Goal: Communication & Community: Answer question/provide support

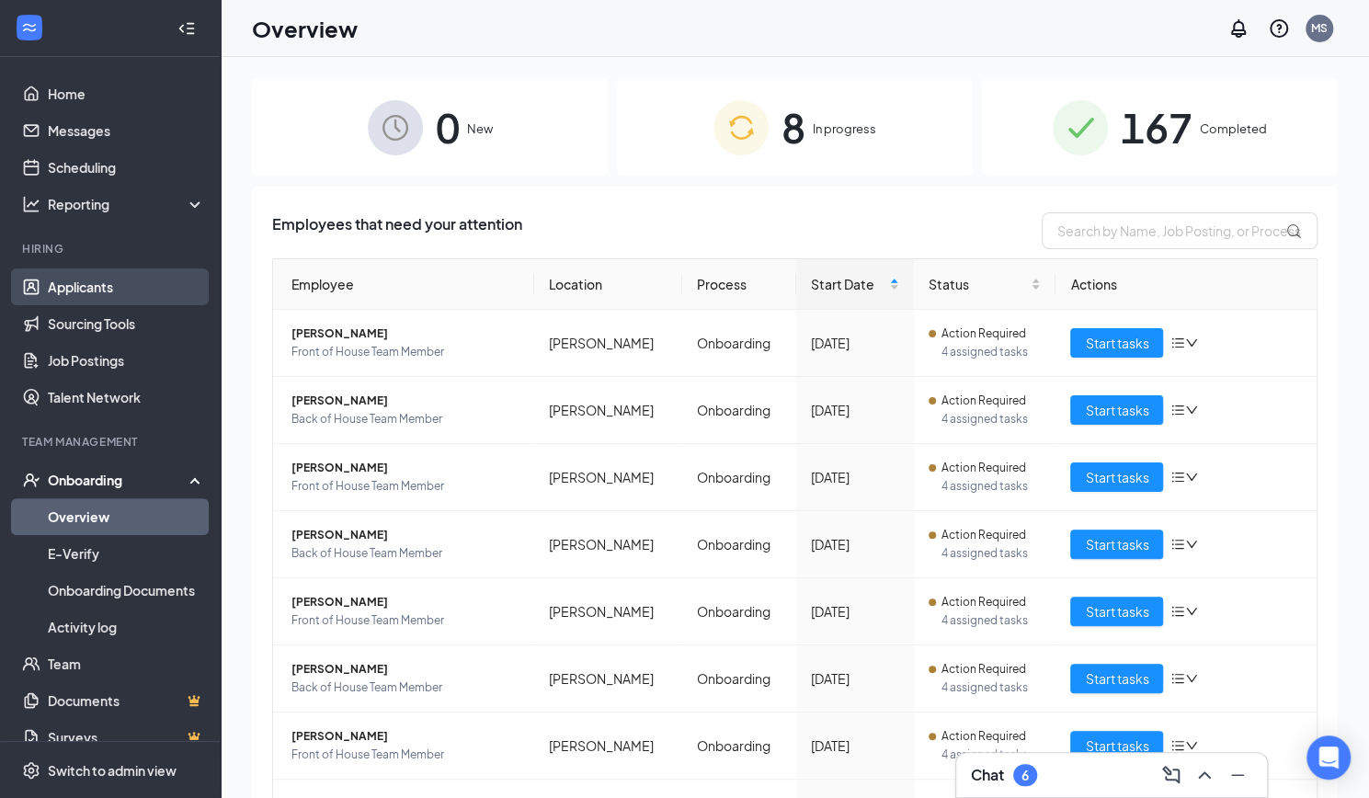
click at [94, 284] on link "Applicants" at bounding box center [126, 286] width 157 height 37
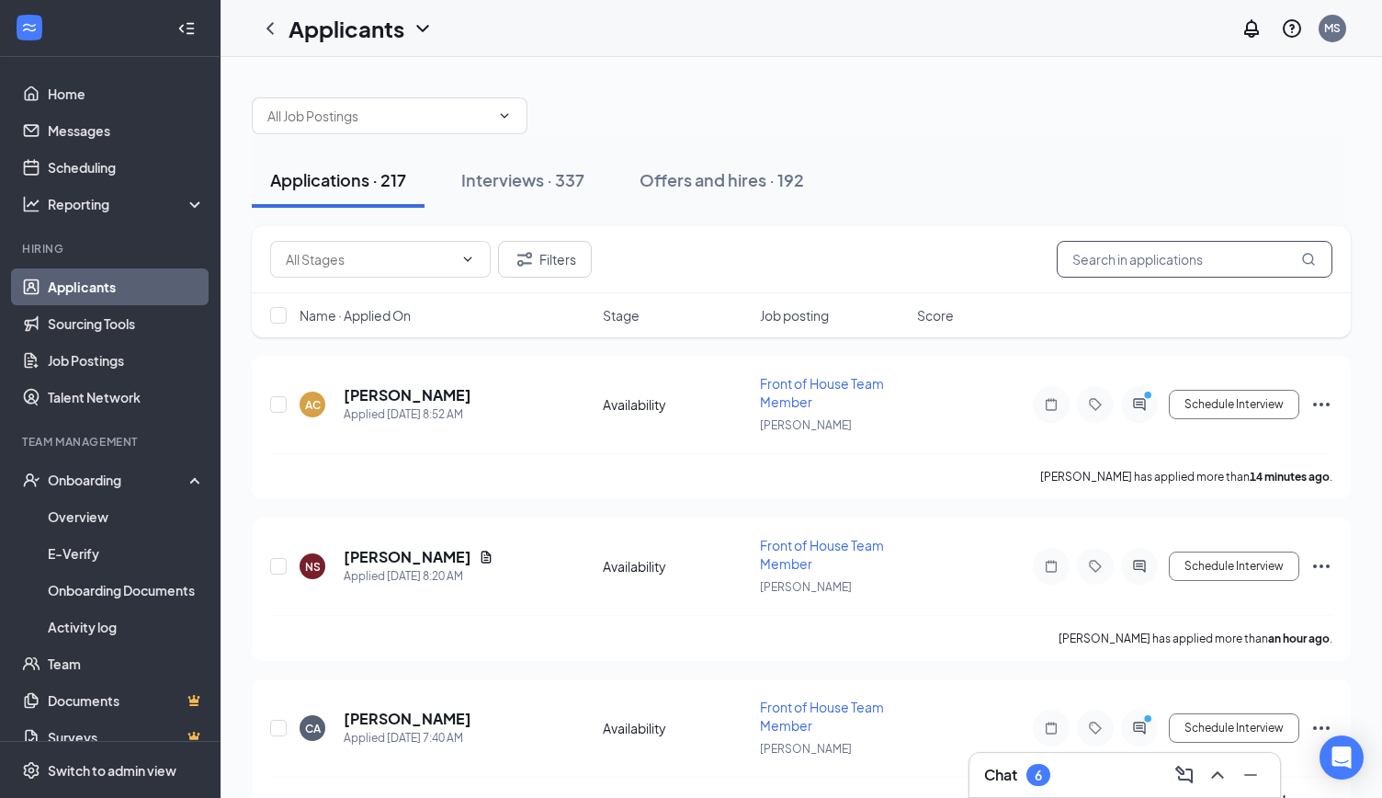
click at [1147, 242] on input "text" at bounding box center [1195, 259] width 276 height 37
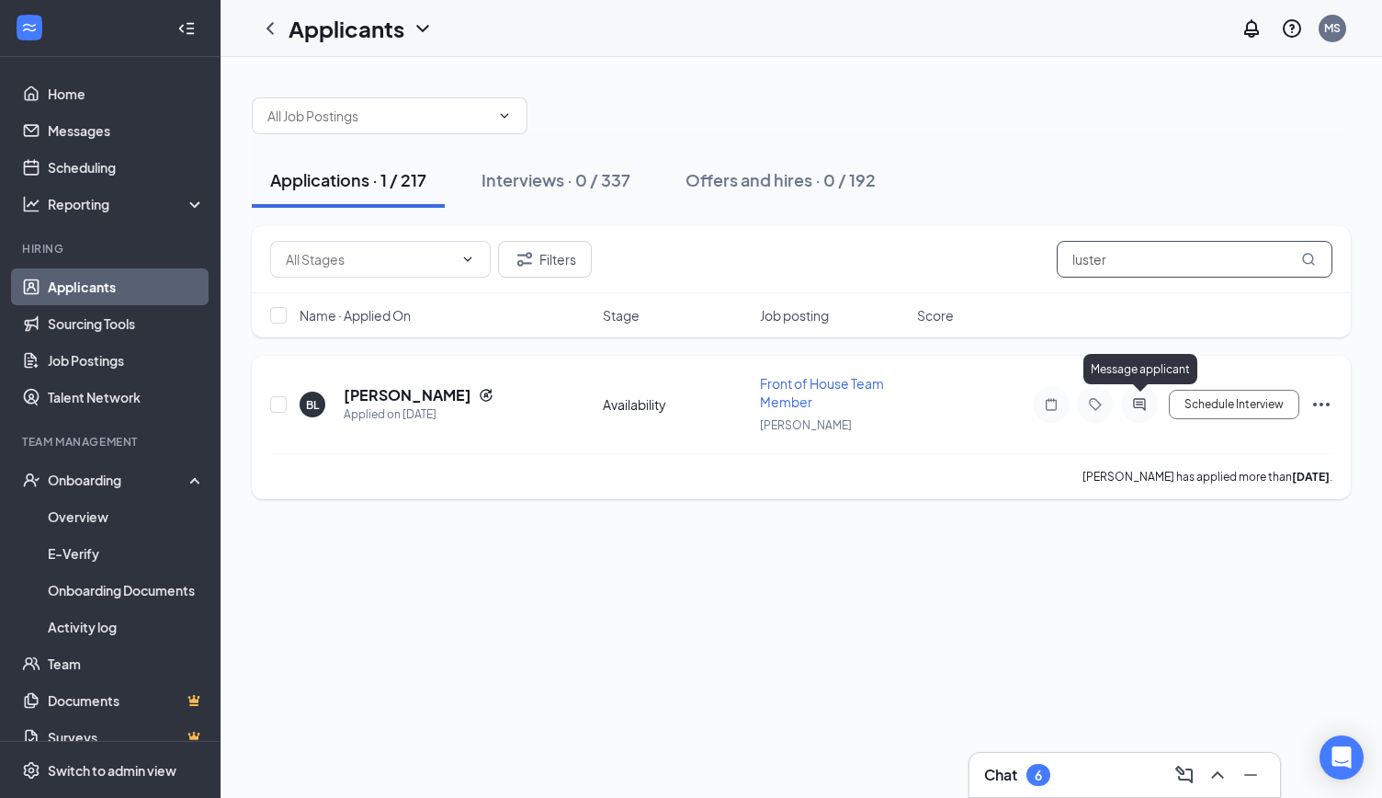
type input "luster"
click at [1137, 402] on icon "ActiveChat" at bounding box center [1140, 404] width 22 height 15
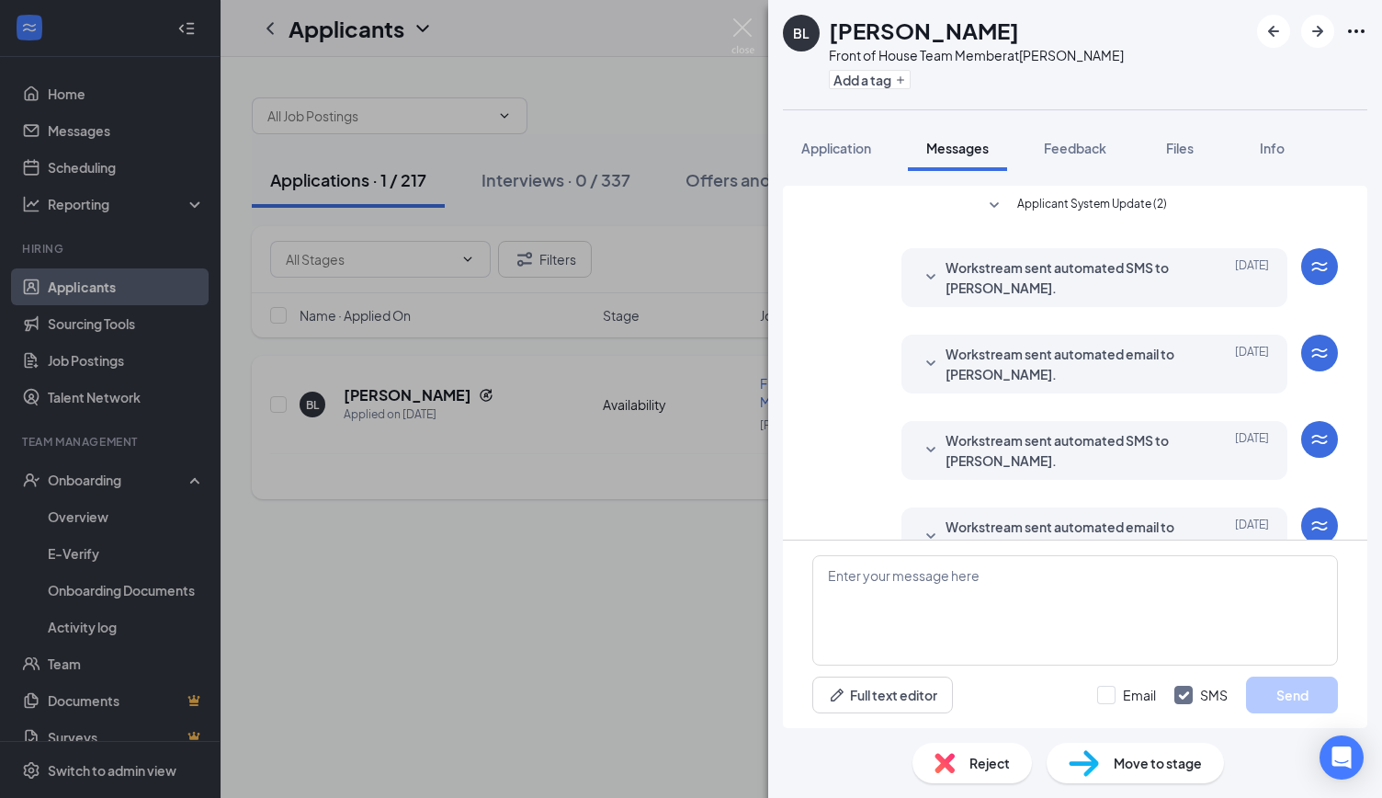
scroll to position [143, 0]
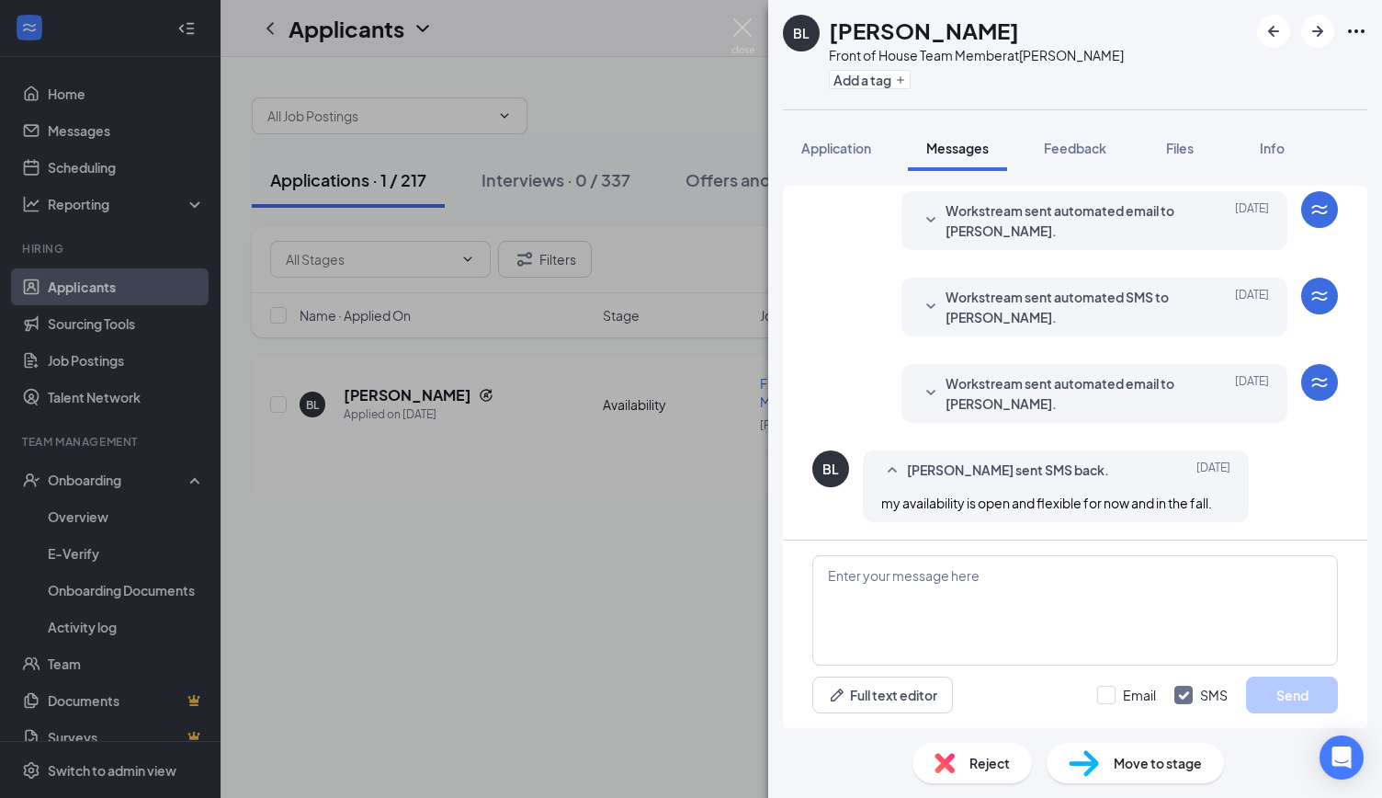
drag, startPoint x: 596, startPoint y: 593, endPoint x: 829, endPoint y: 39, distance: 601.4
click at [596, 593] on div "BL Briana Luster Front of House Team Member at Bryan Add a tag Application Mess…" at bounding box center [691, 399] width 1382 height 798
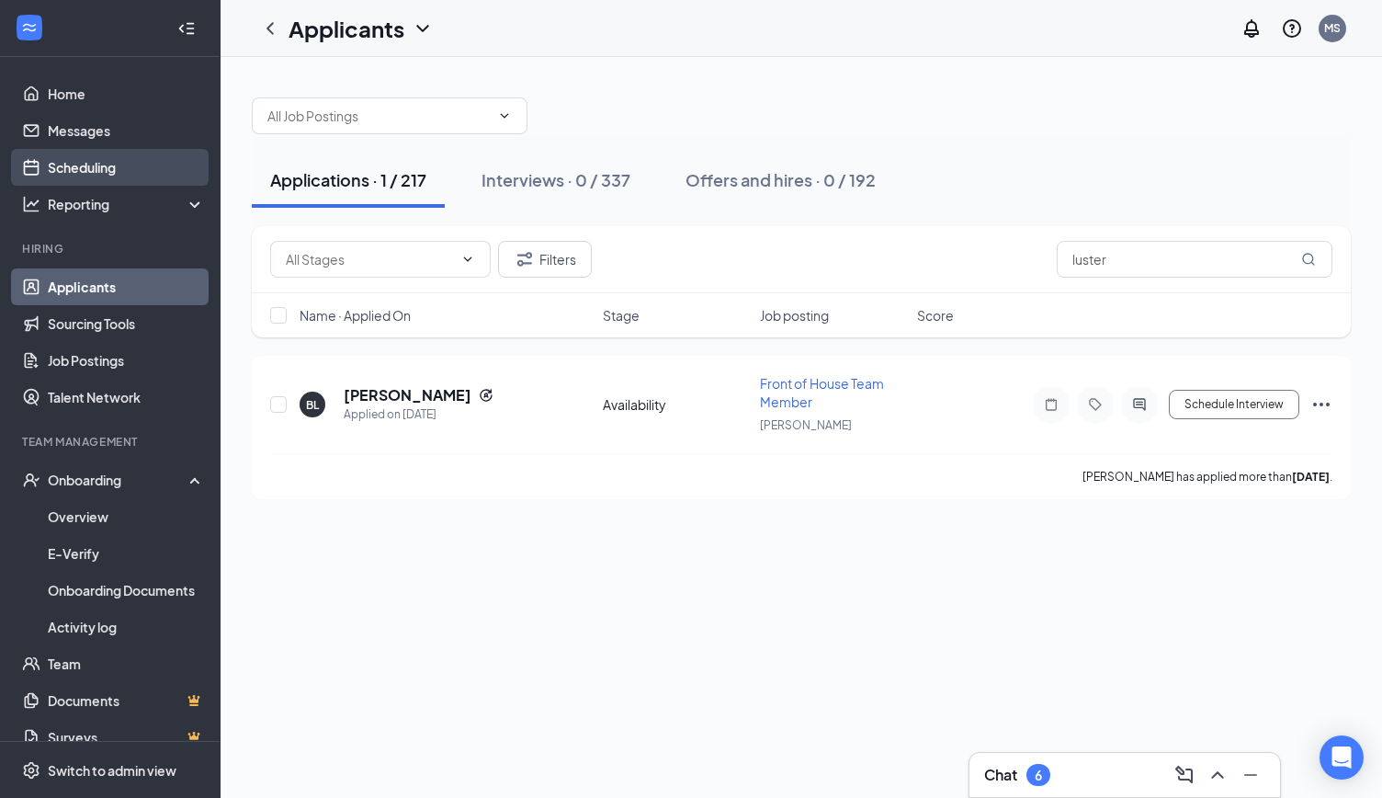
click at [86, 178] on link "Scheduling" at bounding box center [126, 167] width 157 height 37
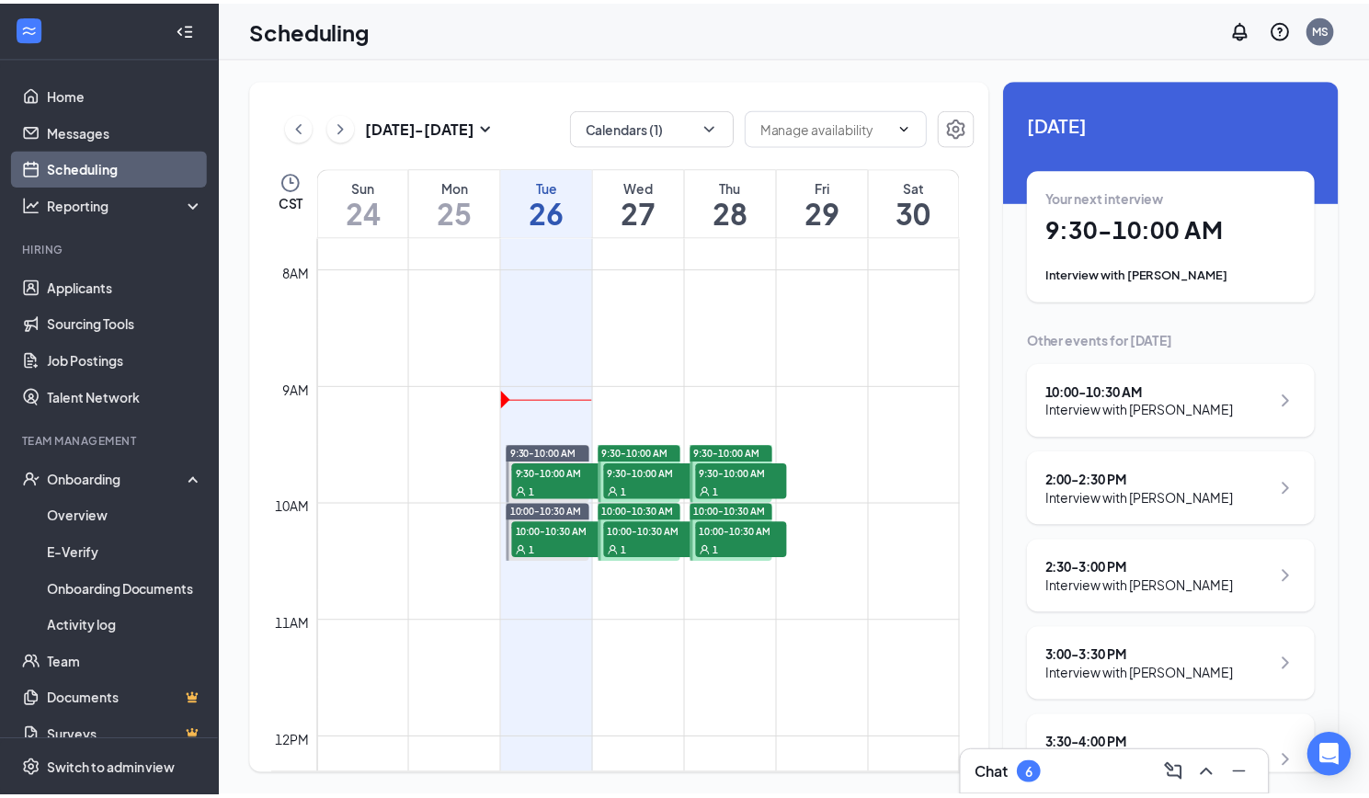
scroll to position [903, 0]
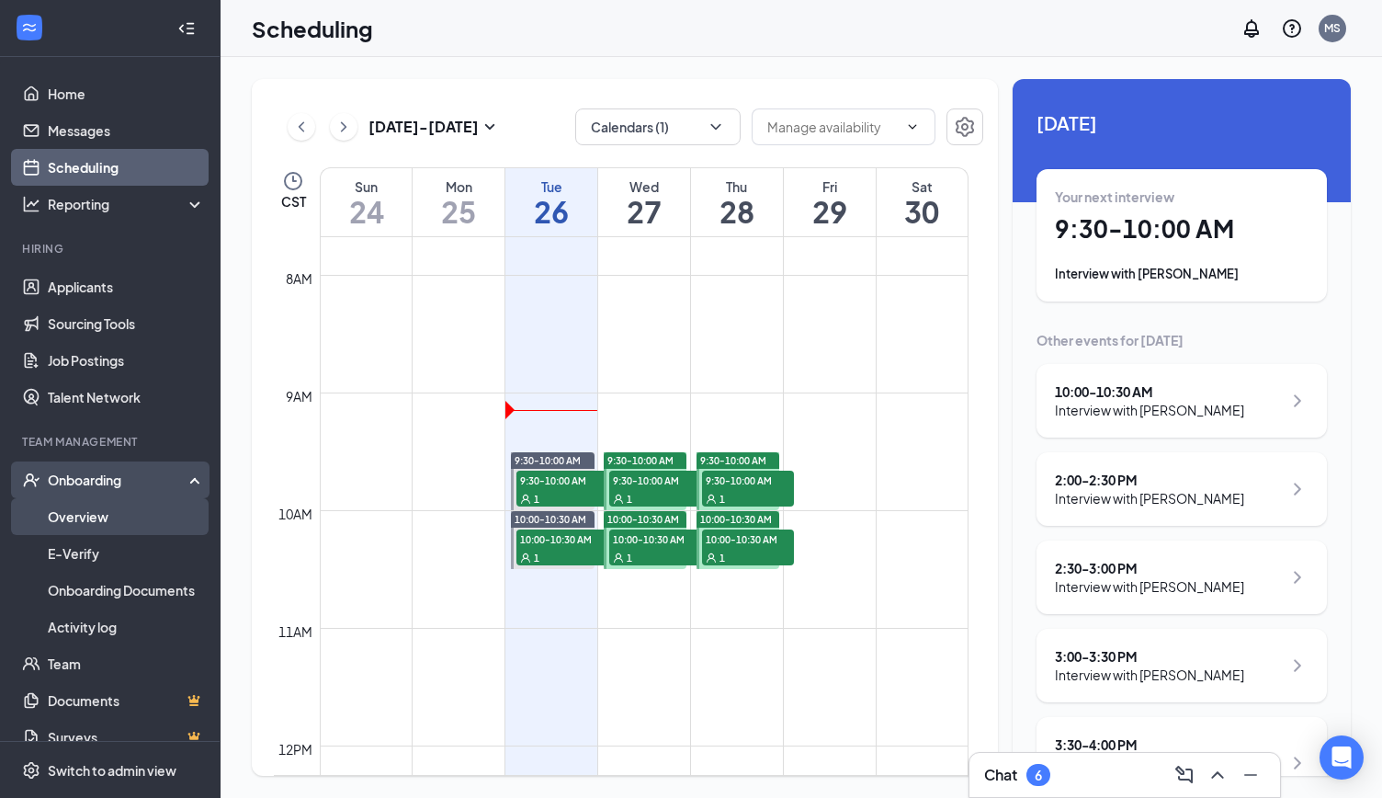
click at [82, 502] on link "Overview" at bounding box center [126, 516] width 157 height 37
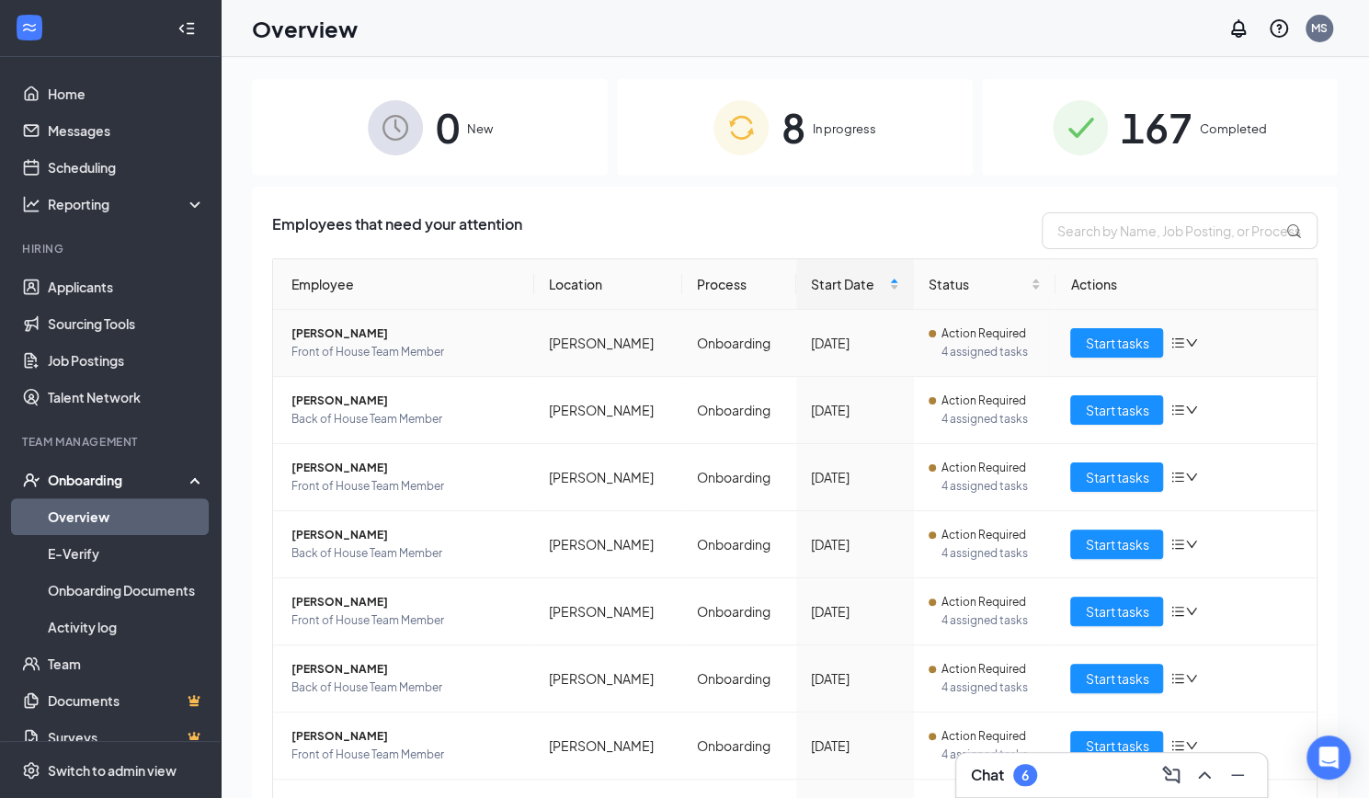
scroll to position [108, 0]
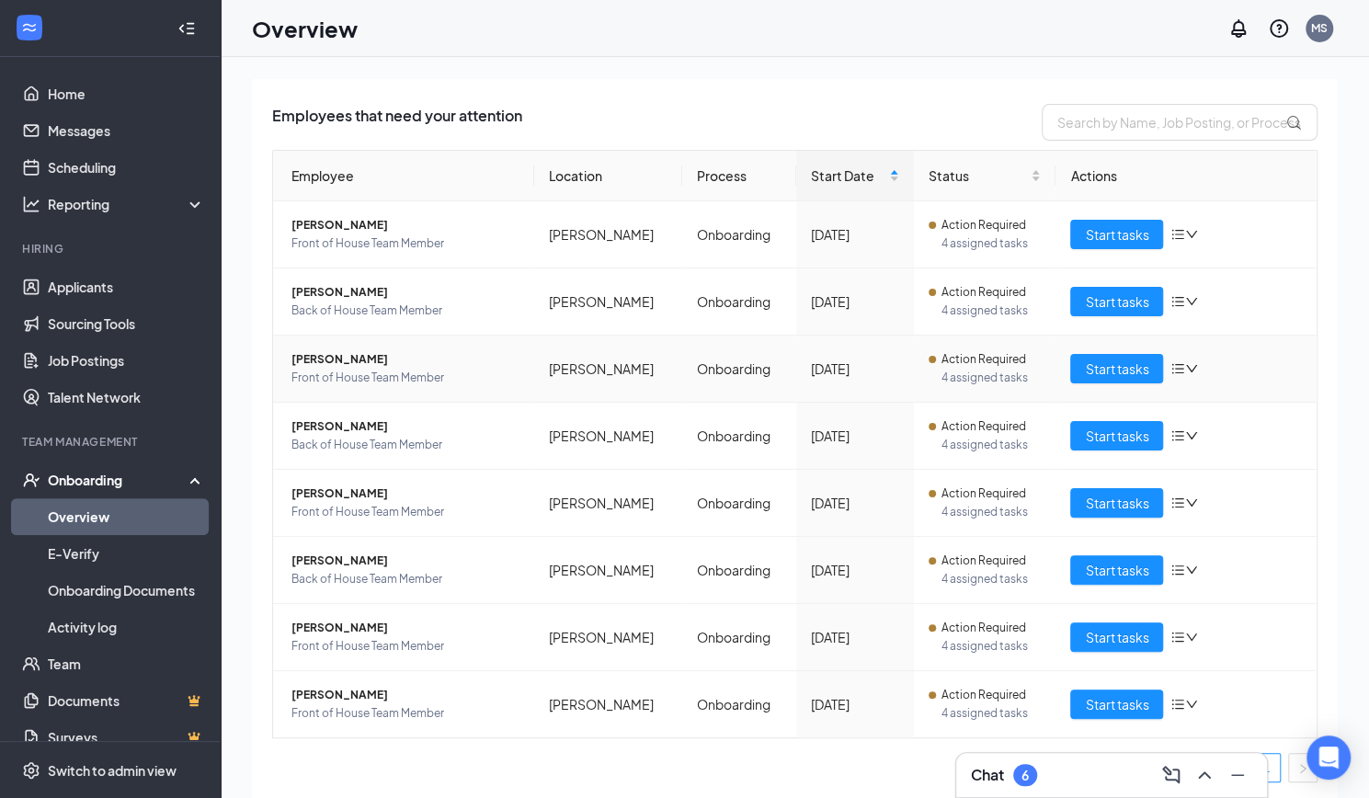
click at [331, 354] on span "Jesus Moreno" at bounding box center [405, 359] width 228 height 18
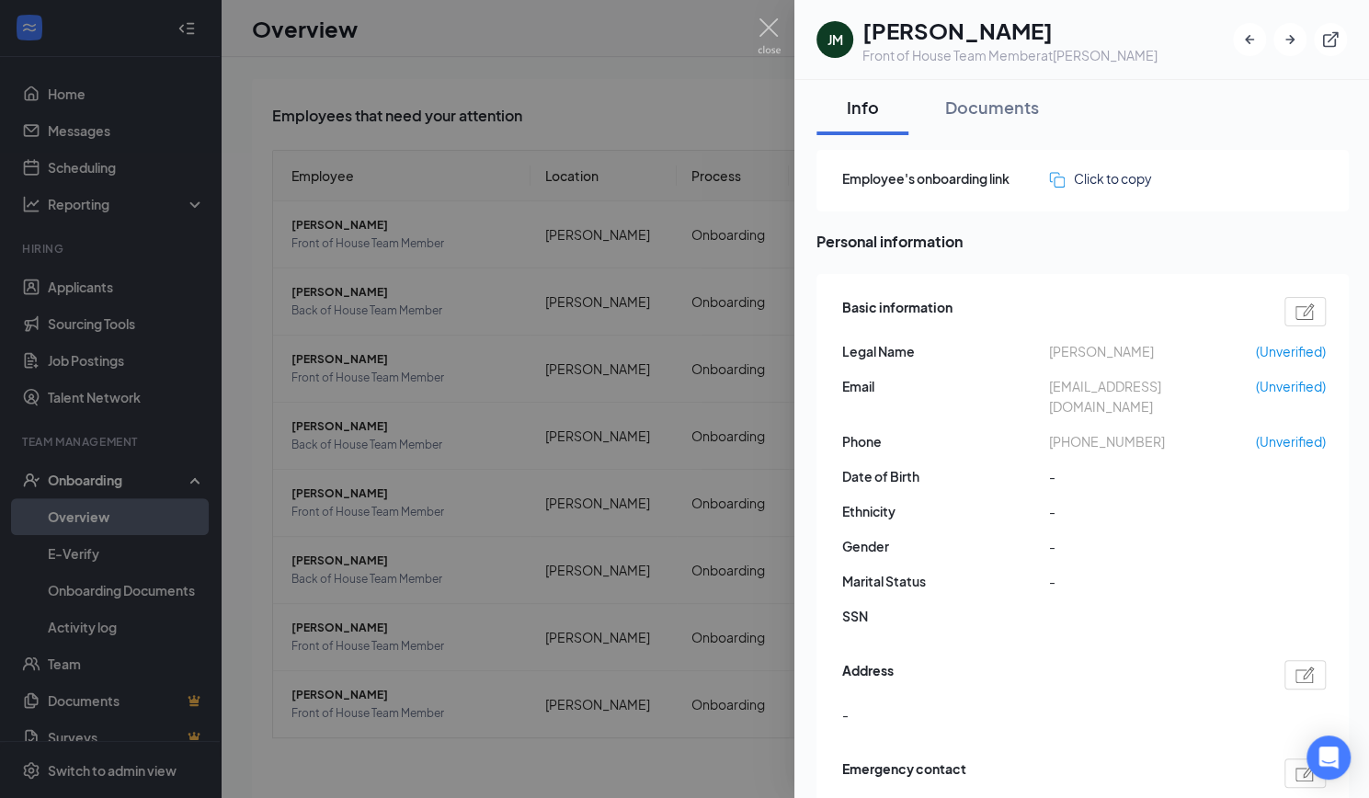
click at [607, 130] on div at bounding box center [684, 399] width 1369 height 798
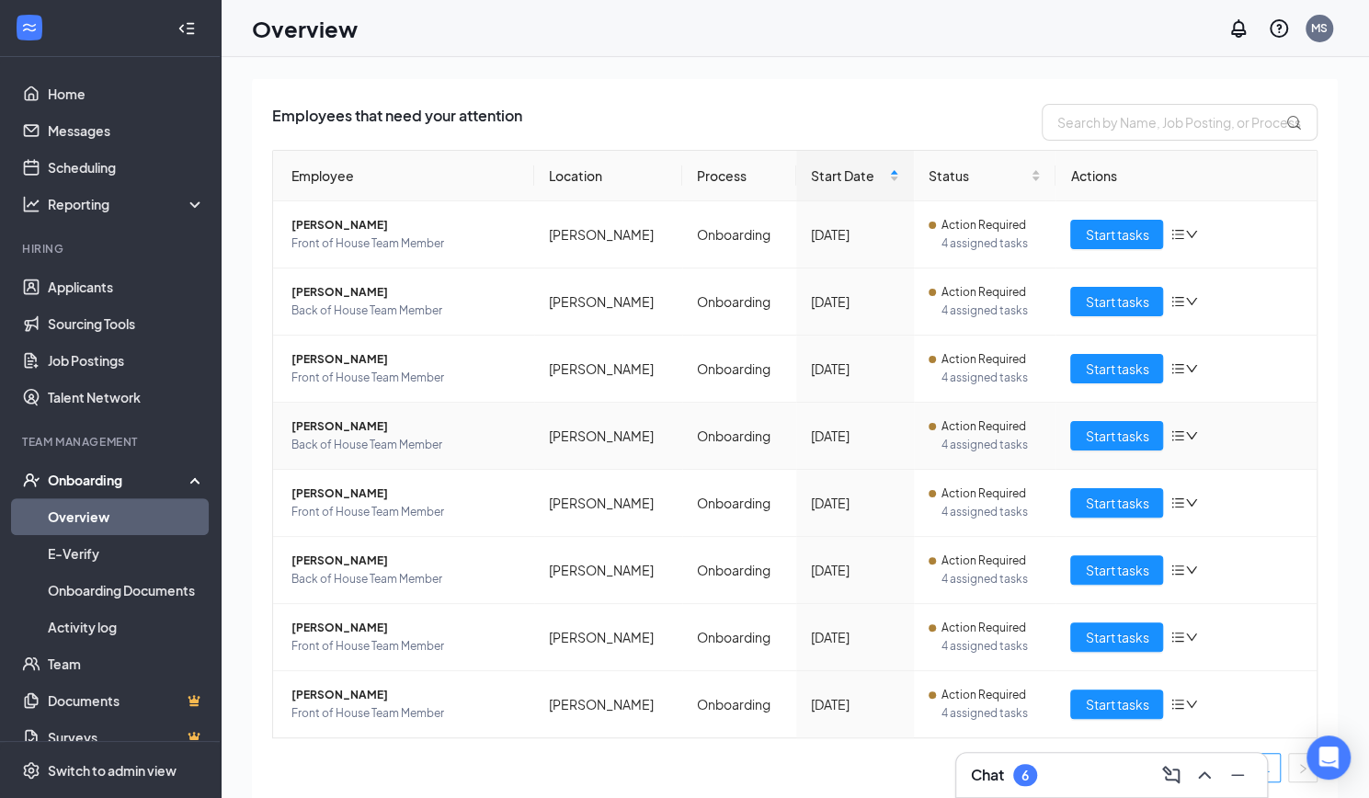
click at [351, 425] on span "Leslie t Blackmon" at bounding box center [405, 426] width 228 height 18
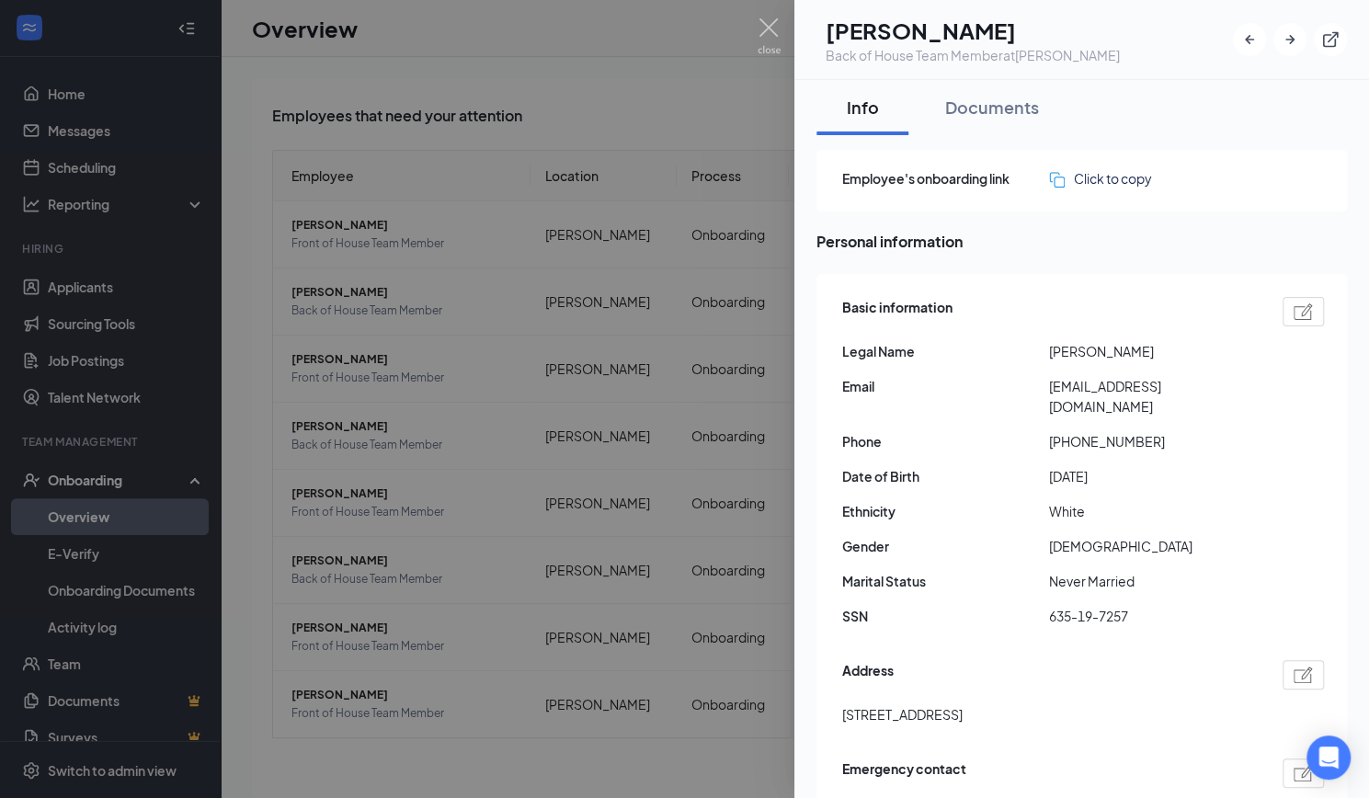
click at [511, 246] on div at bounding box center [684, 399] width 1369 height 798
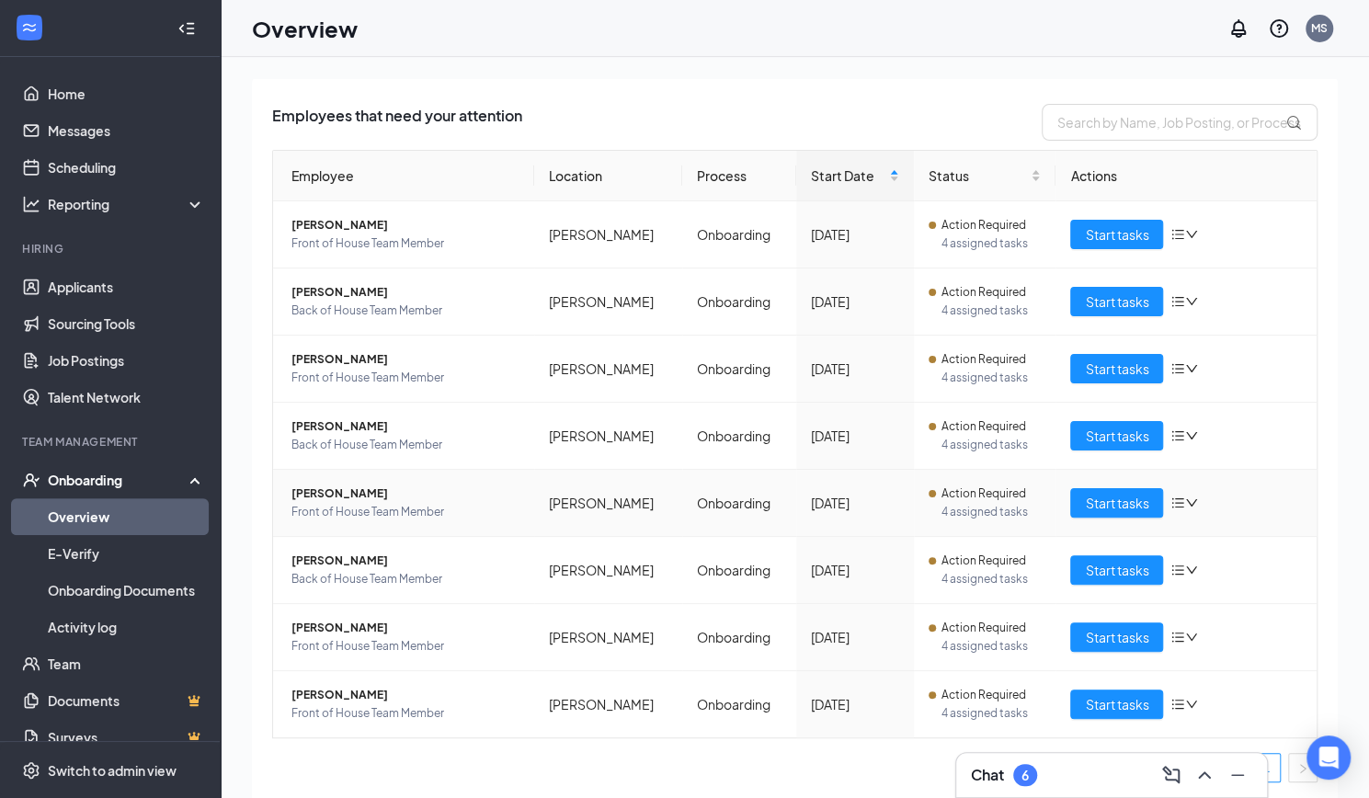
click at [312, 484] on span "Mary Cantu" at bounding box center [405, 493] width 228 height 18
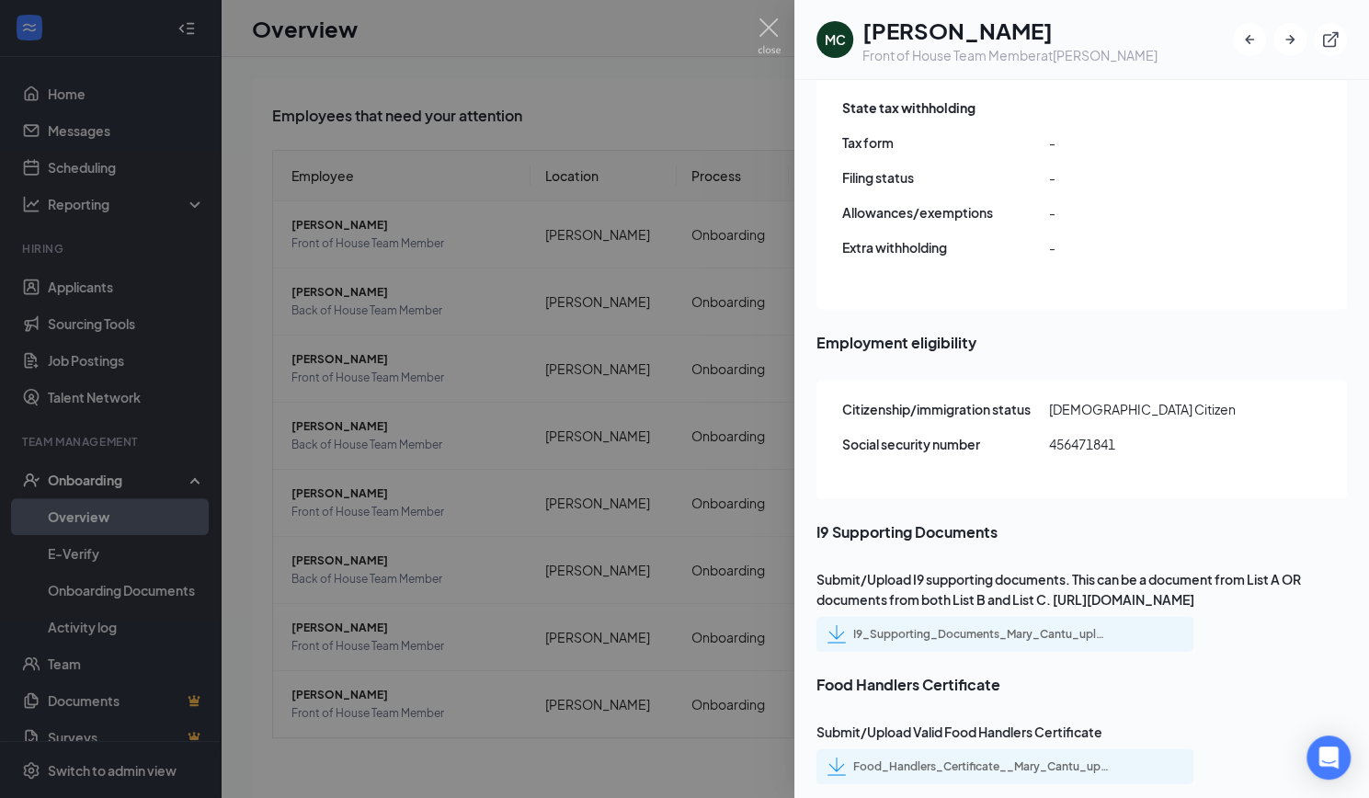
scroll to position [83, 0]
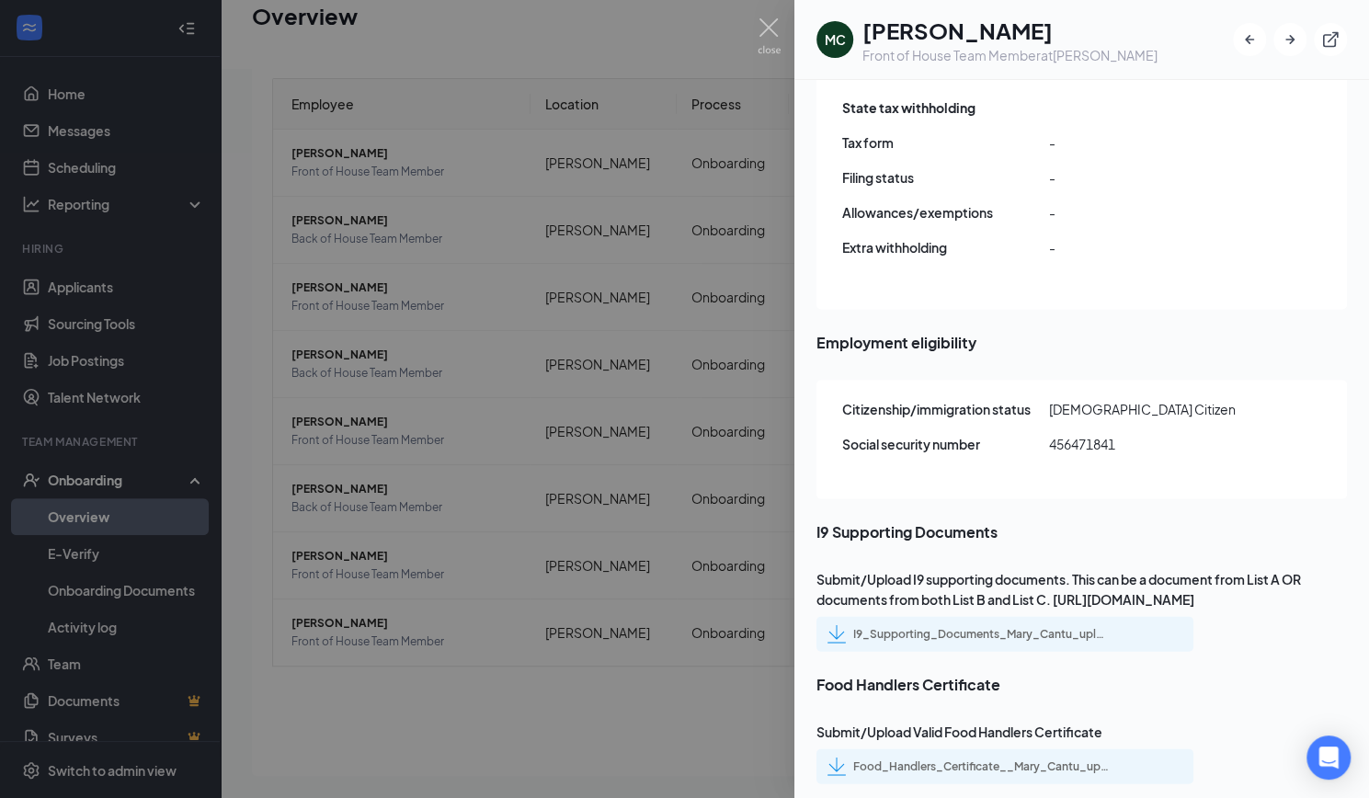
click at [1027, 756] on div "Food_Handlers_Certificate__Mary_Cantu_uploadedfile_20250825.pdf.pdf" at bounding box center [968, 765] width 283 height 18
click at [948, 626] on div "I9_Supporting_Documents_Mary_Cantu_uploadedfile_20250824.pdf.pdf" at bounding box center [981, 633] width 257 height 15
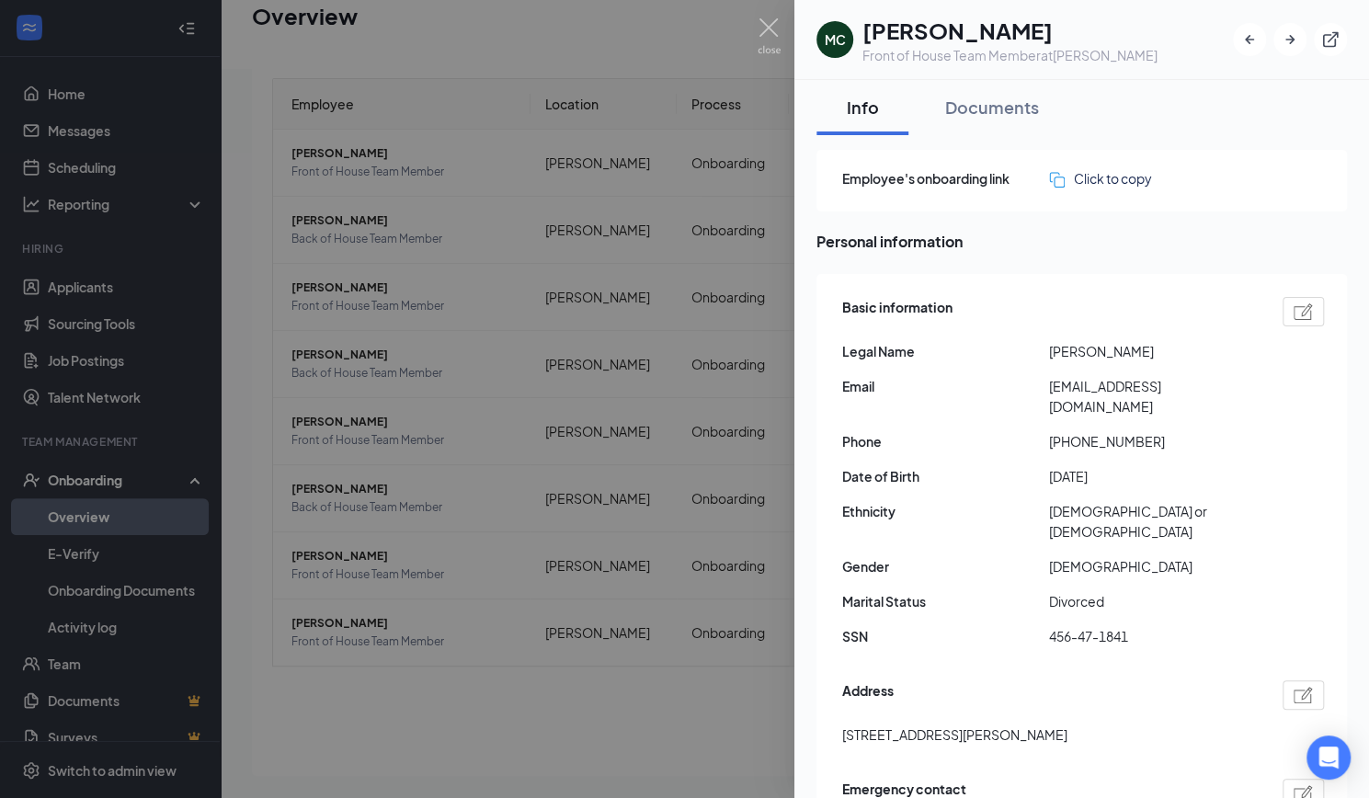
scroll to position [0, 0]
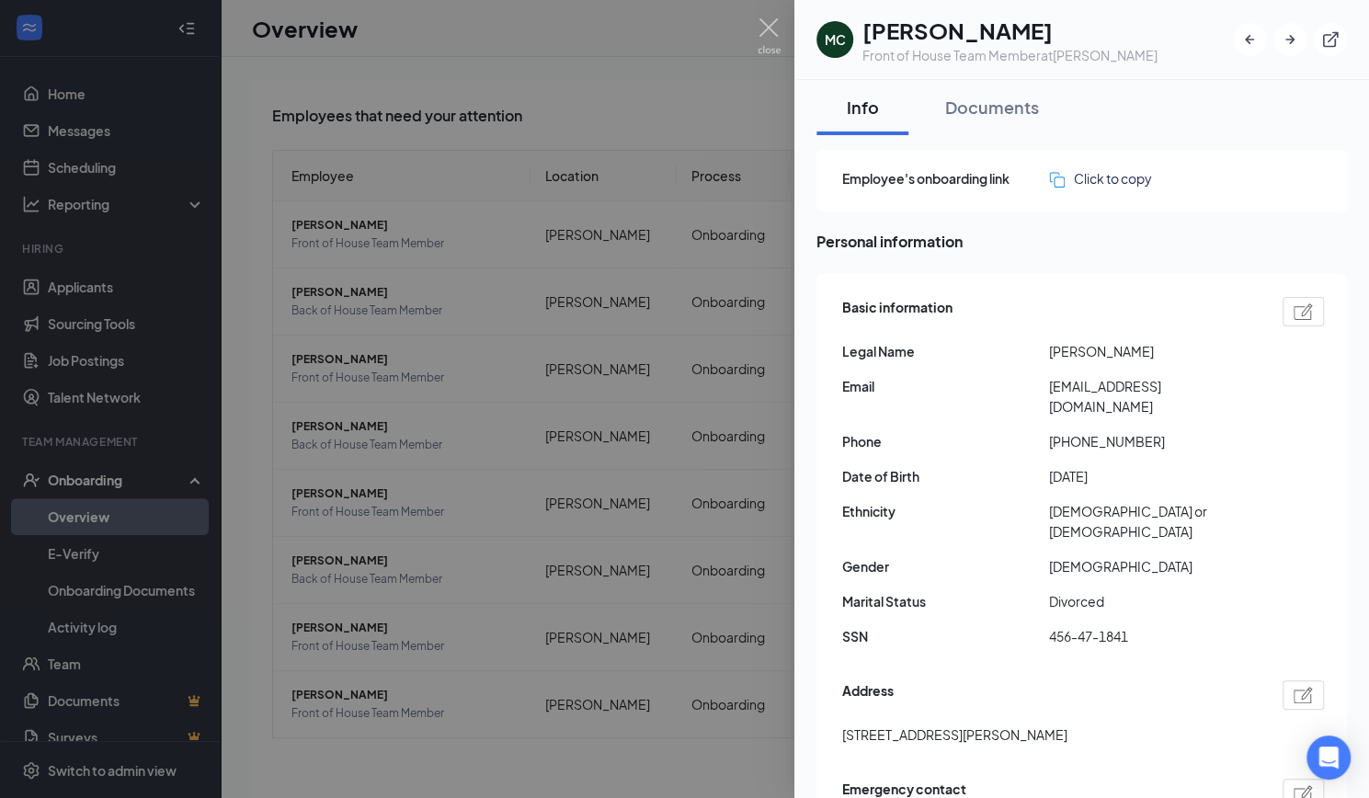
click at [1128, 387] on span "cantumary2@gmail.com" at bounding box center [1152, 396] width 207 height 40
copy span "cantumary2@gmail.com"
click at [758, 30] on img at bounding box center [768, 36] width 23 height 36
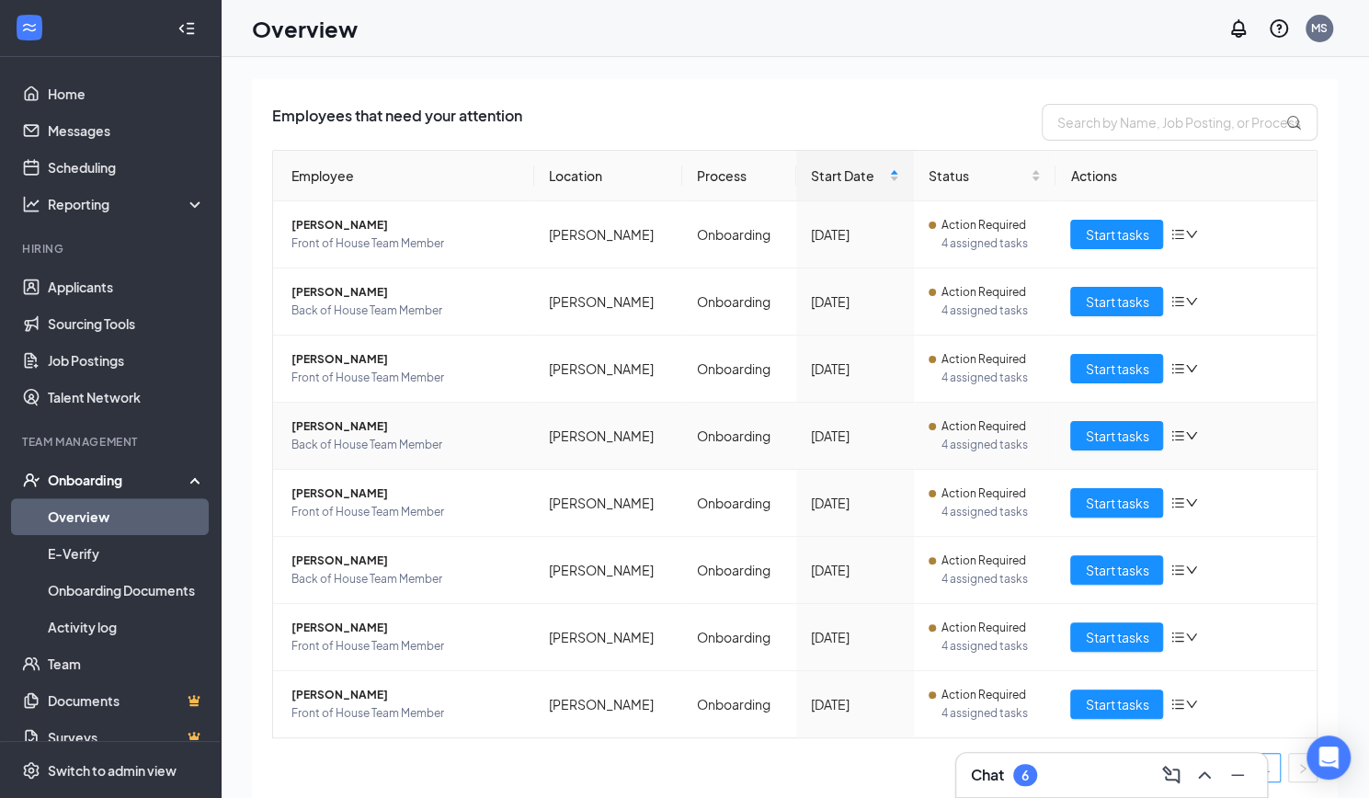
scroll to position [83, 0]
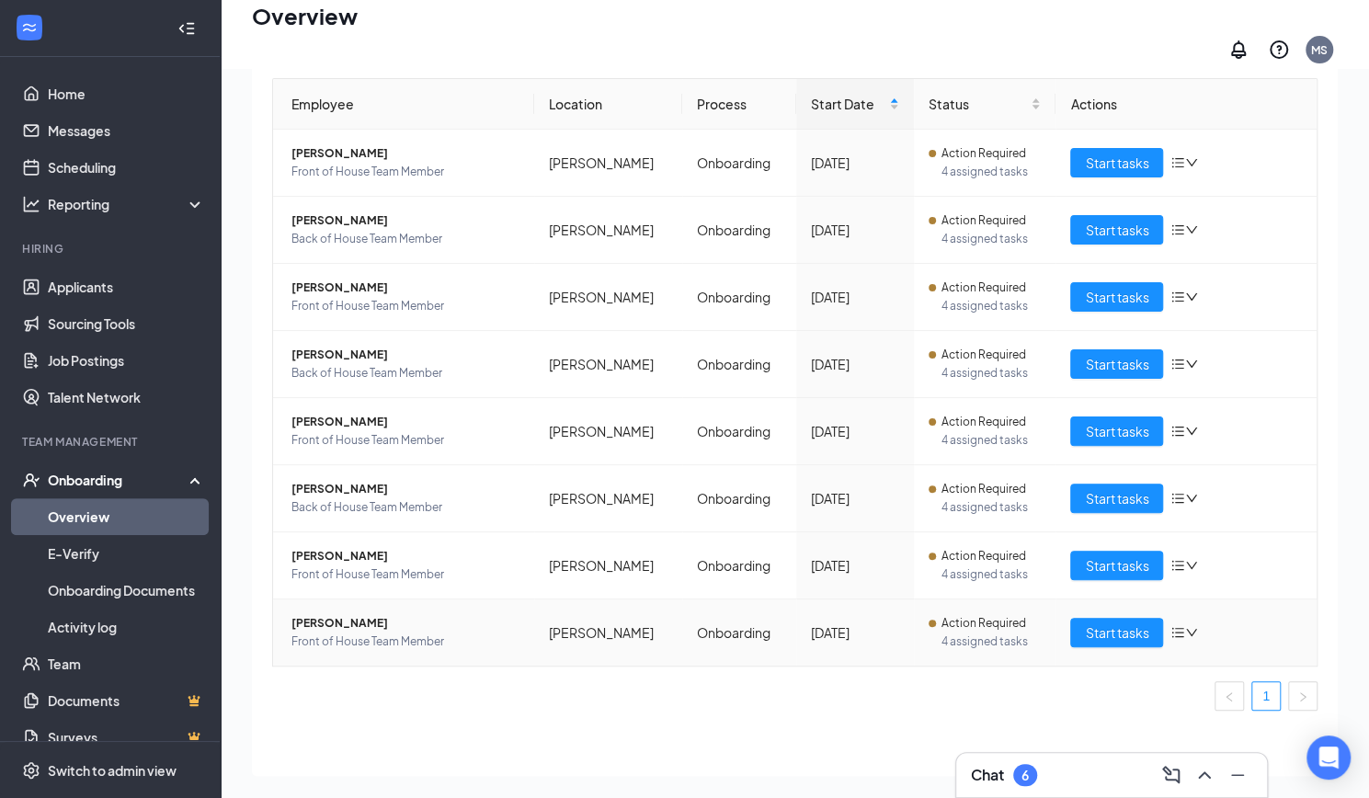
click at [335, 614] on span "Adasyn Felipe" at bounding box center [405, 623] width 228 height 18
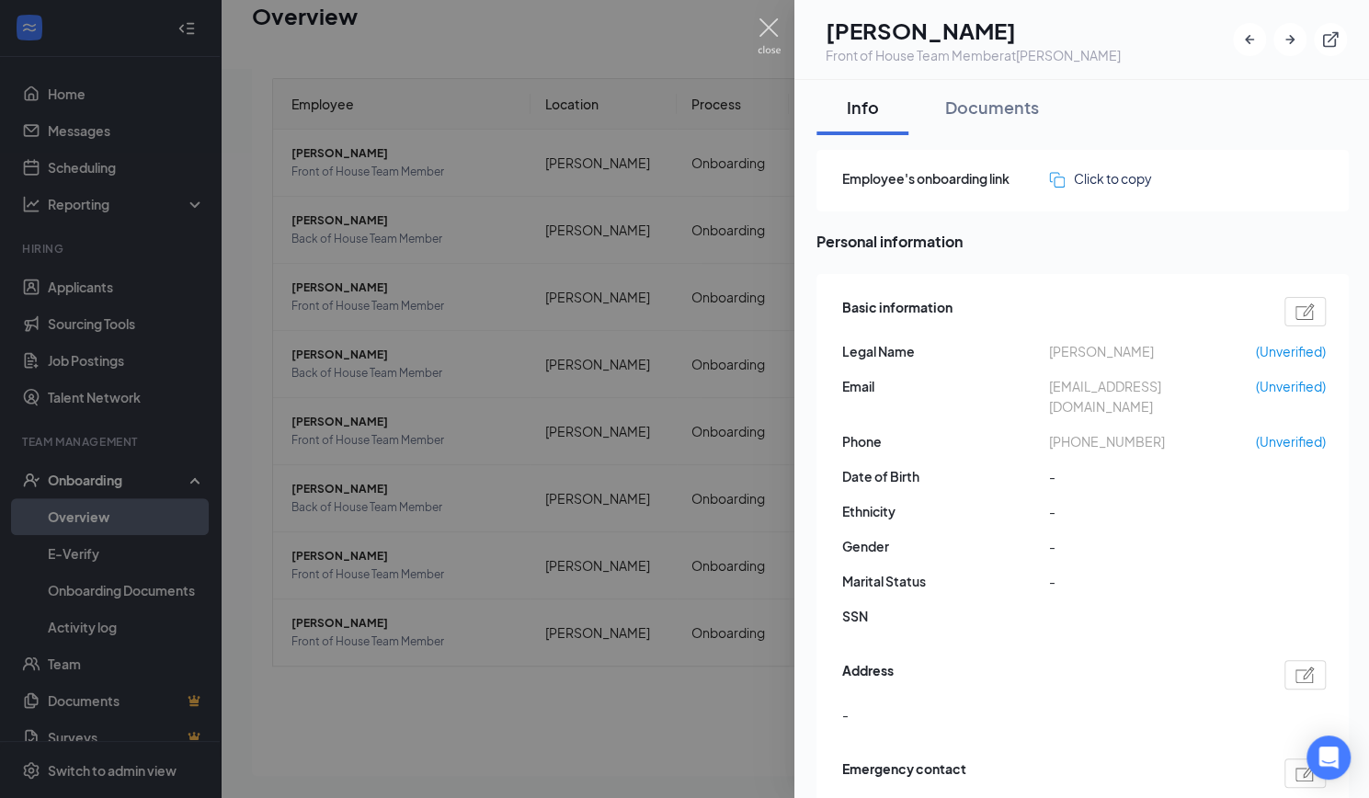
click at [769, 25] on img at bounding box center [768, 36] width 23 height 36
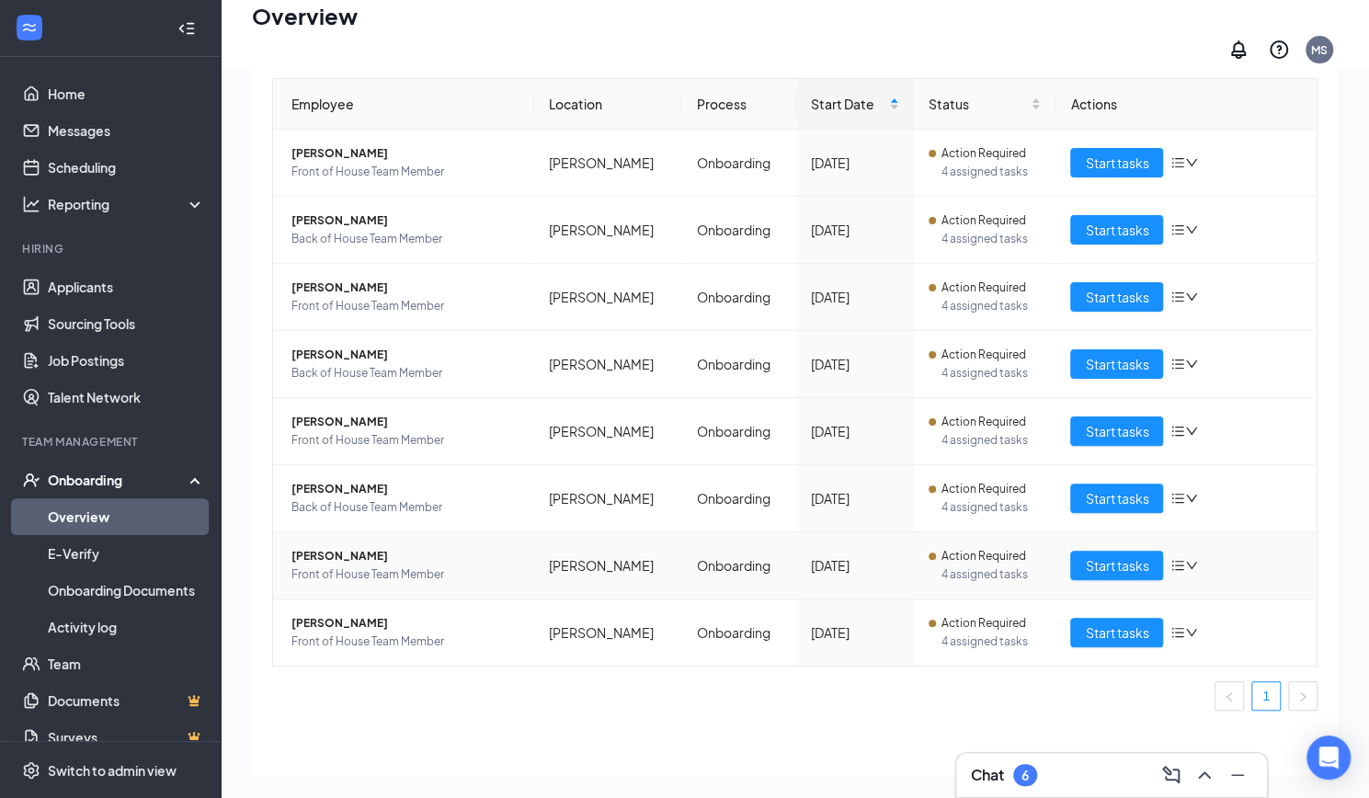
click at [337, 547] on span "[PERSON_NAME]" at bounding box center [405, 556] width 228 height 18
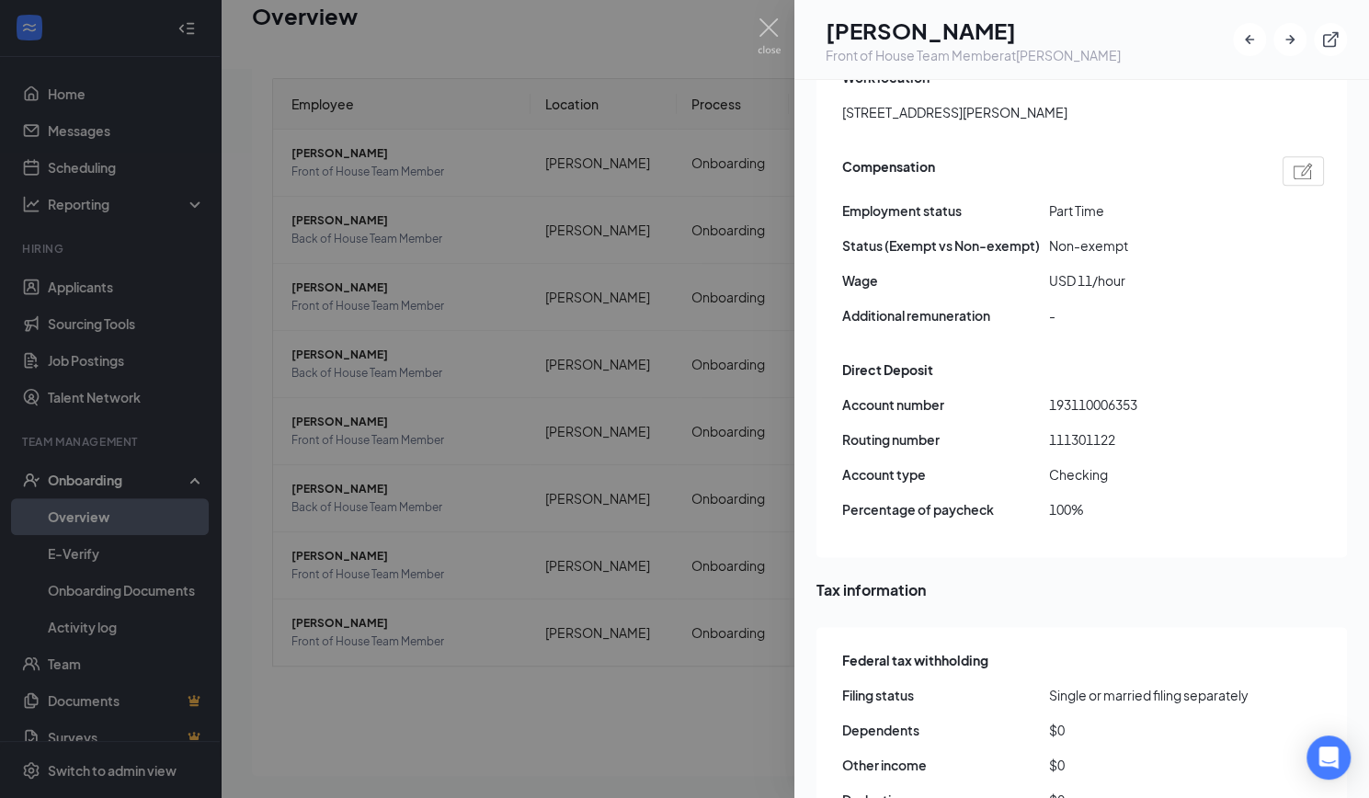
scroll to position [2043, 0]
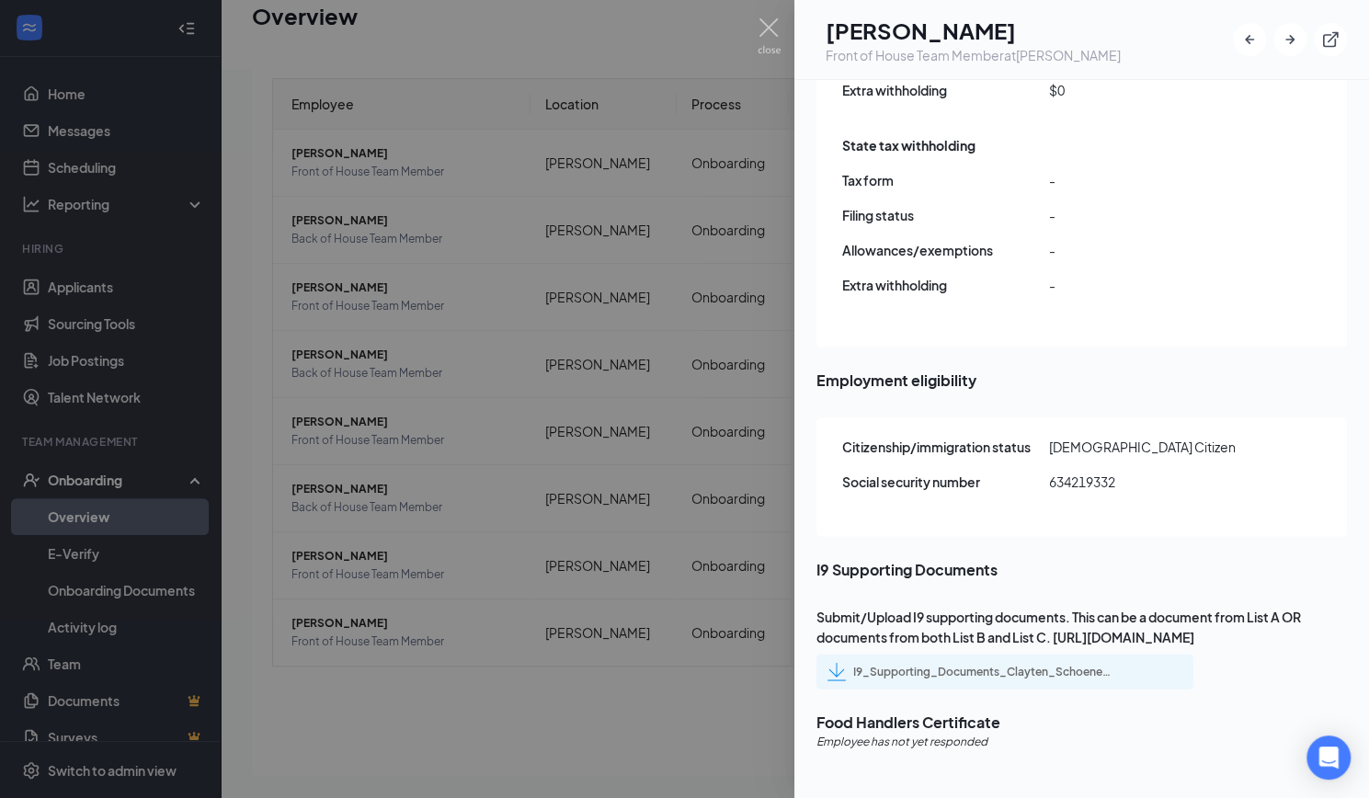
click at [524, 712] on div at bounding box center [684, 399] width 1369 height 798
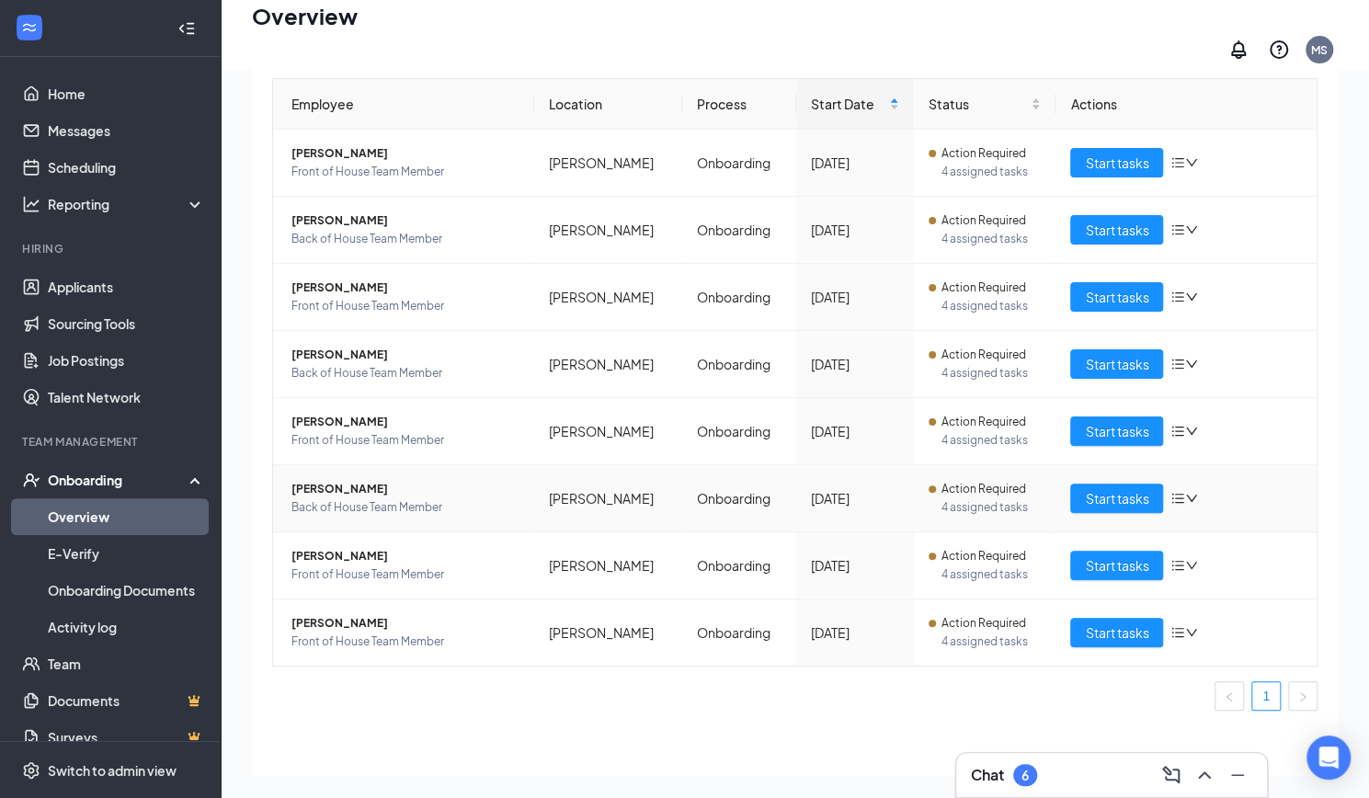
click at [339, 480] on span "Madison Gilliam" at bounding box center [405, 489] width 228 height 18
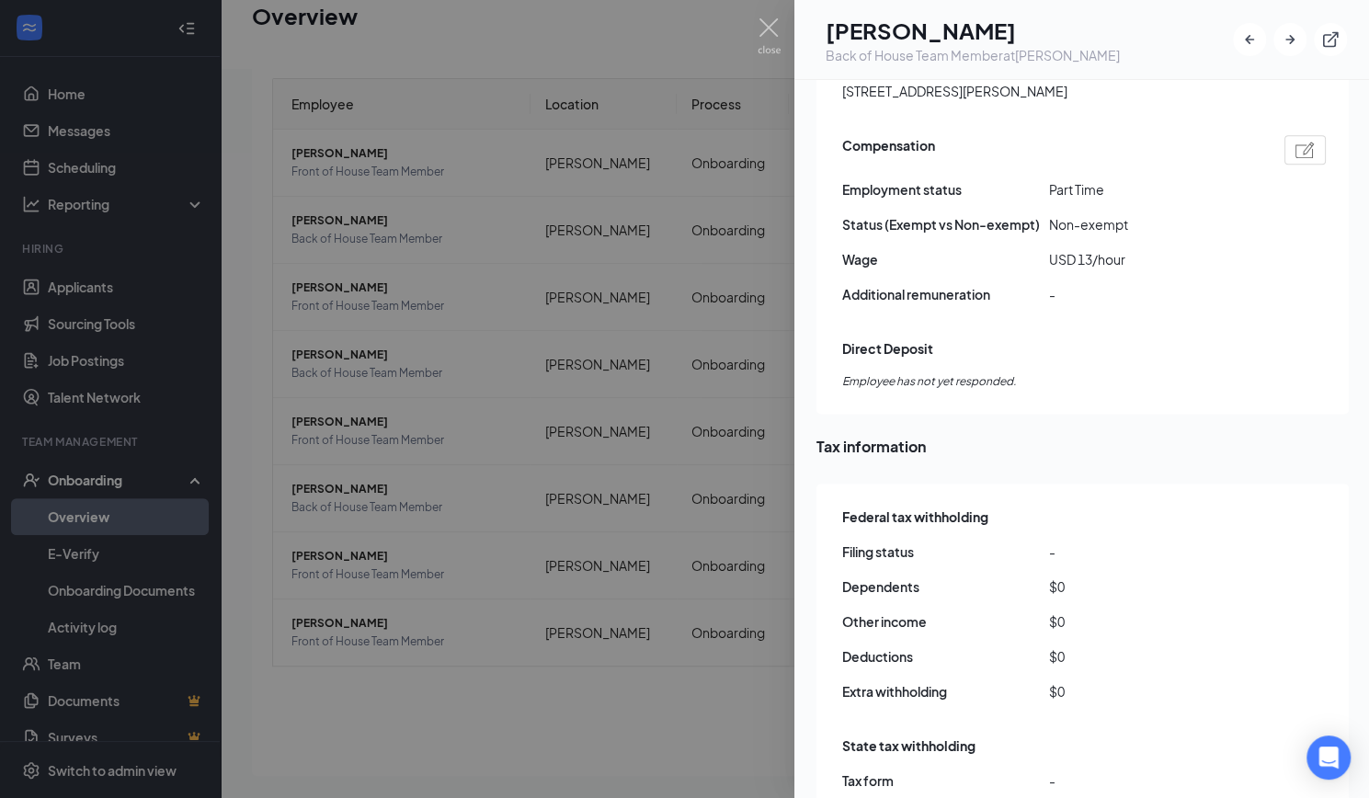
scroll to position [1737, 0]
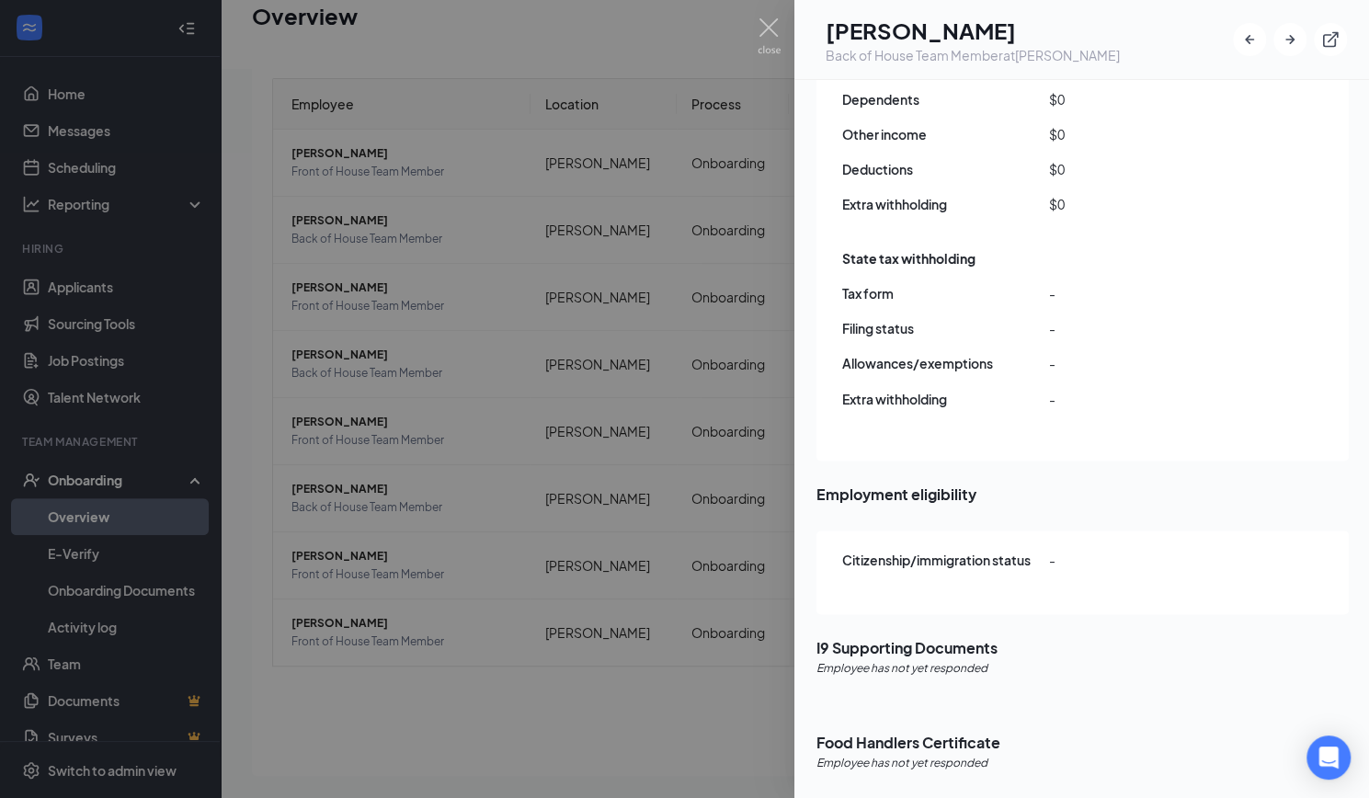
click at [620, 734] on div at bounding box center [684, 399] width 1369 height 798
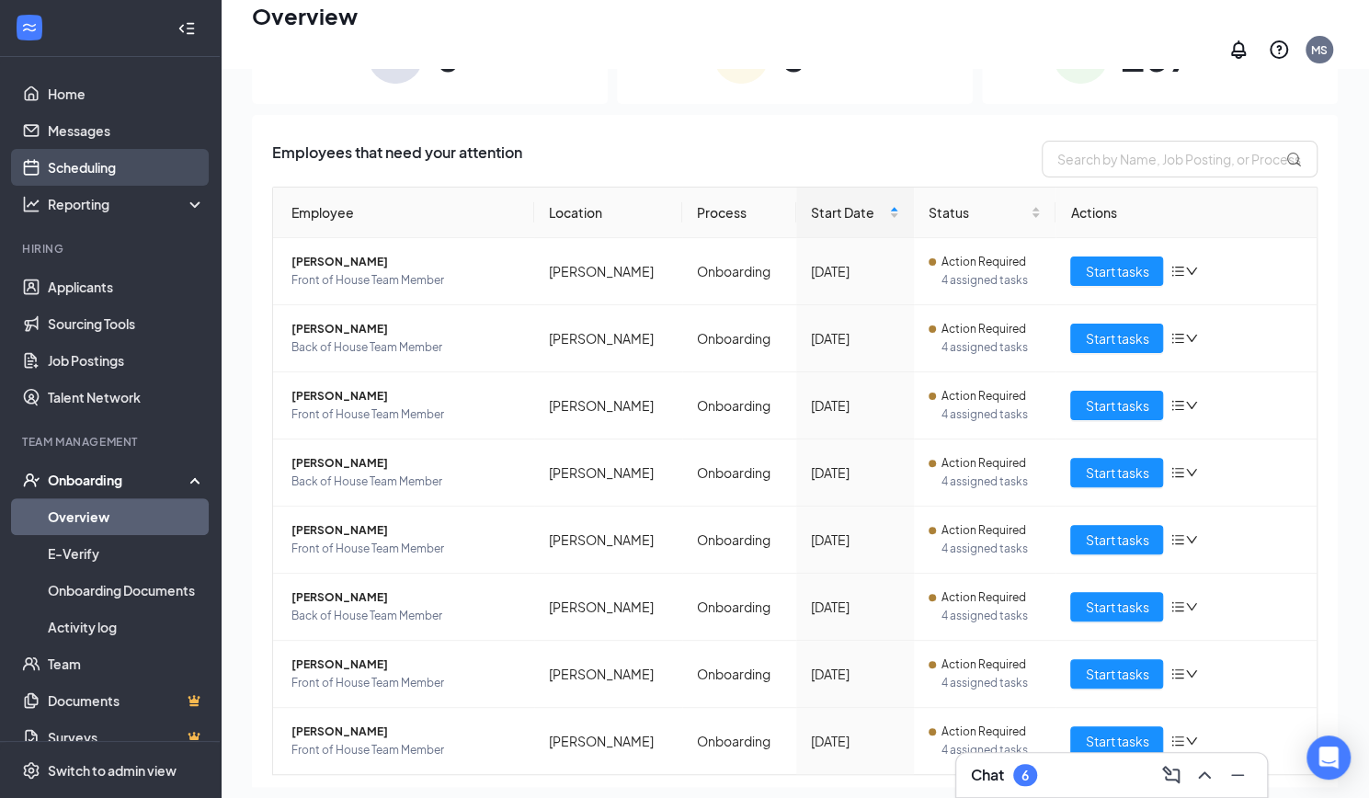
click at [76, 153] on link "Scheduling" at bounding box center [126, 167] width 157 height 37
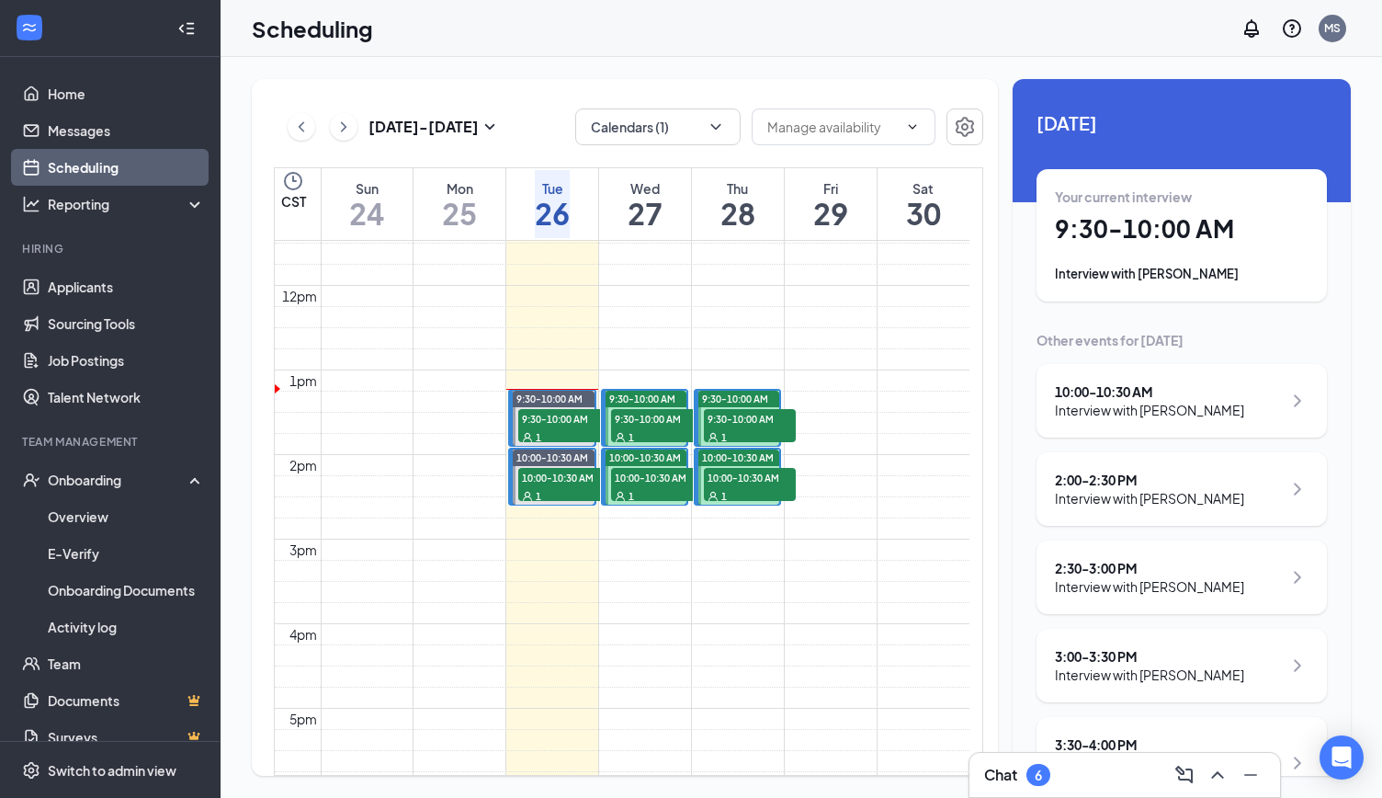
scroll to position [910, 0]
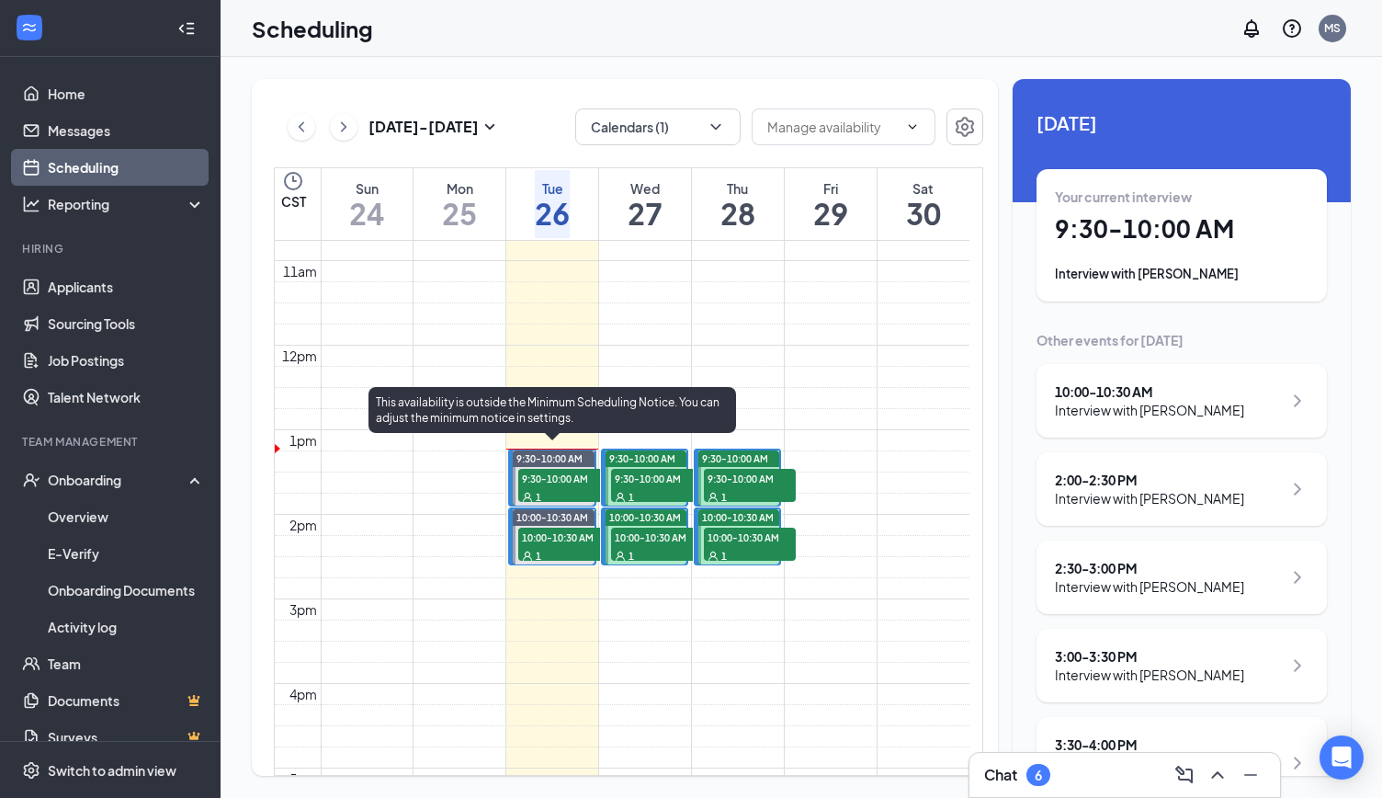
click at [554, 469] on span "9:30-10:00 AM" at bounding box center [564, 478] width 92 height 18
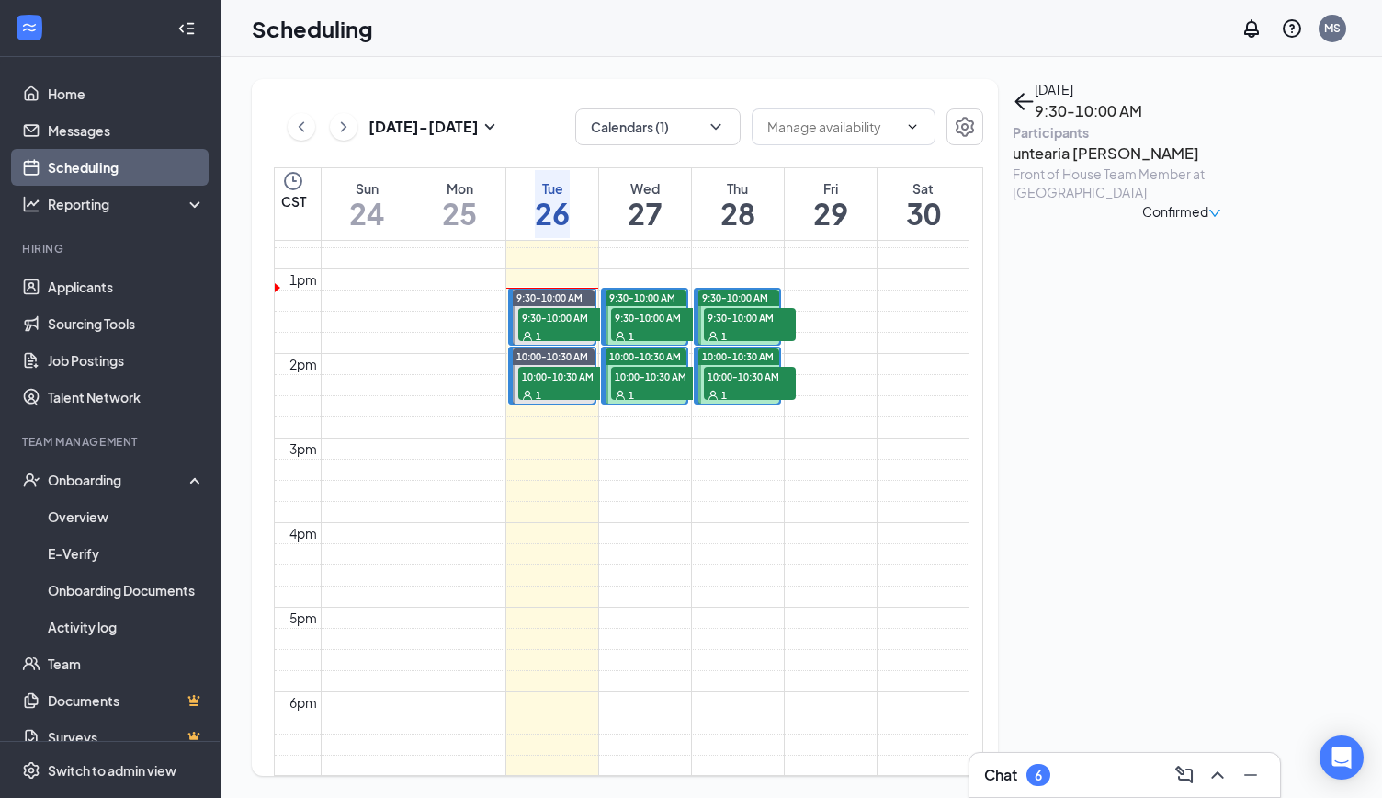
scroll to position [1070, 0]
click at [1119, 165] on h3 "untearia [PERSON_NAME]" at bounding box center [1109, 154] width 193 height 24
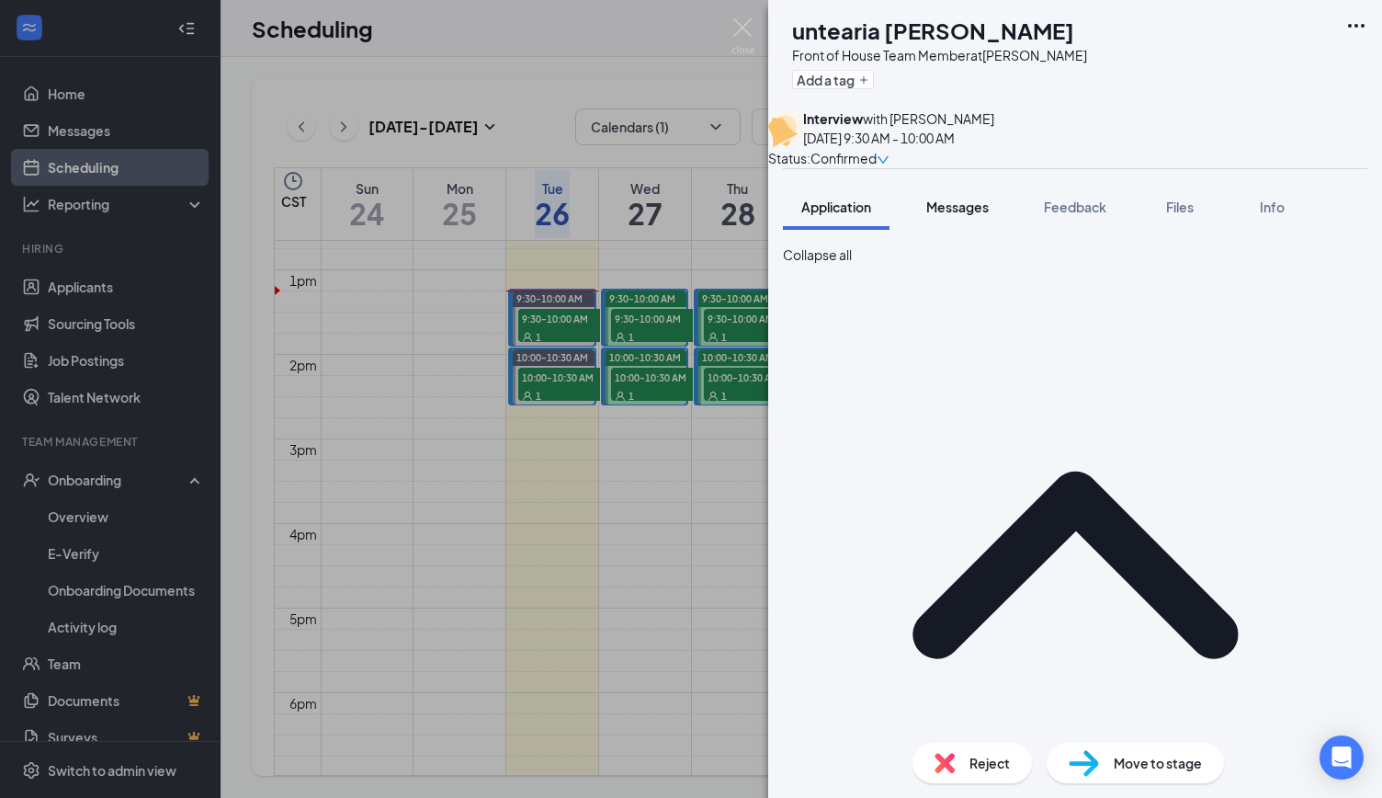
click at [977, 216] on div "Messages" at bounding box center [957, 207] width 62 height 18
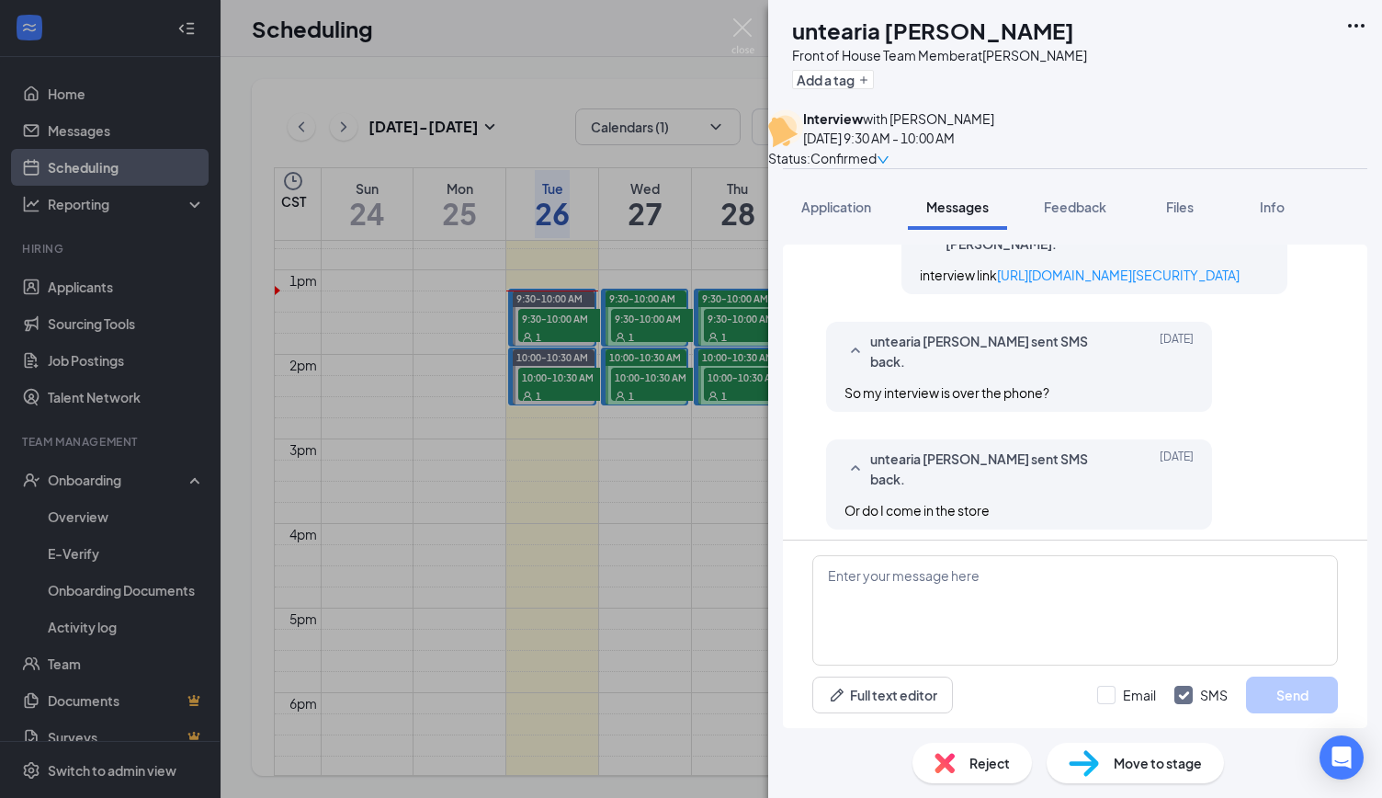
scroll to position [68, 0]
click at [1070, 285] on link "https://us05web.zoom.us/j/89946685602?pwd=GUf20leooUbiGUSZoZlb5cFBofjwsr.1" at bounding box center [1118, 276] width 243 height 17
drag, startPoint x: 755, startPoint y: 91, endPoint x: 736, endPoint y: 3, distance: 90.3
click at [755, 91] on div "UT untearia tennell Front of House Team Member at Bryan Add a tag Interview wit…" at bounding box center [691, 399] width 1382 height 798
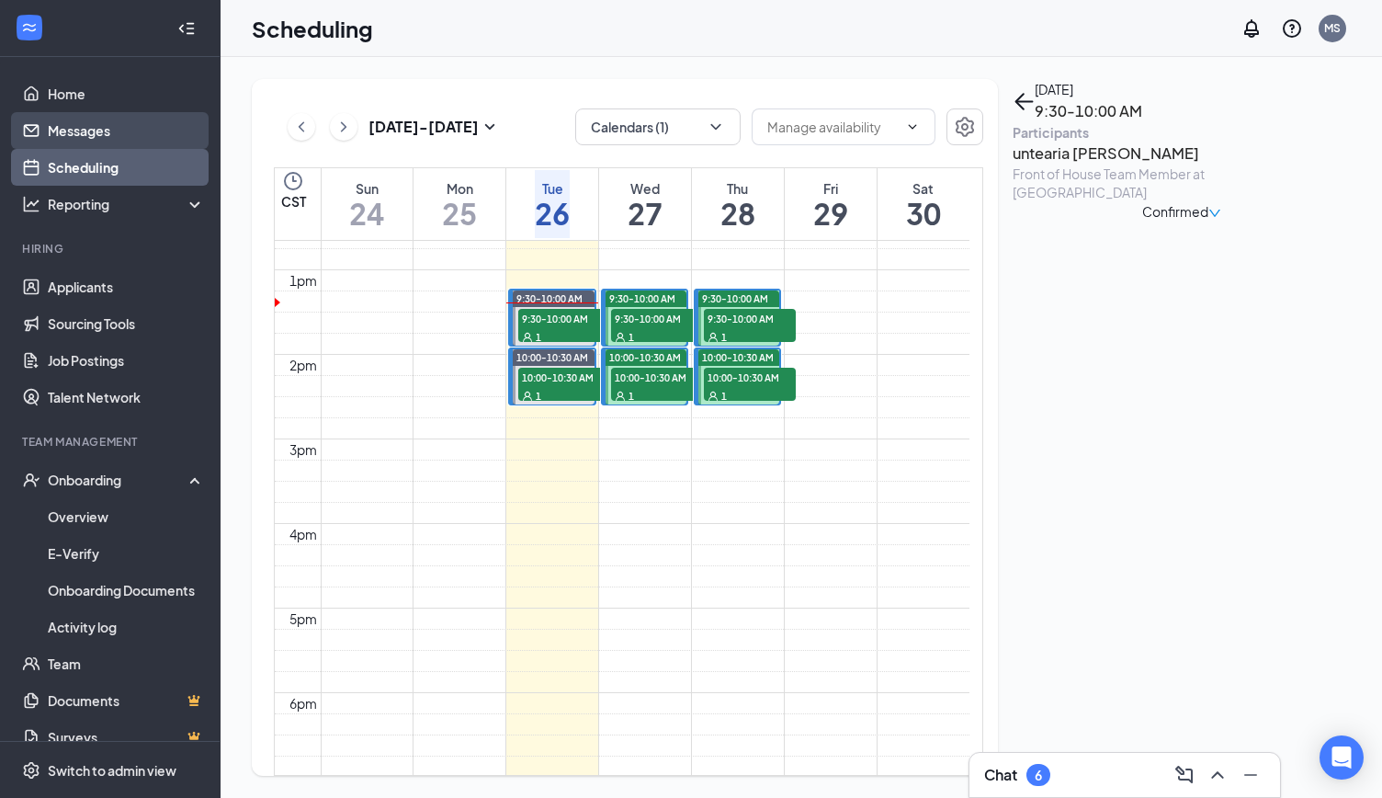
click at [83, 135] on link "Messages" at bounding box center [126, 130] width 157 height 37
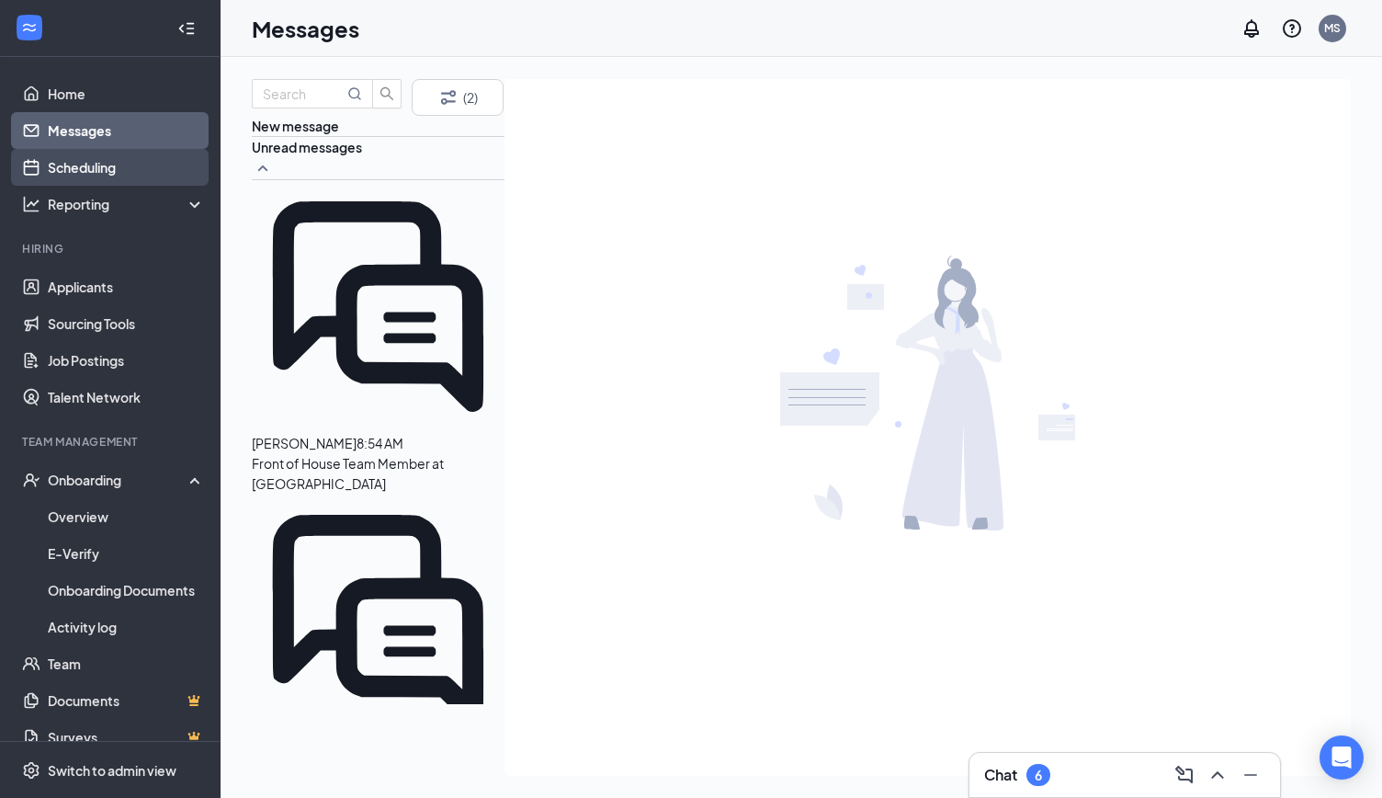
click at [108, 160] on link "Scheduling" at bounding box center [126, 167] width 157 height 37
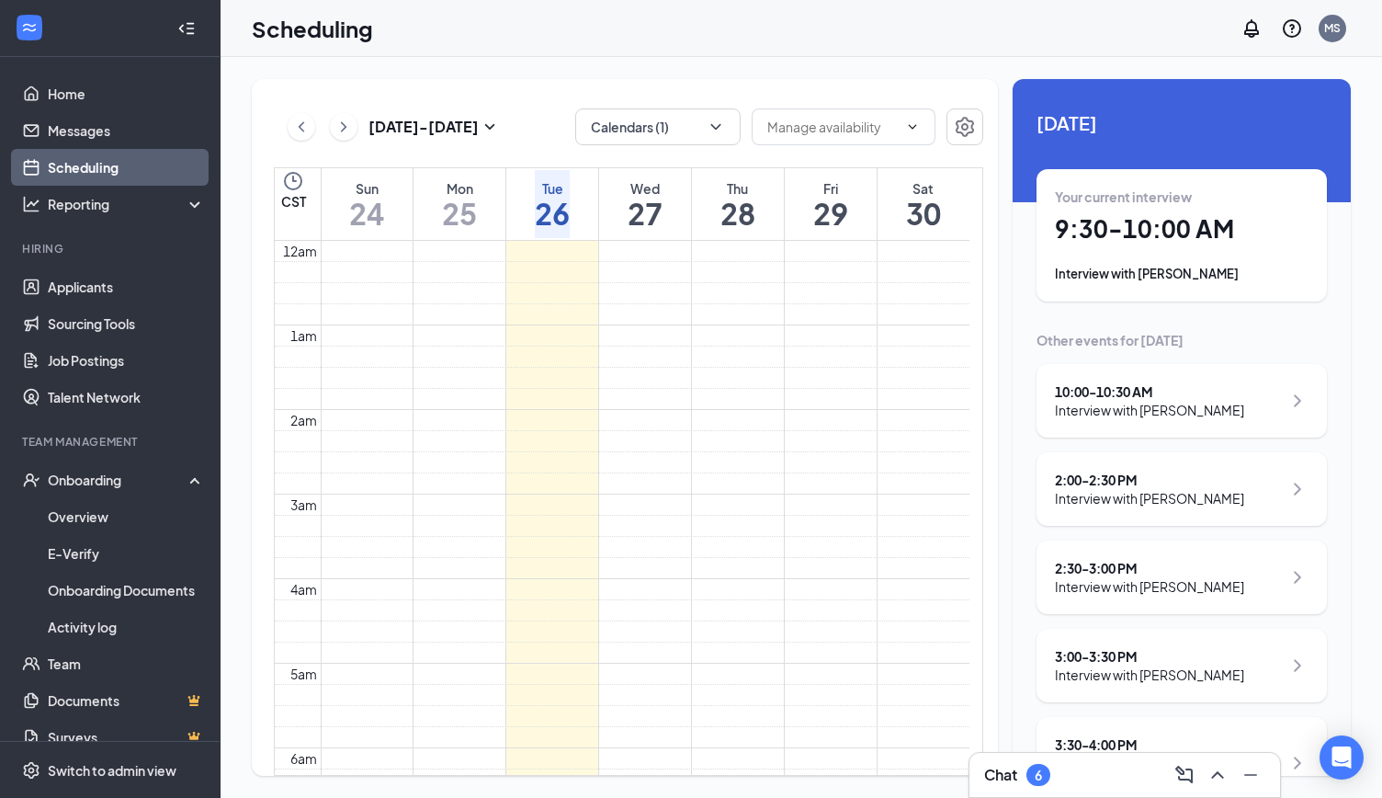
click at [348, 118] on icon "ChevronRight" at bounding box center [344, 127] width 18 height 22
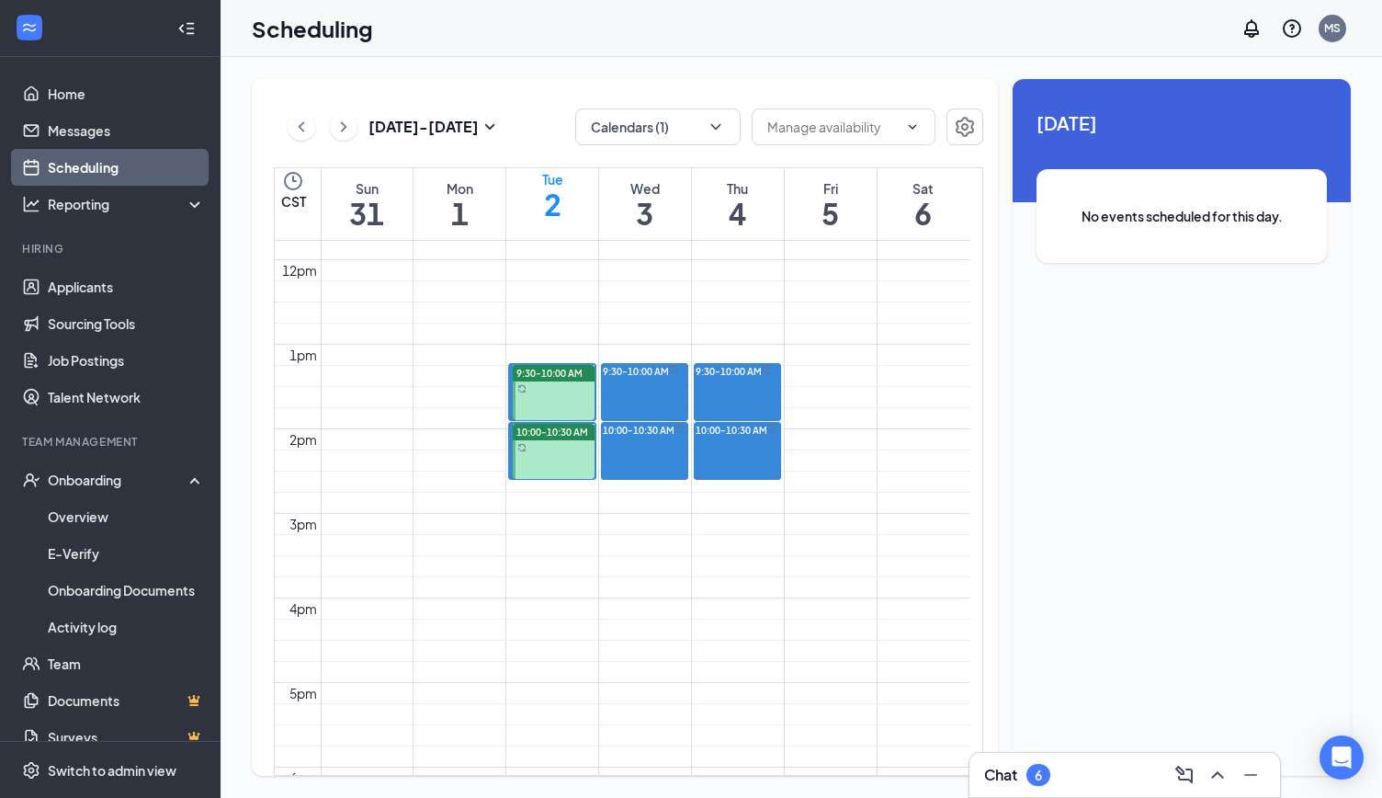
scroll to position [990, 0]
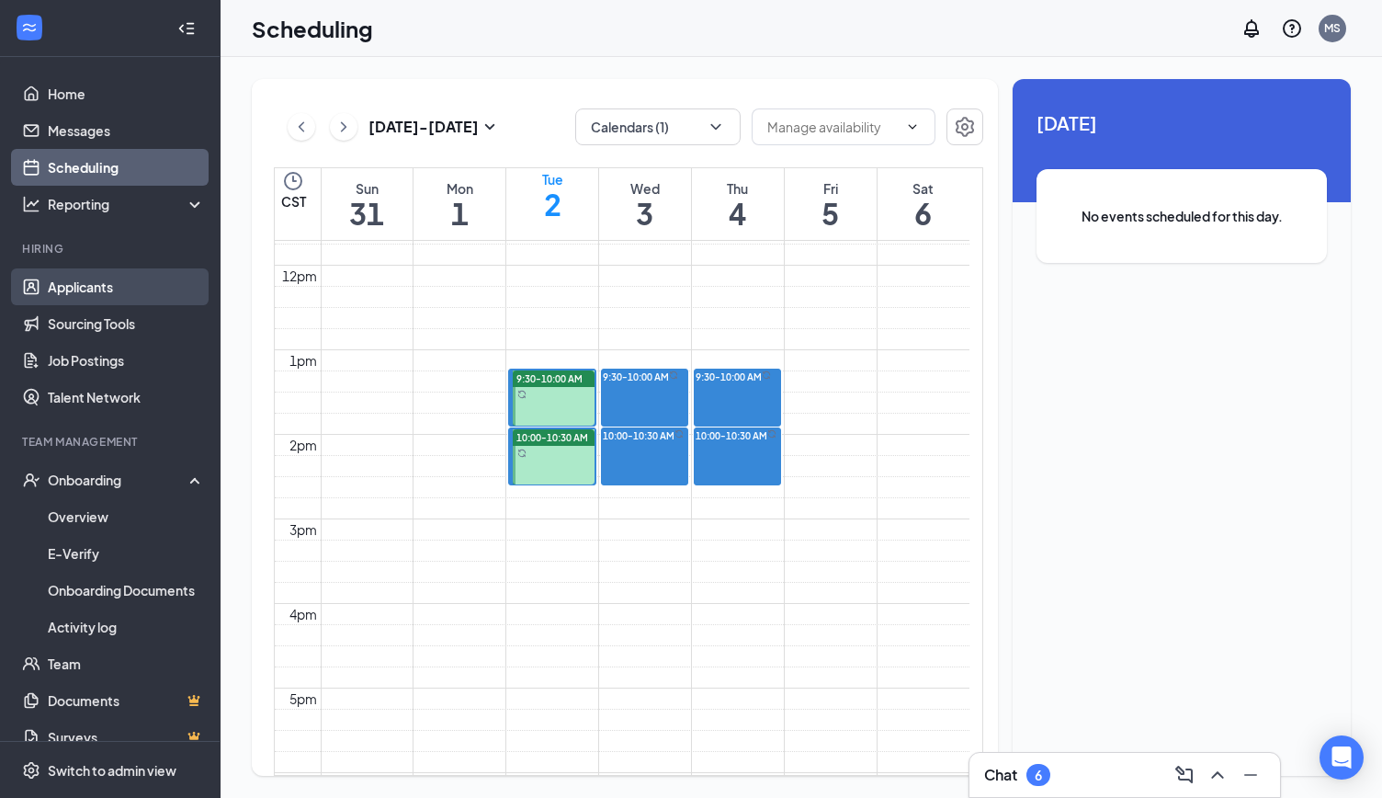
click at [90, 289] on link "Applicants" at bounding box center [126, 286] width 157 height 37
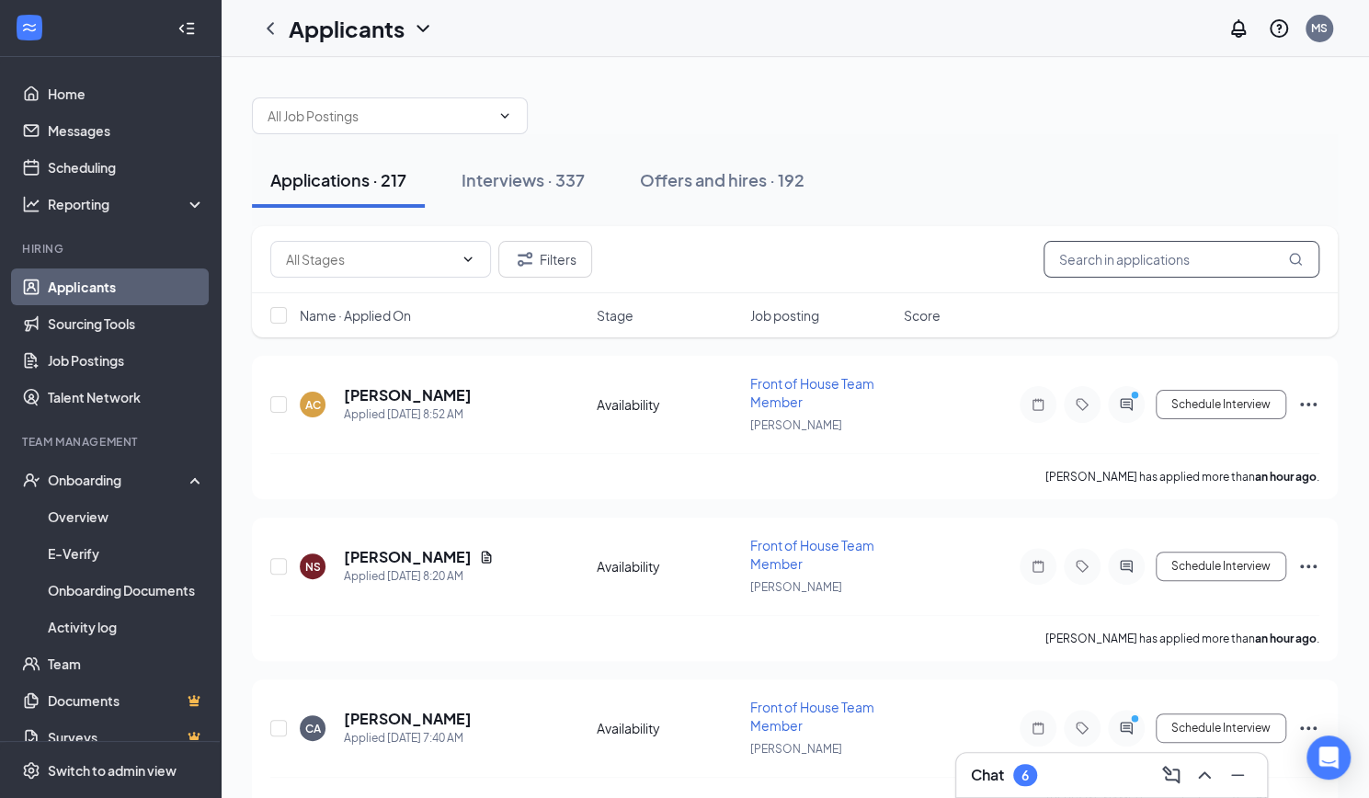
click at [1204, 270] on input "text" at bounding box center [1181, 259] width 276 height 37
paste input "Dalila Marti"
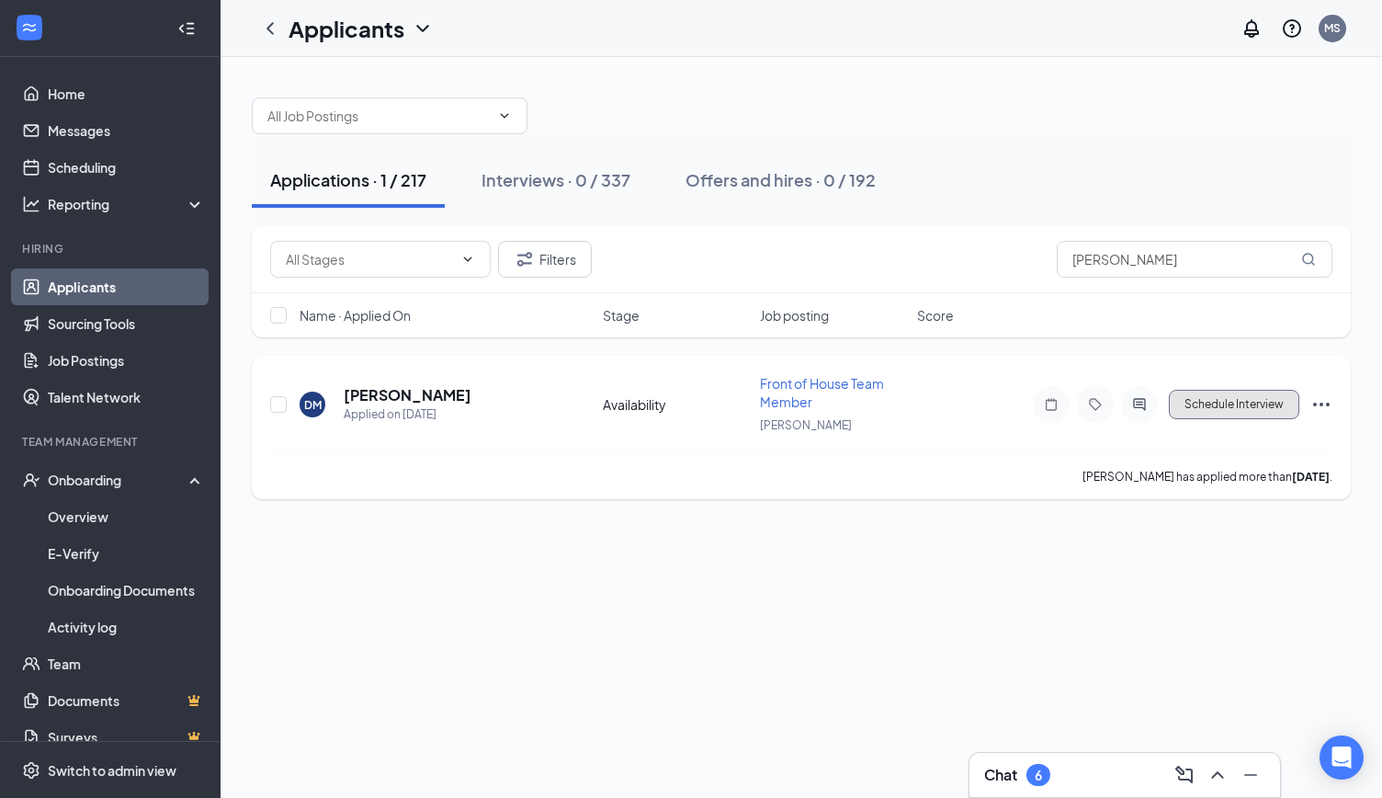
click at [1205, 403] on button "Schedule Interview" at bounding box center [1234, 404] width 131 height 29
click at [1168, 251] on input "Dalila Martin" at bounding box center [1195, 259] width 276 height 37
type input "D"
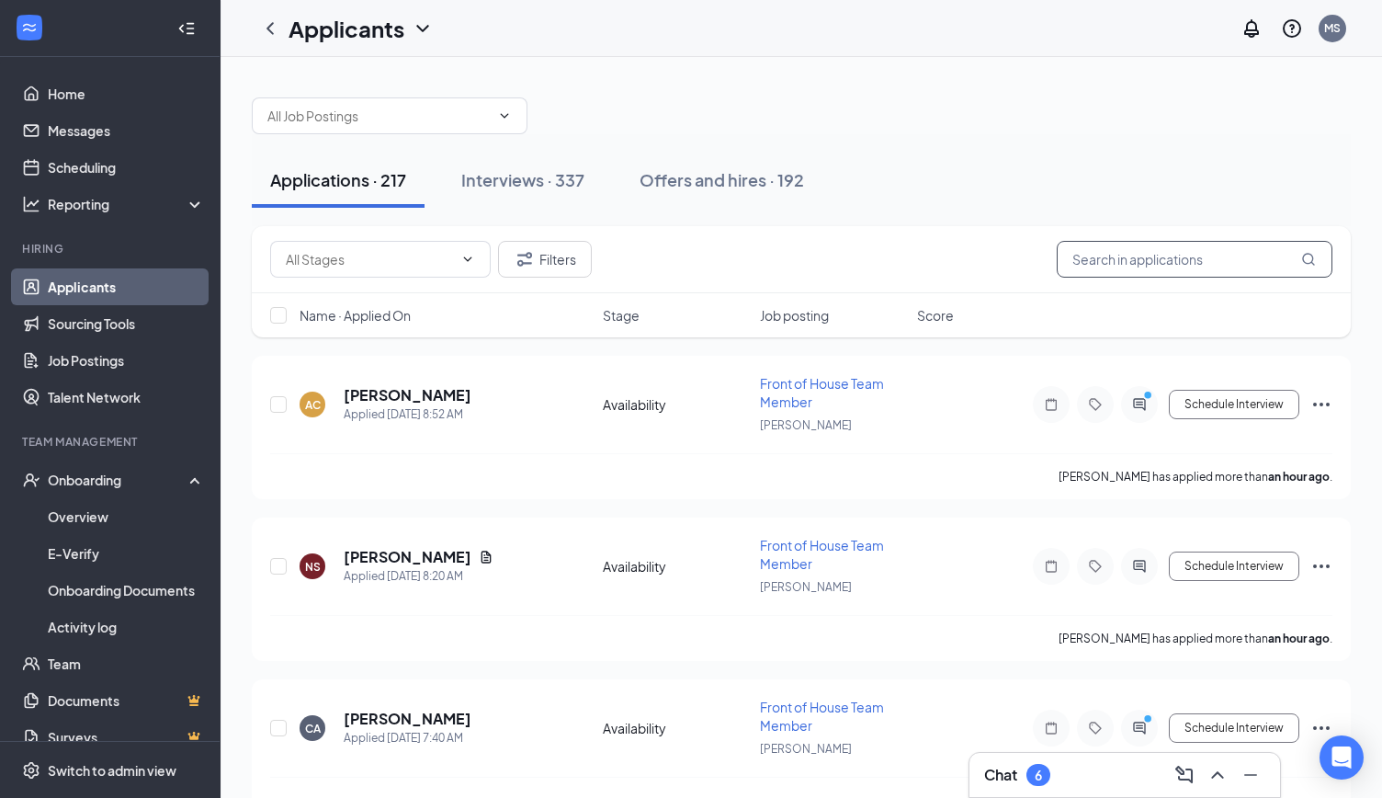
click at [1168, 251] on input "text" at bounding box center [1195, 259] width 276 height 37
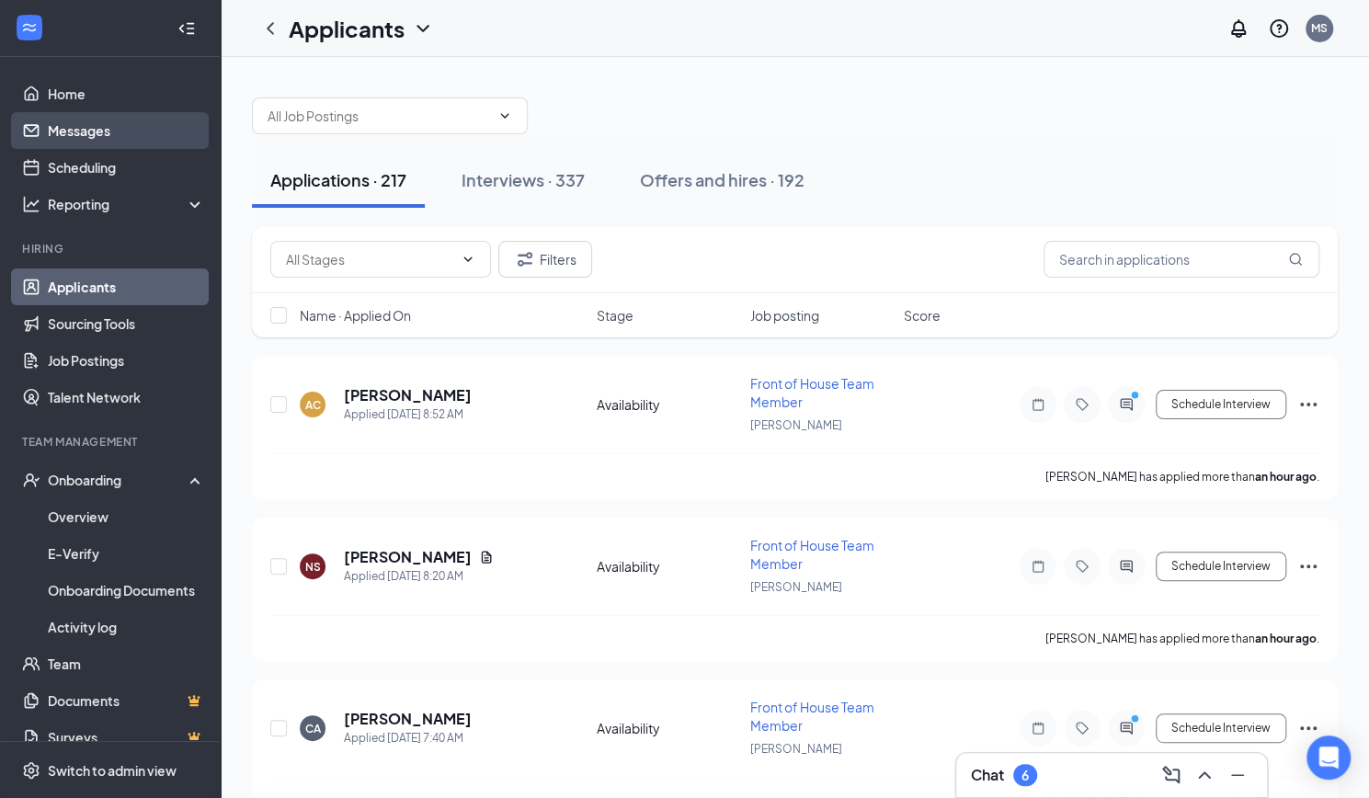
click at [107, 130] on link "Messages" at bounding box center [126, 130] width 157 height 37
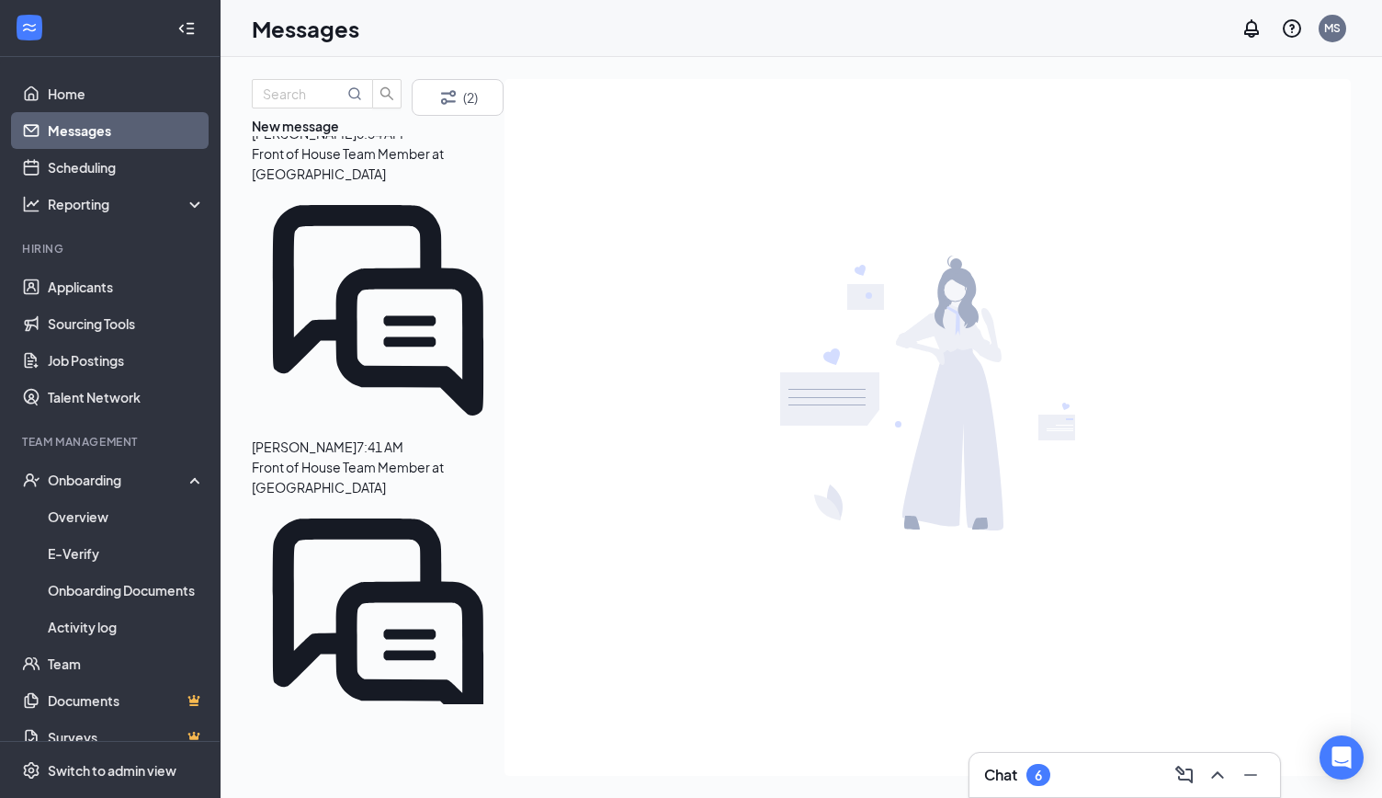
scroll to position [311, 0]
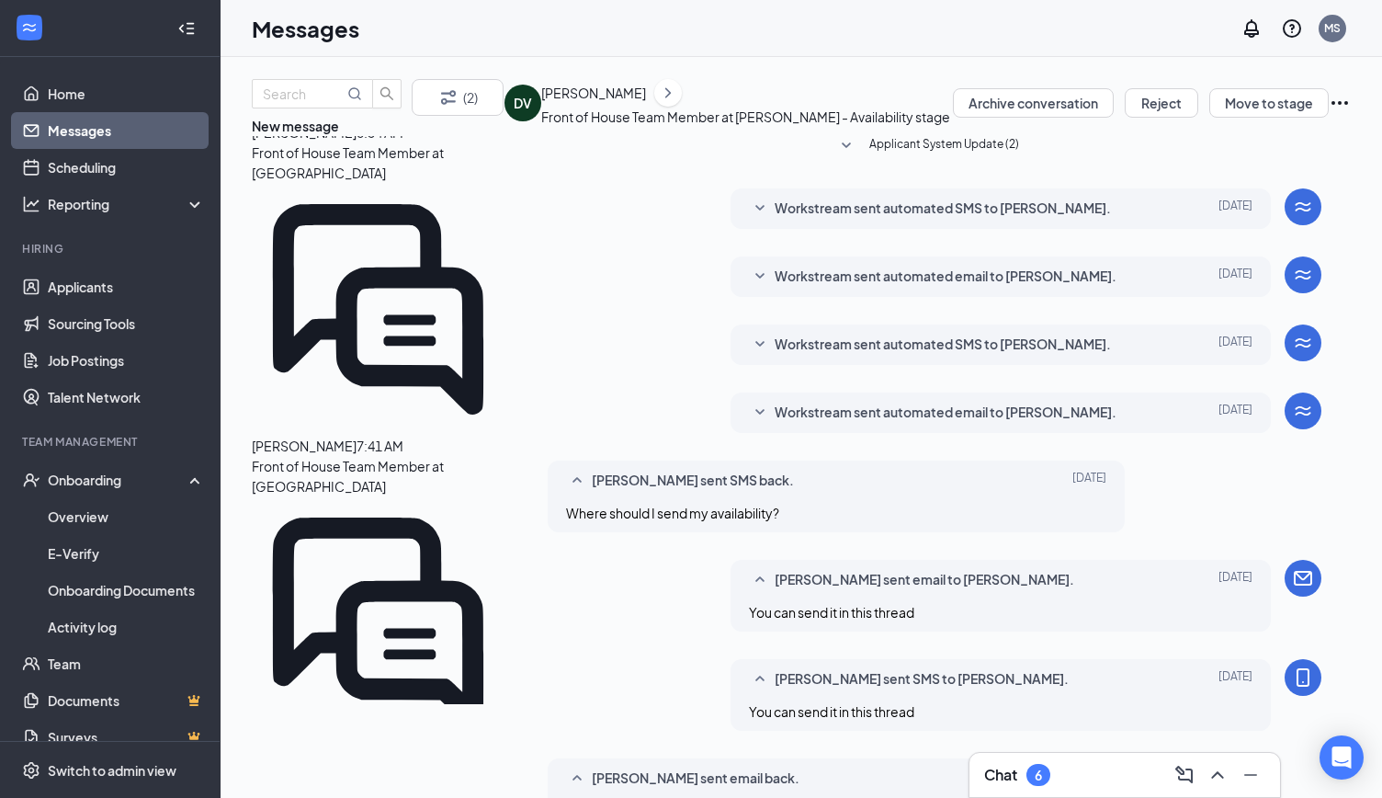
scroll to position [393, 0]
click at [640, 102] on div "[PERSON_NAME]" at bounding box center [745, 93] width 409 height 28
click at [640, 103] on div "[PERSON_NAME]" at bounding box center [593, 93] width 105 height 20
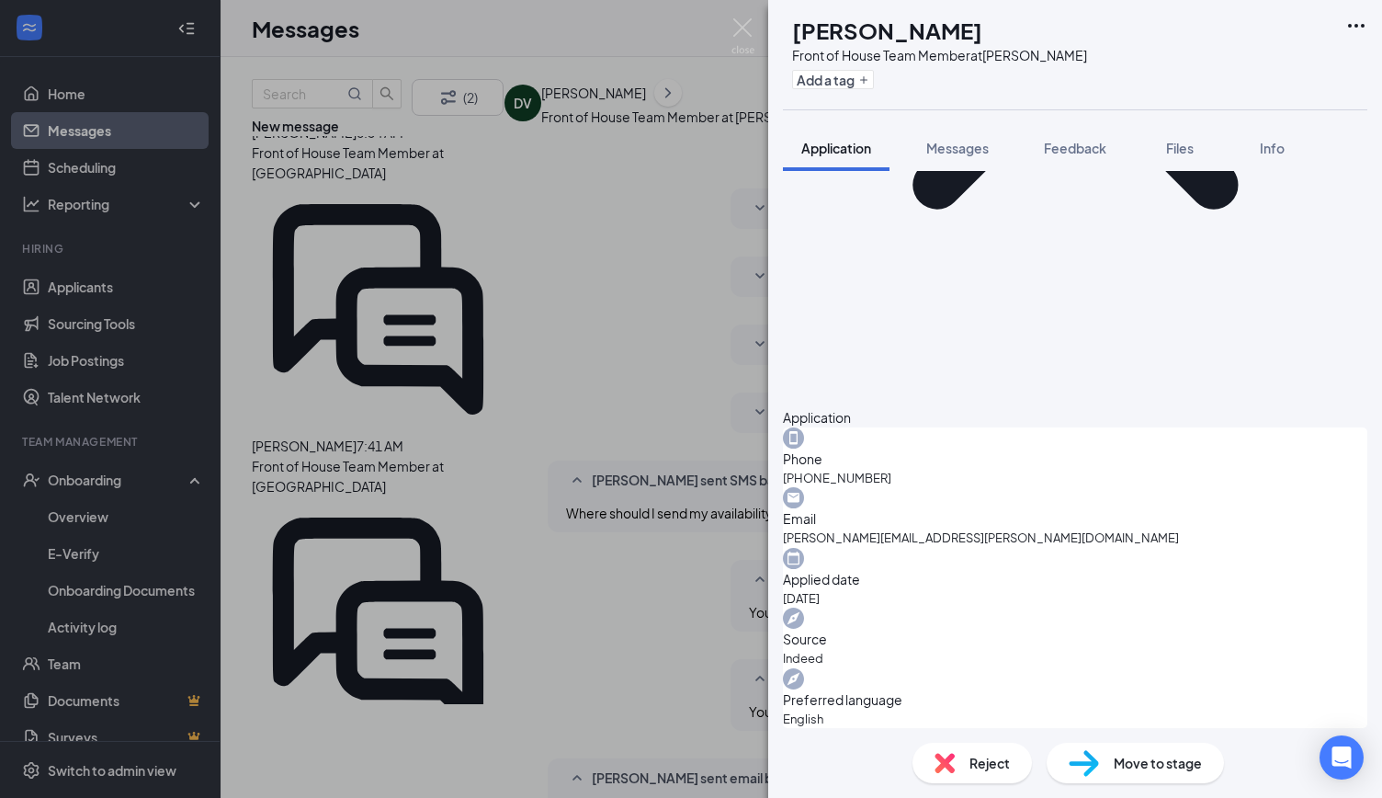
scroll to position [394, 0]
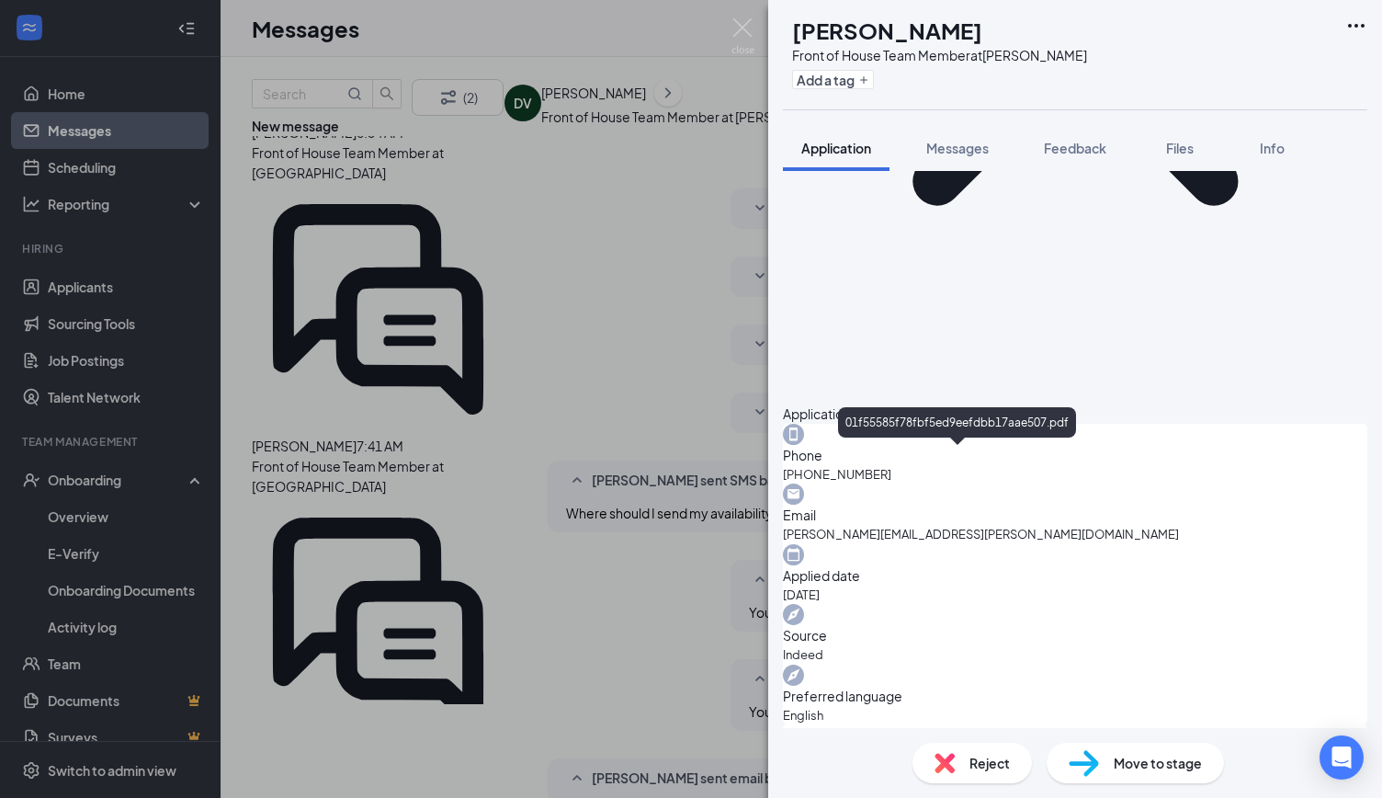
drag, startPoint x: 705, startPoint y: 181, endPoint x: 735, endPoint y: 35, distance: 149.2
click at [705, 181] on div "DV Dorothy Volosen Front of House Team Member at Bryan Add a tag Application Me…" at bounding box center [691, 399] width 1382 height 798
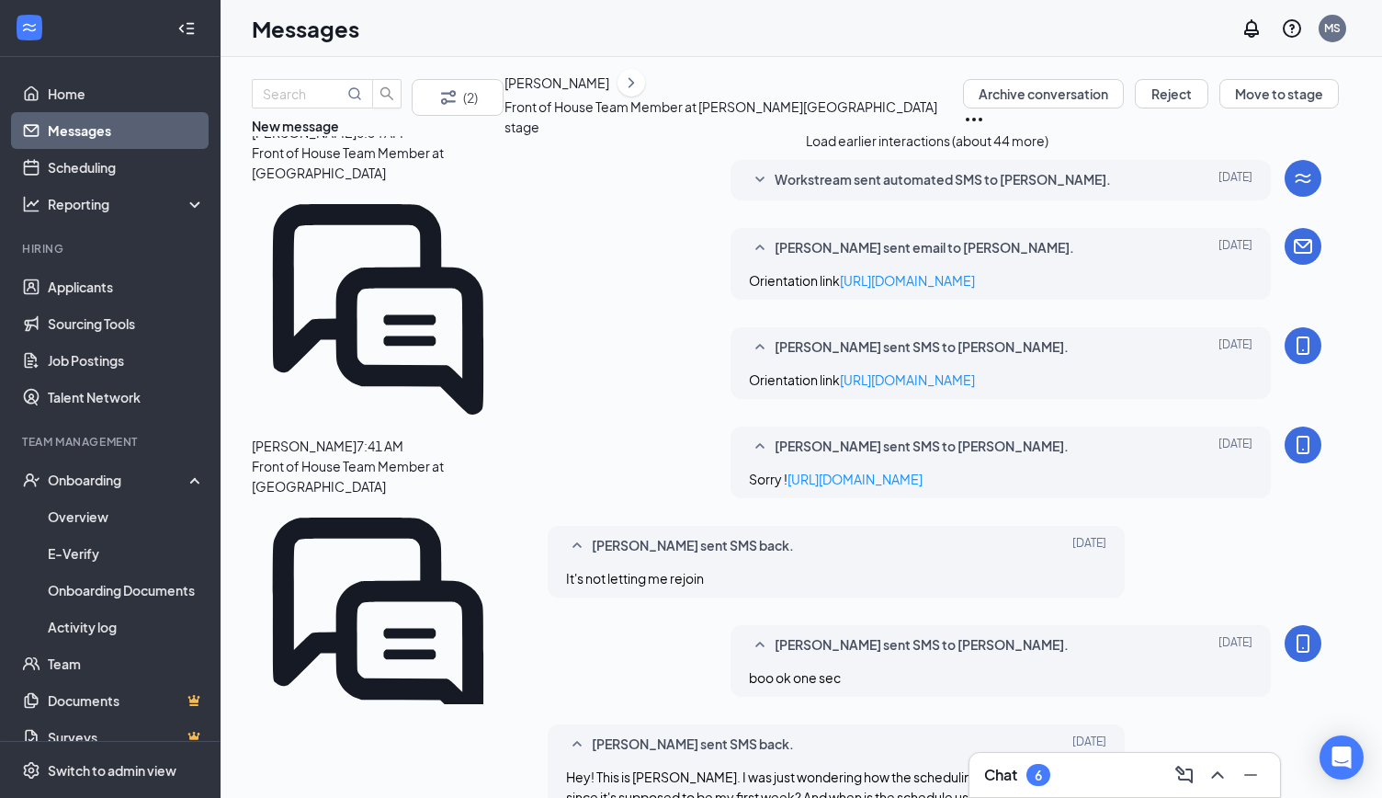
scroll to position [691, 0]
type textarea "anytime"
checkbox input "true"
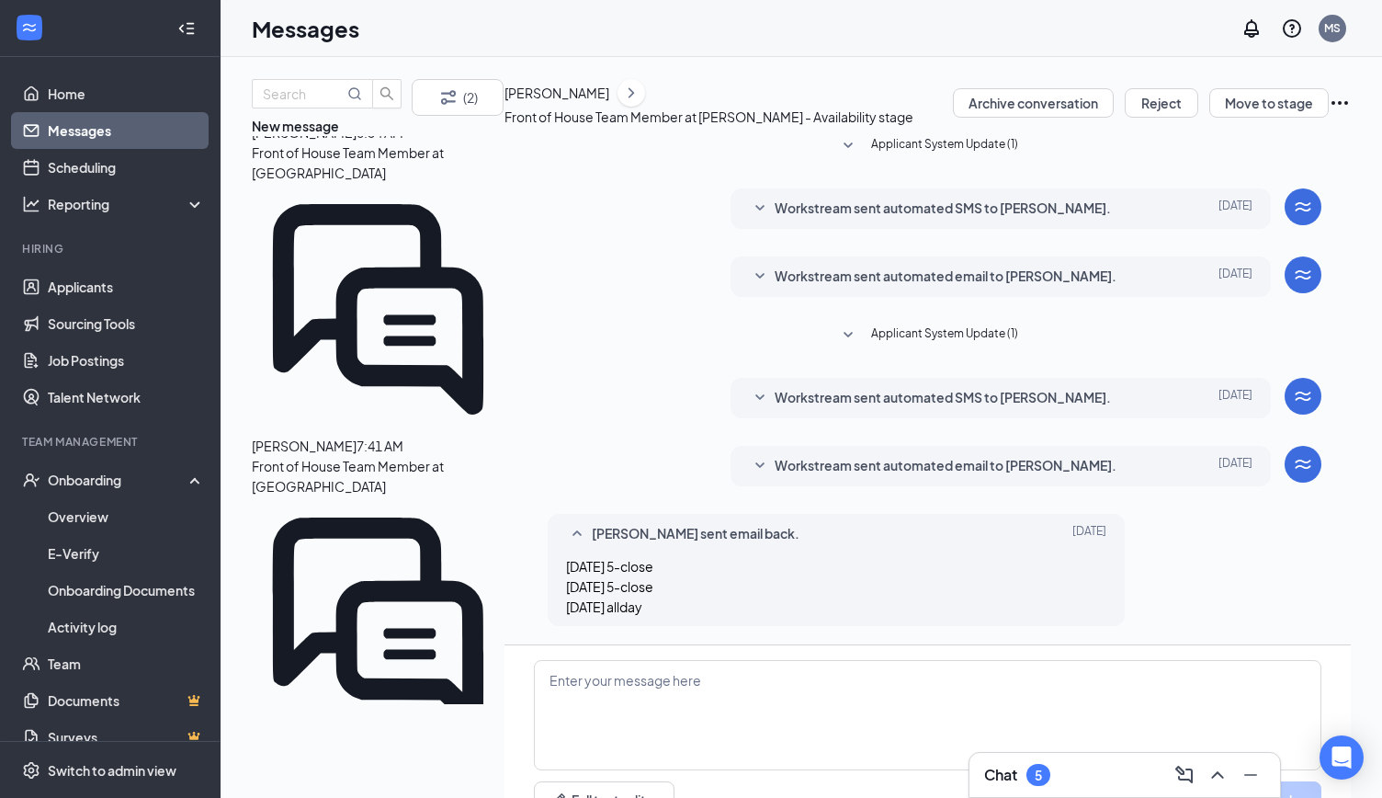
scroll to position [108, 0]
click at [605, 103] on div "[PERSON_NAME]" at bounding box center [557, 93] width 105 height 20
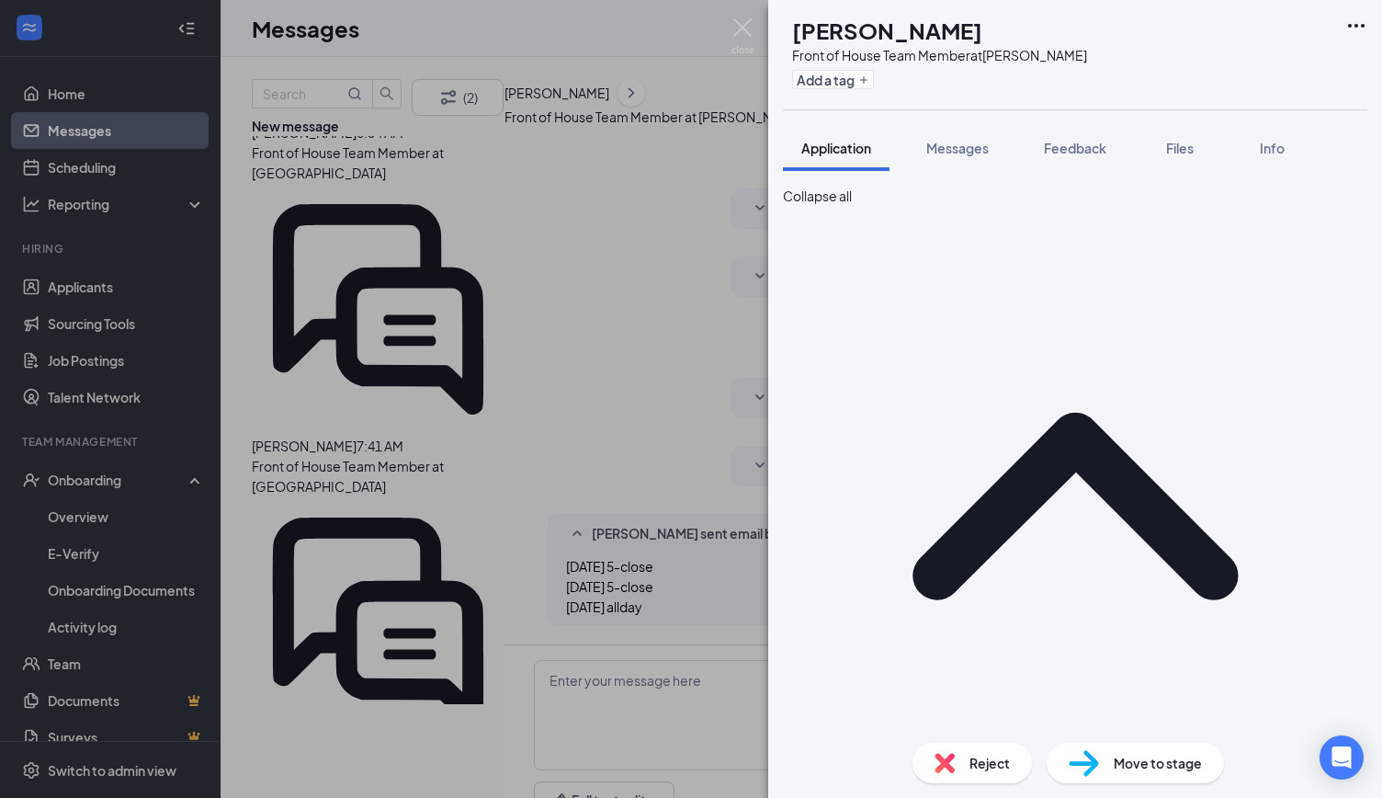
drag, startPoint x: 679, startPoint y: 185, endPoint x: 724, endPoint y: 28, distance: 163.5
click at [679, 185] on div "TS Tidus Sloan Front of House Team Member at Bryan Add a tag Application Messag…" at bounding box center [691, 399] width 1382 height 798
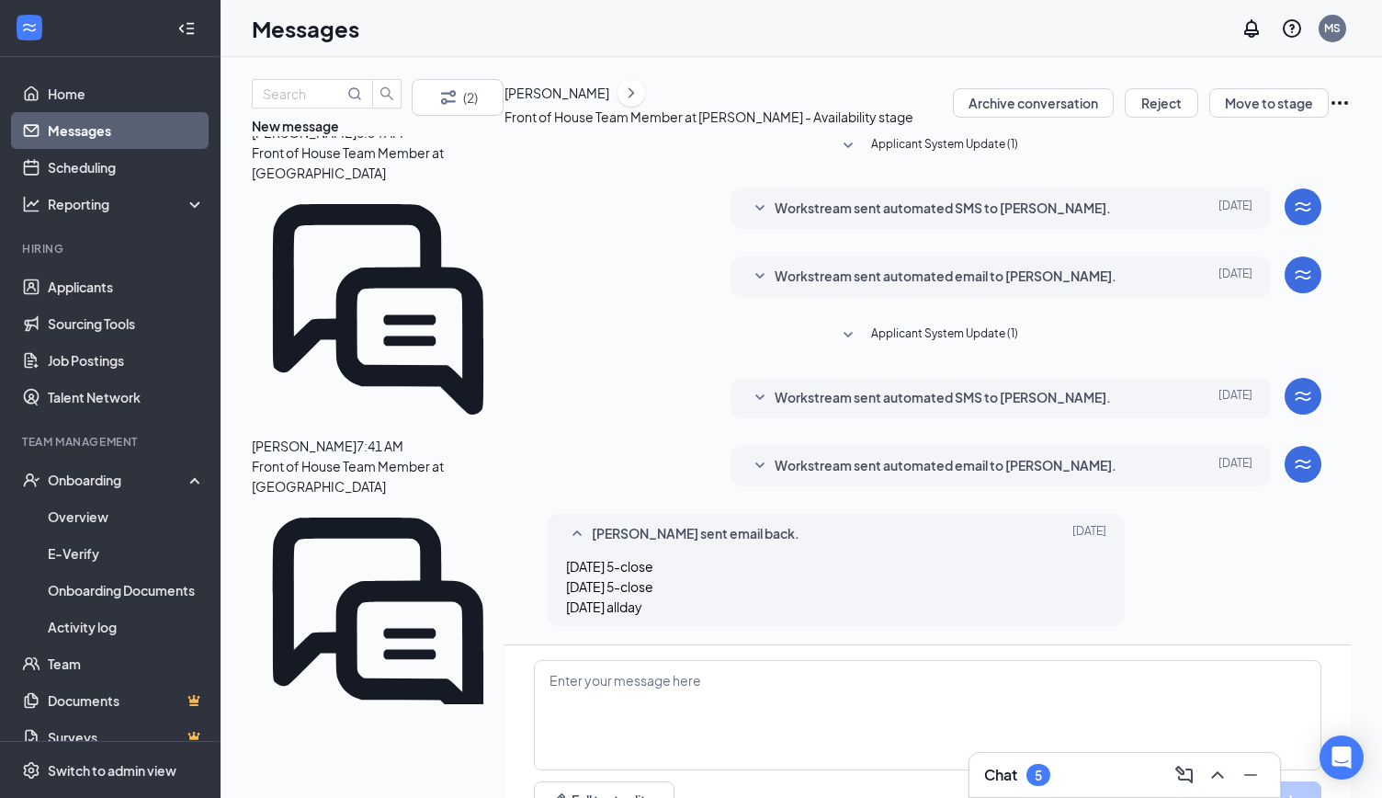
click at [736, 33] on div "Messages MS" at bounding box center [802, 28] width 1162 height 57
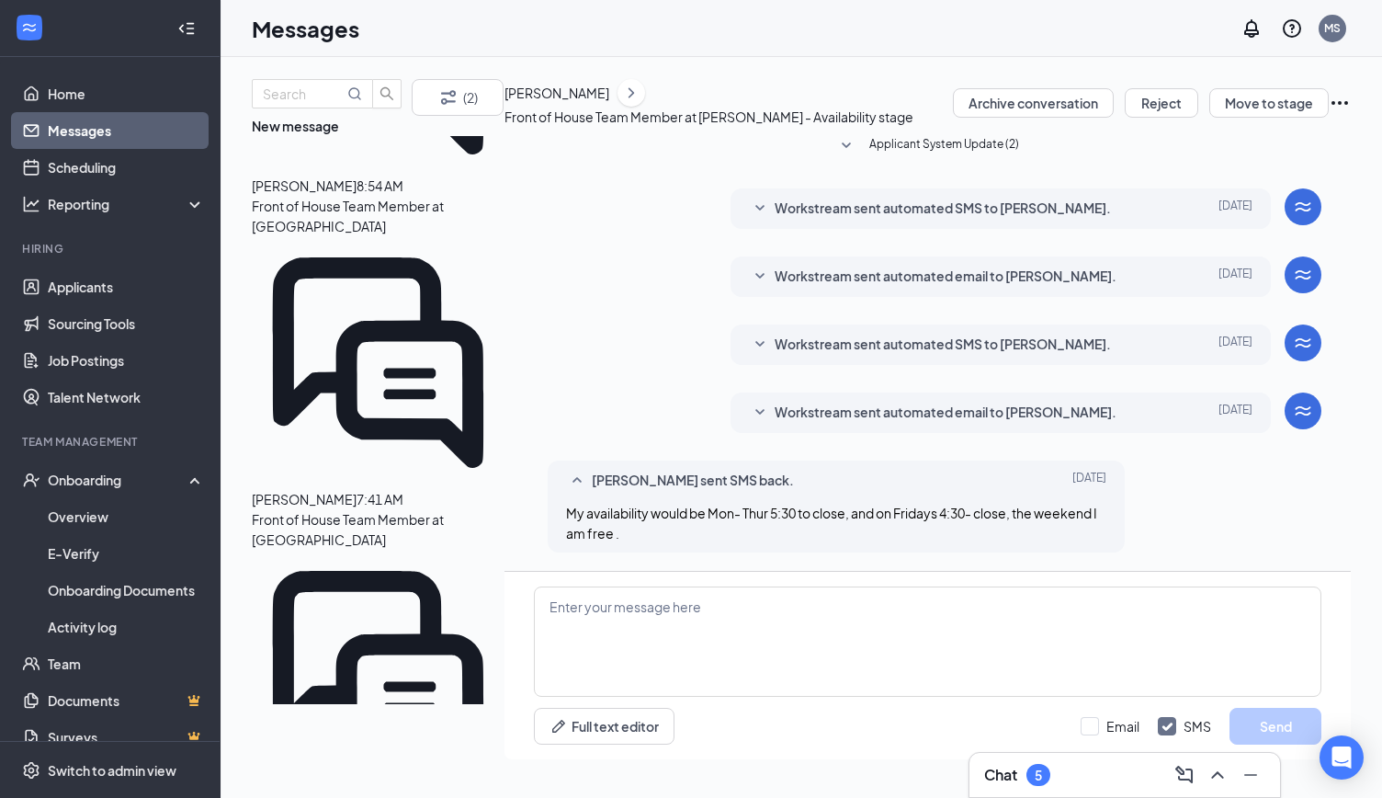
scroll to position [35, 0]
click at [593, 103] on div "[PERSON_NAME]" at bounding box center [557, 93] width 105 height 20
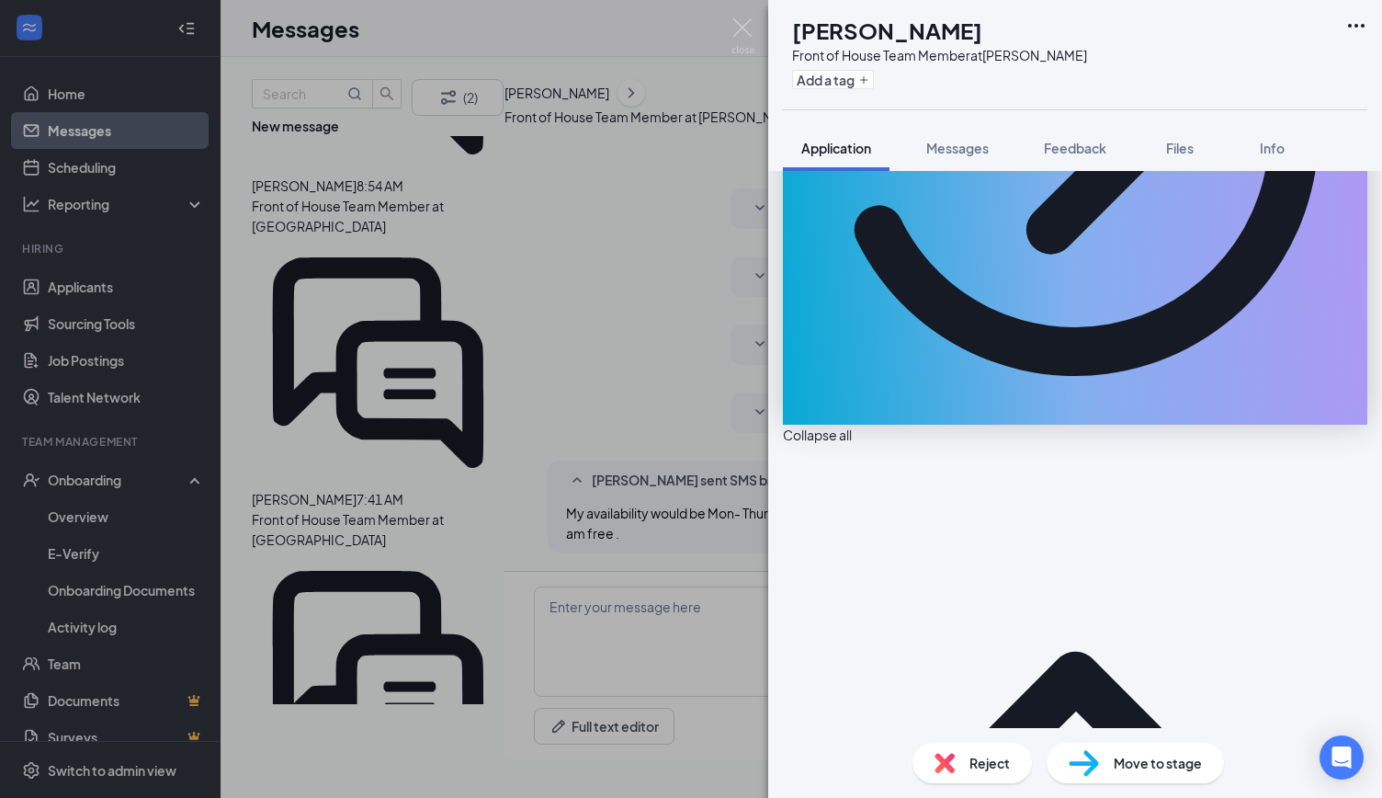
scroll to position [399, 0]
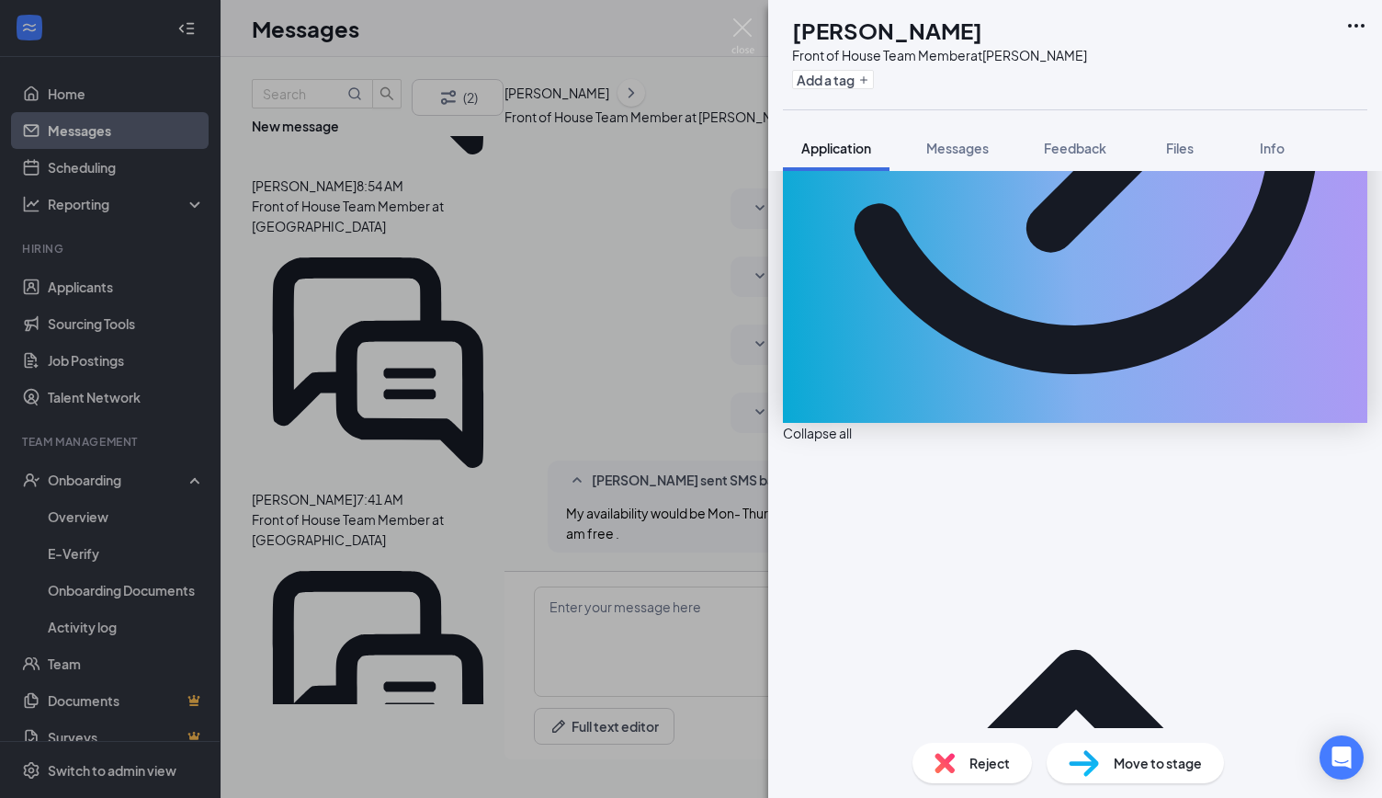
drag, startPoint x: 697, startPoint y: 168, endPoint x: 728, endPoint y: 55, distance: 117.3
click at [697, 168] on div "VR Valeria Reyes Front of House Team Member at Bryan Add a tag Application Mess…" at bounding box center [691, 399] width 1382 height 798
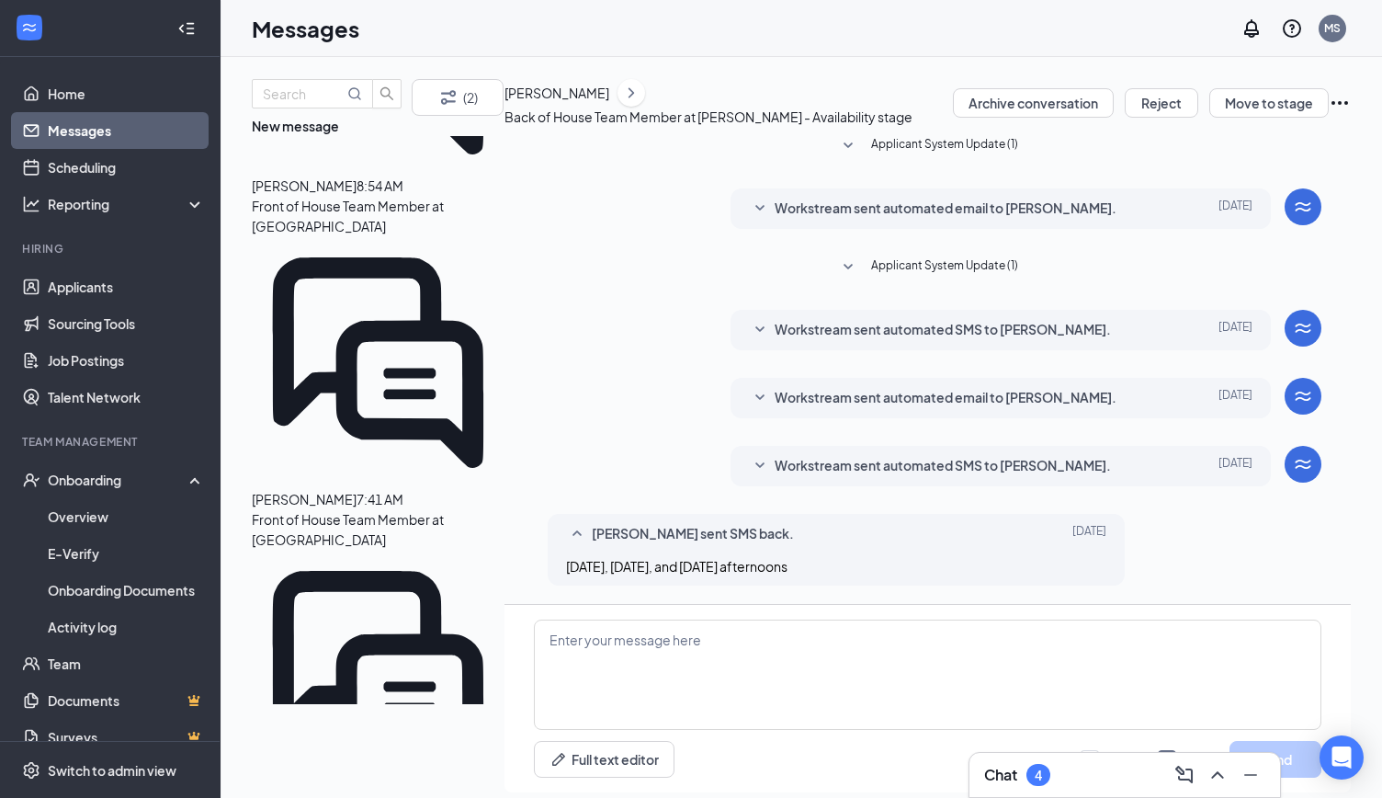
scroll to position [68, 0]
click at [609, 103] on div "[PERSON_NAME]" at bounding box center [557, 93] width 105 height 20
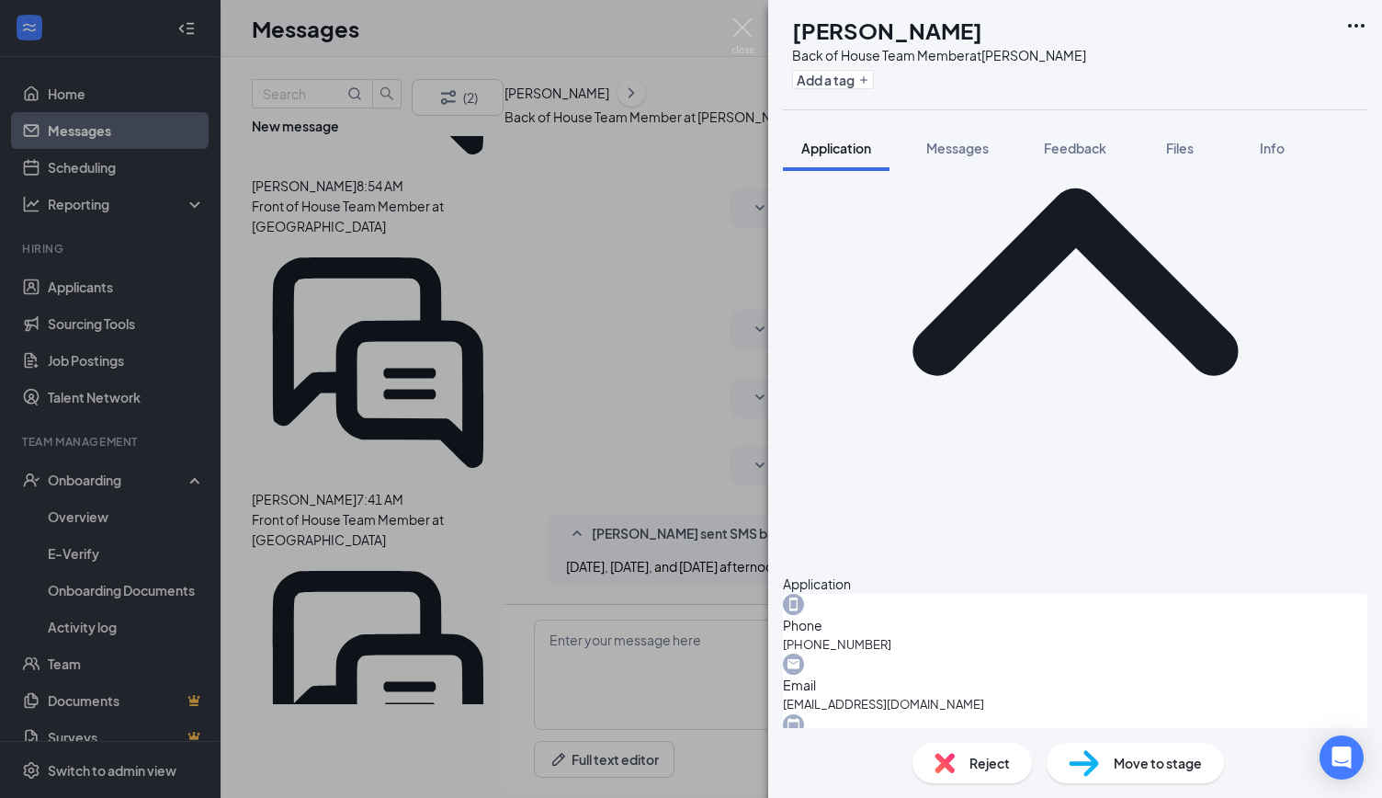
scroll to position [268, 0]
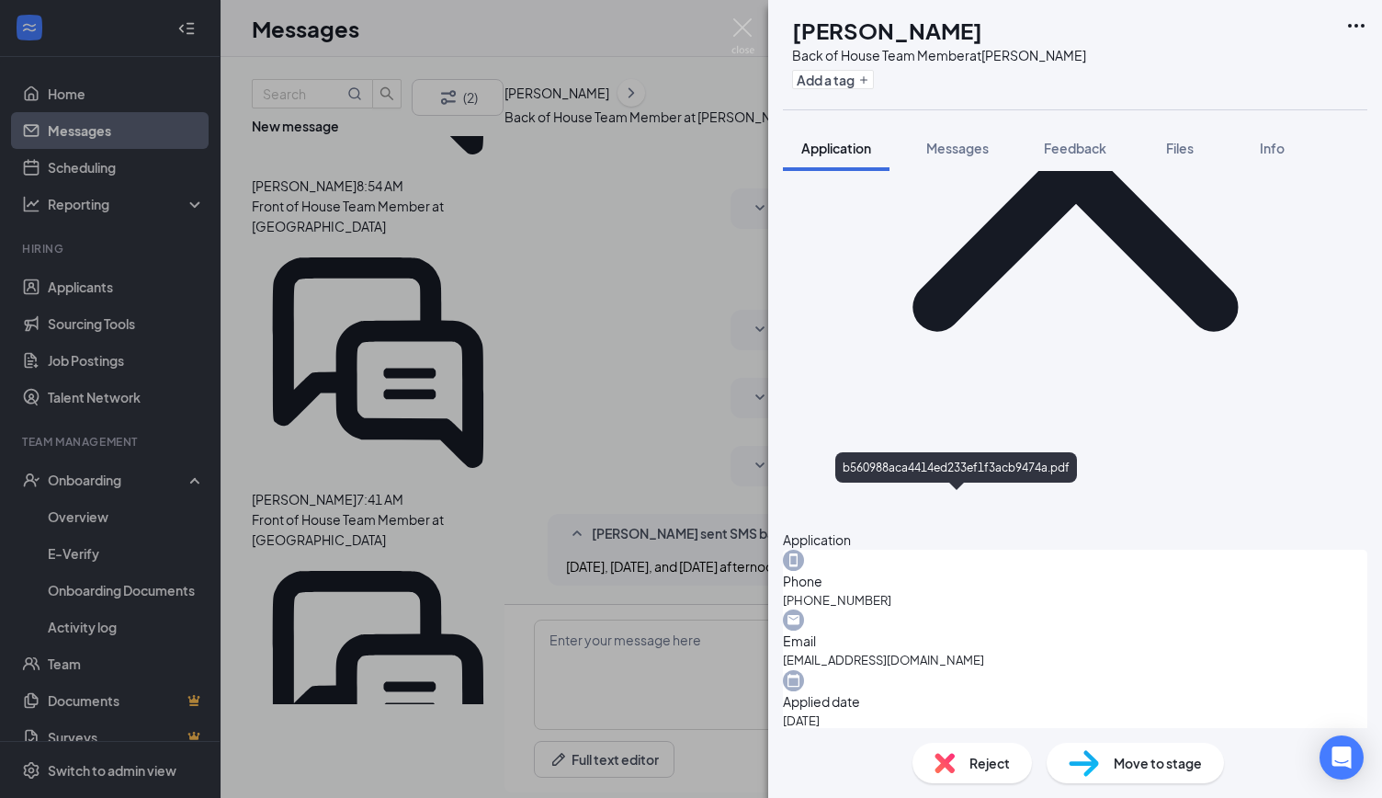
drag, startPoint x: 677, startPoint y: 171, endPoint x: 731, endPoint y: 49, distance: 133.4
click at [677, 171] on div "JV Jadalyn Van Back of House Team Member at Bryan Add a tag Application Message…" at bounding box center [691, 399] width 1382 height 798
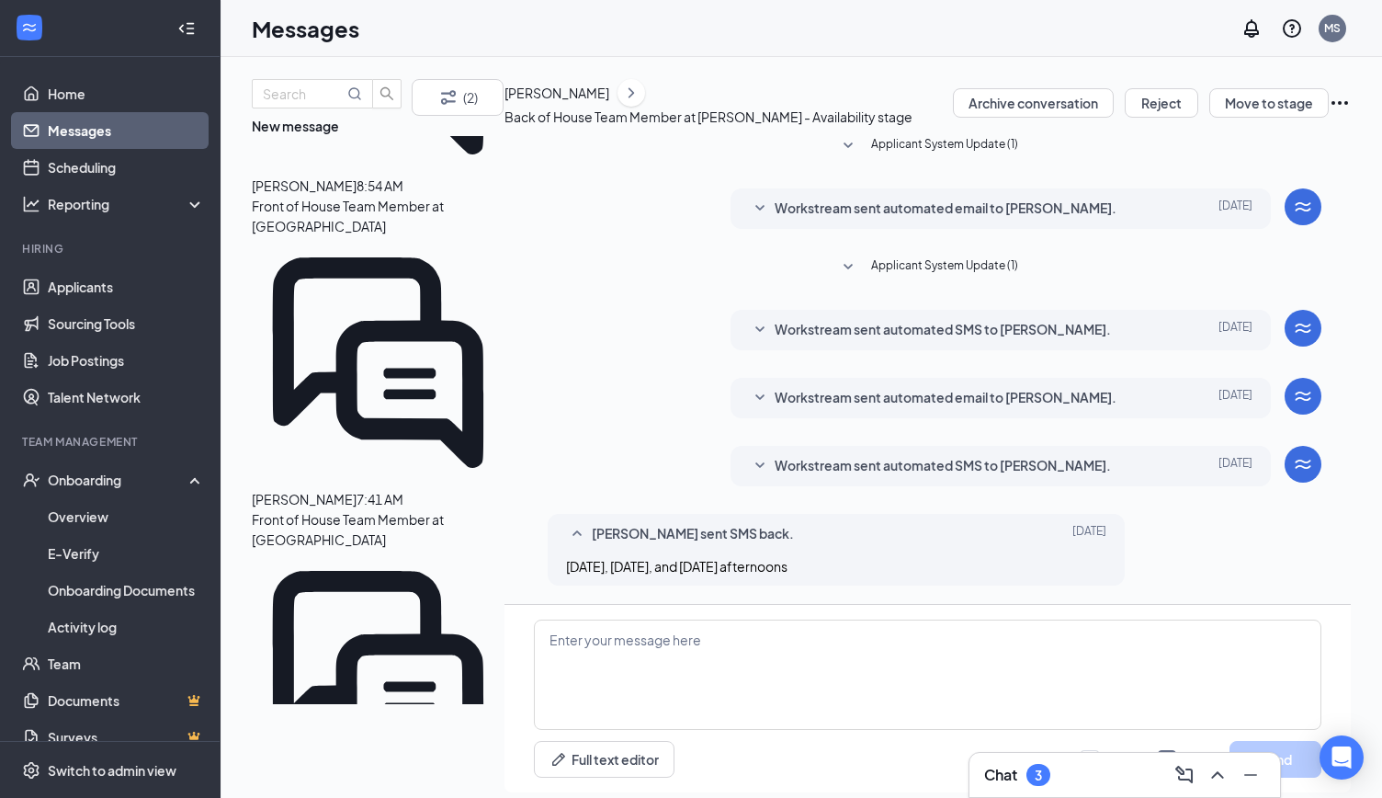
click at [1169, 514] on div "JV Jadalyn Van sent SMS back. Aug 25 Monday, Tuesday, and Wednesday afternoons" at bounding box center [928, 554] width 788 height 81
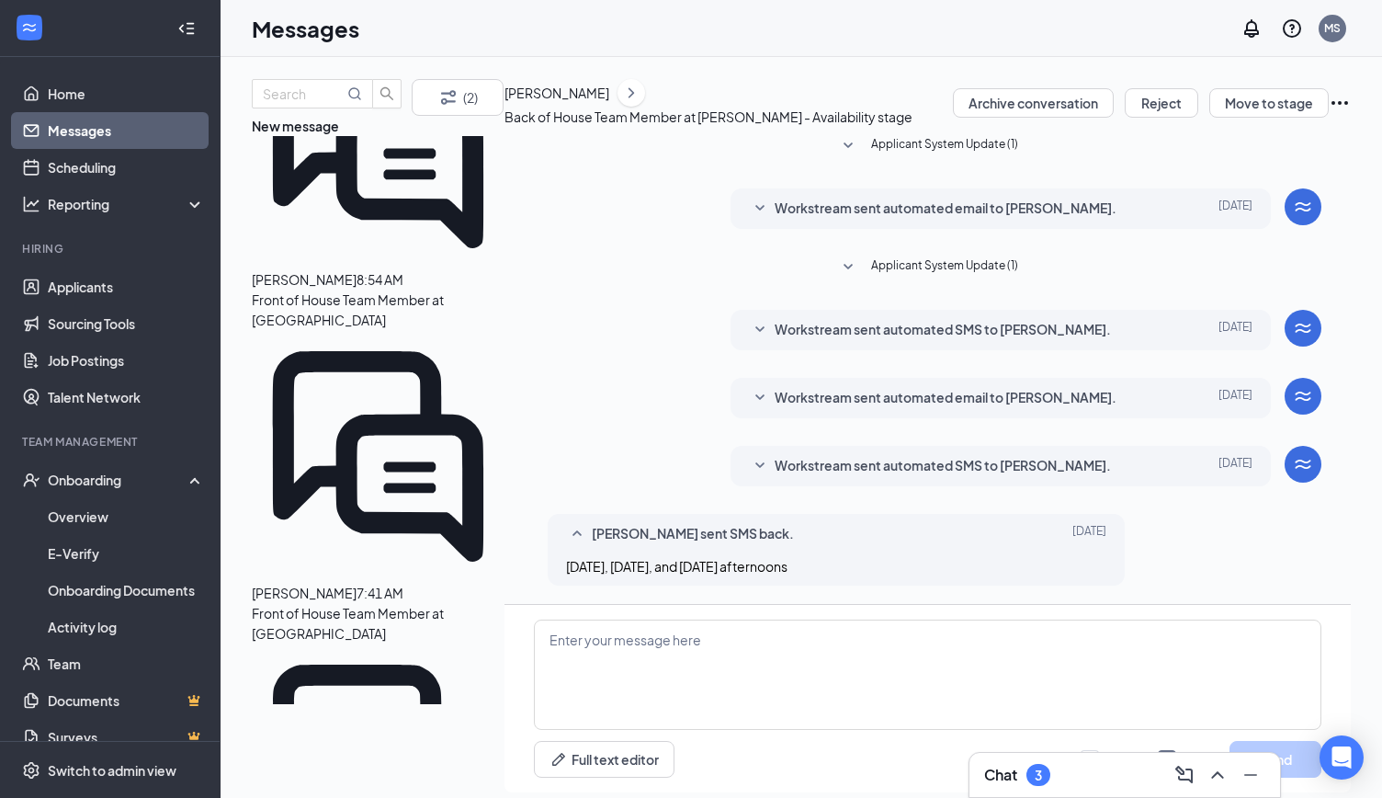
scroll to position [162, 0]
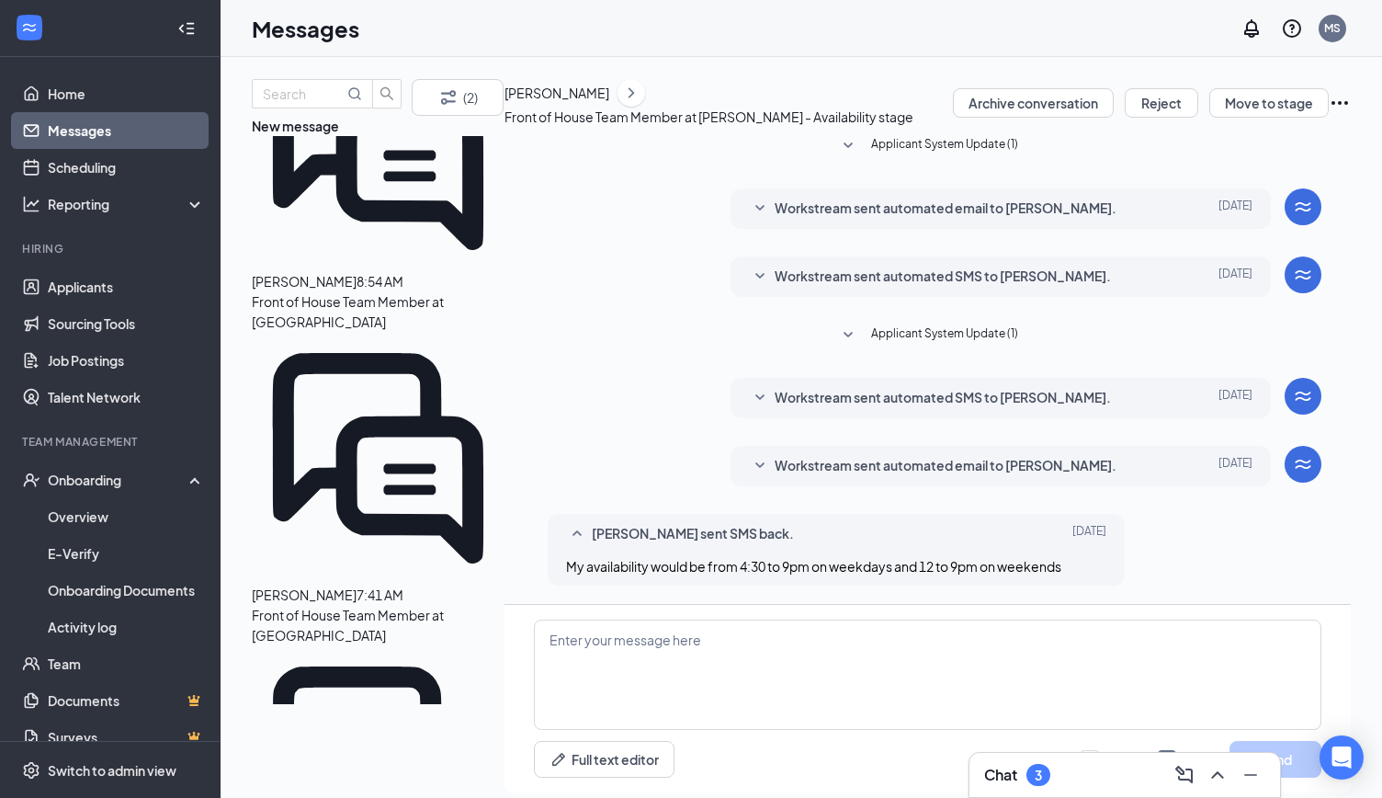
scroll to position [88, 0]
click at [609, 103] on div "Symarra Mcguire" at bounding box center [557, 93] width 105 height 20
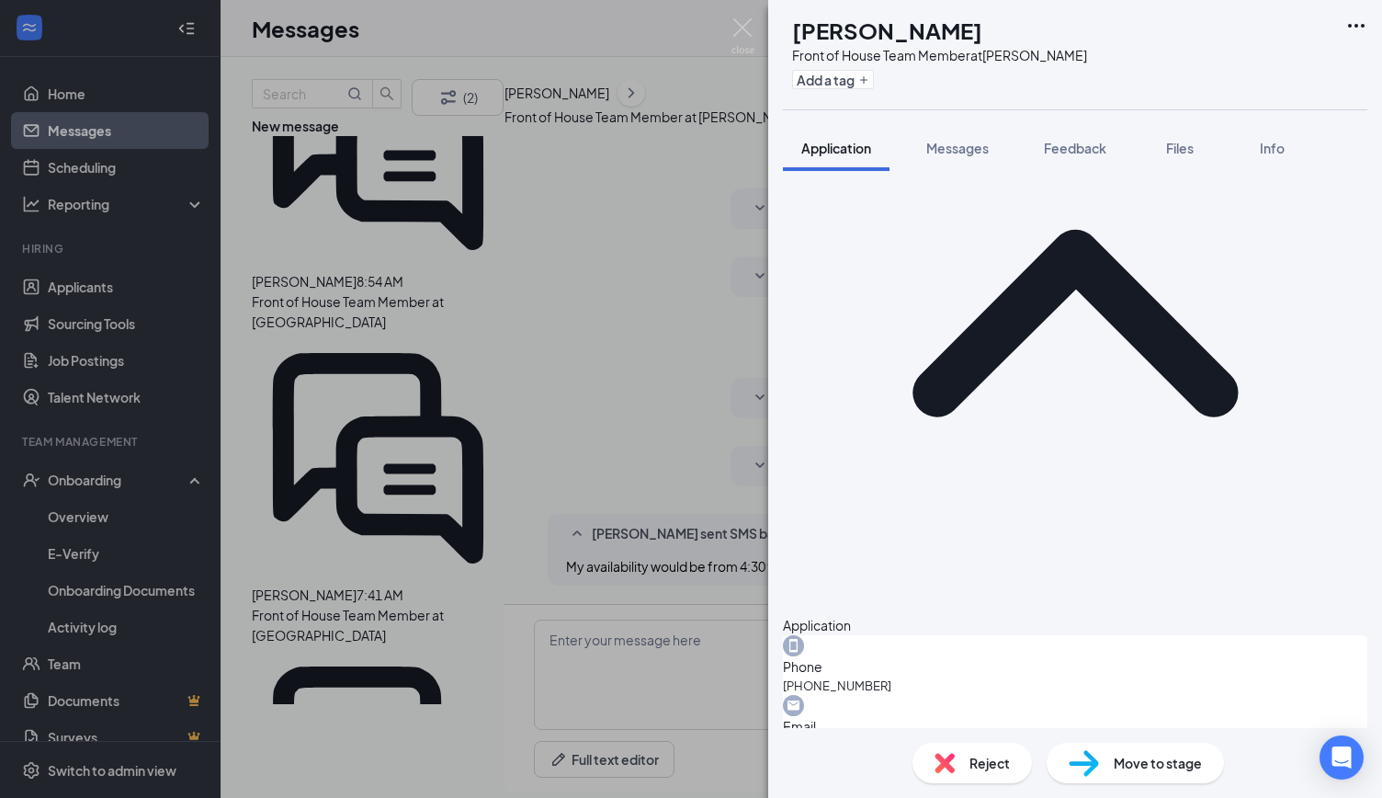
scroll to position [180, 0]
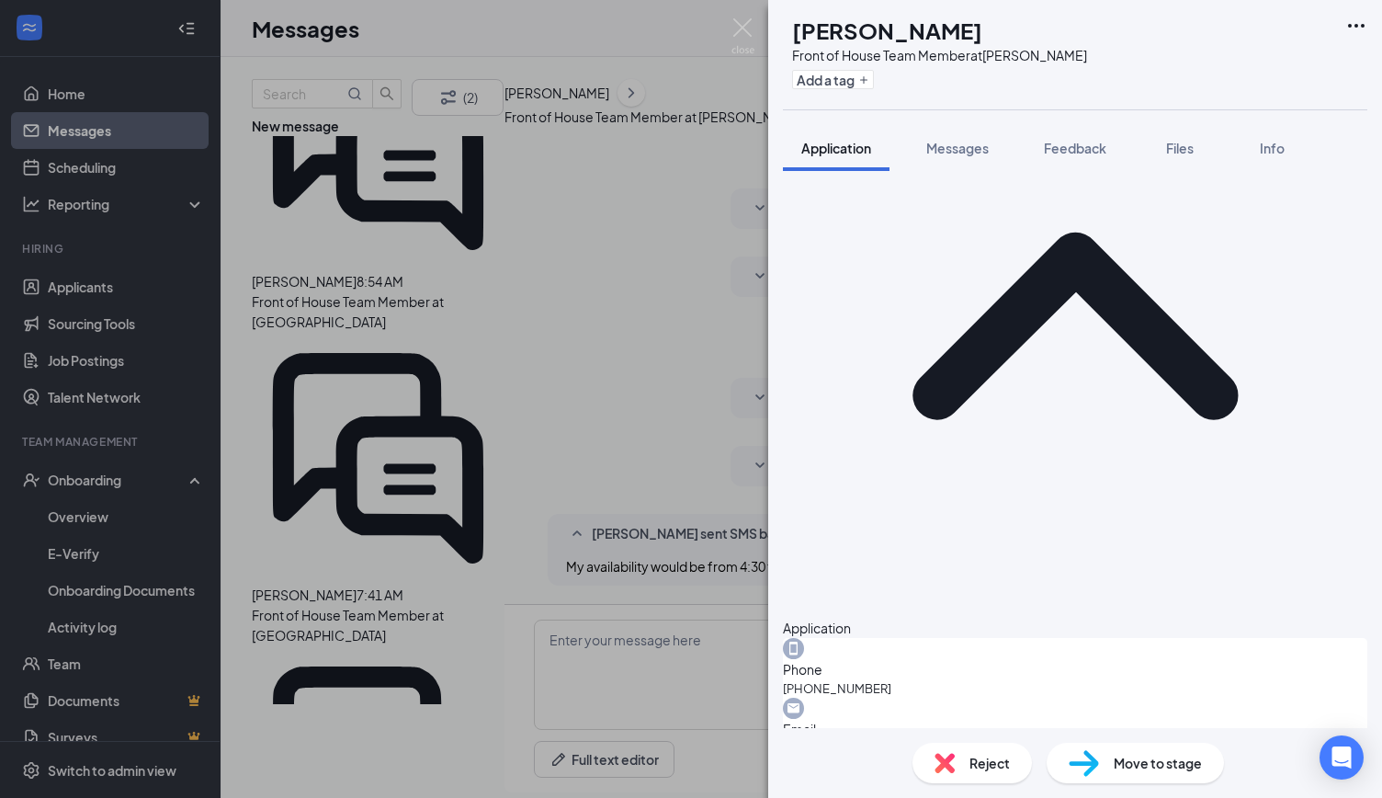
click at [682, 330] on div "SM Symarra Mcguire Front of House Team Member at Bryan Add a tag Application Me…" at bounding box center [691, 399] width 1382 height 798
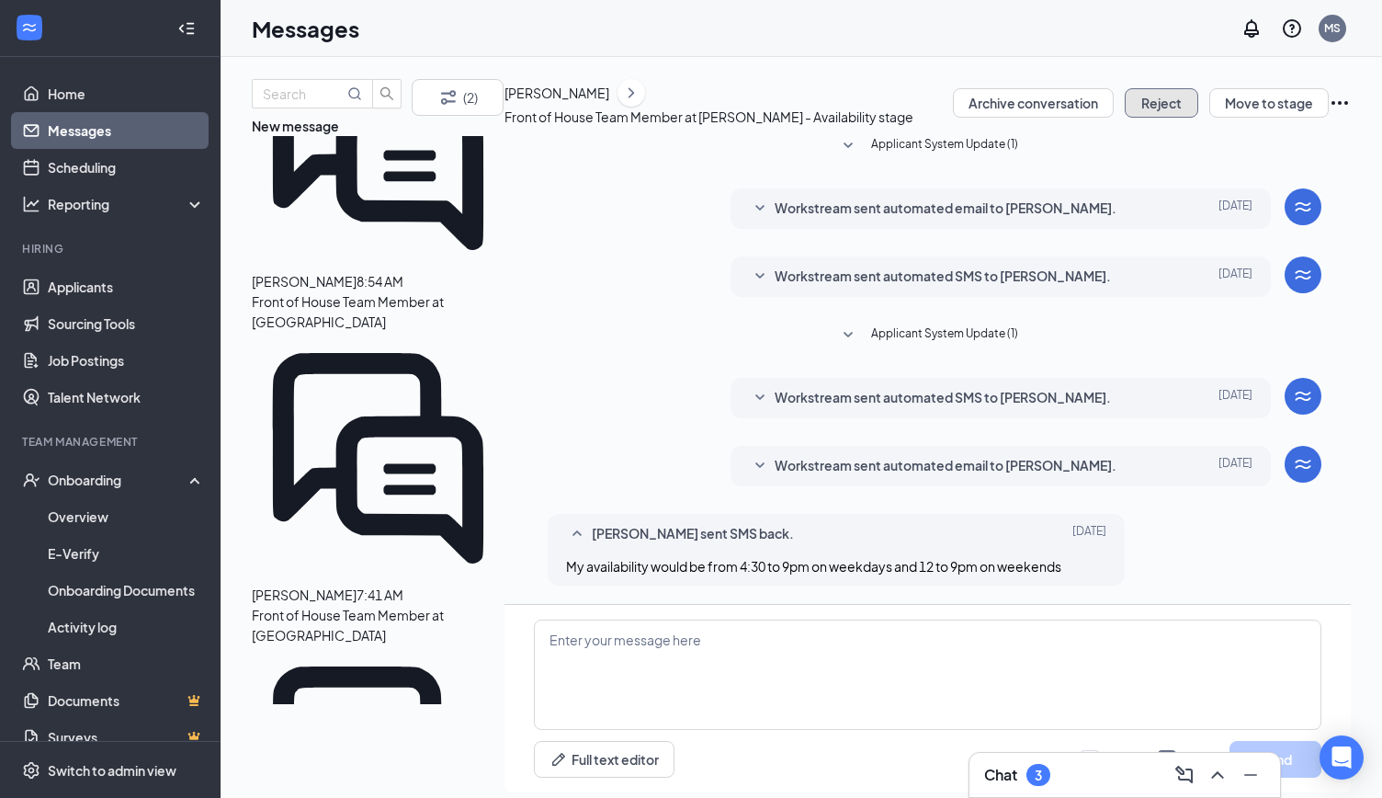
click at [1146, 115] on button "Reject" at bounding box center [1162, 102] width 74 height 29
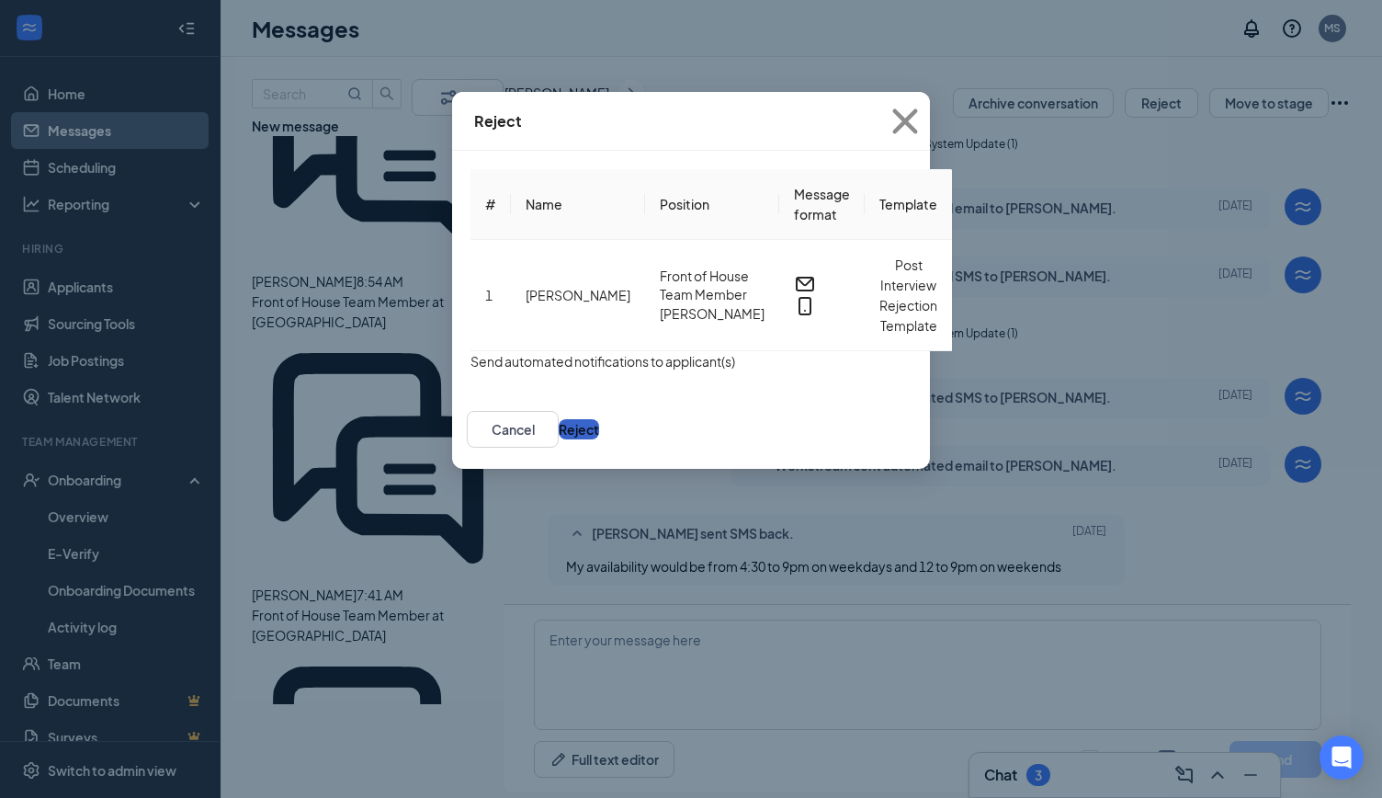
click at [599, 422] on button "Reject" at bounding box center [579, 429] width 40 height 20
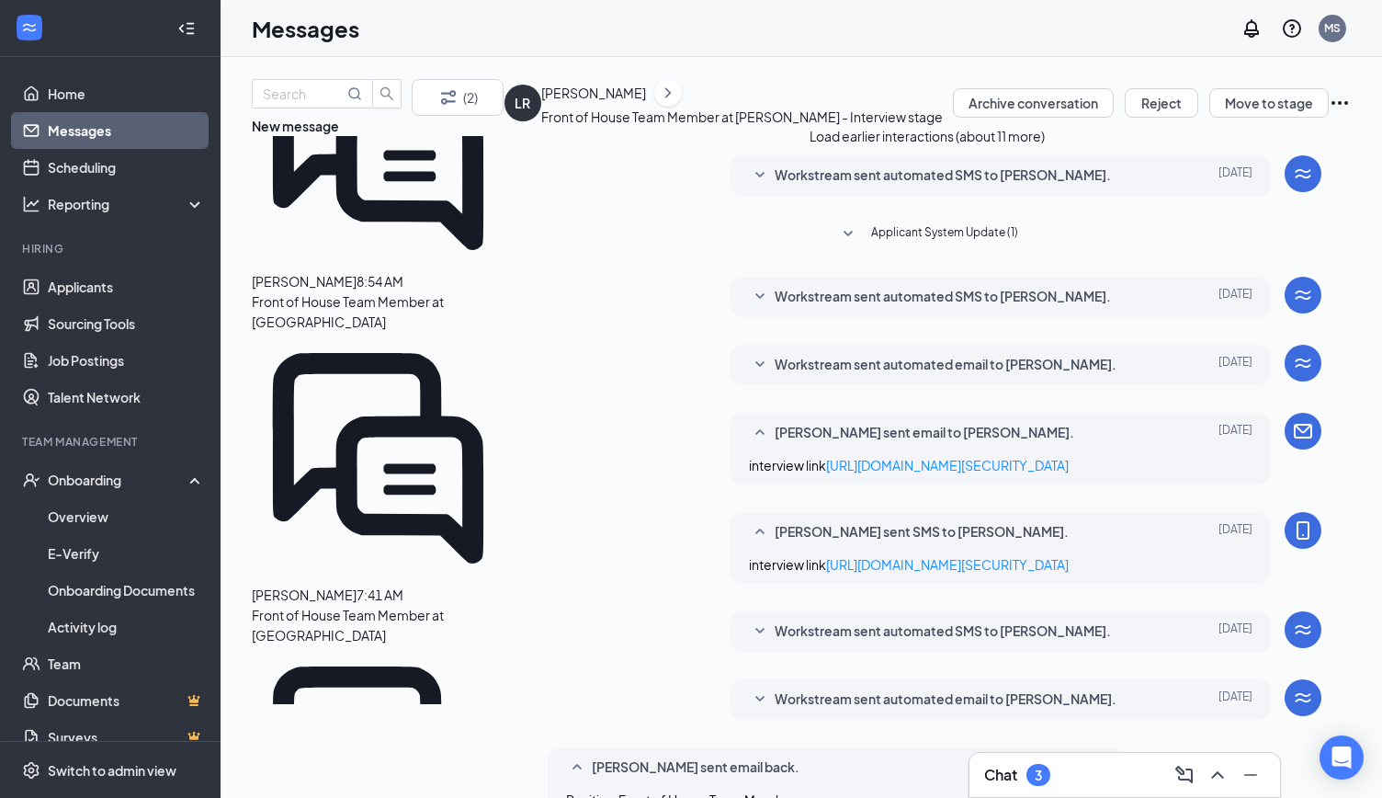
scroll to position [642, 0]
click at [94, 169] on link "Scheduling" at bounding box center [126, 167] width 157 height 37
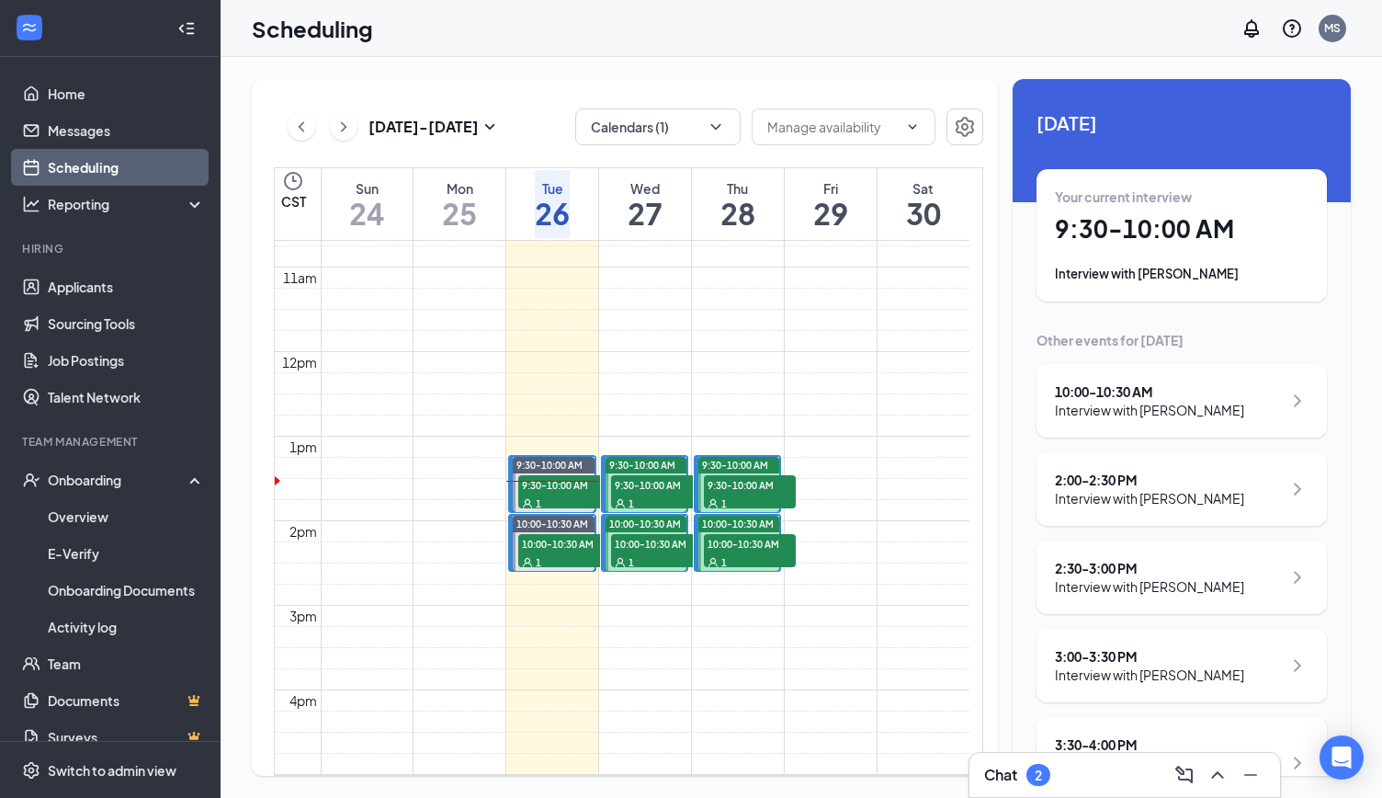
scroll to position [1103, 0]
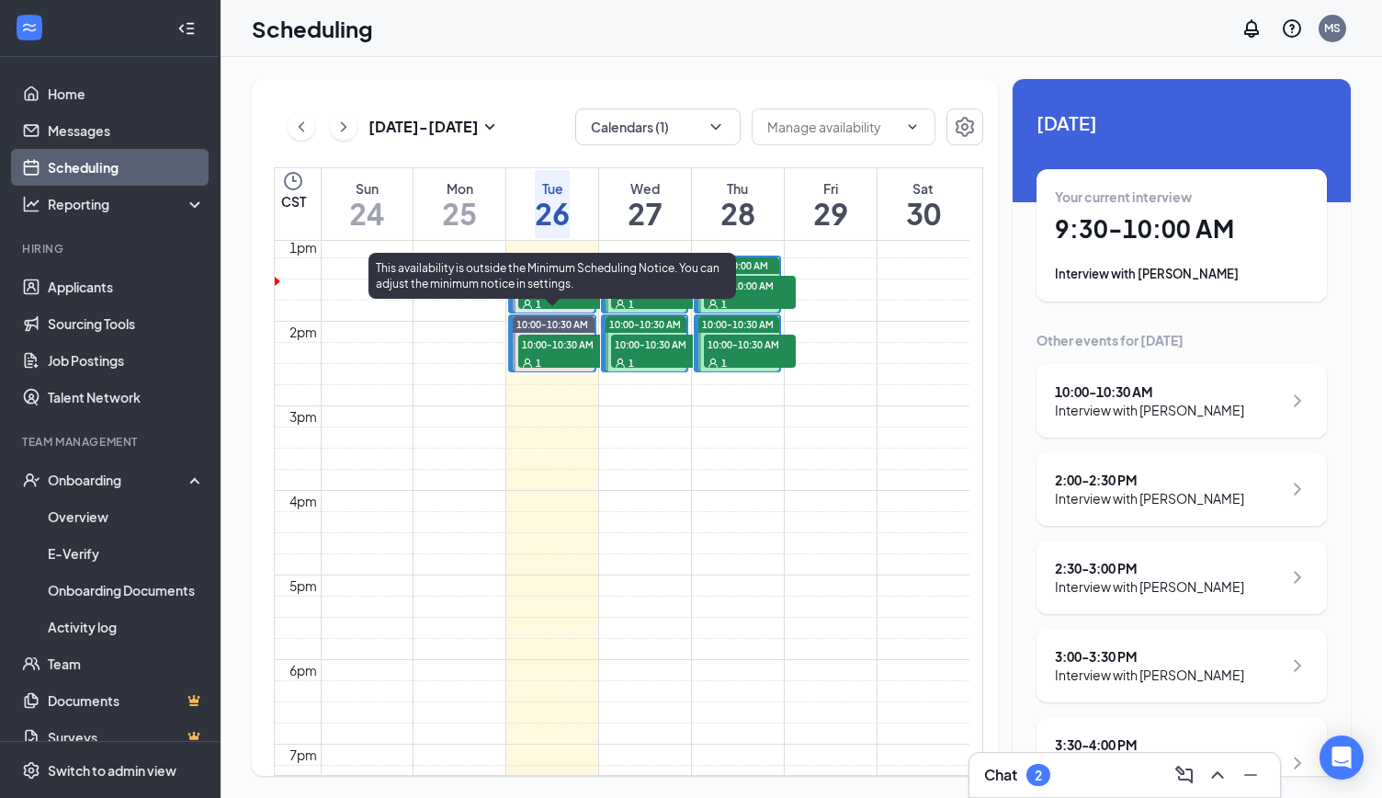
click at [556, 338] on span "10:00-10:30 AM" at bounding box center [564, 344] width 92 height 18
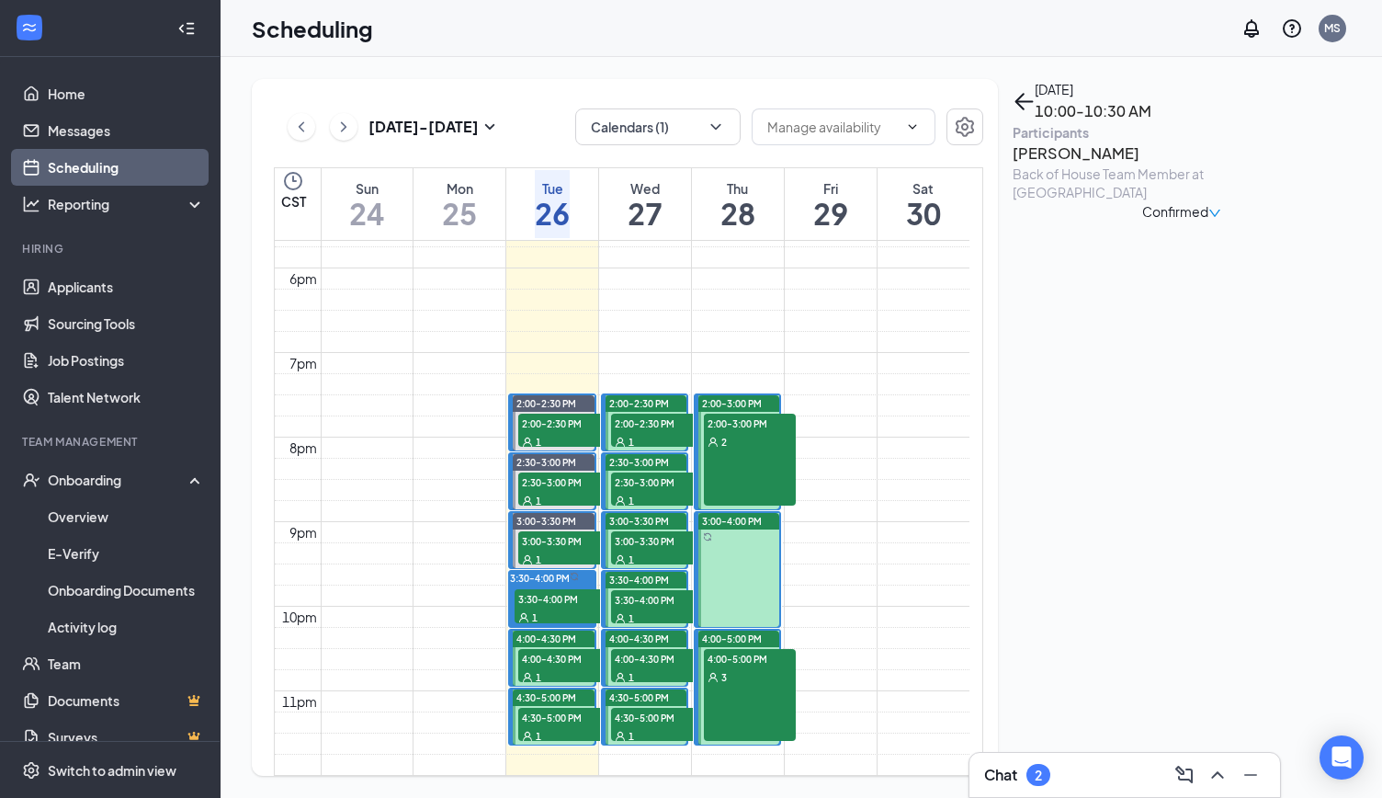
scroll to position [1599, 0]
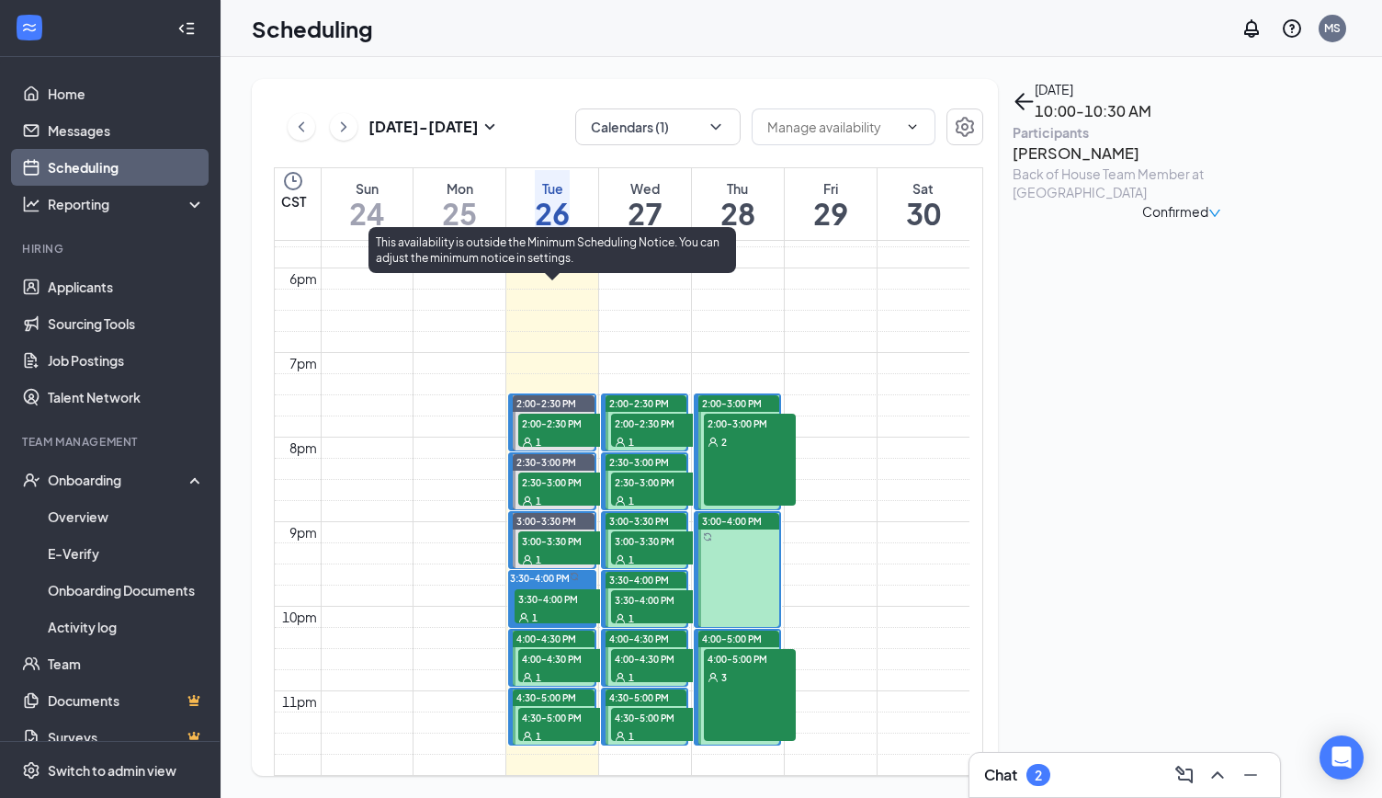
click at [562, 414] on span "2:00-2:30 PM" at bounding box center [564, 423] width 92 height 18
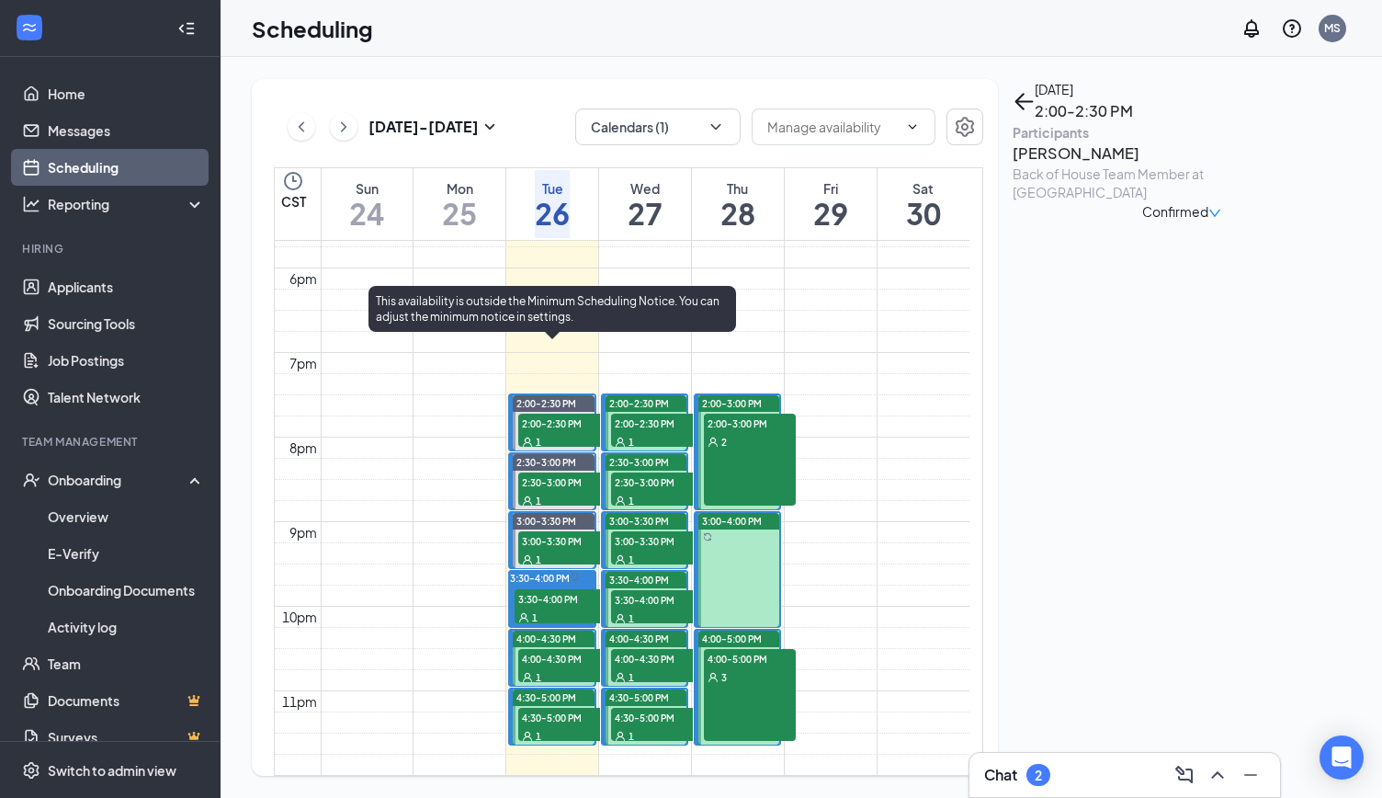
click at [562, 472] on span "2:30-3:00 PM" at bounding box center [564, 481] width 92 height 18
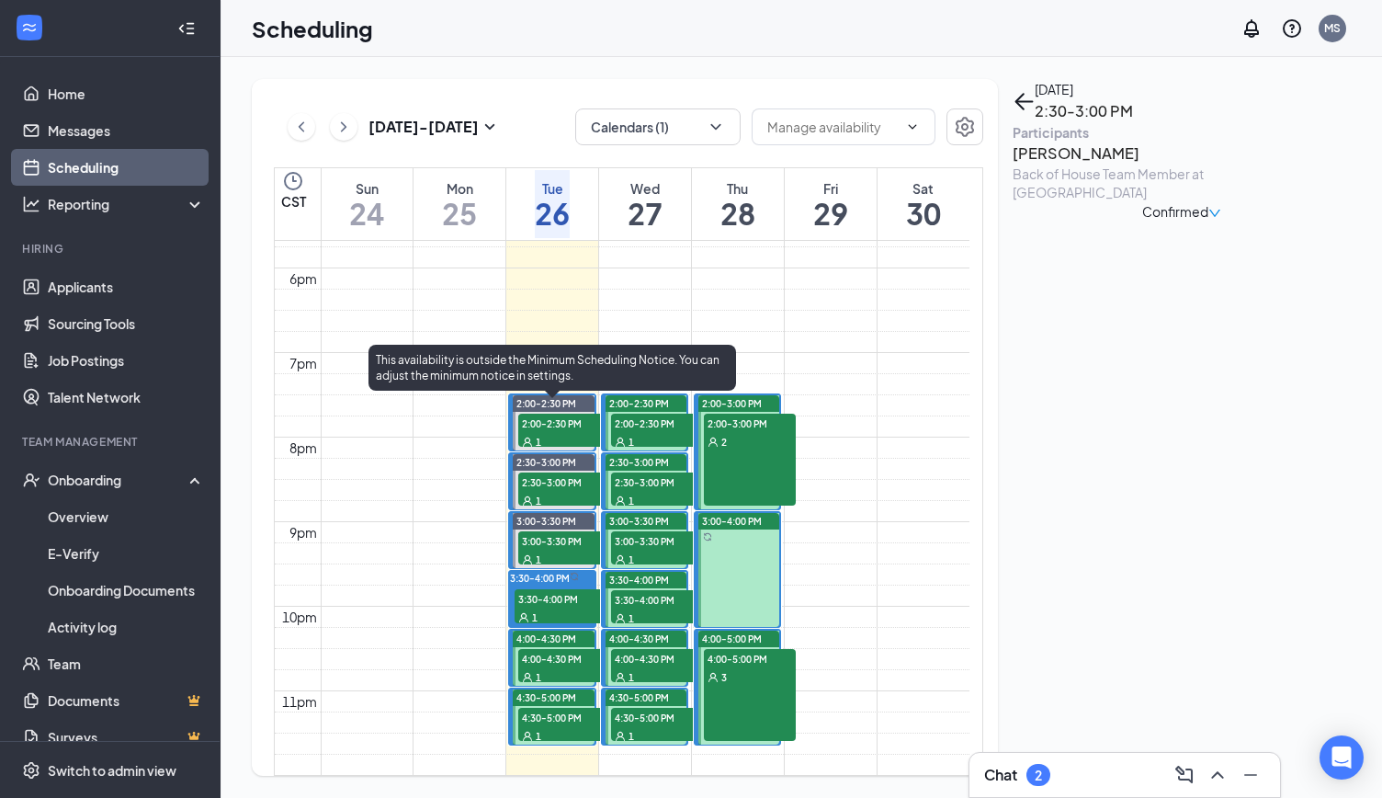
click at [557, 531] on span "3:00-3:30 PM" at bounding box center [564, 540] width 92 height 18
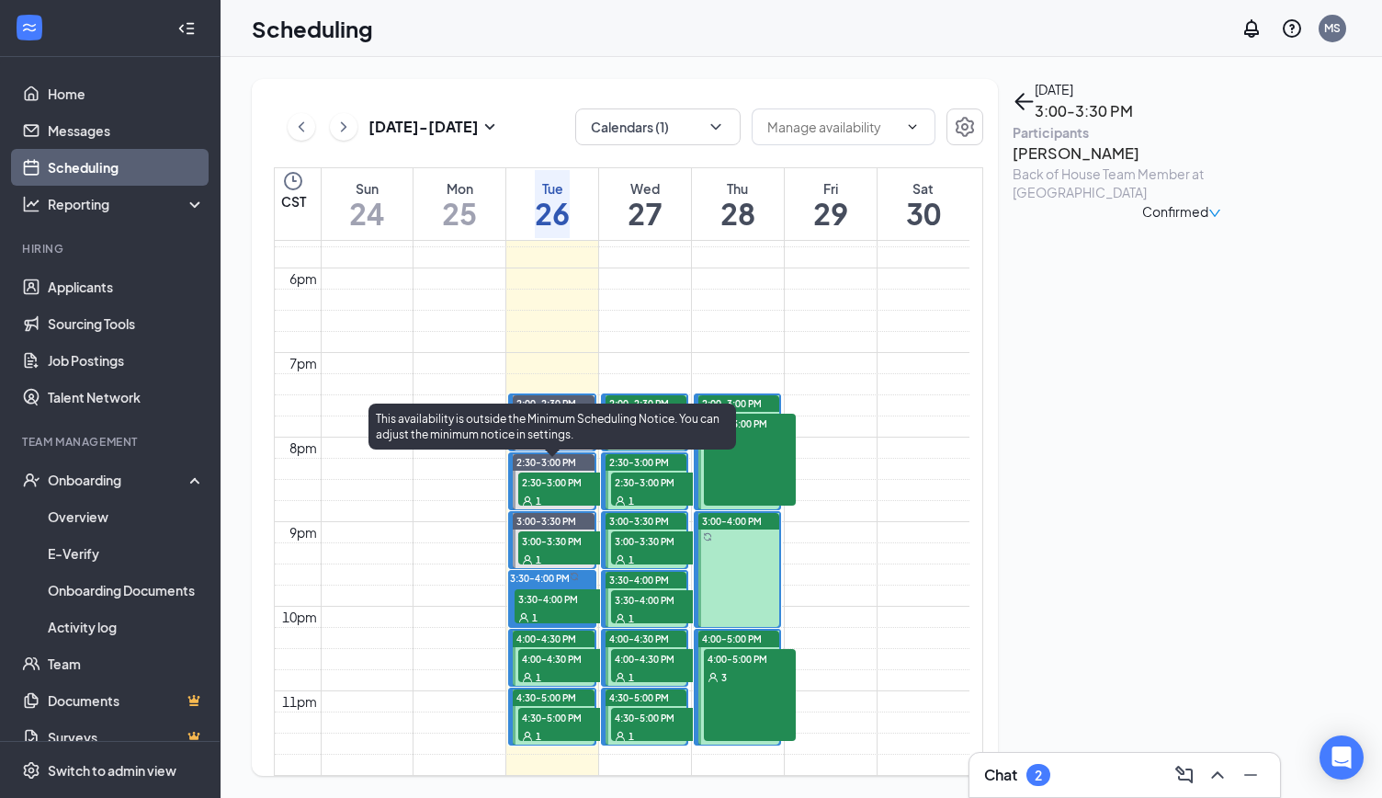
click at [556, 589] on span "3:30-4:00 PM" at bounding box center [561, 598] width 92 height 18
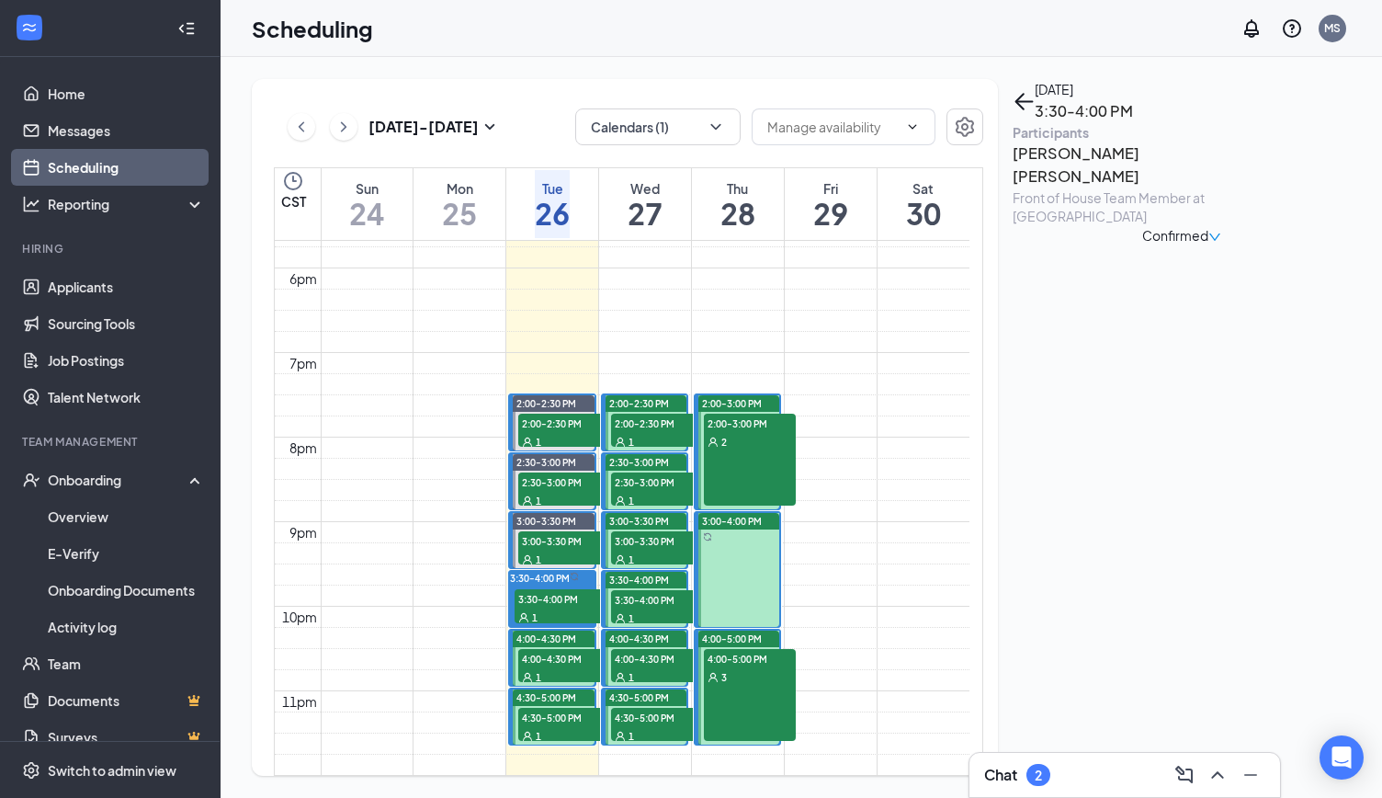
click at [560, 649] on span "4:00-4:30 PM" at bounding box center [564, 658] width 92 height 18
click at [551, 708] on span "4:30-5:00 PM" at bounding box center [564, 717] width 92 height 18
click at [1105, 165] on h3 "[PERSON_NAME]" at bounding box center [1109, 154] width 193 height 24
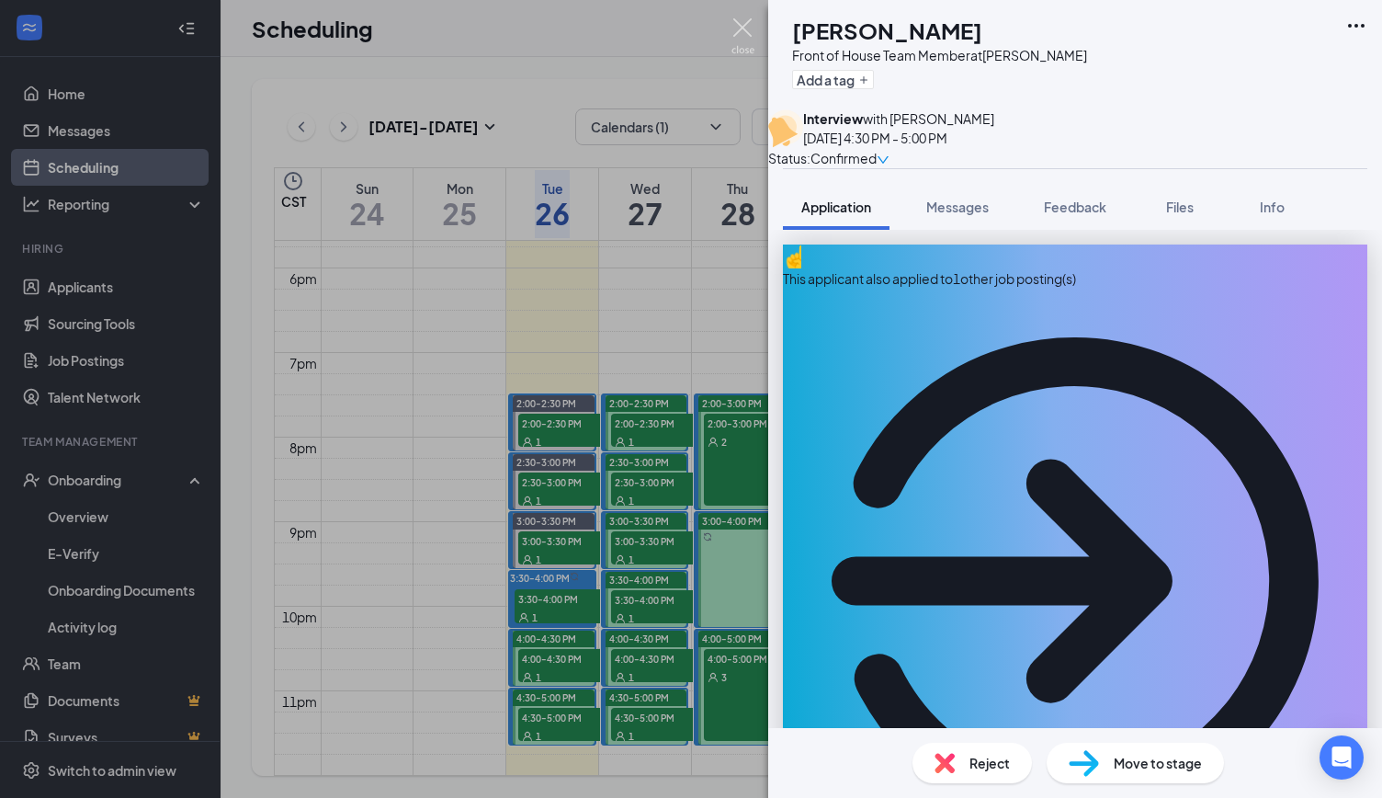
click at [739, 29] on img at bounding box center [743, 36] width 23 height 36
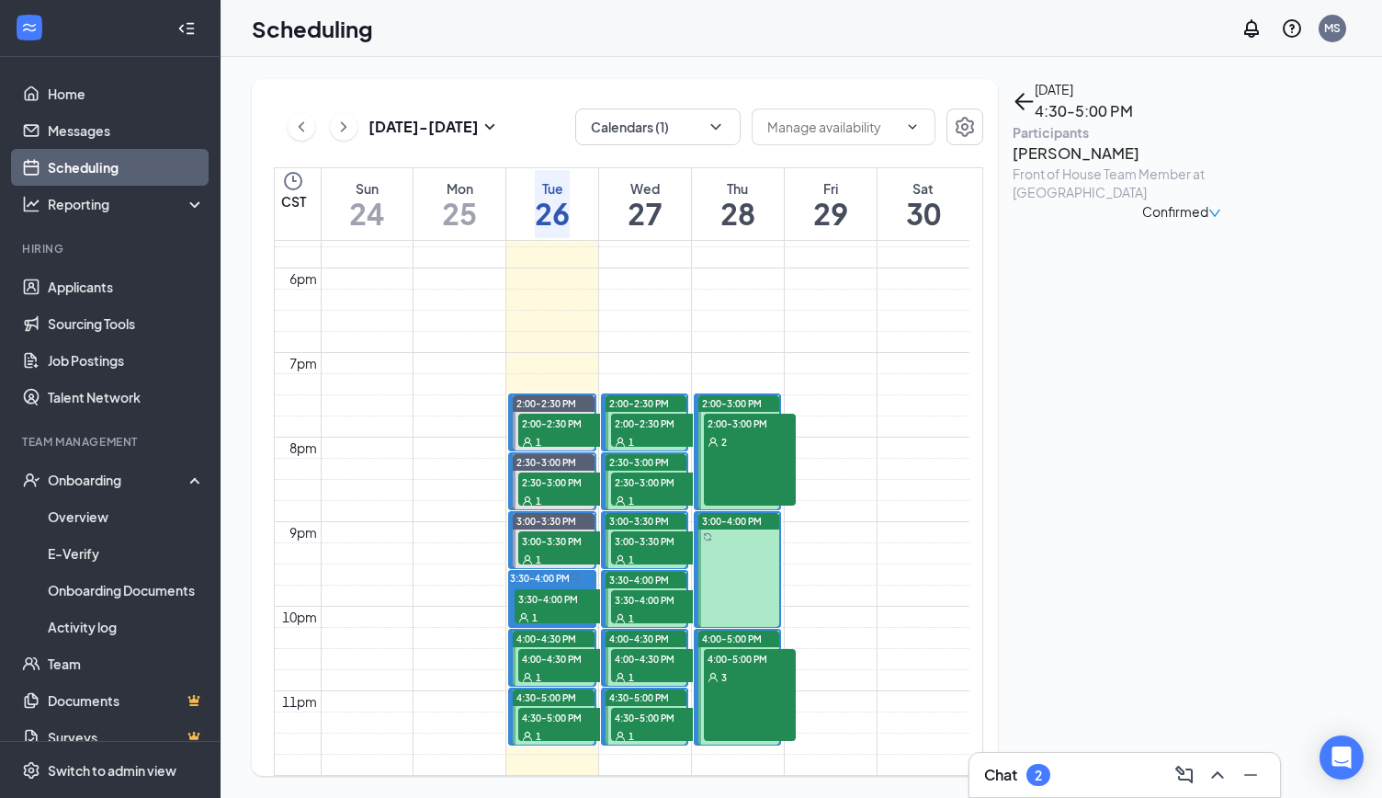
click at [1209, 221] on span "Confirmed" at bounding box center [1175, 211] width 66 height 20
click at [1249, 276] on span "Request Reschedule" at bounding box center [1209, 286] width 126 height 20
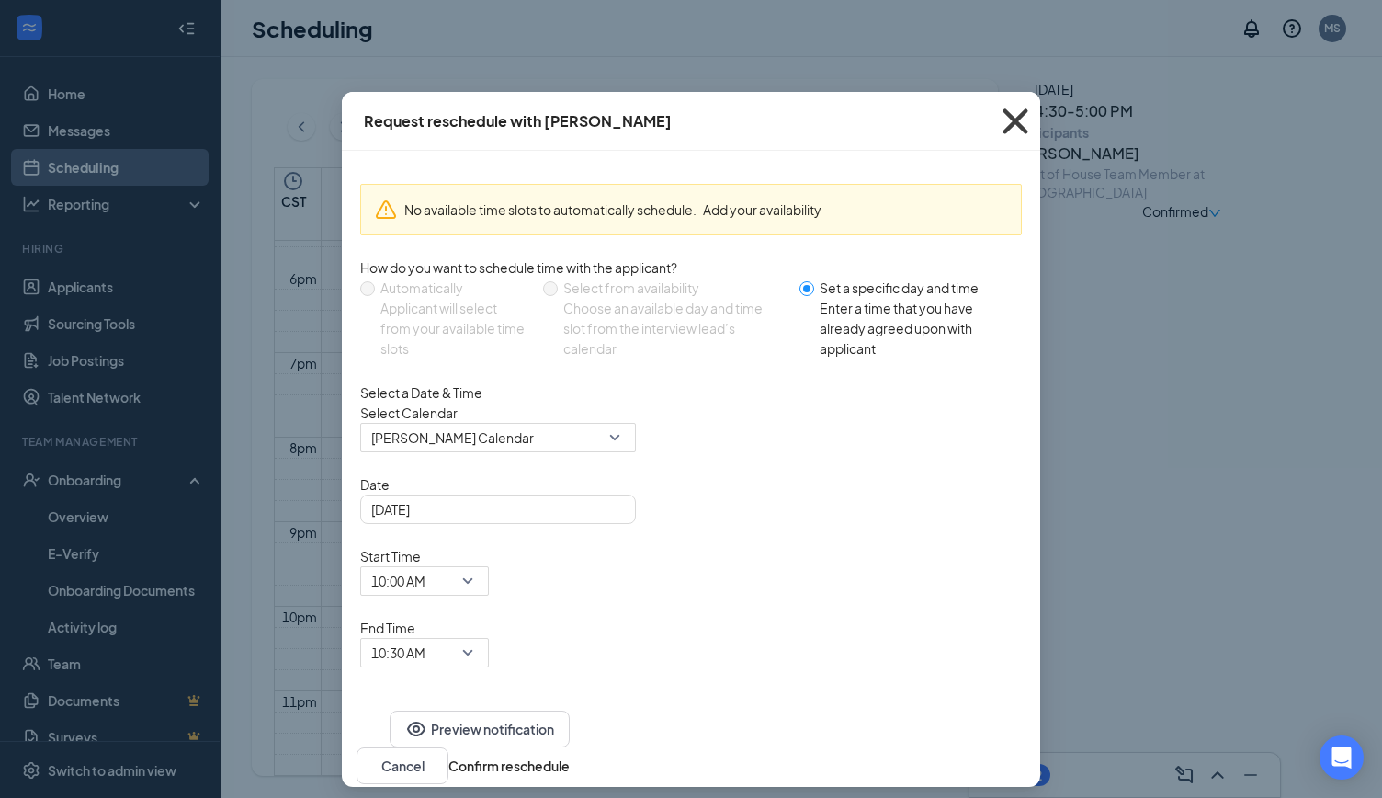
click at [1016, 127] on icon "Cross" at bounding box center [1016, 122] width 50 height 50
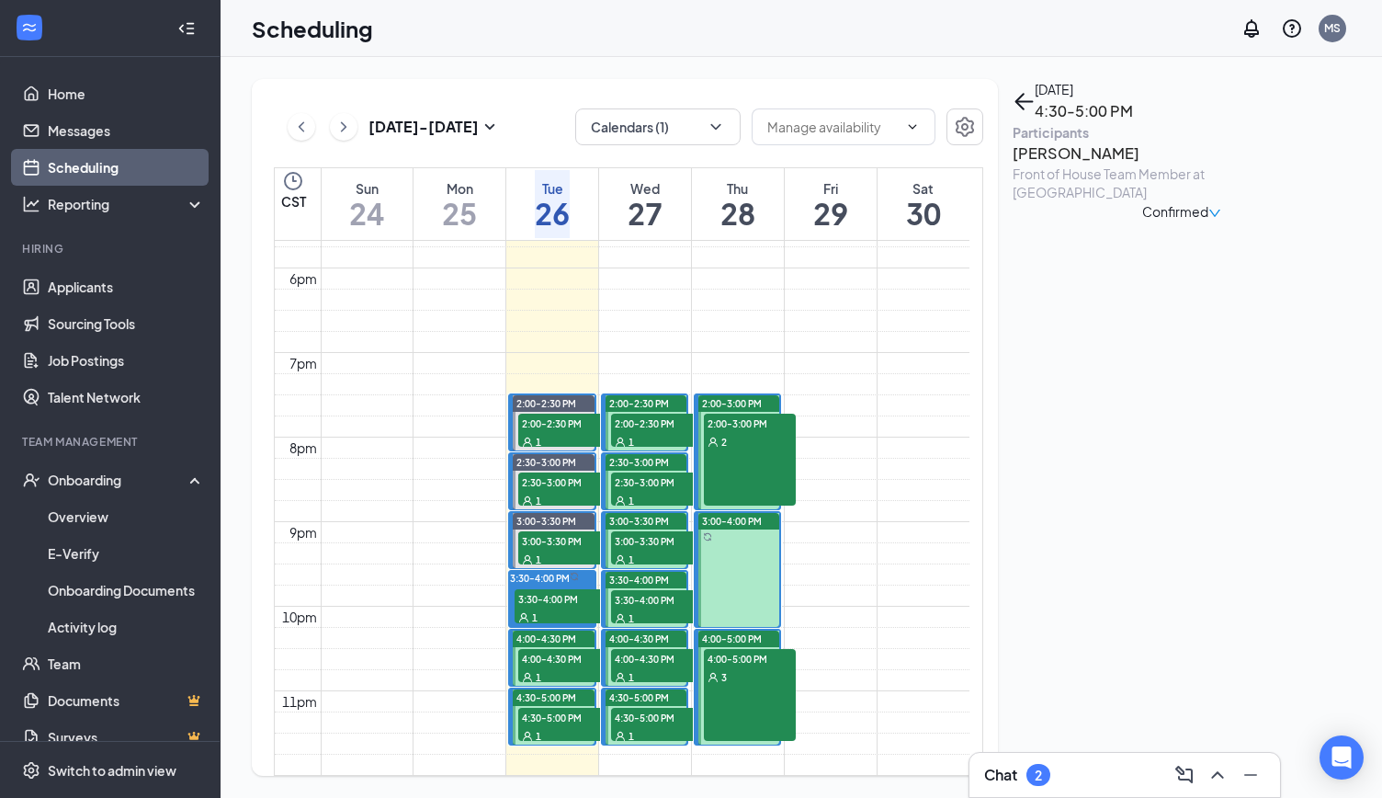
drag, startPoint x: 505, startPoint y: 62, endPoint x: 253, endPoint y: 84, distance: 252.8
click at [505, 62] on div "Aug 24 - Aug 30 Calendars (1) CST Sun 24 Mon 25 Tue 26 Wed 27 Thu 28 Fri 29 Sat…" at bounding box center [802, 427] width 1162 height 741
click at [94, 142] on link "Messages" at bounding box center [126, 130] width 157 height 37
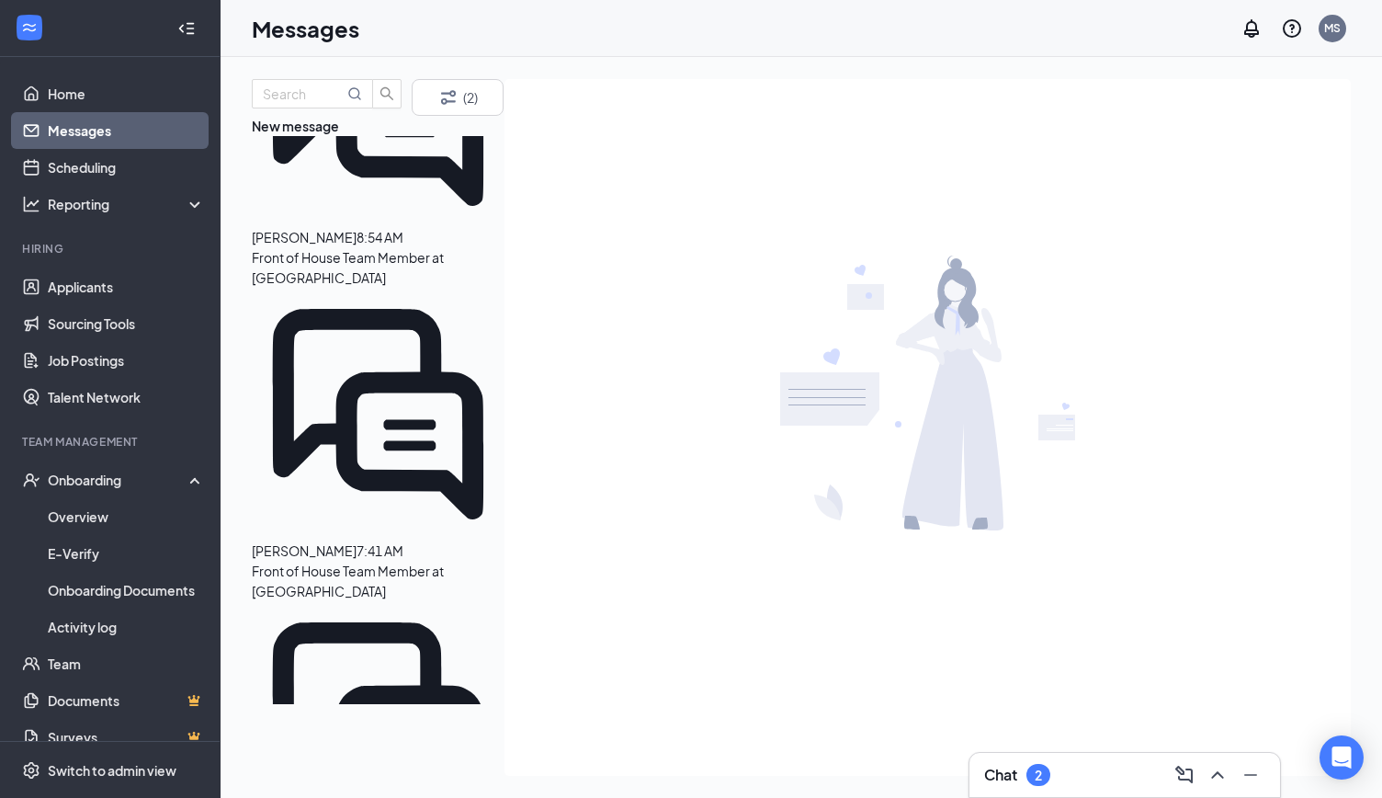
scroll to position [207, 0]
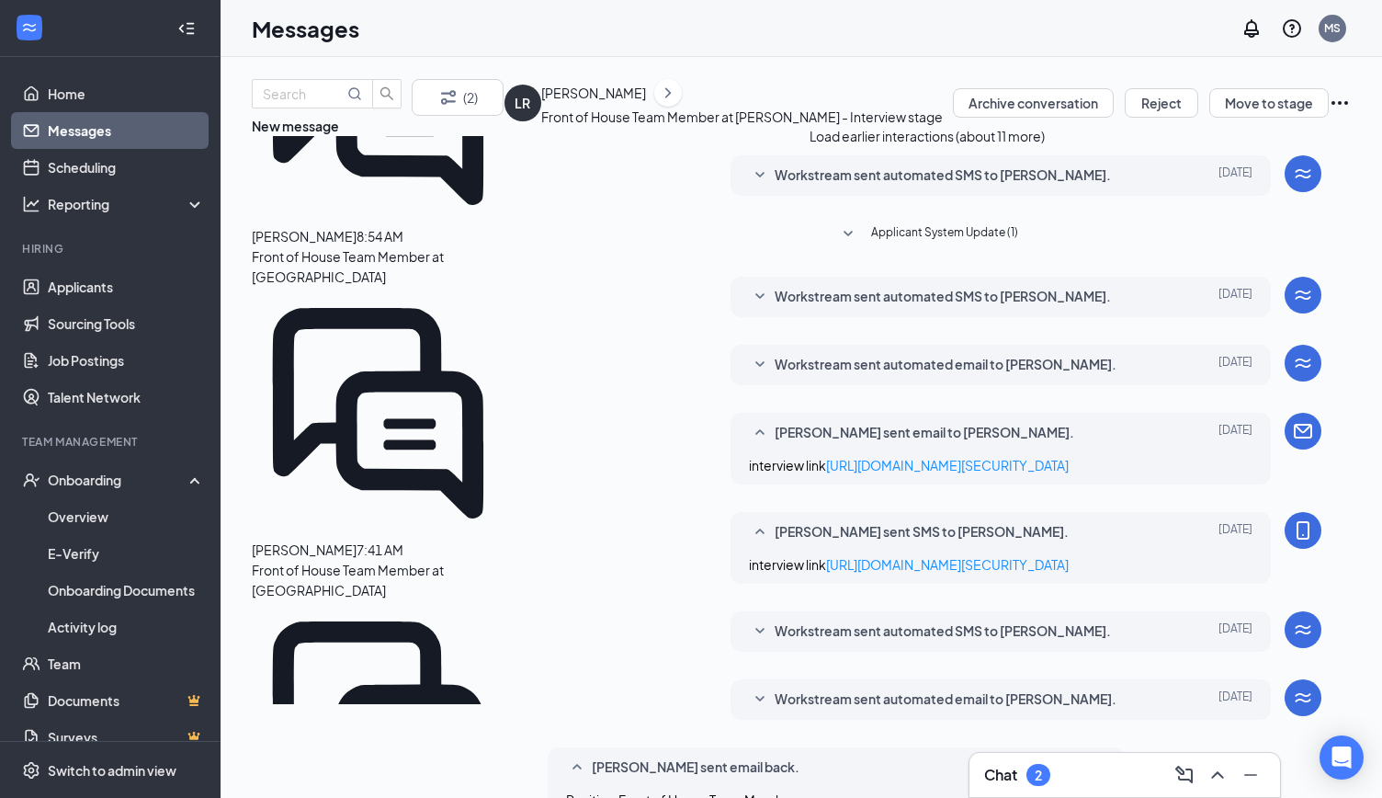
scroll to position [642, 0]
type textarea "No worries, you will get a link later [DATE] to reschedule"
checkbox input "true"
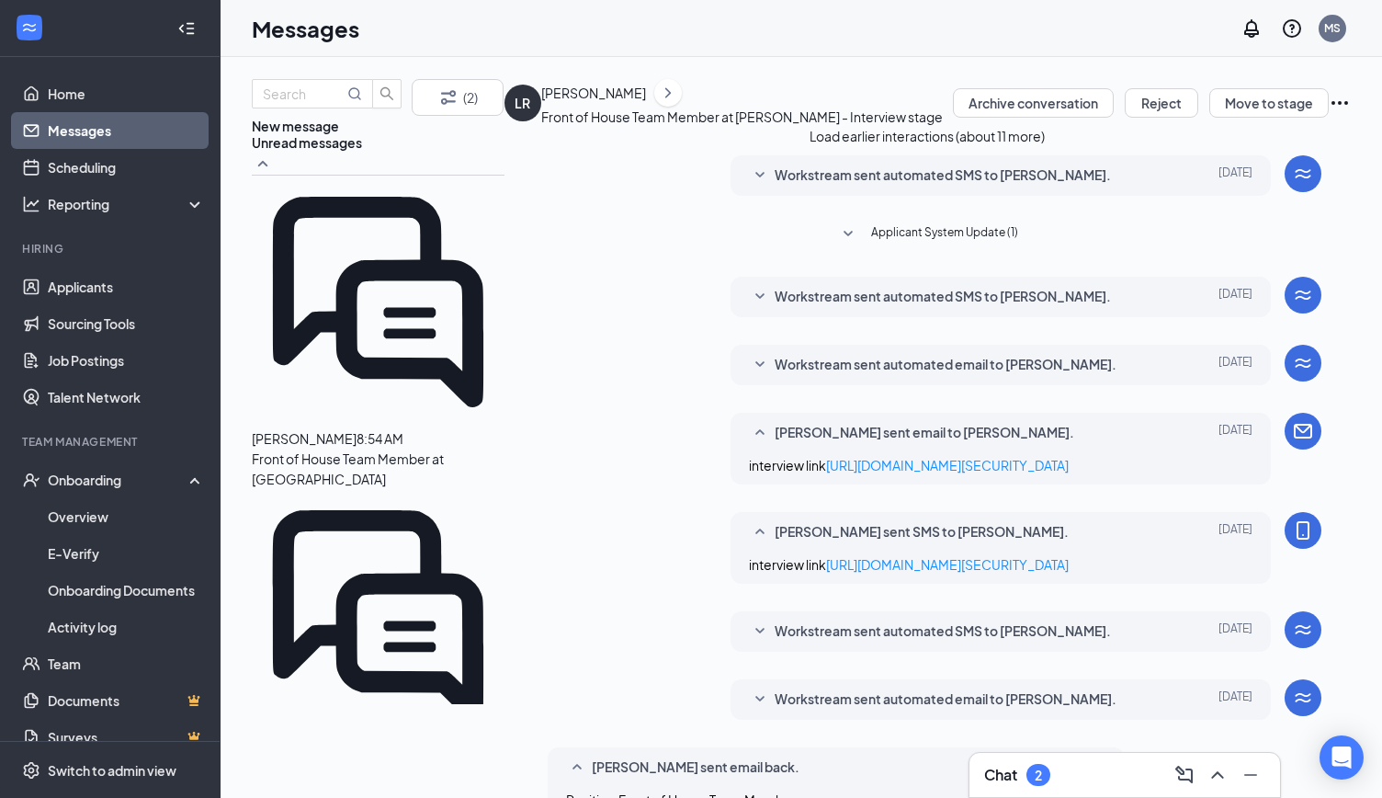
scroll to position [0, 0]
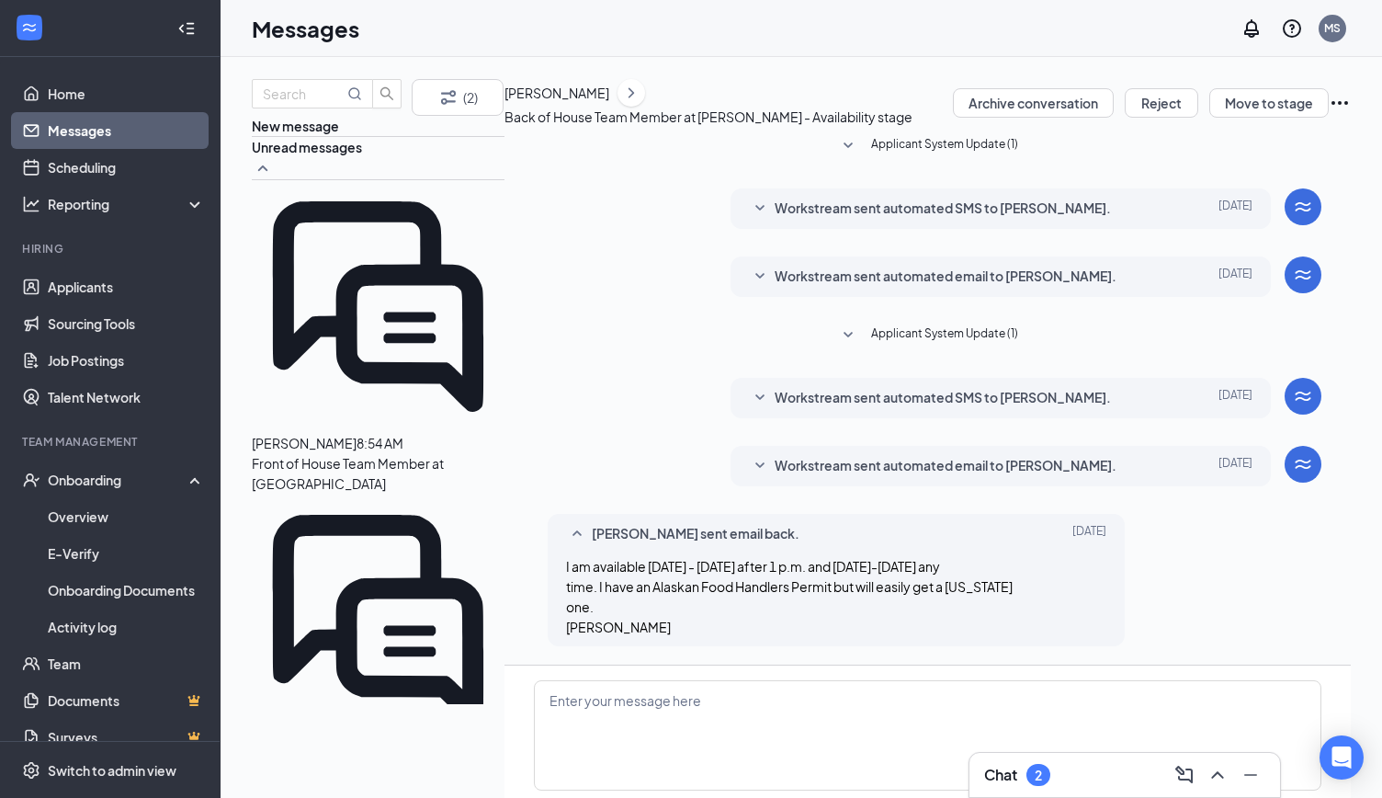
scroll to position [149, 0]
click at [600, 103] on div "[PERSON_NAME]" at bounding box center [557, 93] width 105 height 20
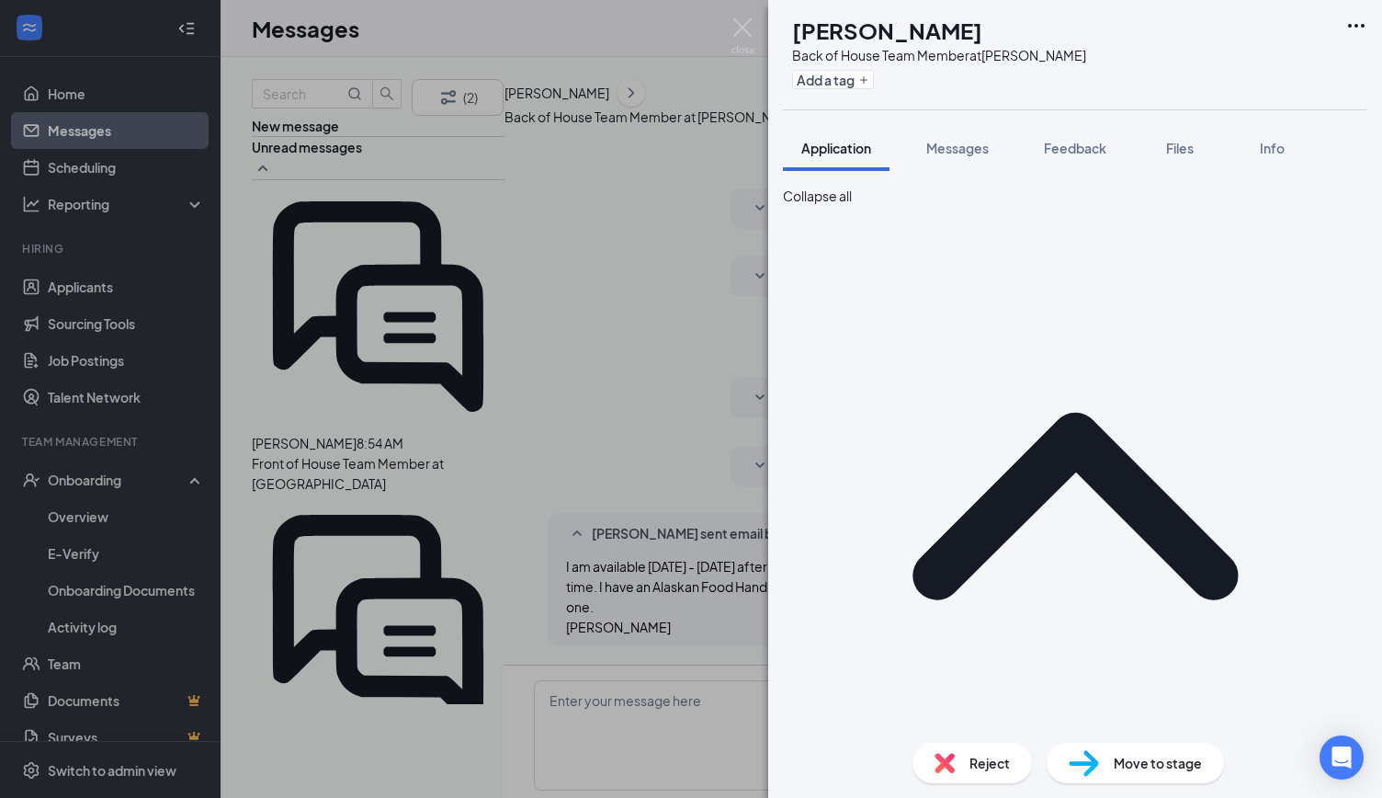
click at [653, 231] on div "BR Blaise Rinner Back of House Team Member at Bryan Add a tag Application Messa…" at bounding box center [691, 399] width 1382 height 798
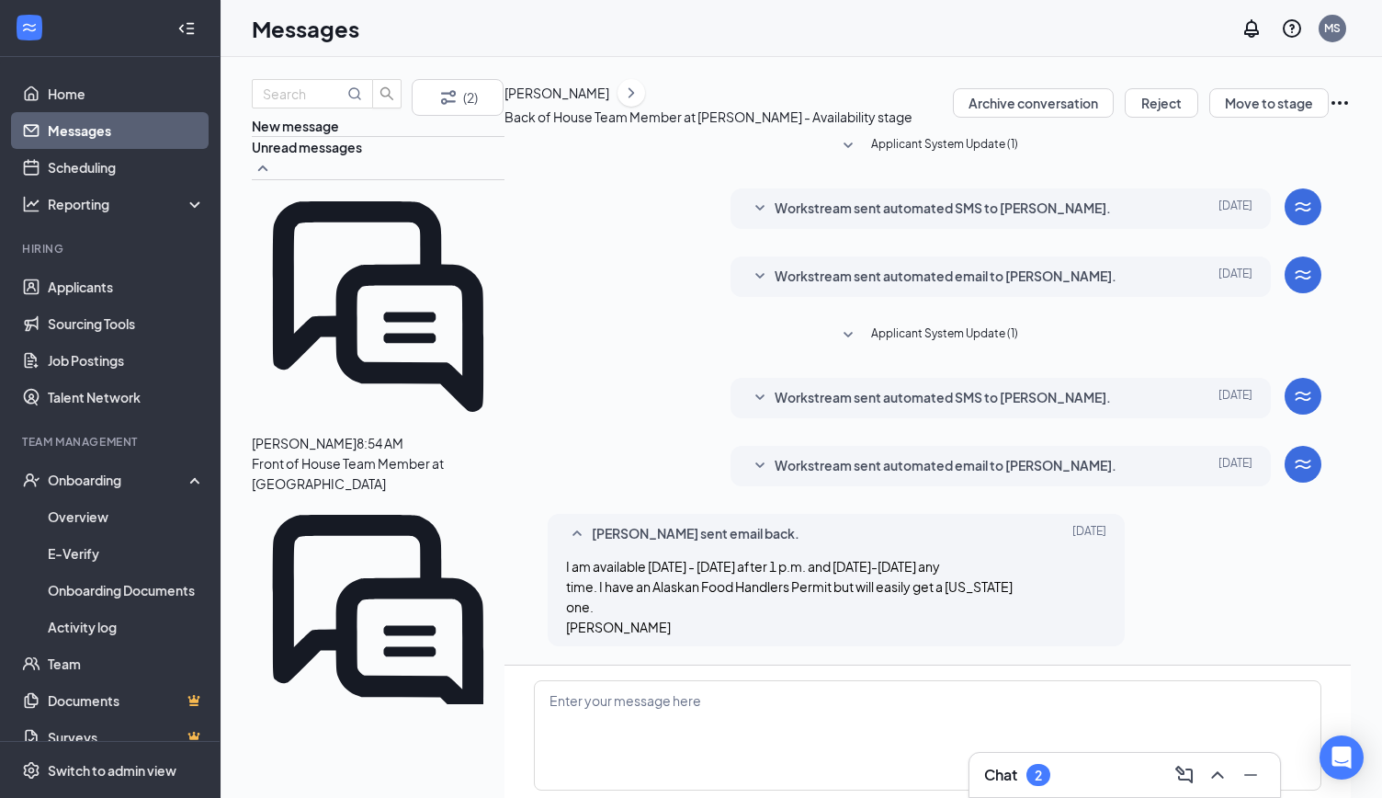
click at [1164, 514] on div "BR Blaise Rinner sent email back. Aug 25 I am available Monday - Tuesday after …" at bounding box center [928, 585] width 788 height 142
click at [355, 748] on span "[PERSON_NAME]" at bounding box center [304, 756] width 105 height 17
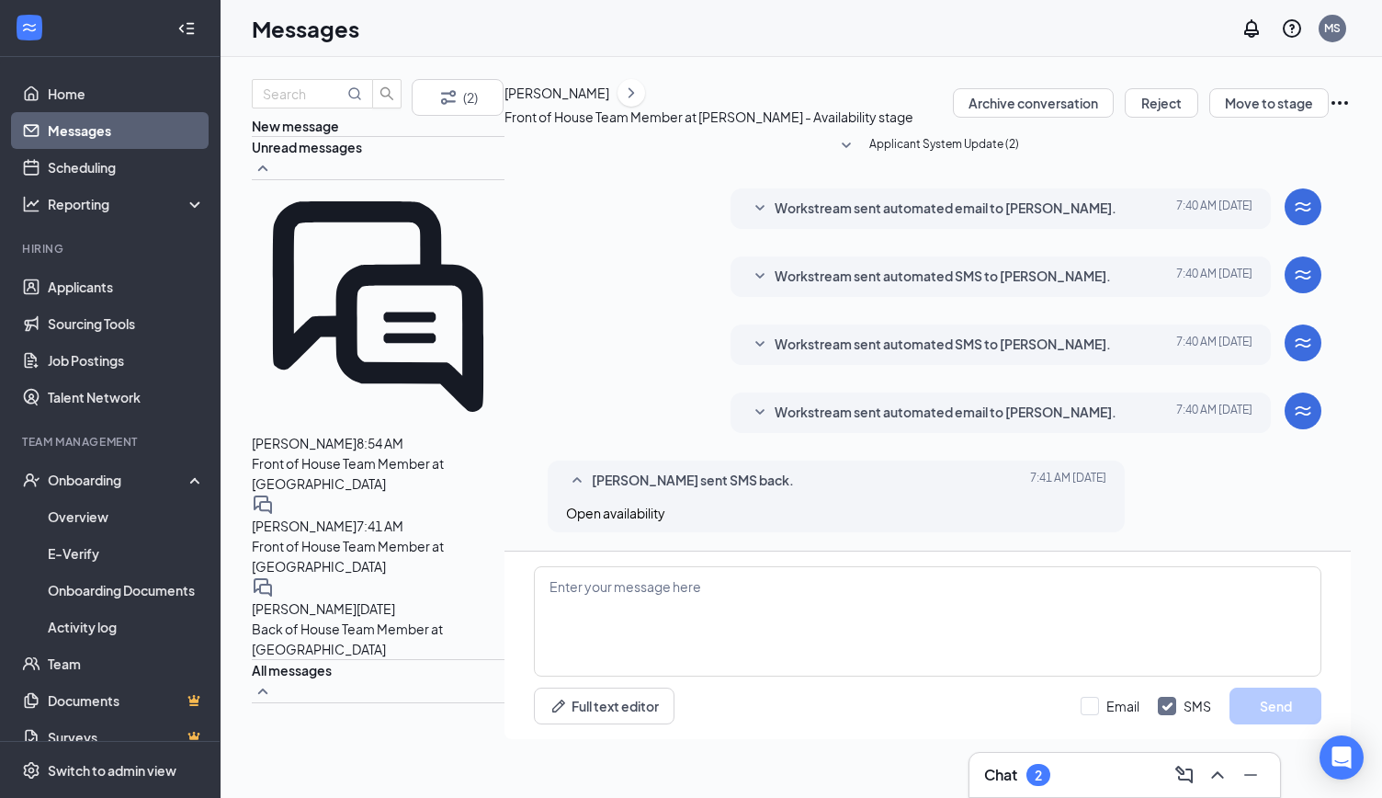
scroll to position [15, 0]
click at [609, 103] on div "[PERSON_NAME]" at bounding box center [557, 93] width 105 height 20
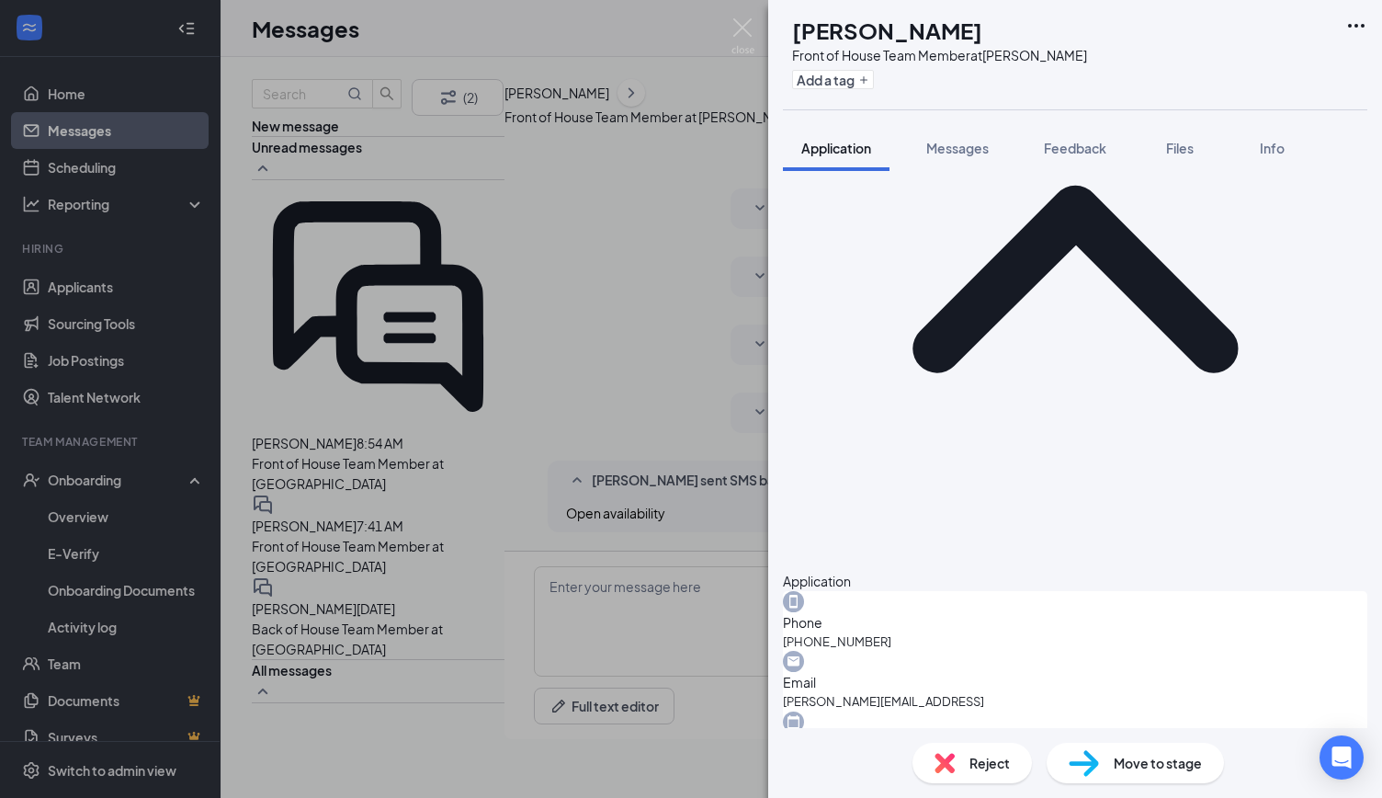
scroll to position [226, 0]
click at [683, 249] on div "CA Cora Abdelhamid Front of House Team Member at Bryan Add a tag Application Me…" at bounding box center [691, 399] width 1382 height 798
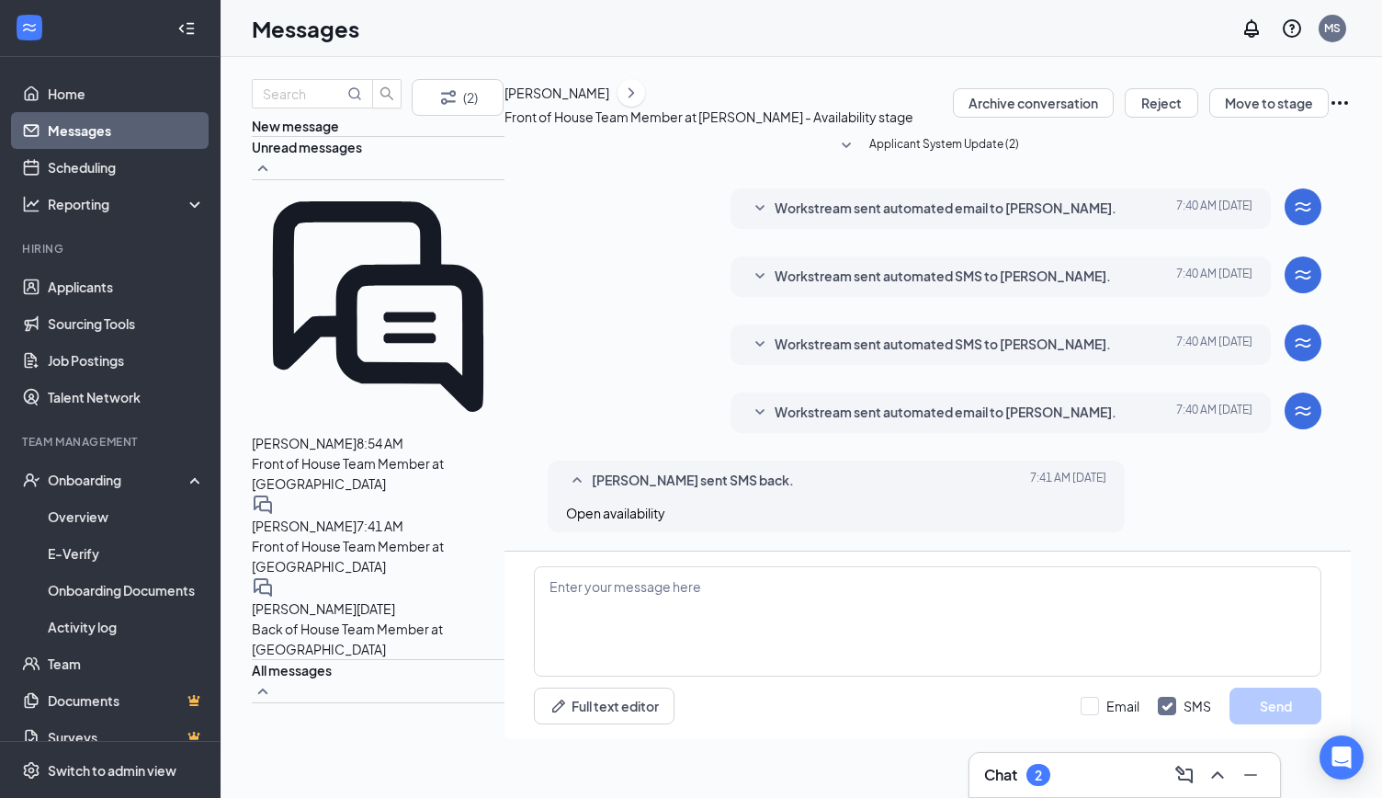
click at [711, 188] on div "Applicant System Update (2) Workstream sent automated email to Cora Abdelhamid.…" at bounding box center [928, 338] width 788 height 425
click at [351, 435] on span "[PERSON_NAME]" at bounding box center [304, 443] width 105 height 17
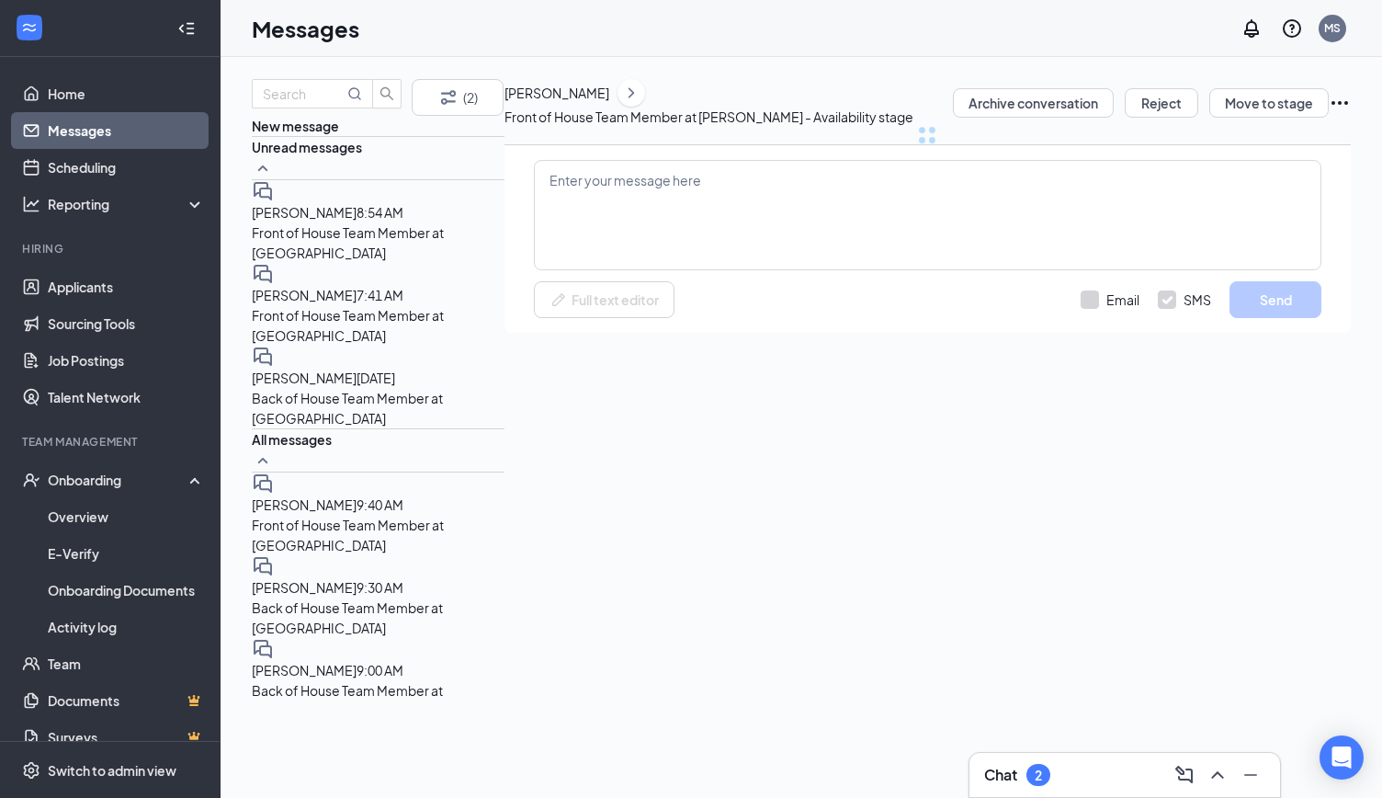
scroll to position [15, 0]
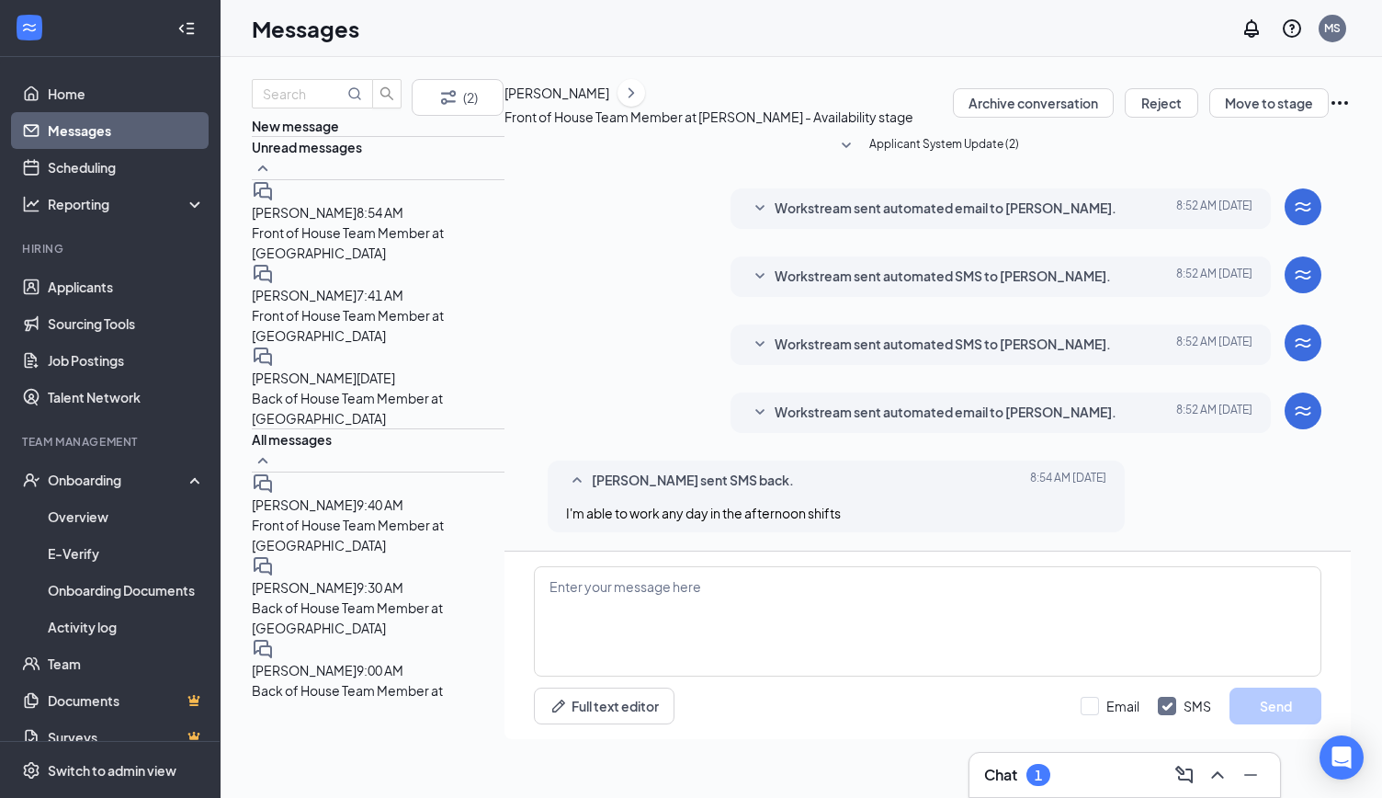
click at [609, 103] on div "[PERSON_NAME]" at bounding box center [557, 93] width 105 height 20
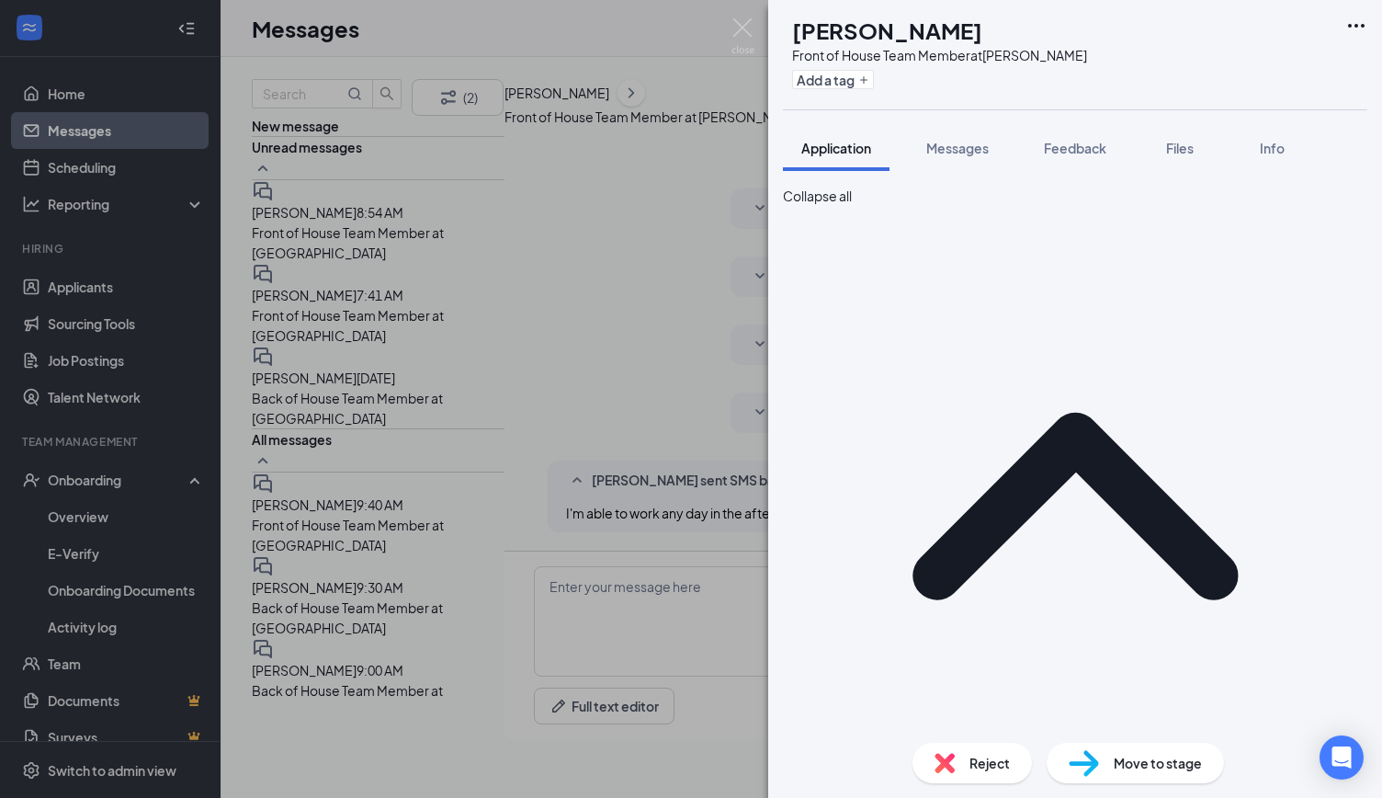
drag, startPoint x: 675, startPoint y: 176, endPoint x: 678, endPoint y: 141, distance: 35.1
click at [675, 176] on div "AC Angel Carreno Front of House Team Member at Bryan Add a tag Application Mess…" at bounding box center [691, 399] width 1382 height 798
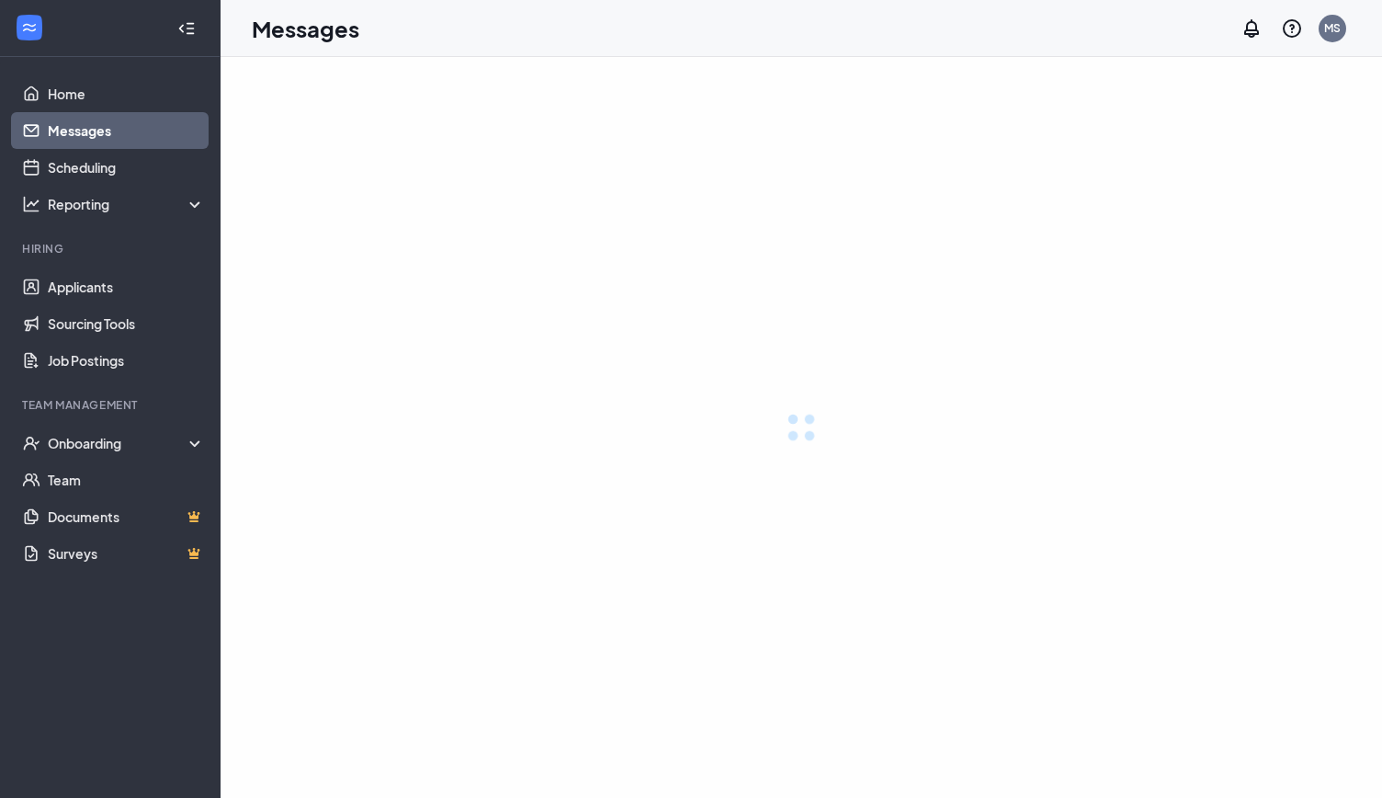
drag, startPoint x: 0, startPoint y: 0, endPoint x: 219, endPoint y: 348, distance: 411.3
click at [219, 348] on ul "Applicants Sourcing Tools Job Postings" at bounding box center [110, 323] width 220 height 110
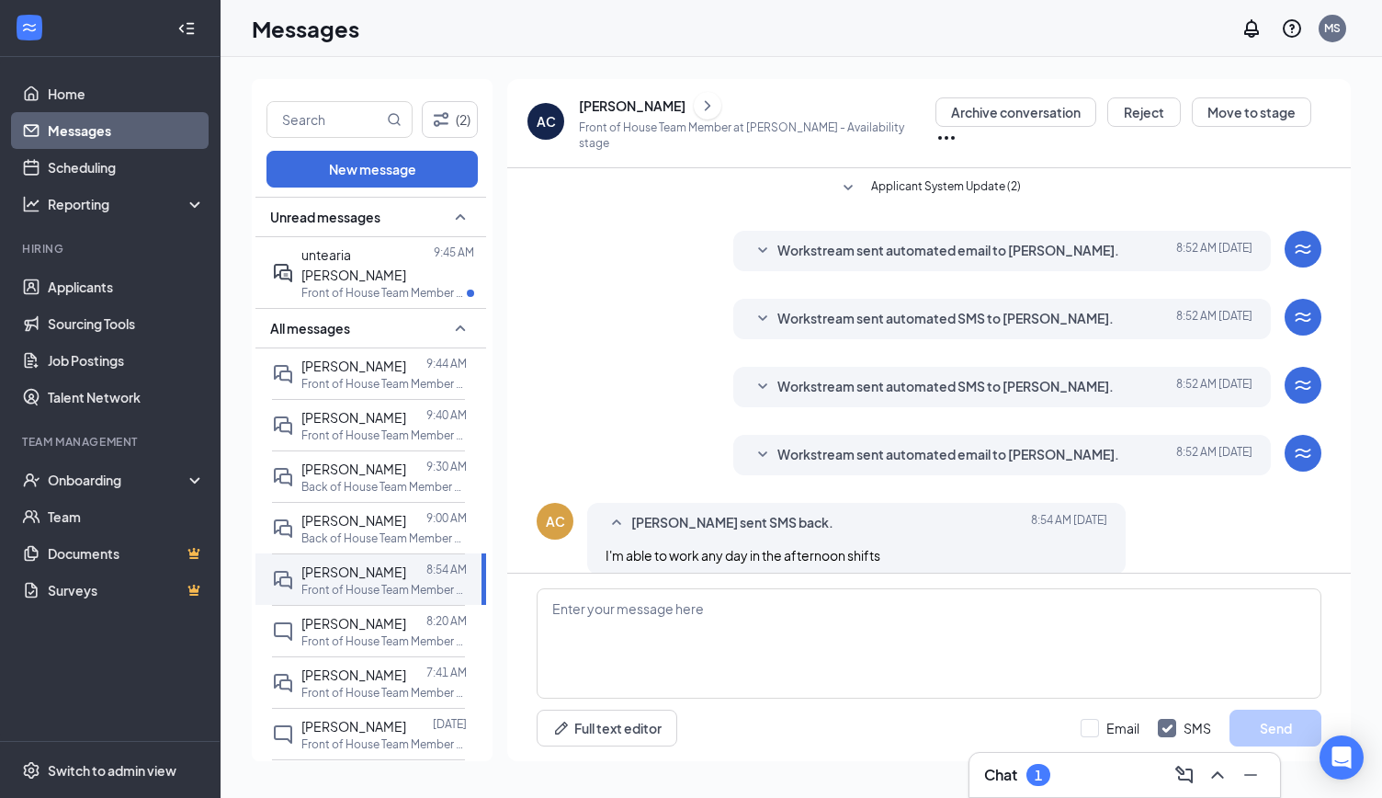
scroll to position [15, 0]
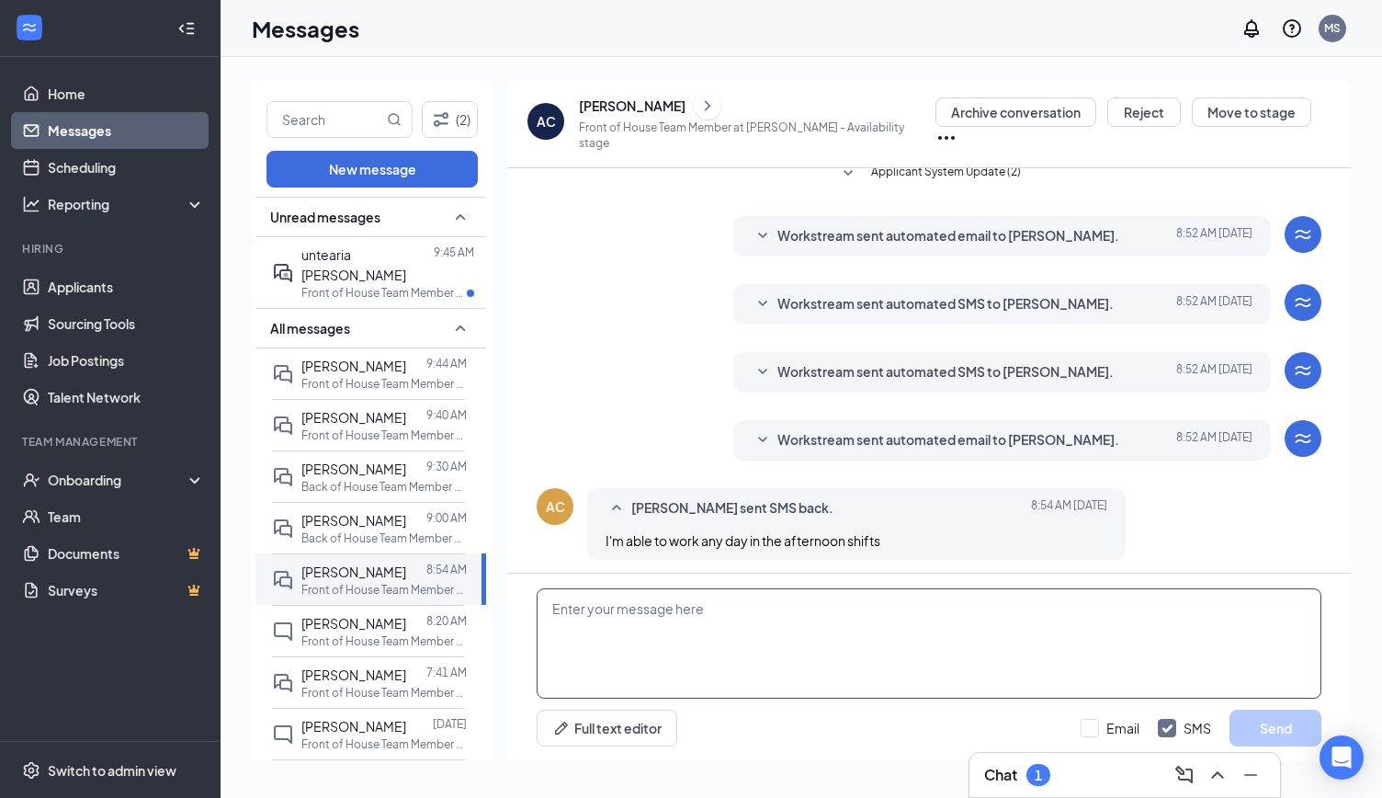
click at [621, 615] on textarea at bounding box center [929, 643] width 785 height 110
type textarea "Thank you for the information"
click at [1090, 729] on input "Email" at bounding box center [1110, 728] width 59 height 18
checkbox input "true"
click at [1288, 727] on button "Send" at bounding box center [1276, 728] width 92 height 37
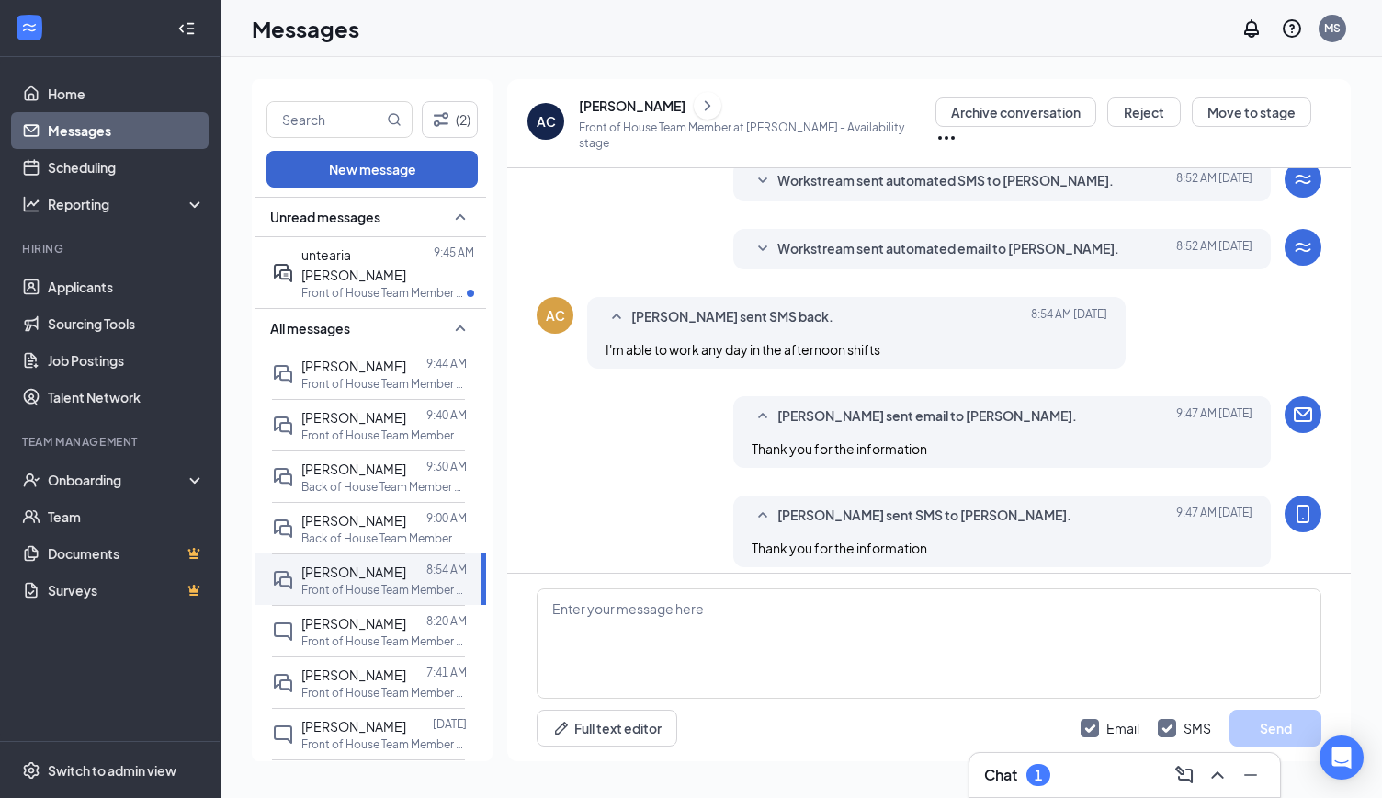
scroll to position [213, 0]
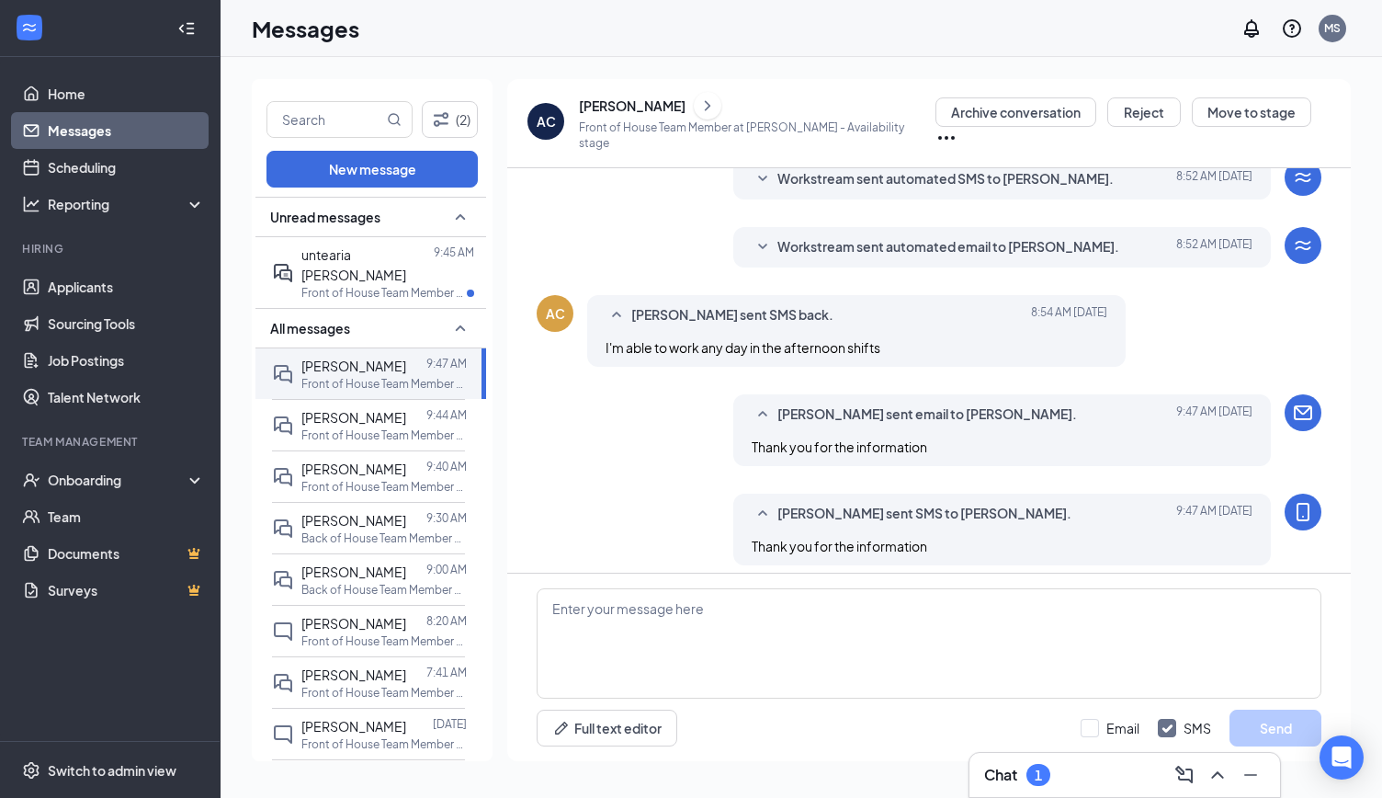
scroll to position [213, 0]
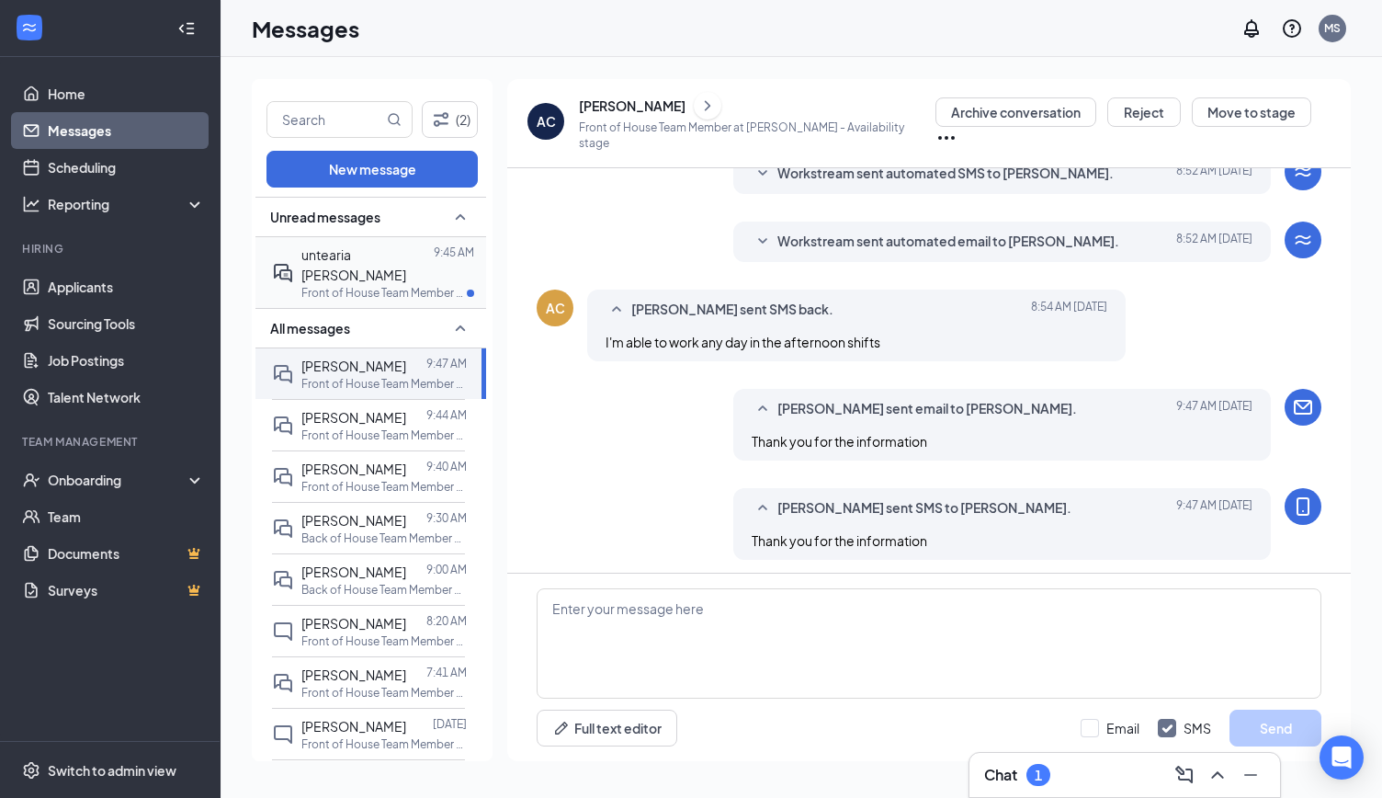
click at [419, 285] on p "Front of House Team Member at [GEOGRAPHIC_DATA]" at bounding box center [383, 293] width 165 height 16
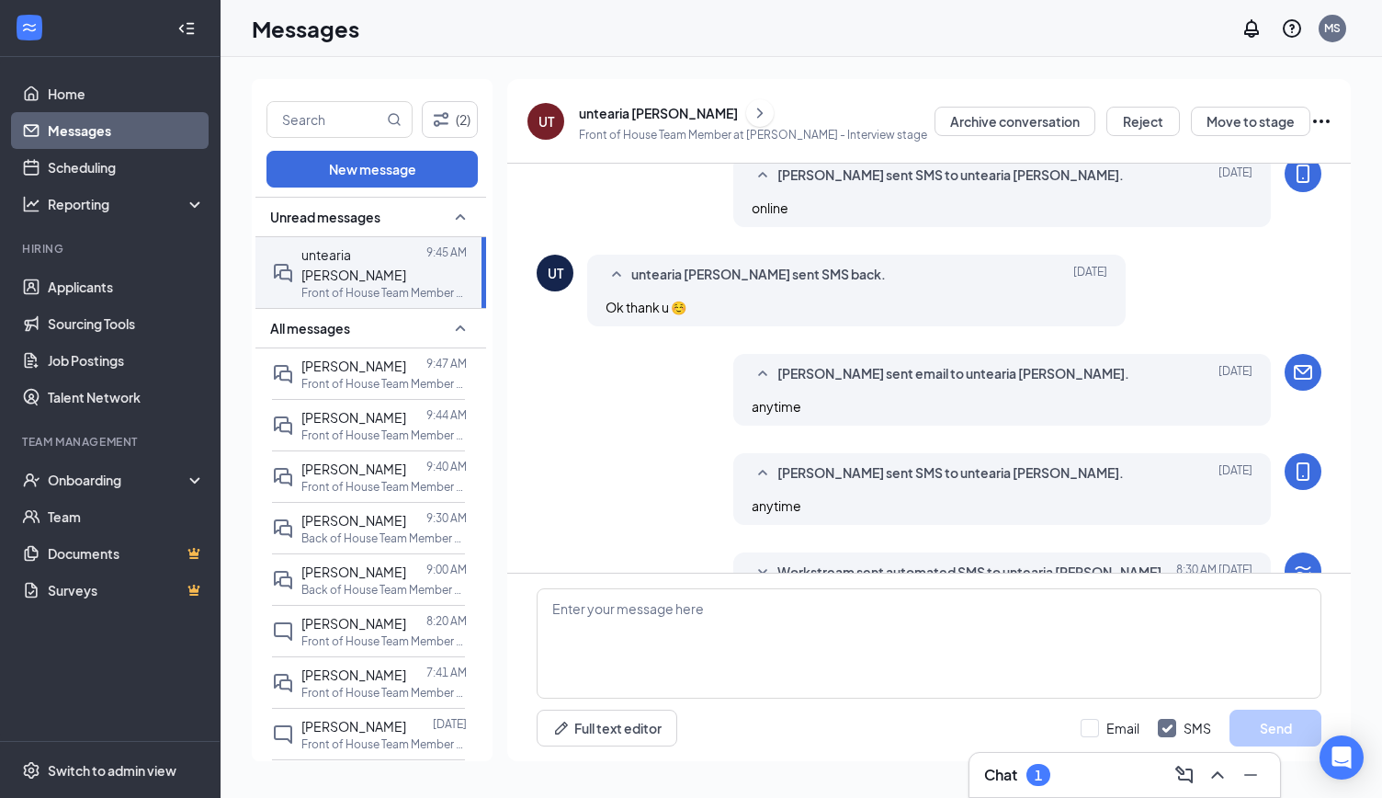
scroll to position [579, 0]
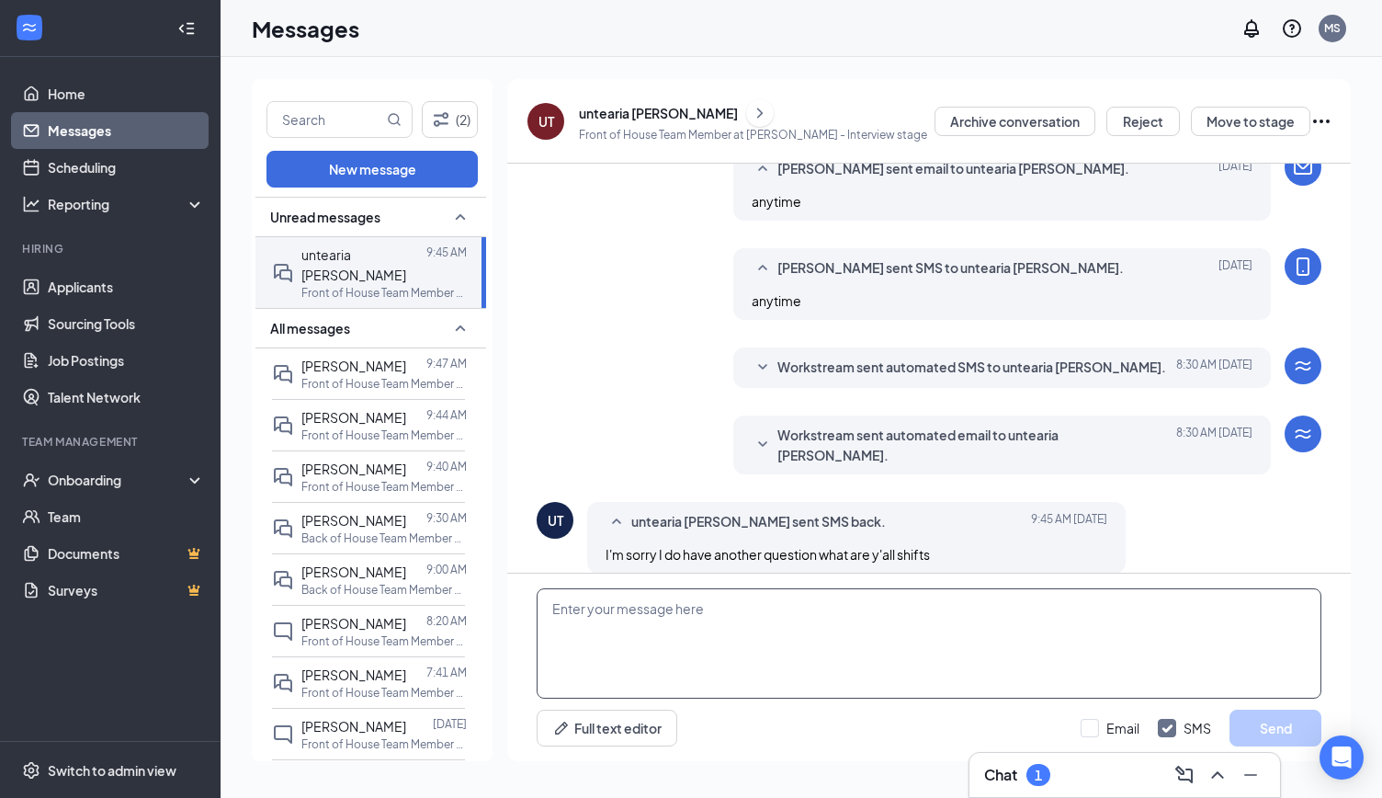
click at [771, 635] on textarea at bounding box center [929, 643] width 785 height 110
type textarea "We have shifts all day long"
click at [1085, 728] on input "Email" at bounding box center [1110, 728] width 59 height 18
checkbox input "true"
click at [1250, 732] on button "Send" at bounding box center [1276, 728] width 92 height 37
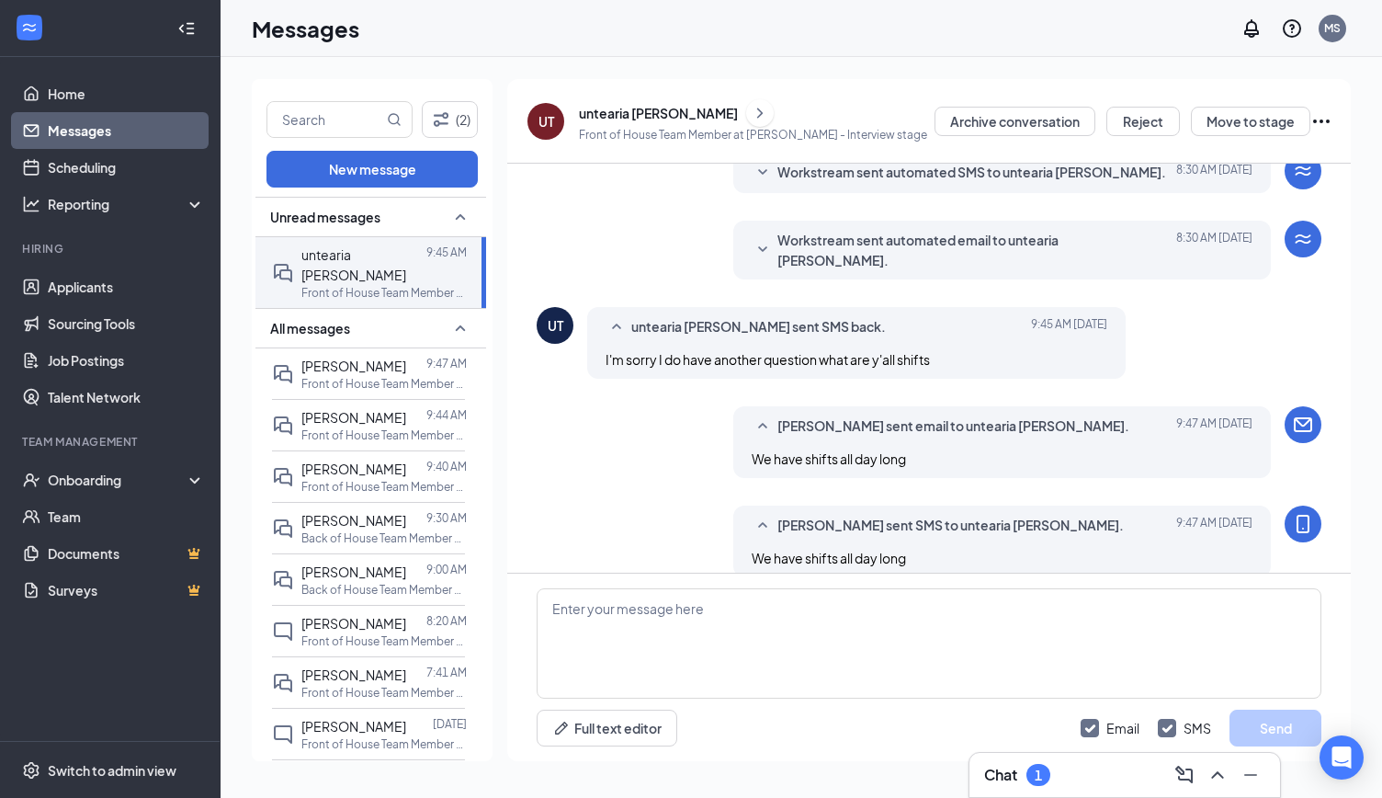
scroll to position [778, 0]
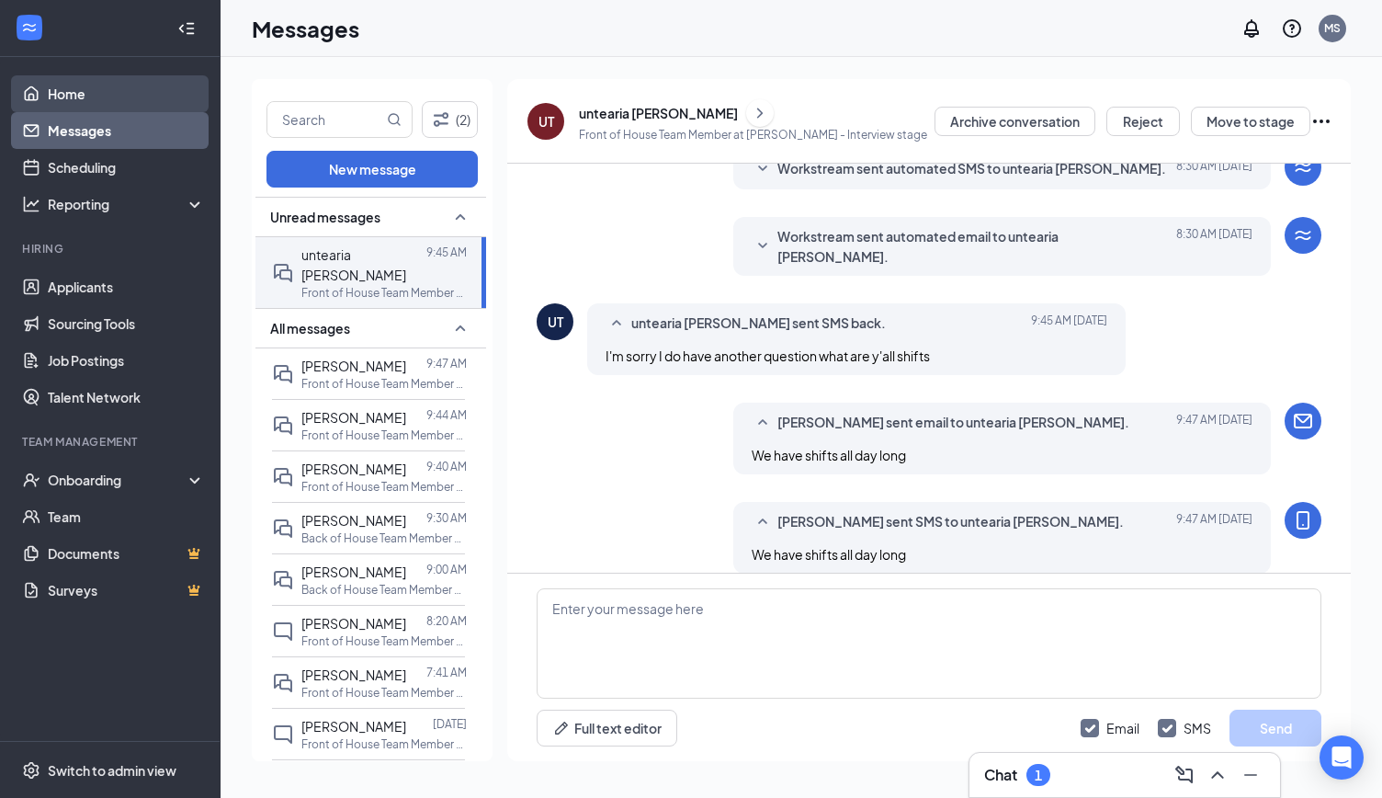
click at [62, 94] on link "Home" at bounding box center [126, 93] width 157 height 37
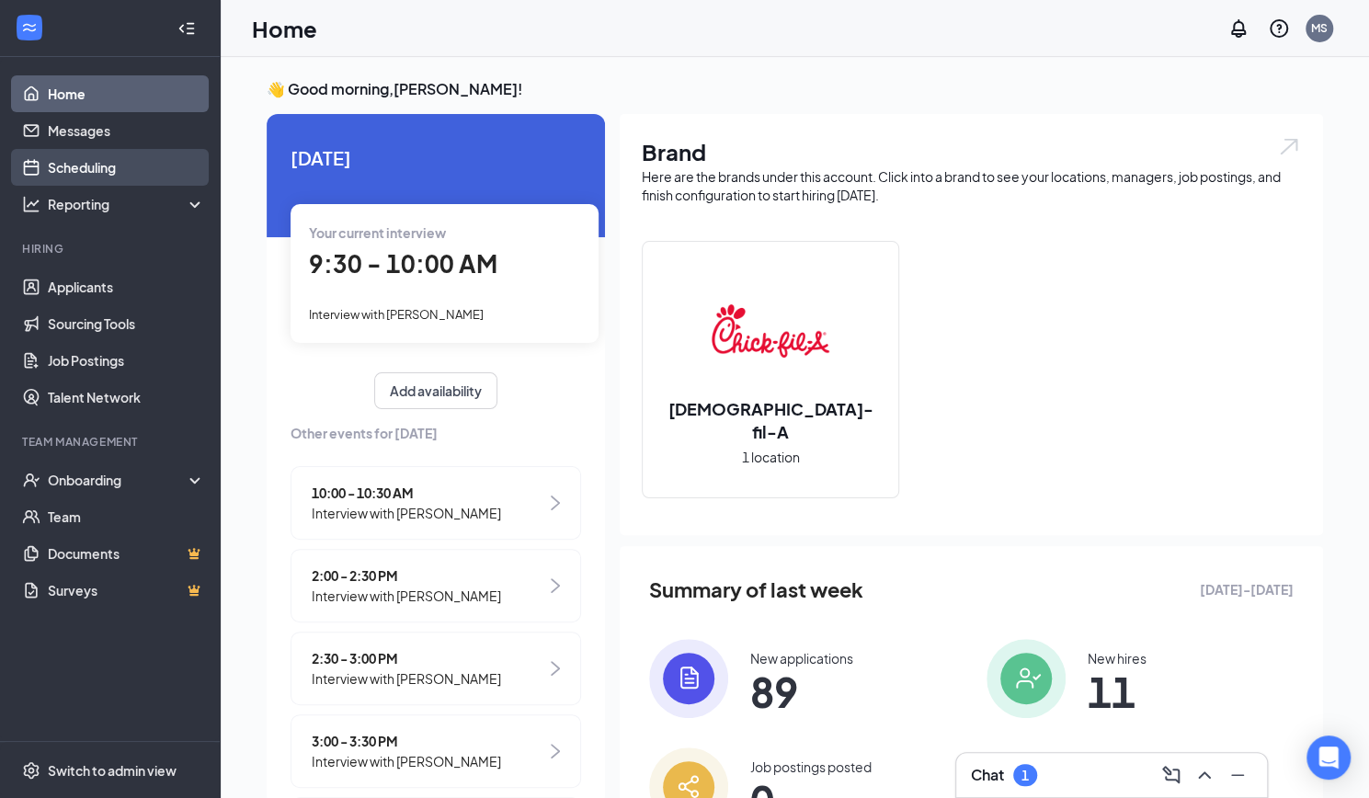
click at [80, 167] on link "Scheduling" at bounding box center [126, 167] width 157 height 37
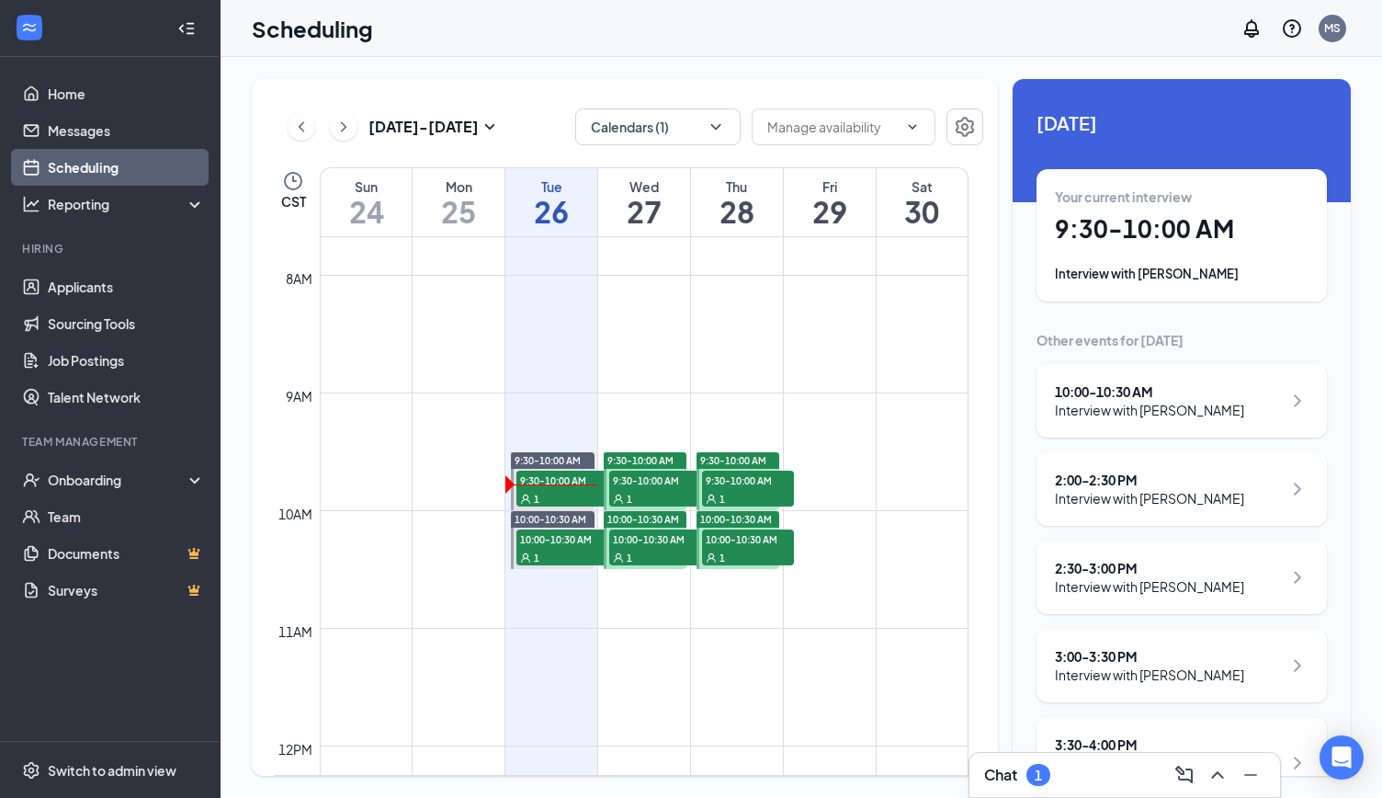
scroll to position [1482, 0]
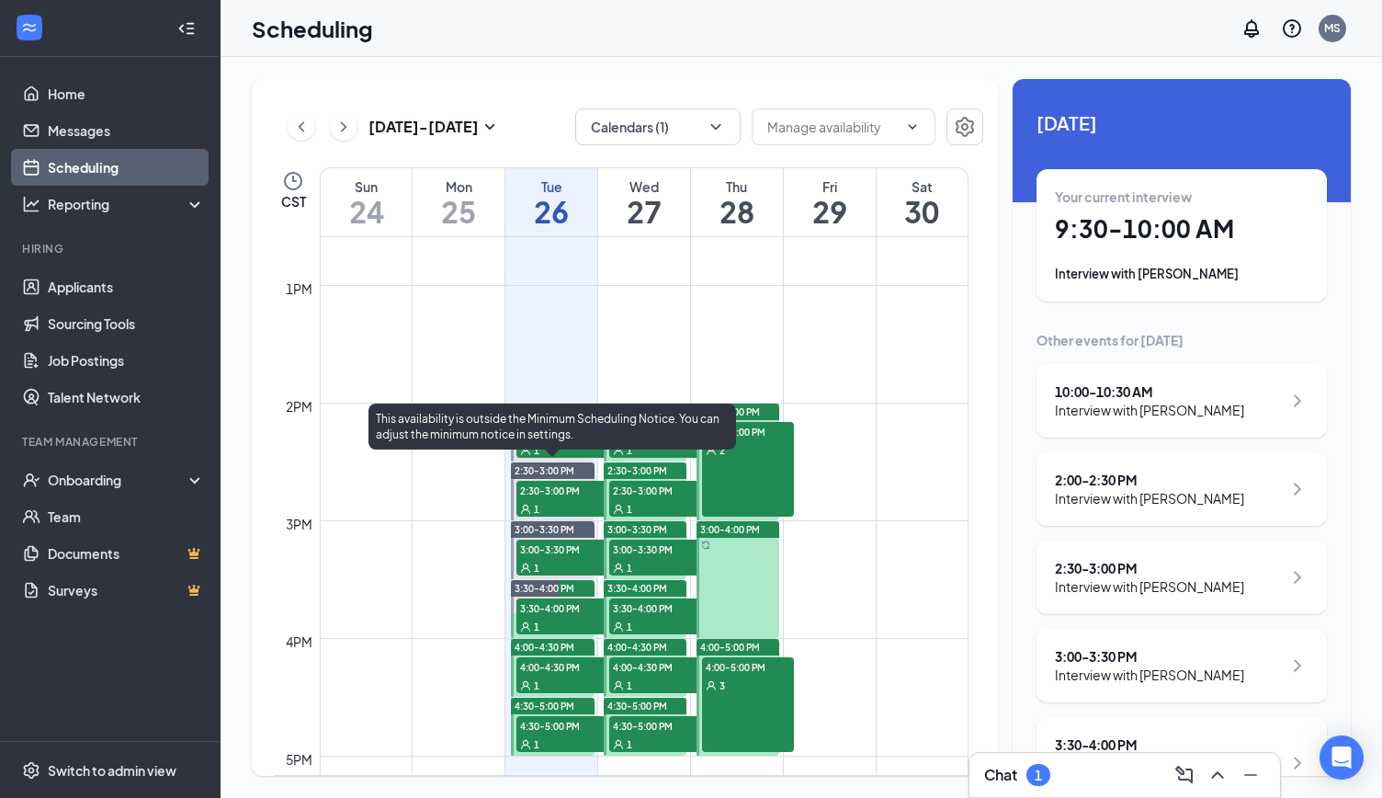
click at [561, 429] on div "This availability is outside the Minimum Scheduling Notice. You can adjust the …" at bounding box center [553, 426] width 368 height 46
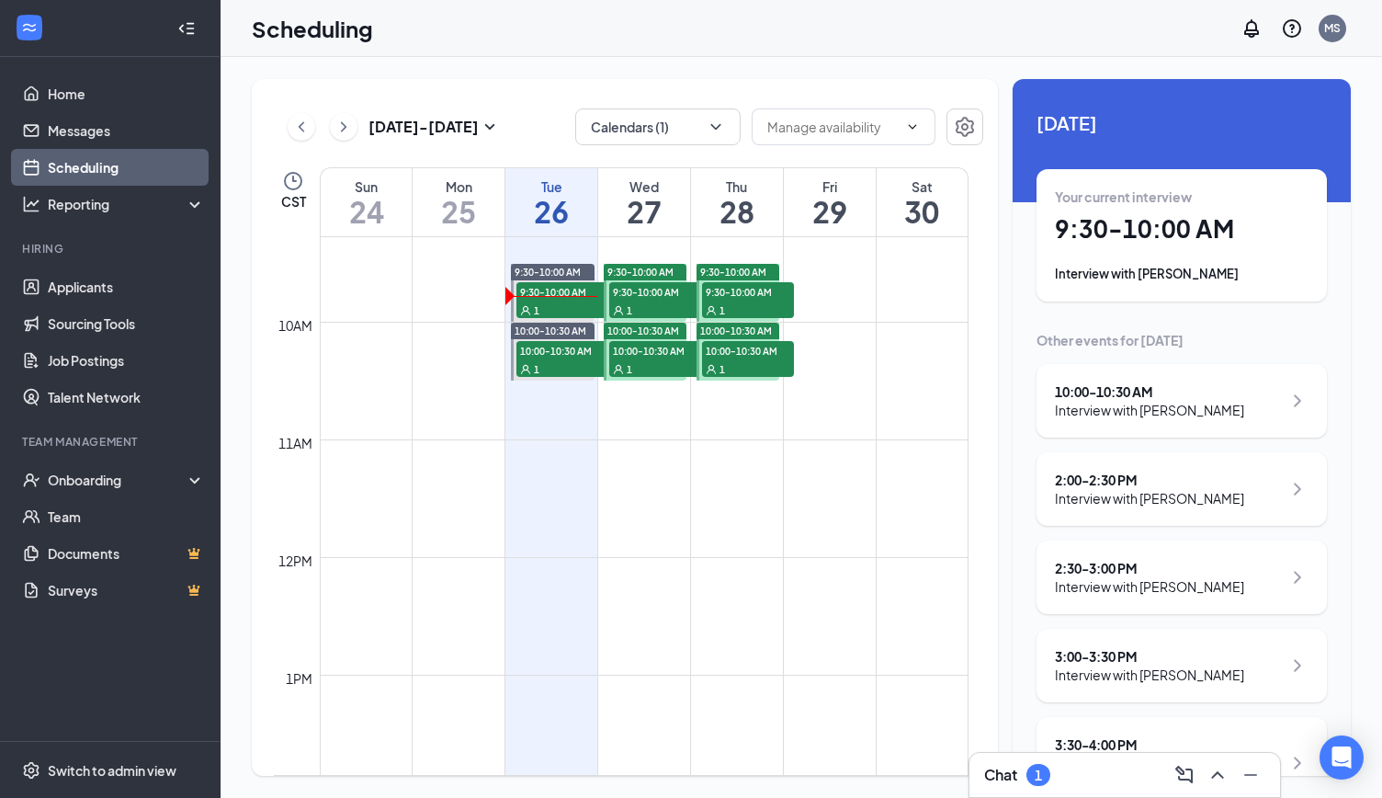
scroll to position [1091, 0]
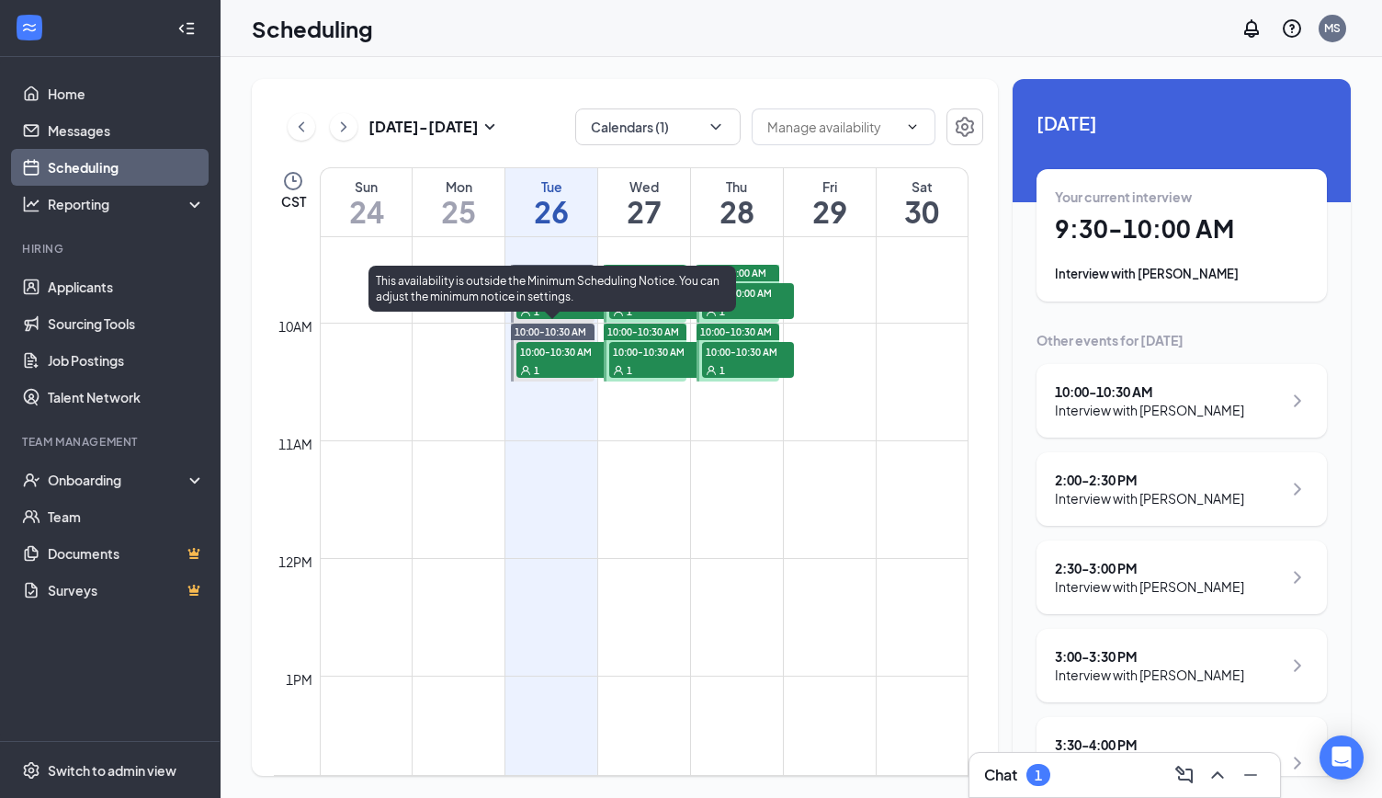
click at [580, 354] on span "10:00-10:30 AM" at bounding box center [563, 351] width 92 height 18
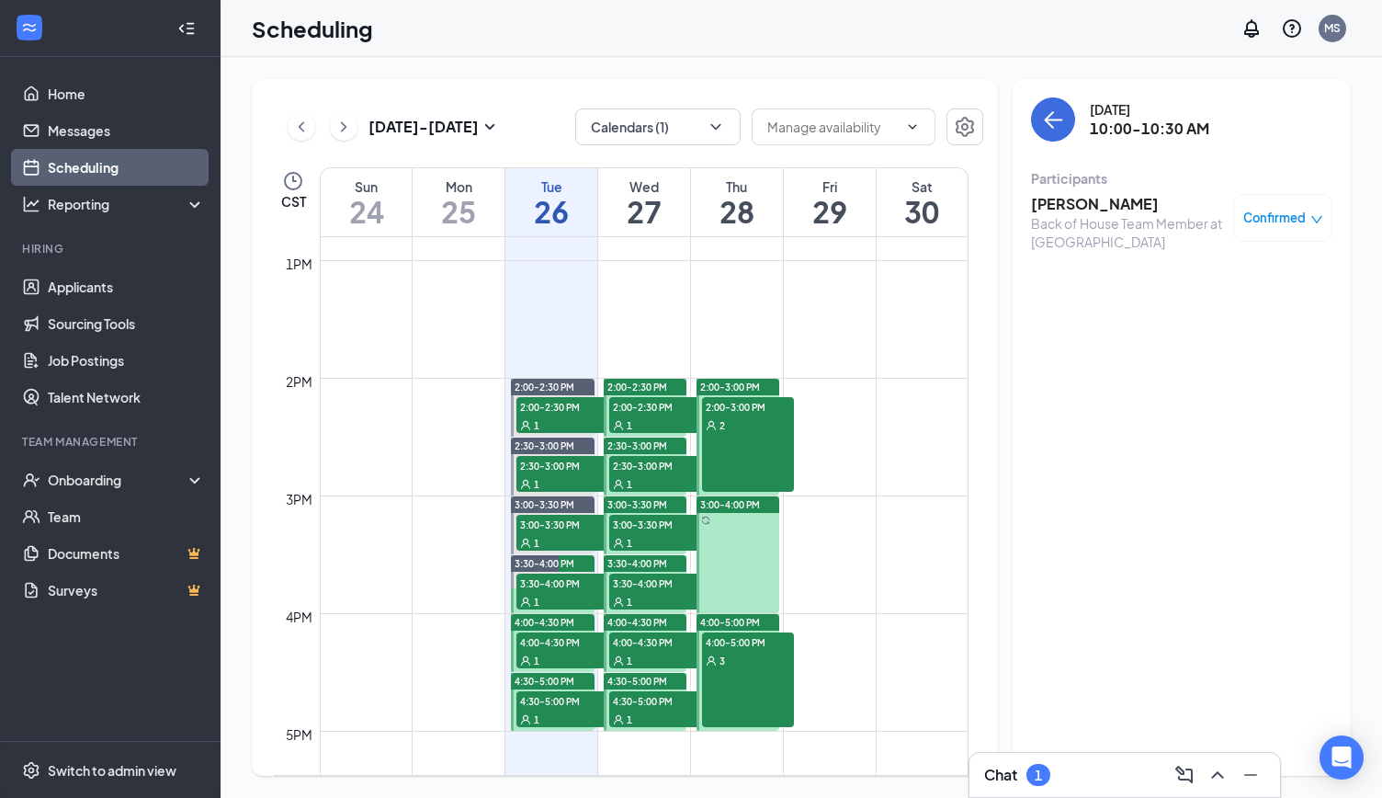
scroll to position [1598, 0]
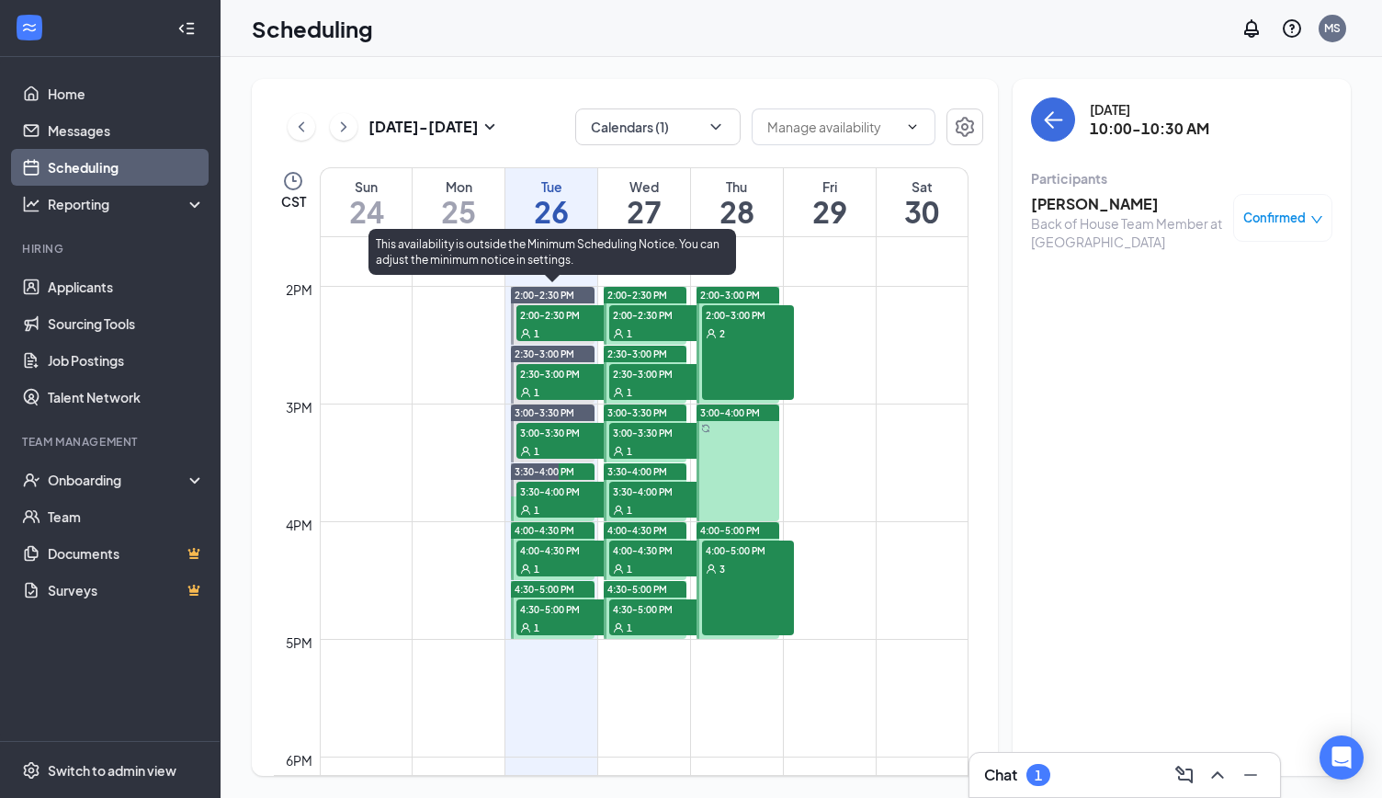
click at [529, 324] on div "1" at bounding box center [563, 333] width 92 height 18
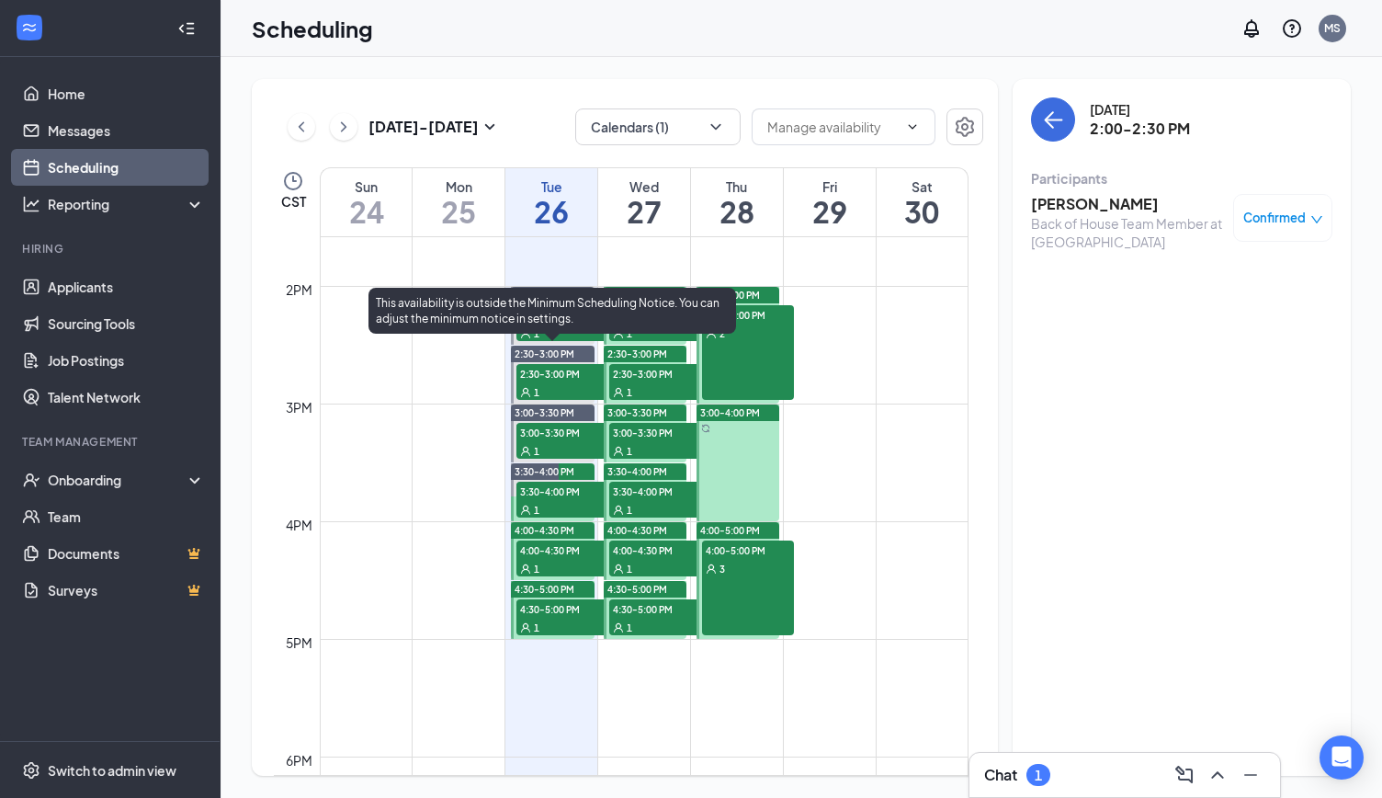
click at [546, 385] on div "1" at bounding box center [563, 391] width 92 height 18
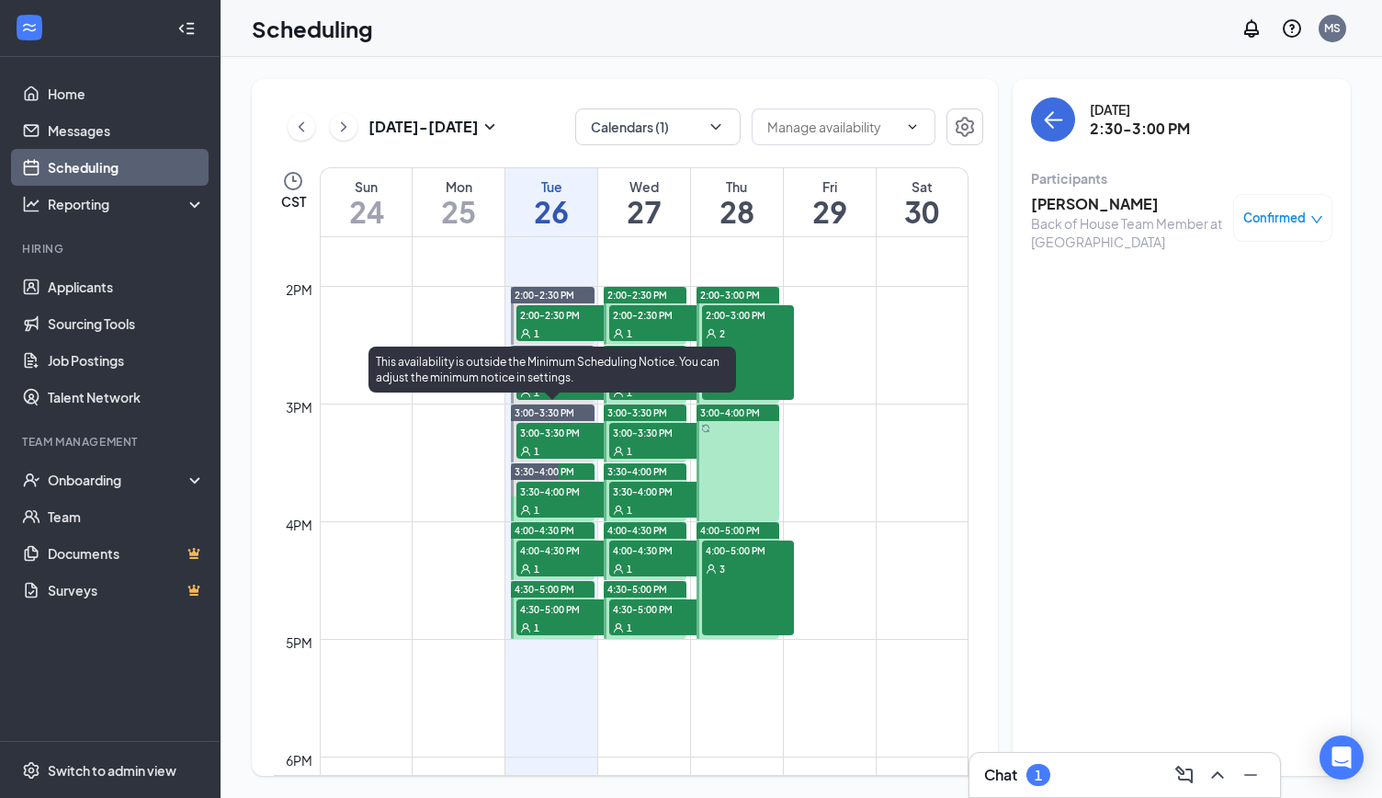
click at [560, 433] on span "3:00-3:30 PM" at bounding box center [563, 432] width 92 height 18
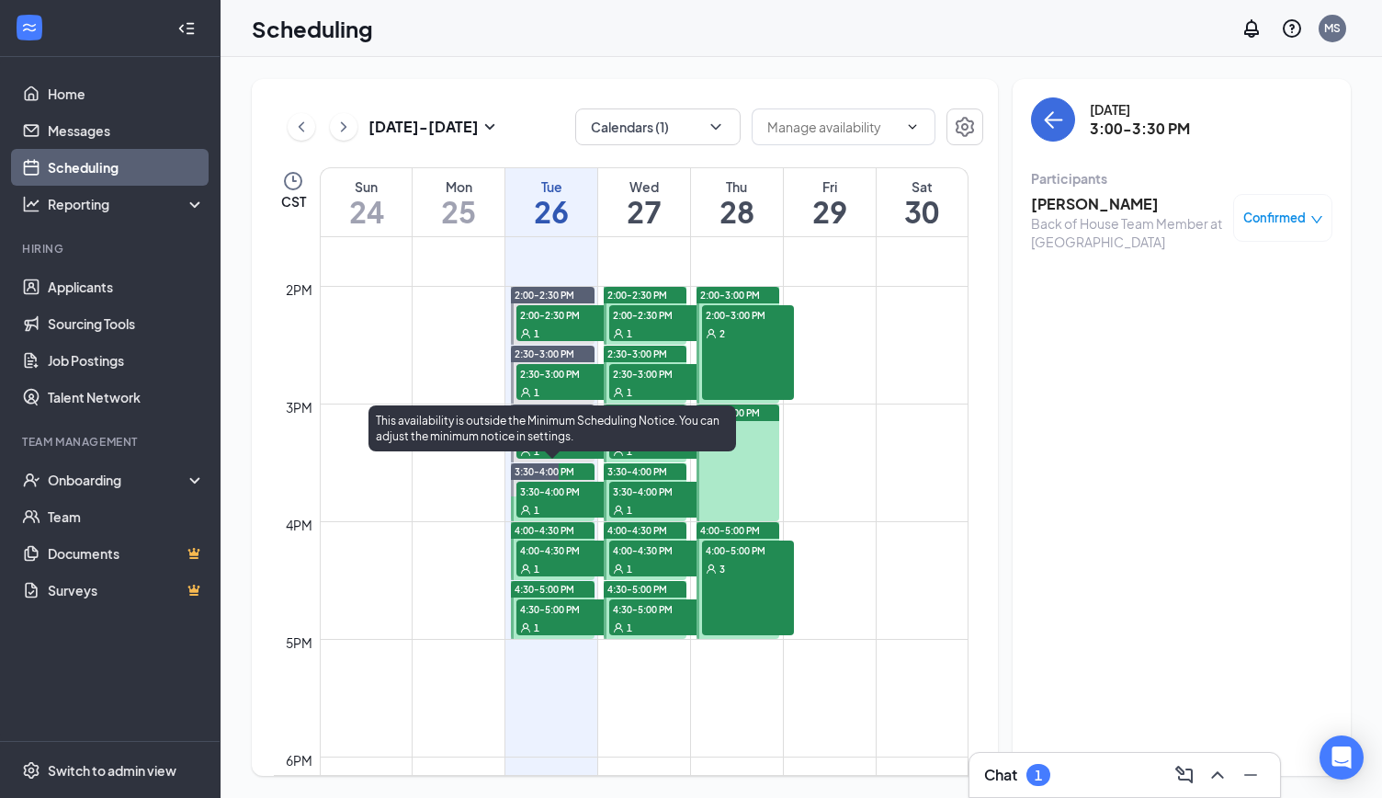
click at [557, 494] on span "3:30-4:00 PM" at bounding box center [563, 491] width 92 height 18
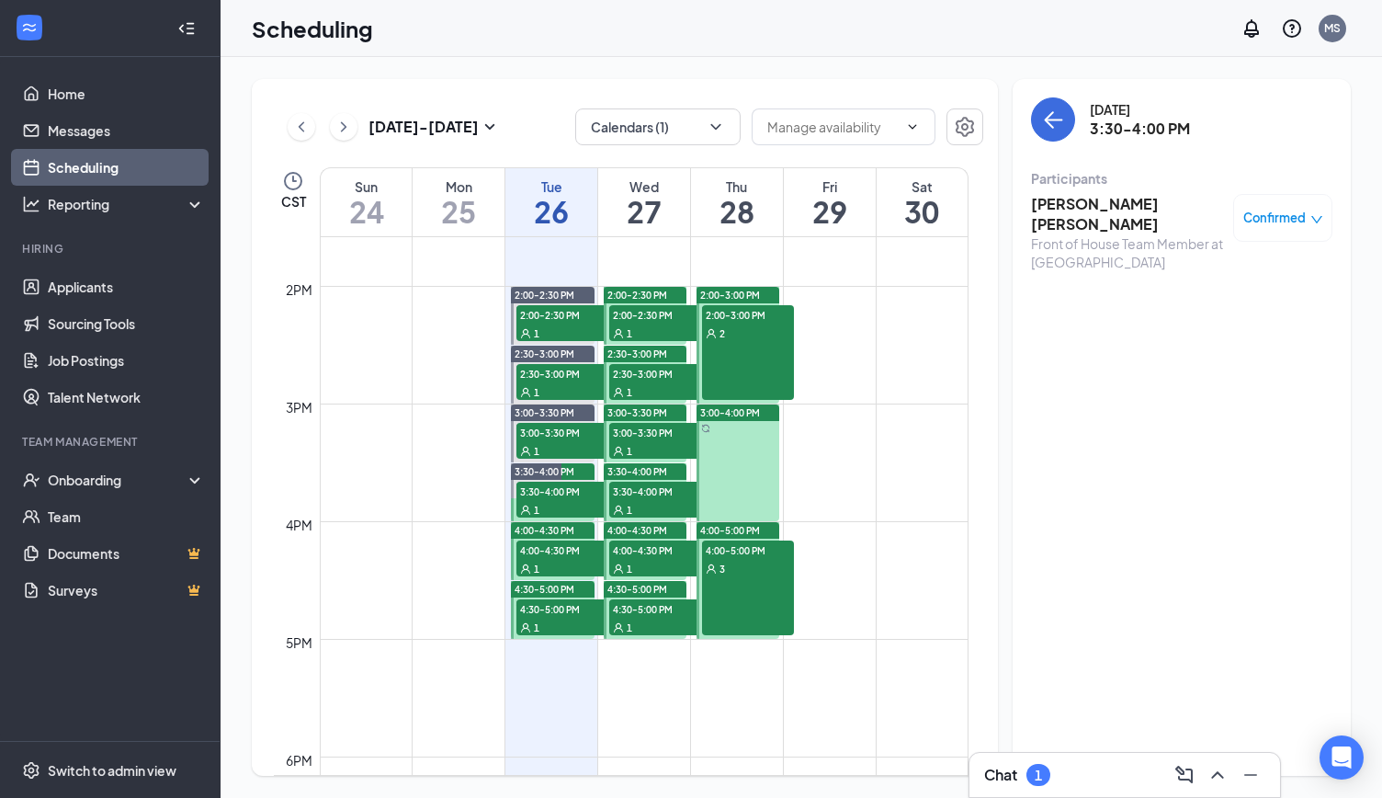
click at [566, 541] on span "4:00-4:30 PM" at bounding box center [563, 549] width 92 height 18
click at [563, 609] on span "4:30-5:00 PM" at bounding box center [563, 608] width 92 height 18
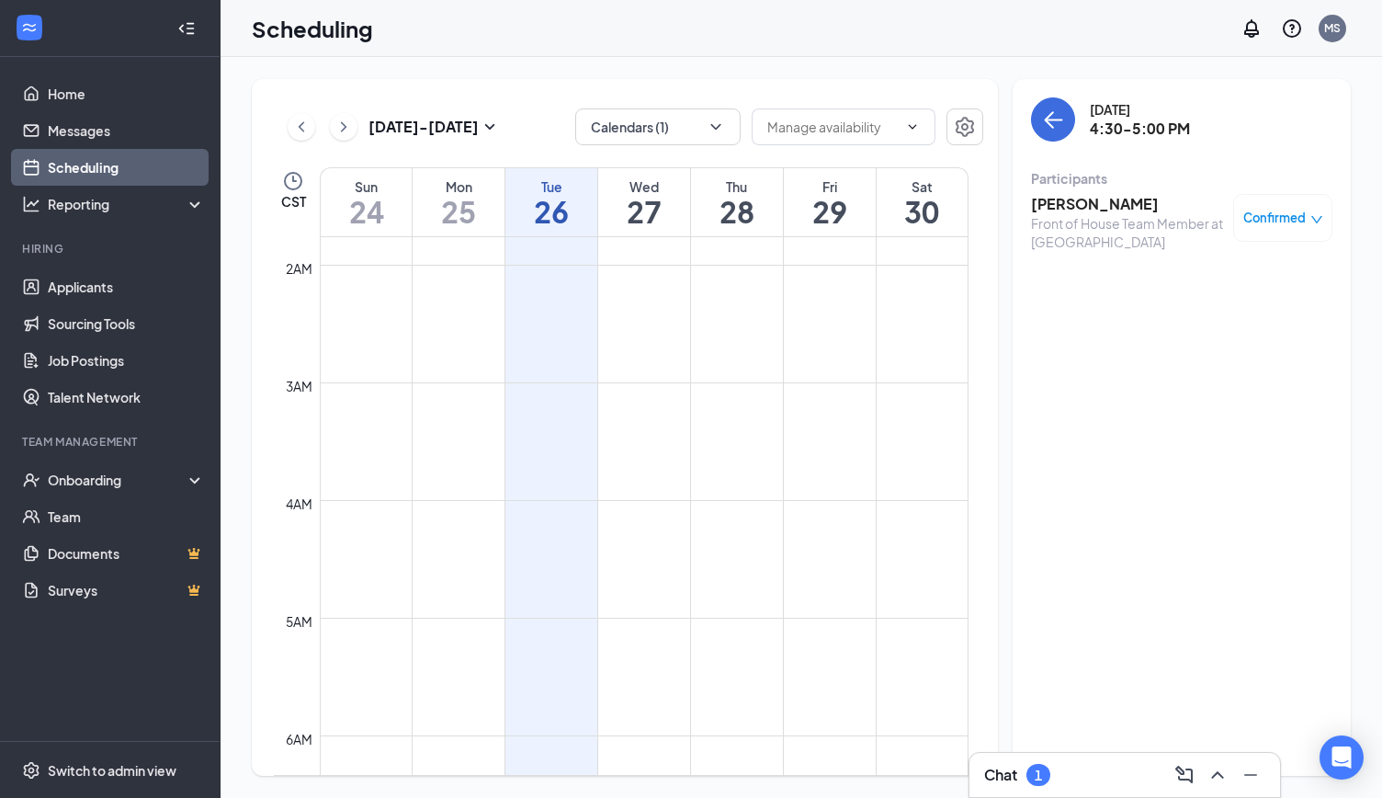
scroll to position [192, 0]
click at [85, 290] on link "Applicants" at bounding box center [126, 286] width 157 height 37
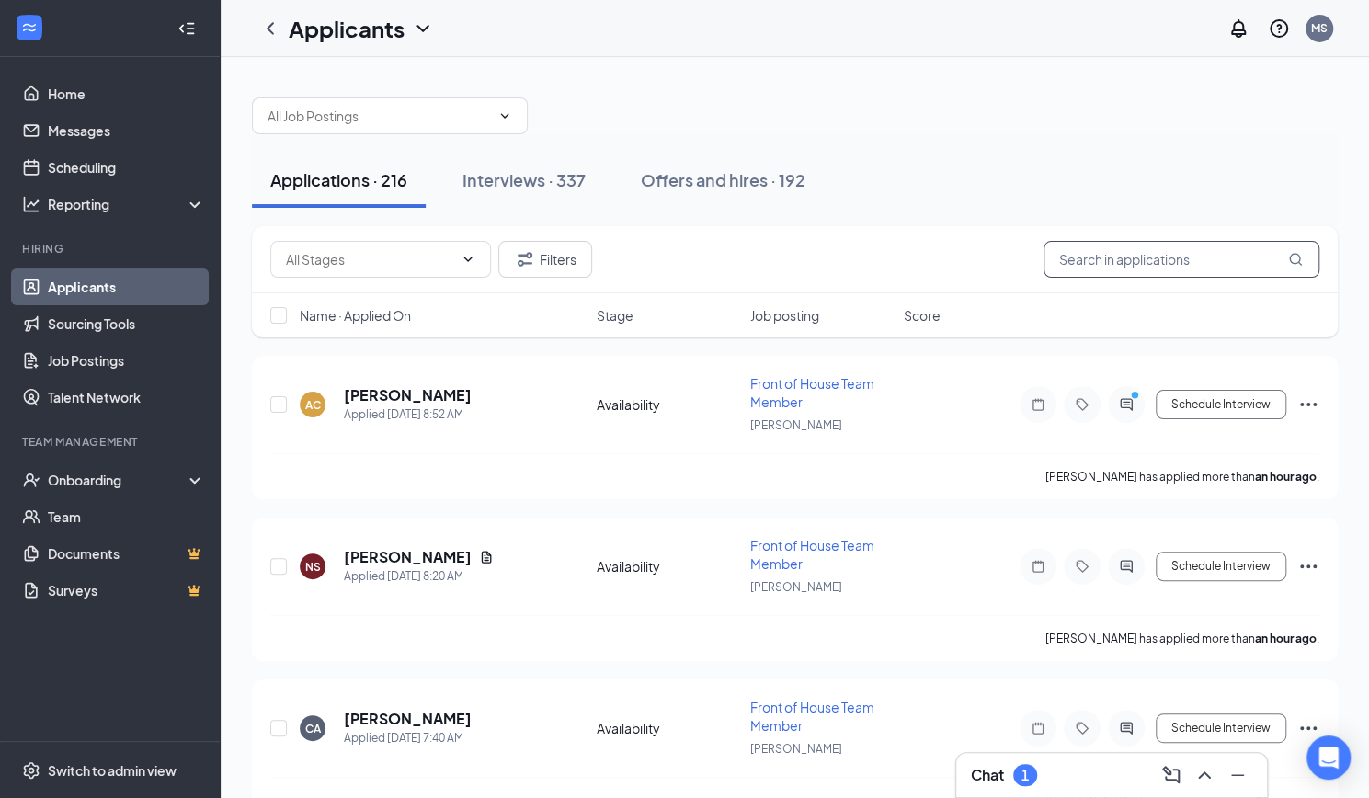
click at [1136, 257] on input "text" at bounding box center [1181, 259] width 276 height 37
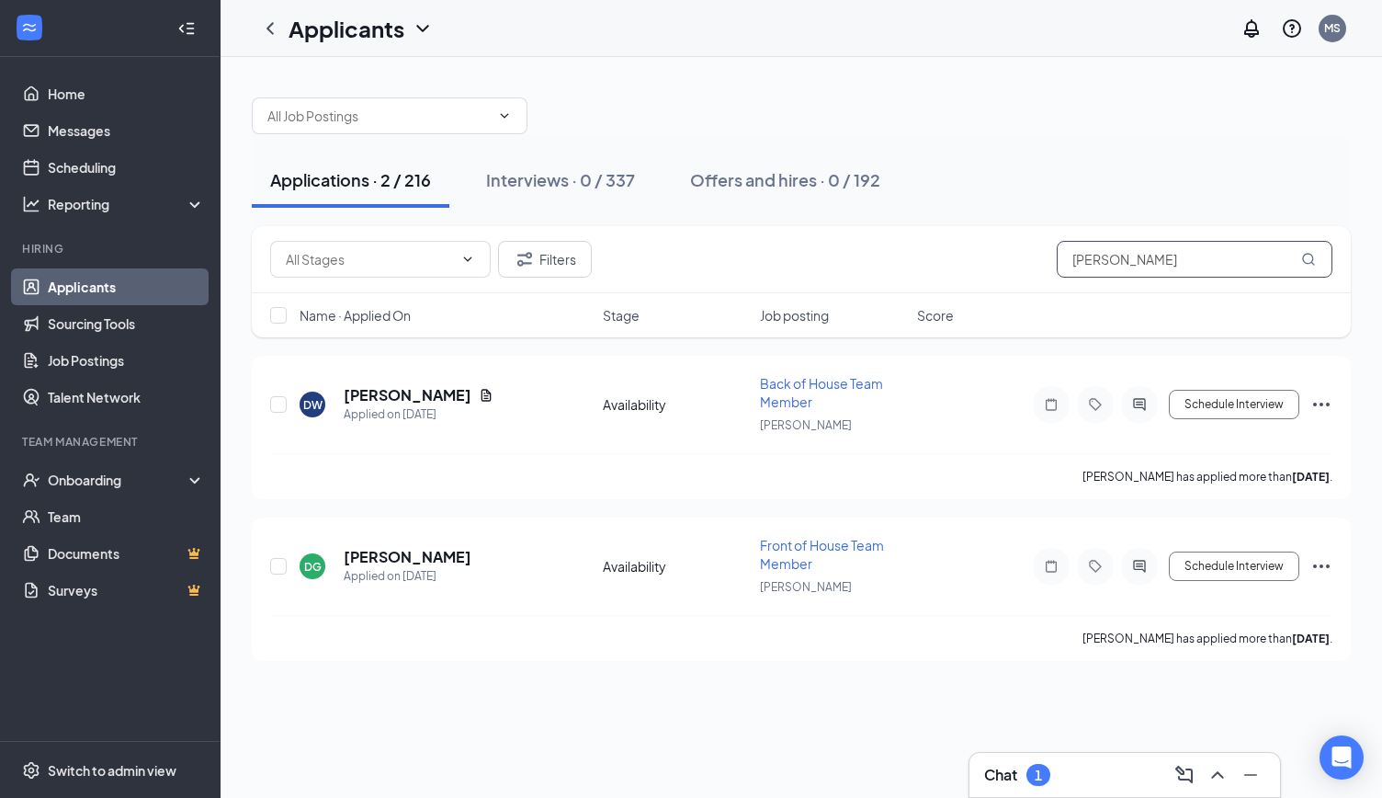
type input "damien"
click at [1135, 402] on icon "ActiveChat" at bounding box center [1139, 404] width 12 height 12
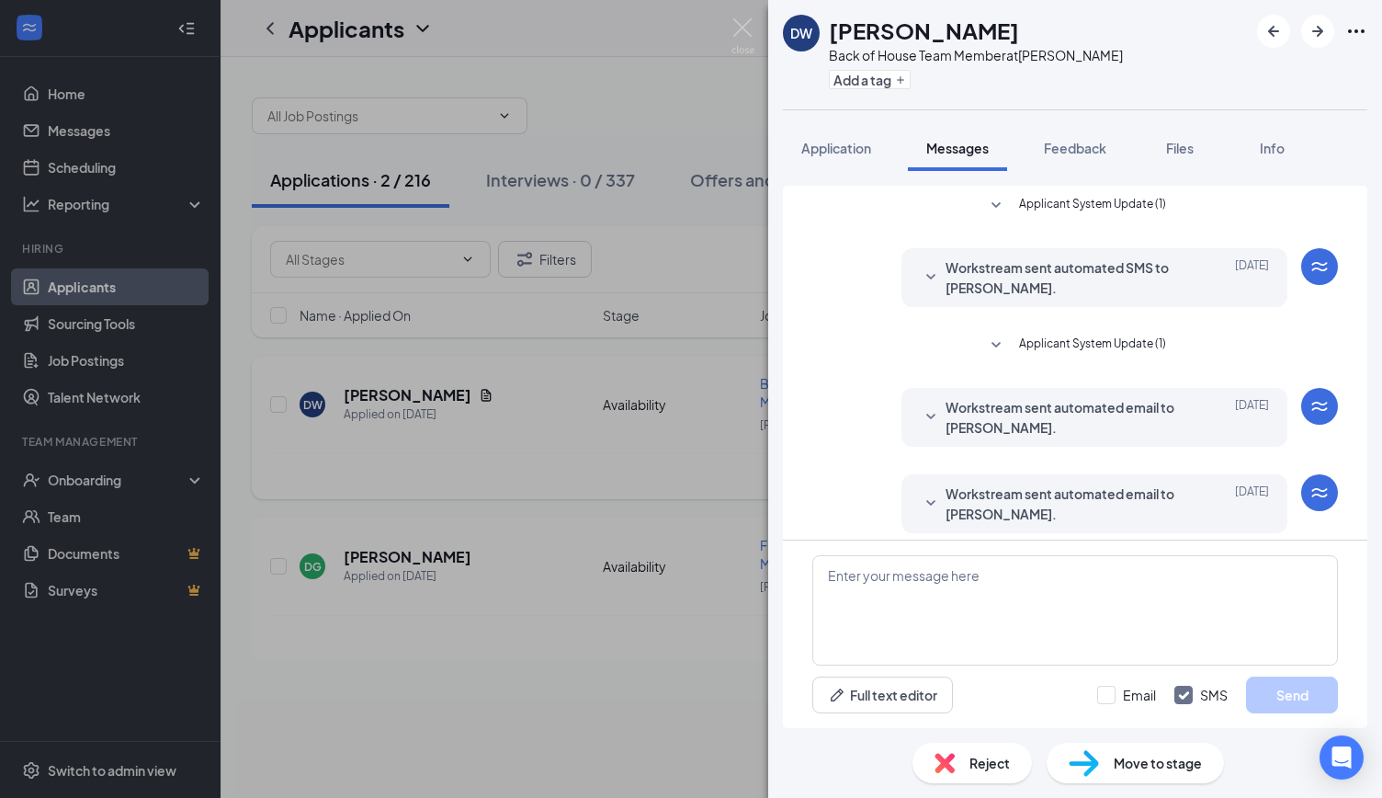
scroll to position [217, 0]
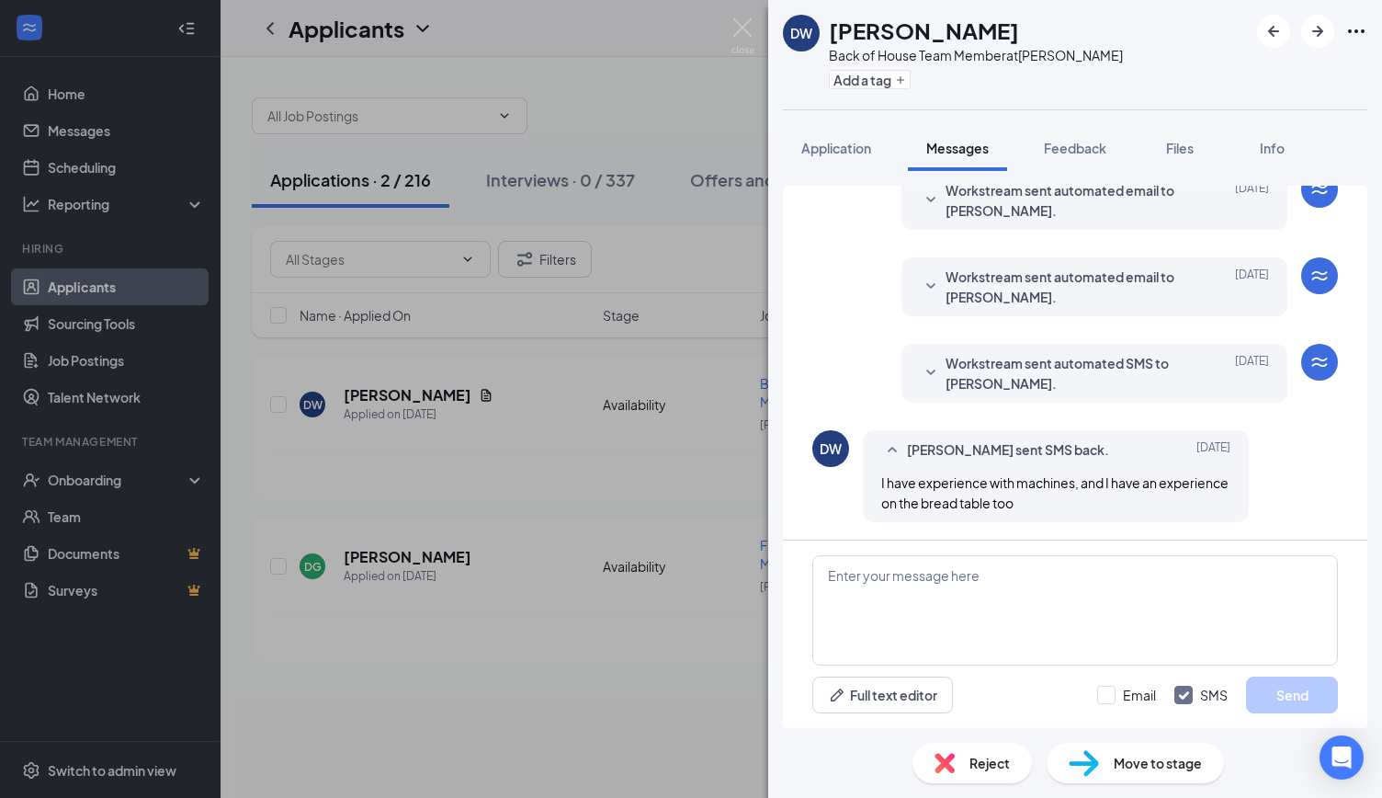
click at [1074, 375] on span "Workstream sent automated SMS to DAMIEN WILSON." at bounding box center [1066, 373] width 241 height 40
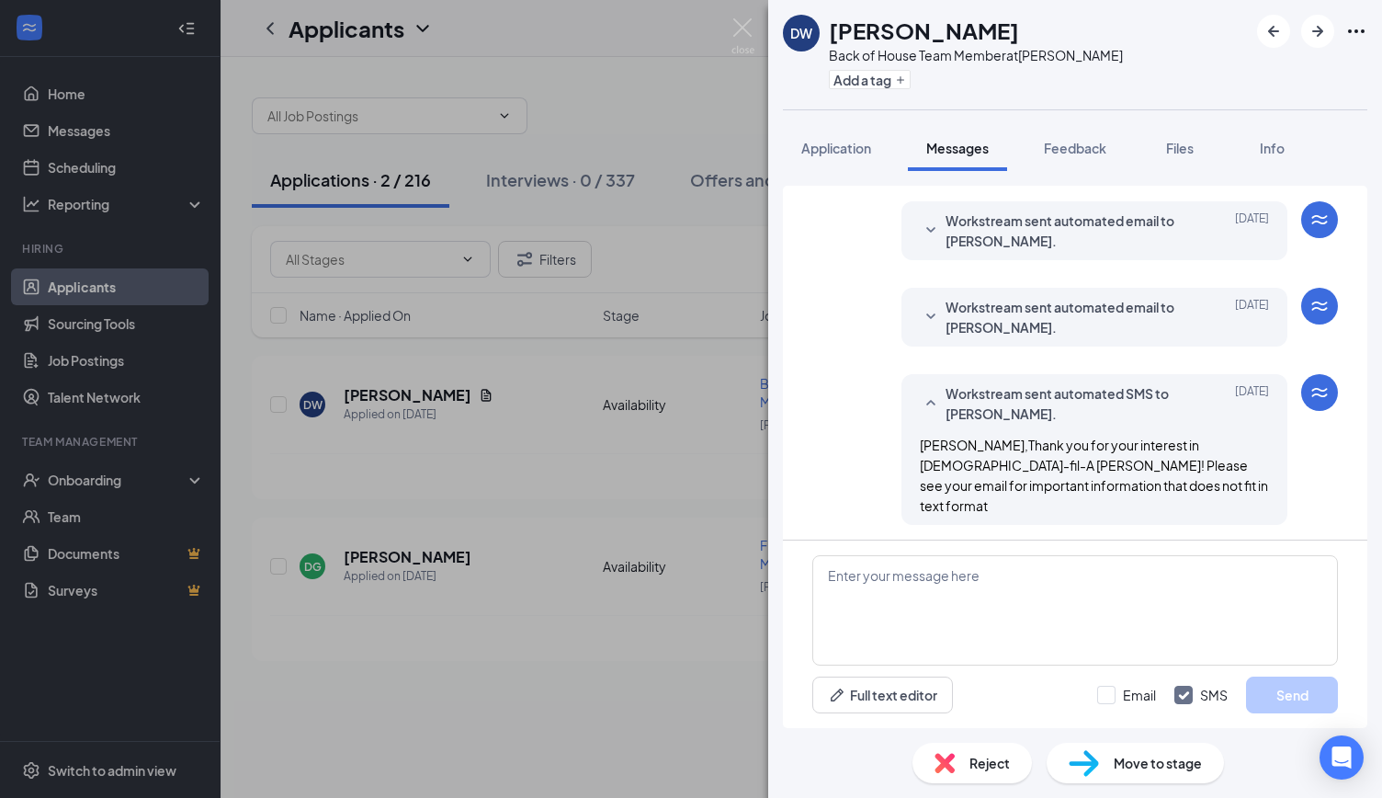
scroll to position [186, 0]
click at [979, 332] on span "Workstream sent automated email to DAMIEN WILSON." at bounding box center [1066, 318] width 241 height 40
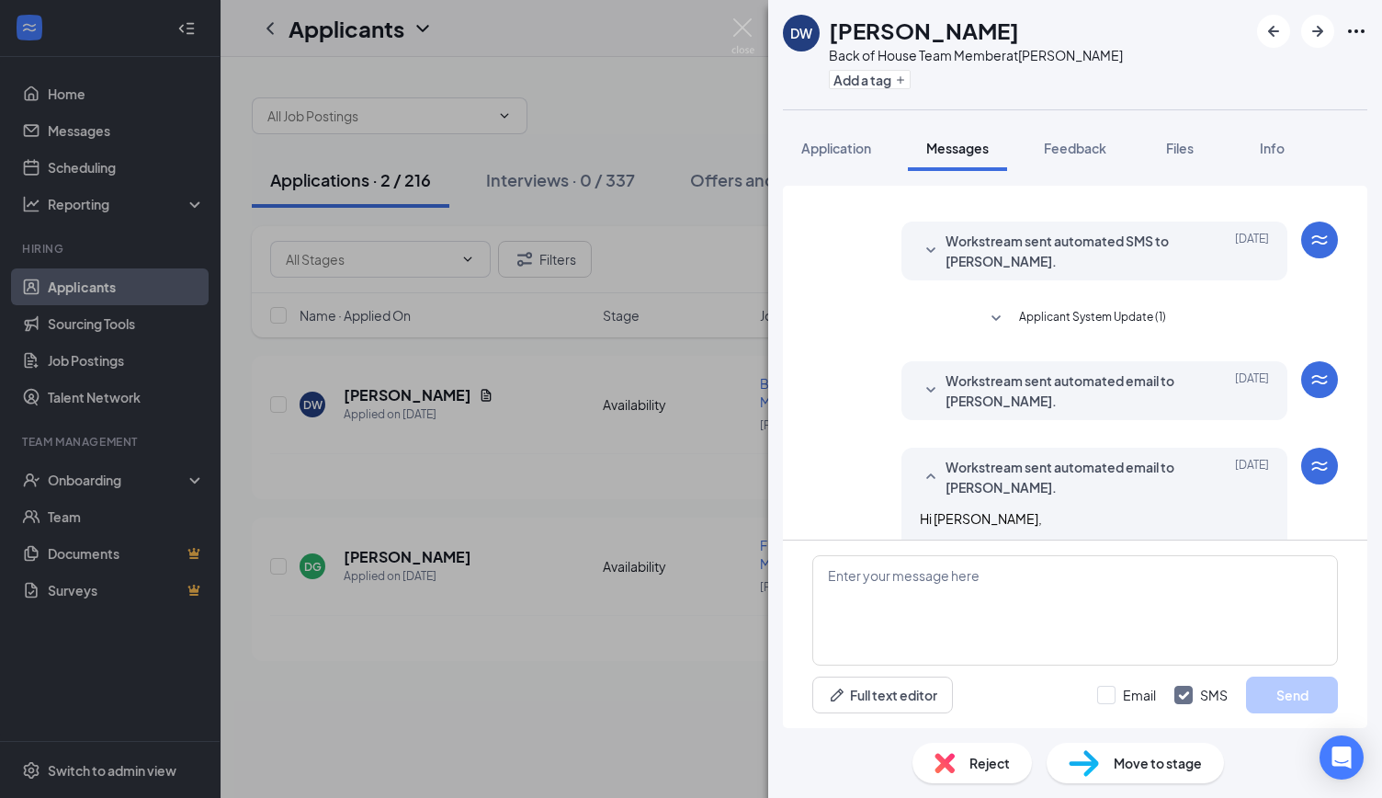
scroll to position [25, 0]
click at [1053, 392] on span "Workstream sent automated email to DAMIEN WILSON." at bounding box center [1066, 392] width 241 height 40
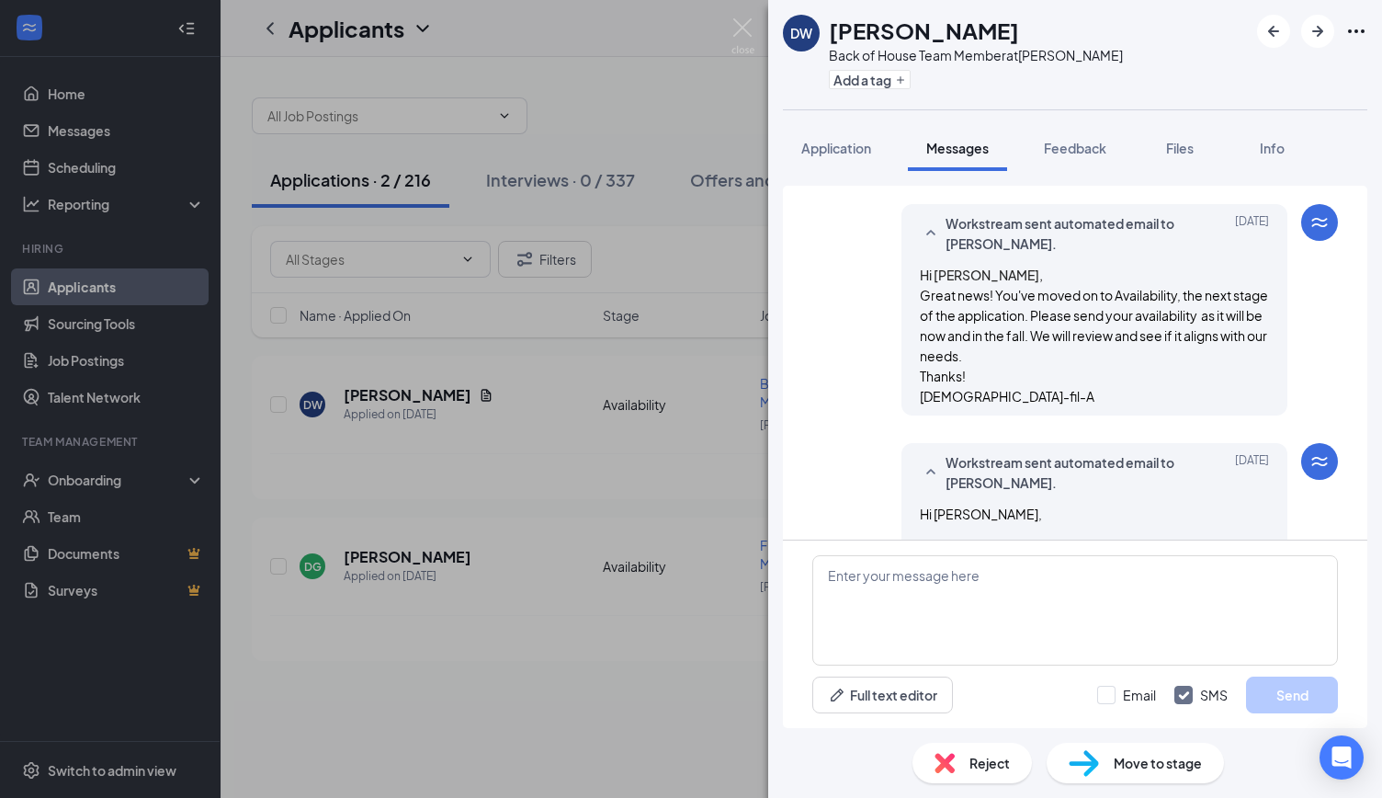
scroll to position [188, 0]
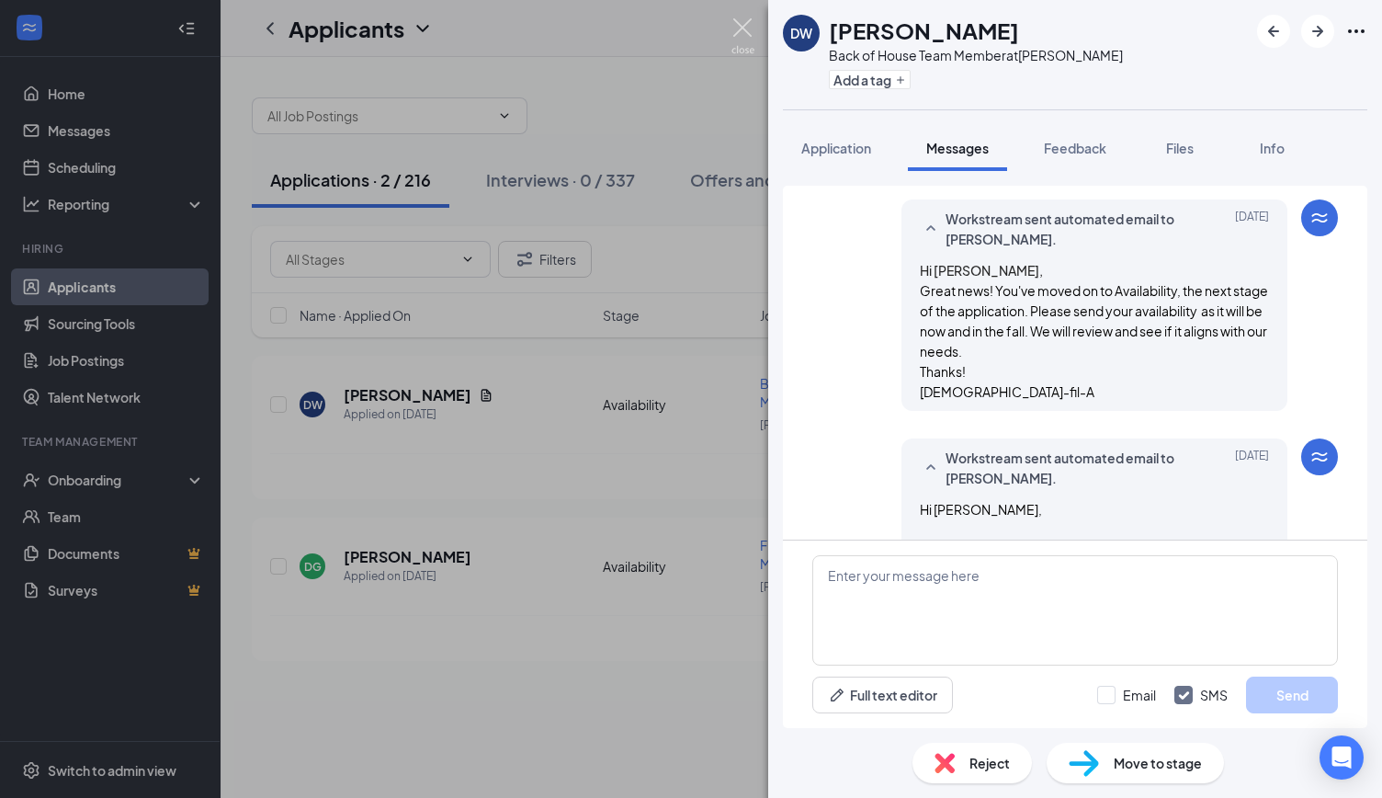
click at [732, 41] on img at bounding box center [743, 36] width 23 height 36
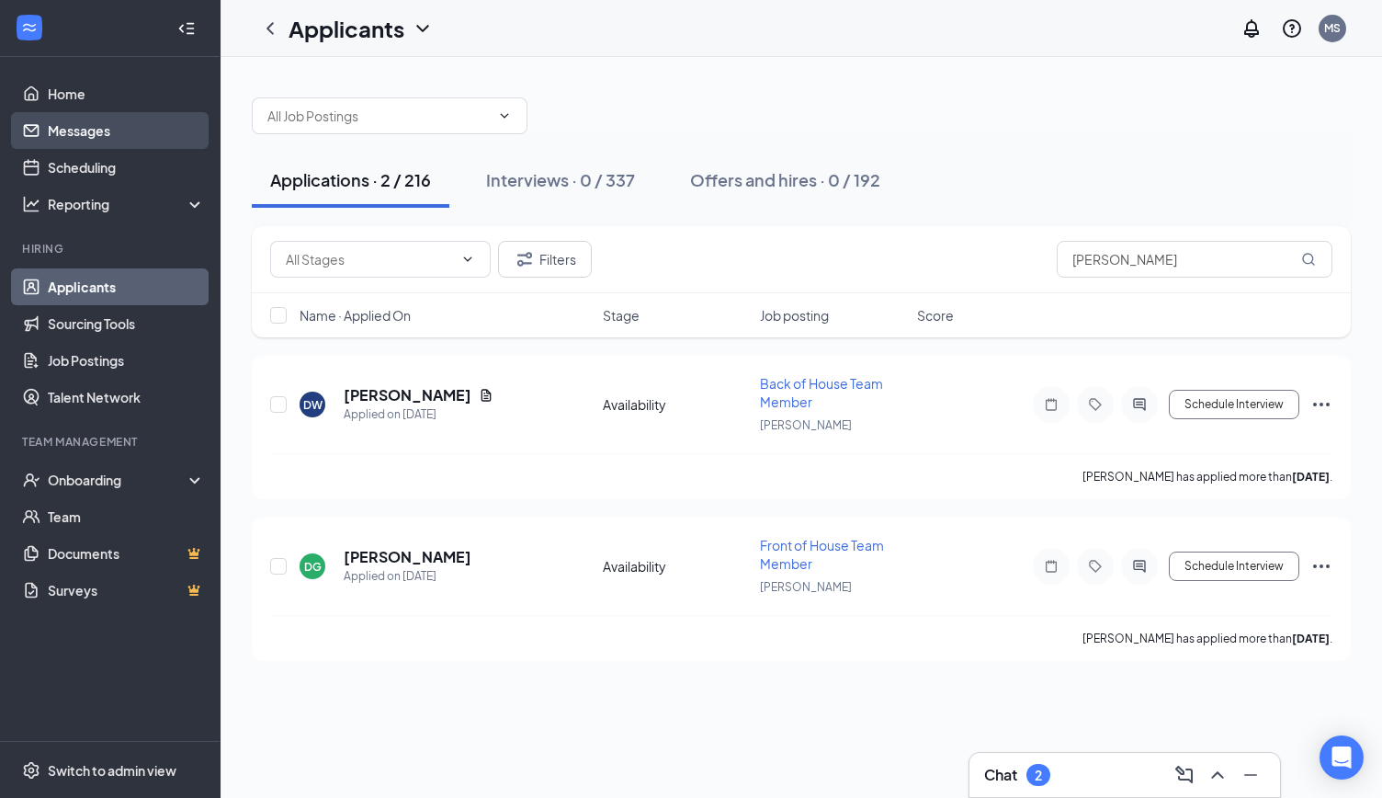
click at [85, 137] on link "Messages" at bounding box center [126, 130] width 157 height 37
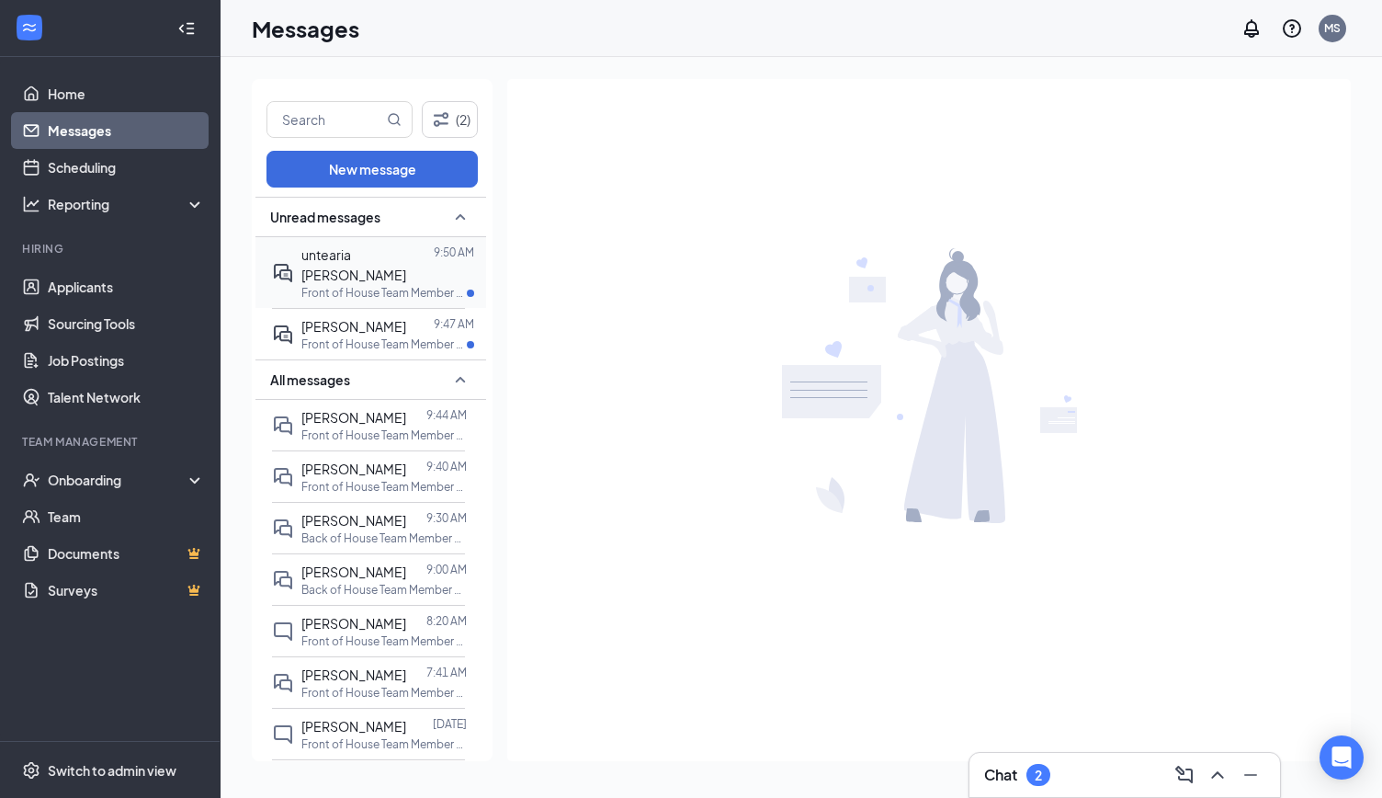
click at [340, 285] on p "Front of House Team Member at [GEOGRAPHIC_DATA]" at bounding box center [383, 293] width 165 height 16
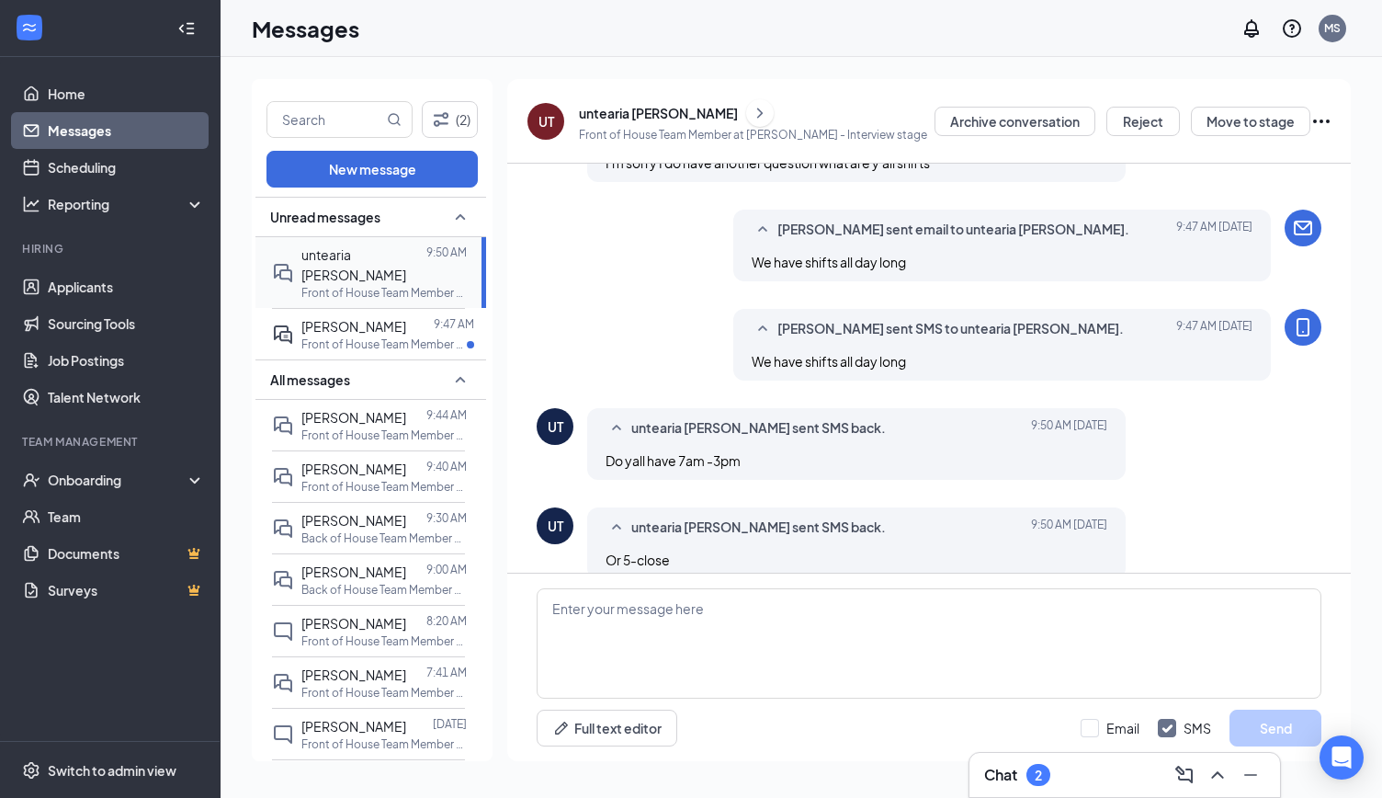
scroll to position [579, 0]
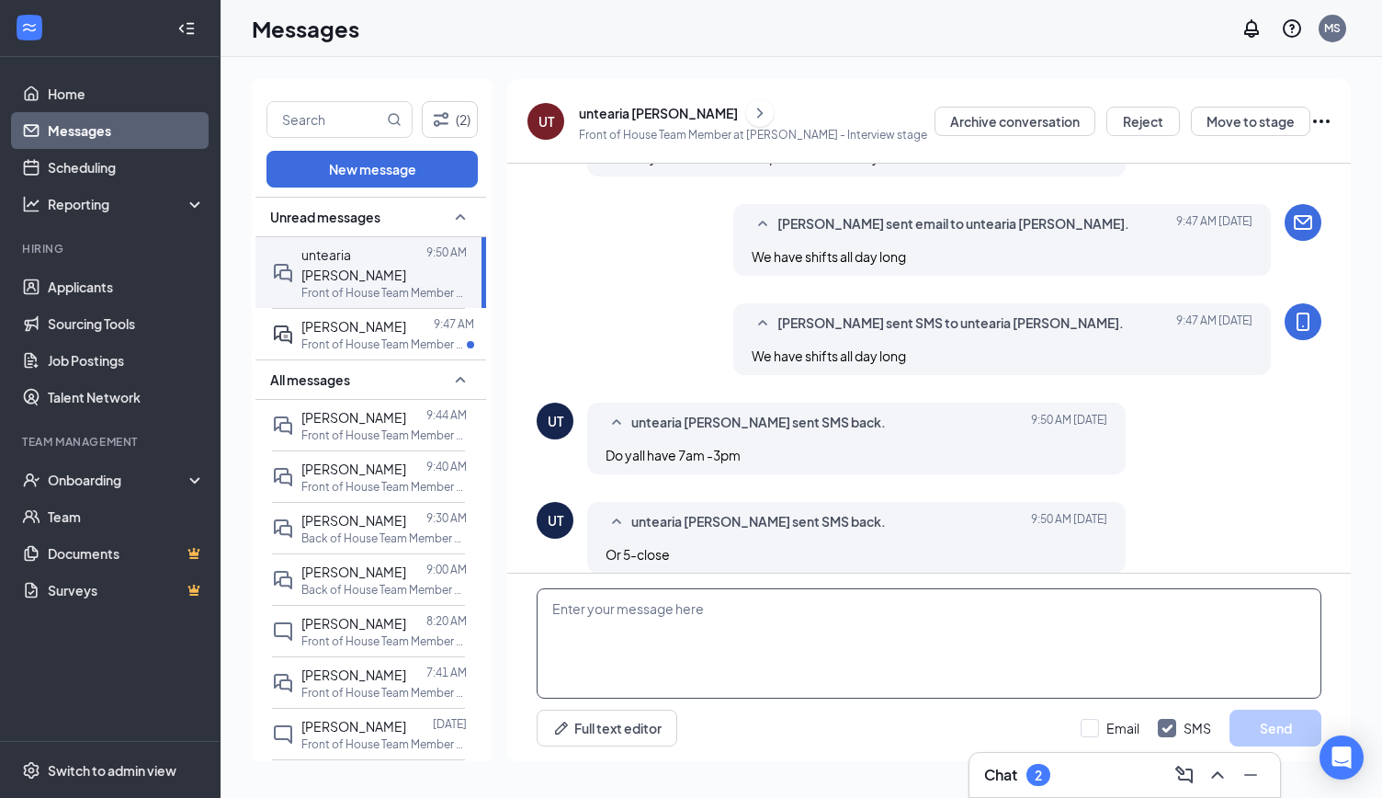
click at [700, 625] on textarea at bounding box center [929, 643] width 785 height 110
type textarea "we have a 5-close"
click at [1101, 727] on input "Email" at bounding box center [1110, 728] width 59 height 18
checkbox input "true"
click at [1259, 723] on button "Send" at bounding box center [1276, 728] width 92 height 37
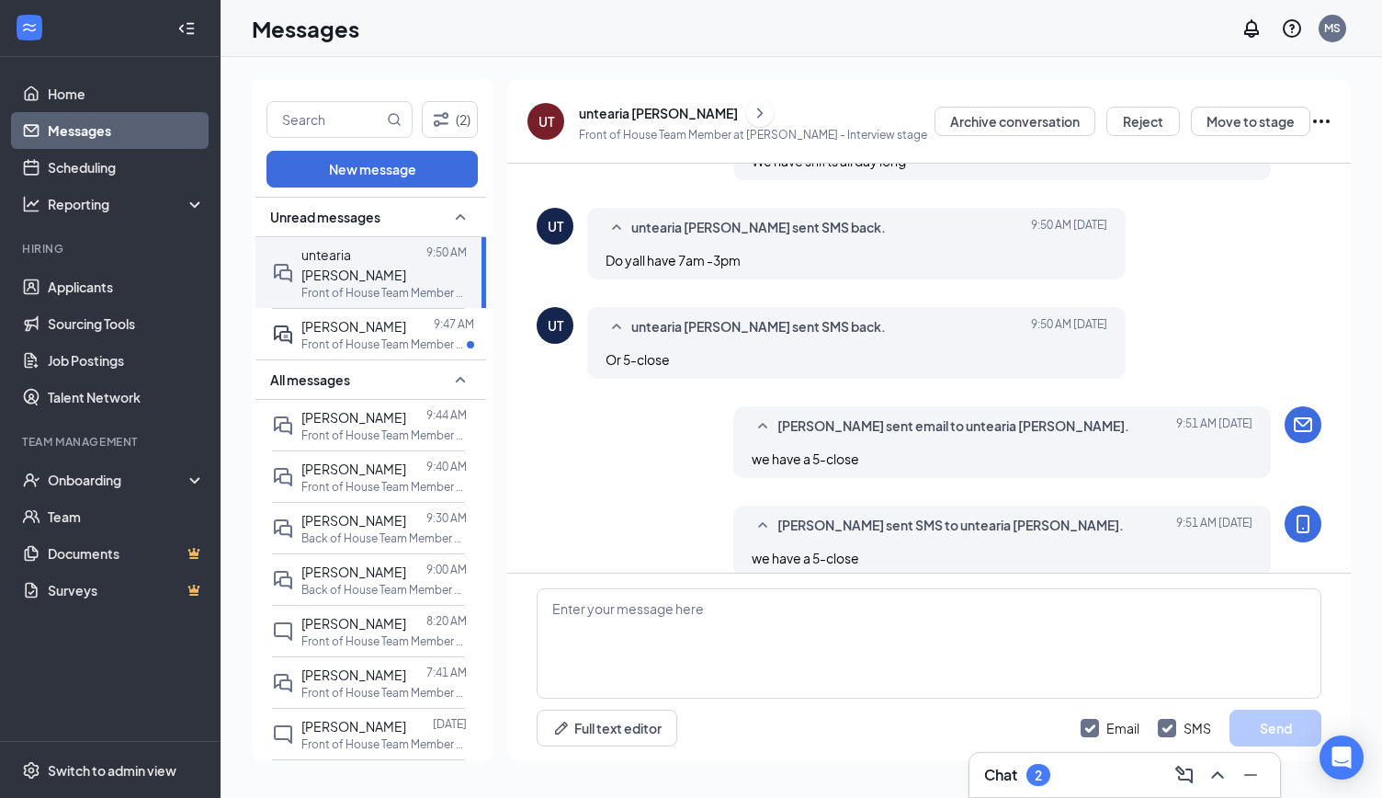
scroll to position [778, 0]
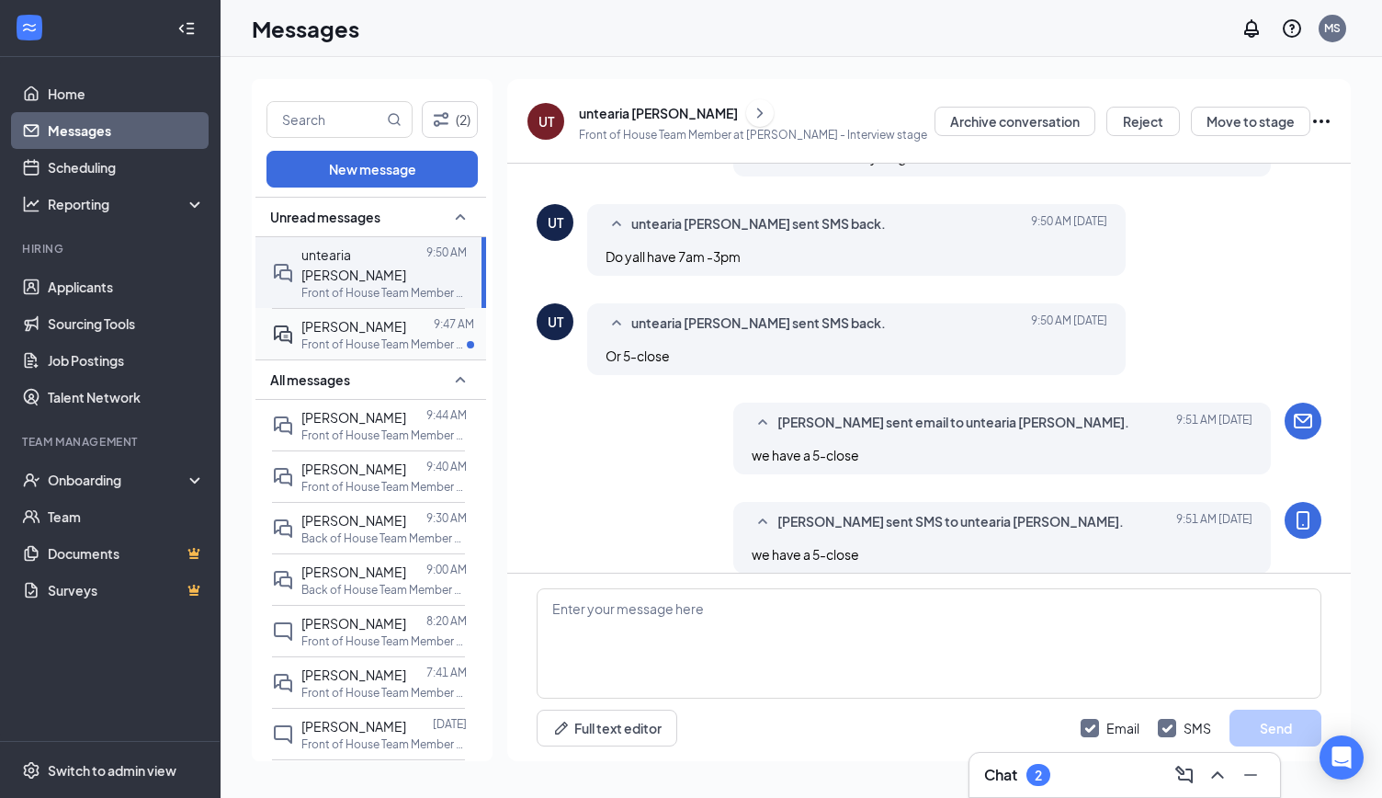
click at [337, 318] on span "[PERSON_NAME]" at bounding box center [353, 326] width 105 height 17
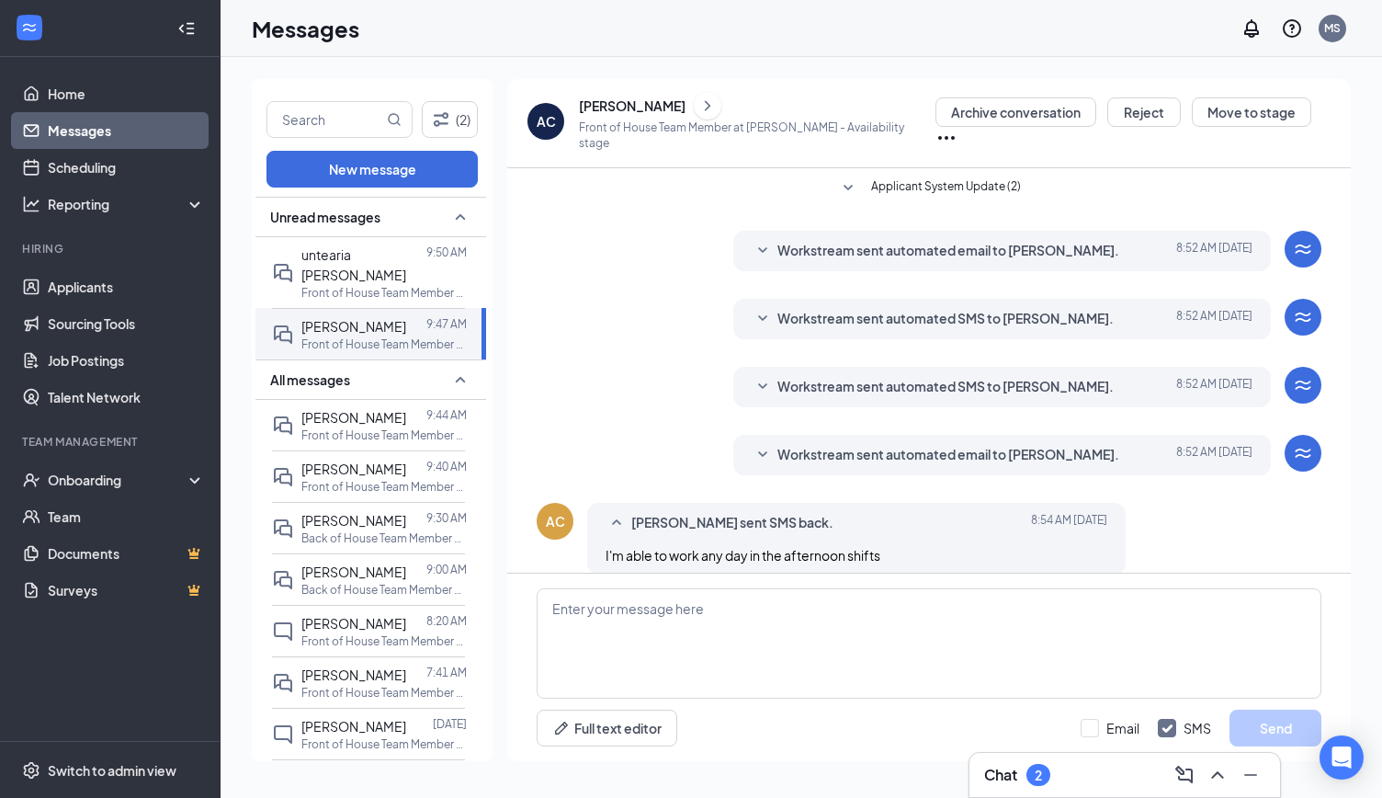
scroll to position [312, 0]
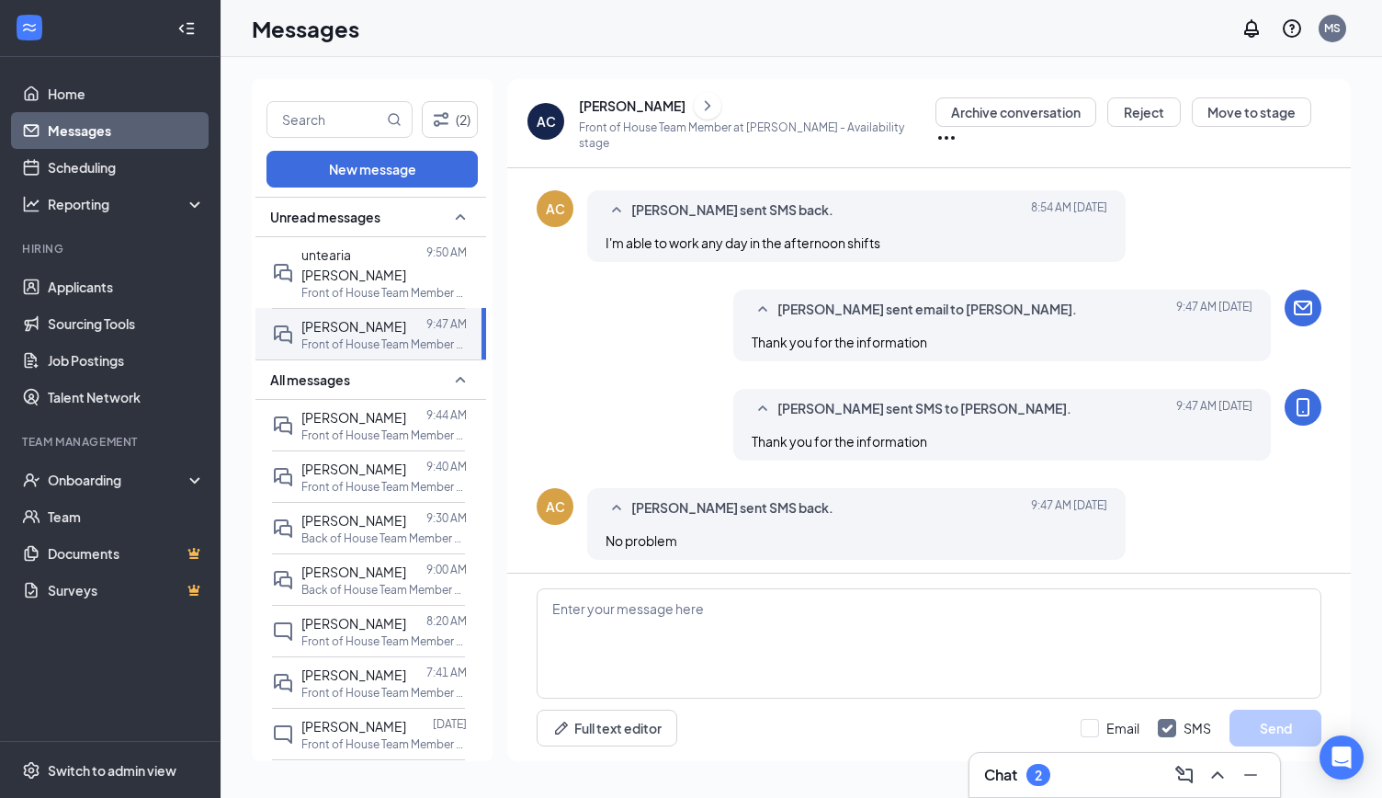
click at [627, 106] on div "[PERSON_NAME]" at bounding box center [632, 106] width 107 height 18
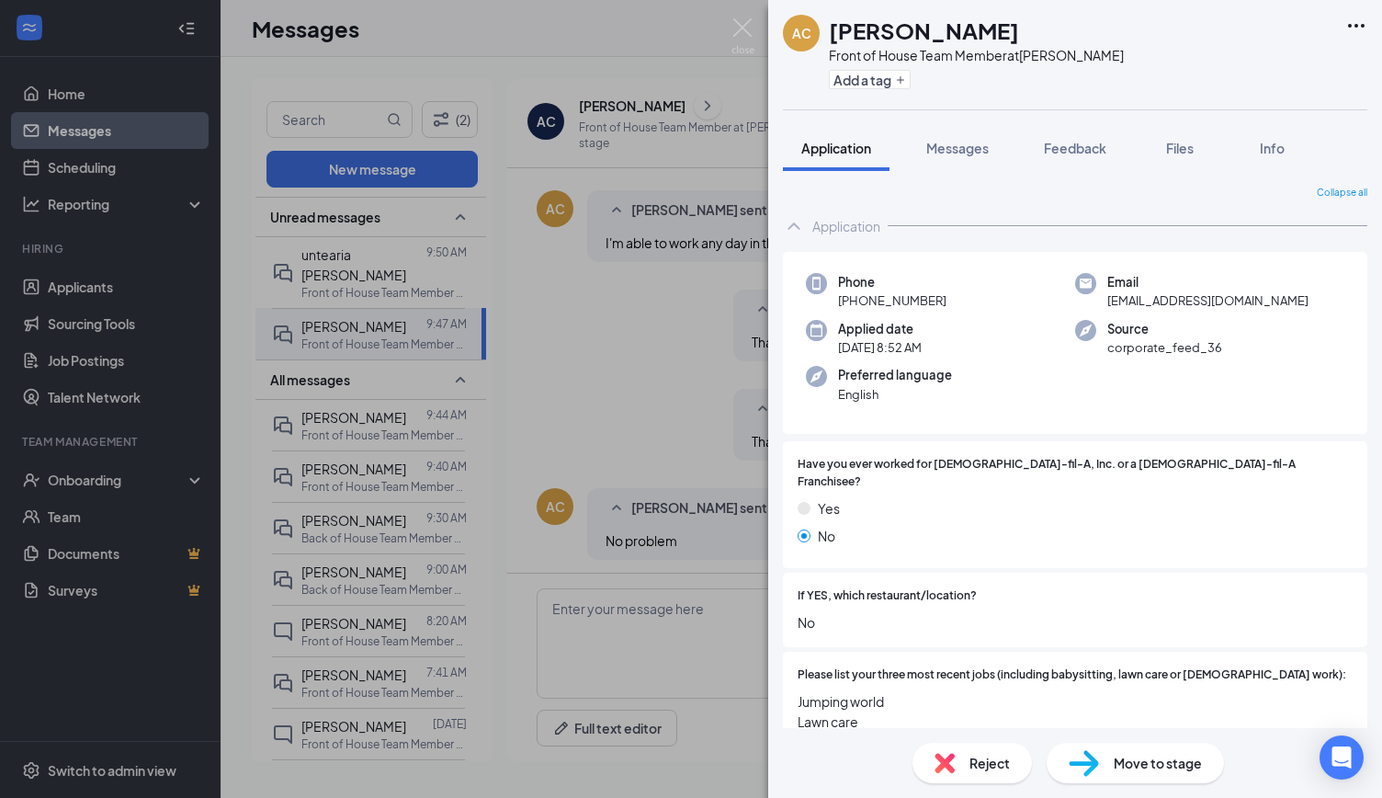
scroll to position [247, 0]
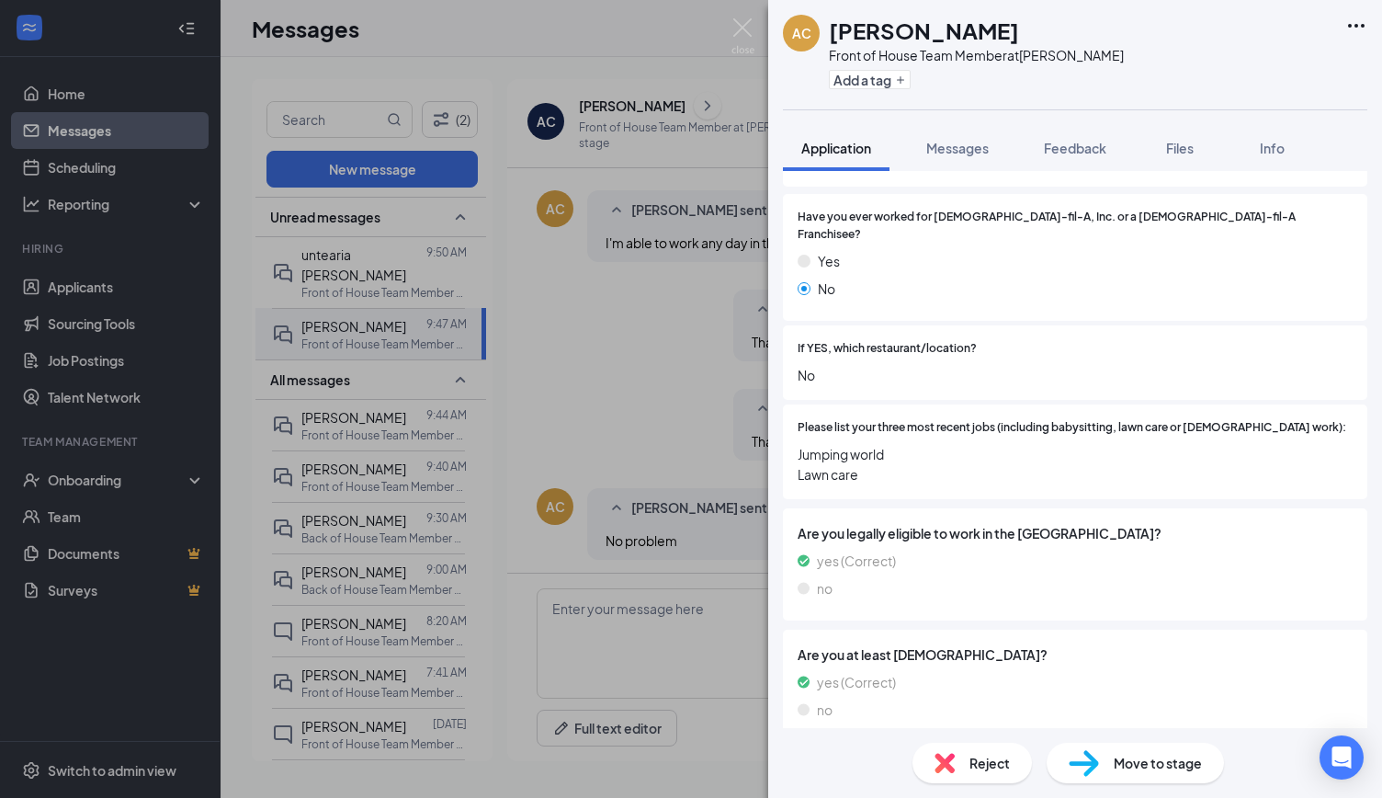
click at [576, 384] on div "AC Angel Carreno Front of House Team Member at Bryan Add a tag Application Mess…" at bounding box center [691, 399] width 1382 height 798
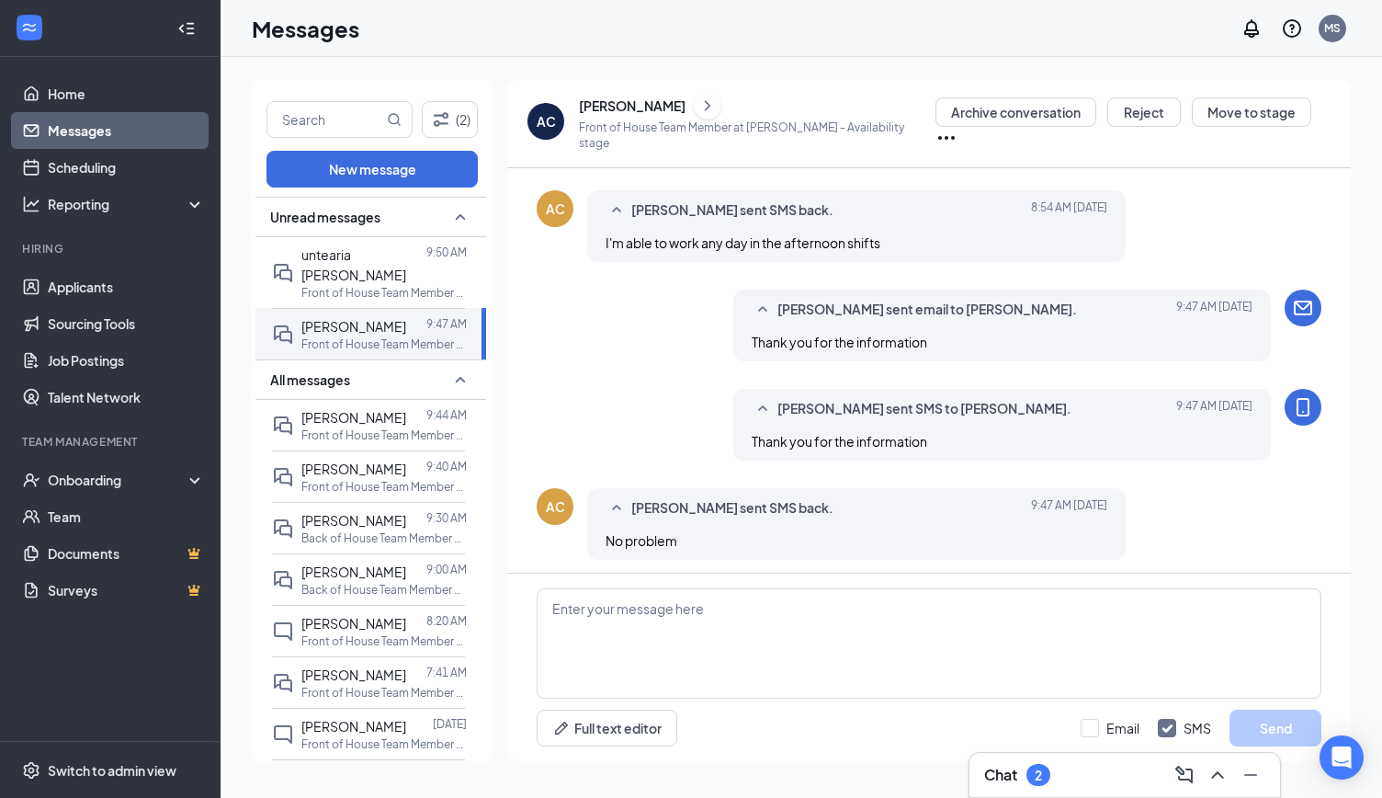
click at [1286, 208] on div "AC Angel Carreno sent SMS back. Today 8:54 AM I'm able to work any day in the a…" at bounding box center [929, 230] width 785 height 81
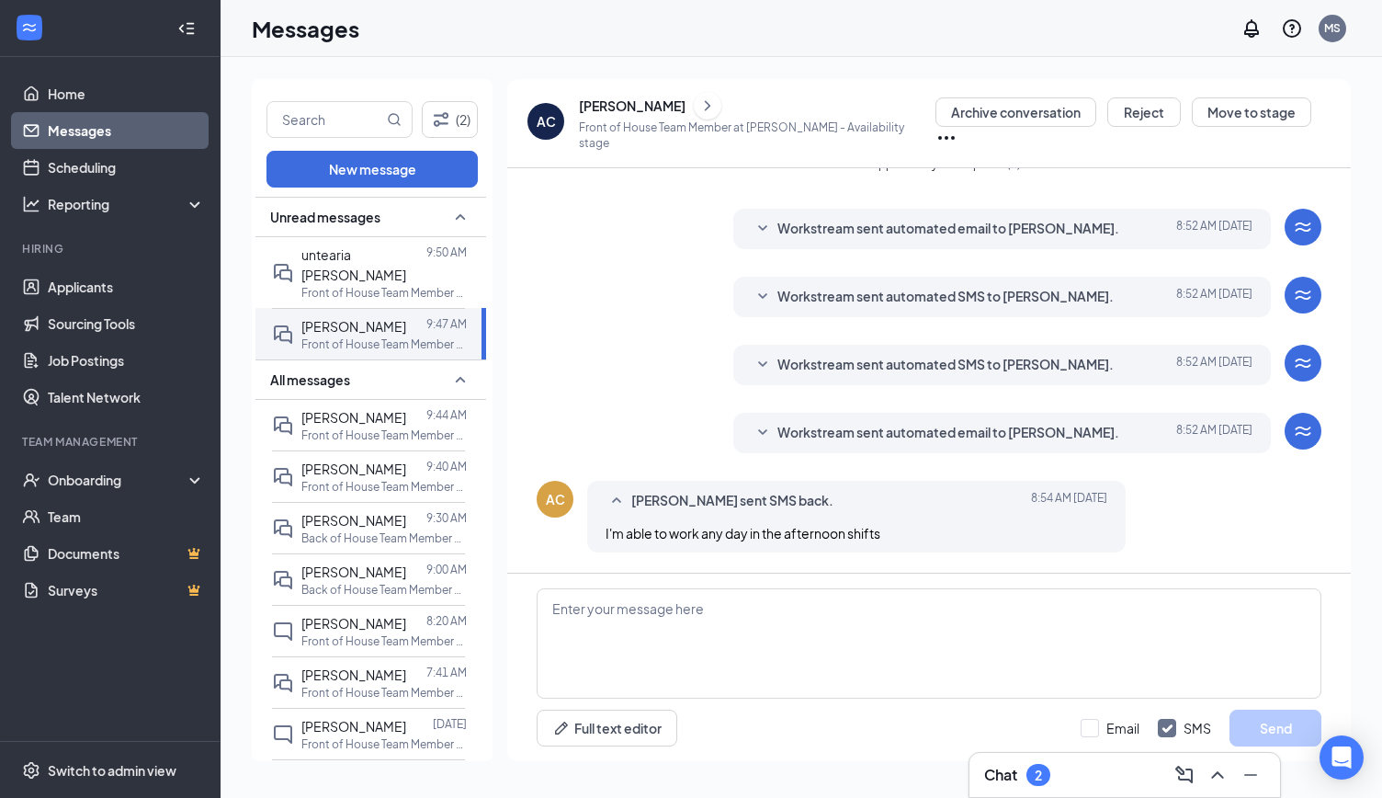
scroll to position [11, 0]
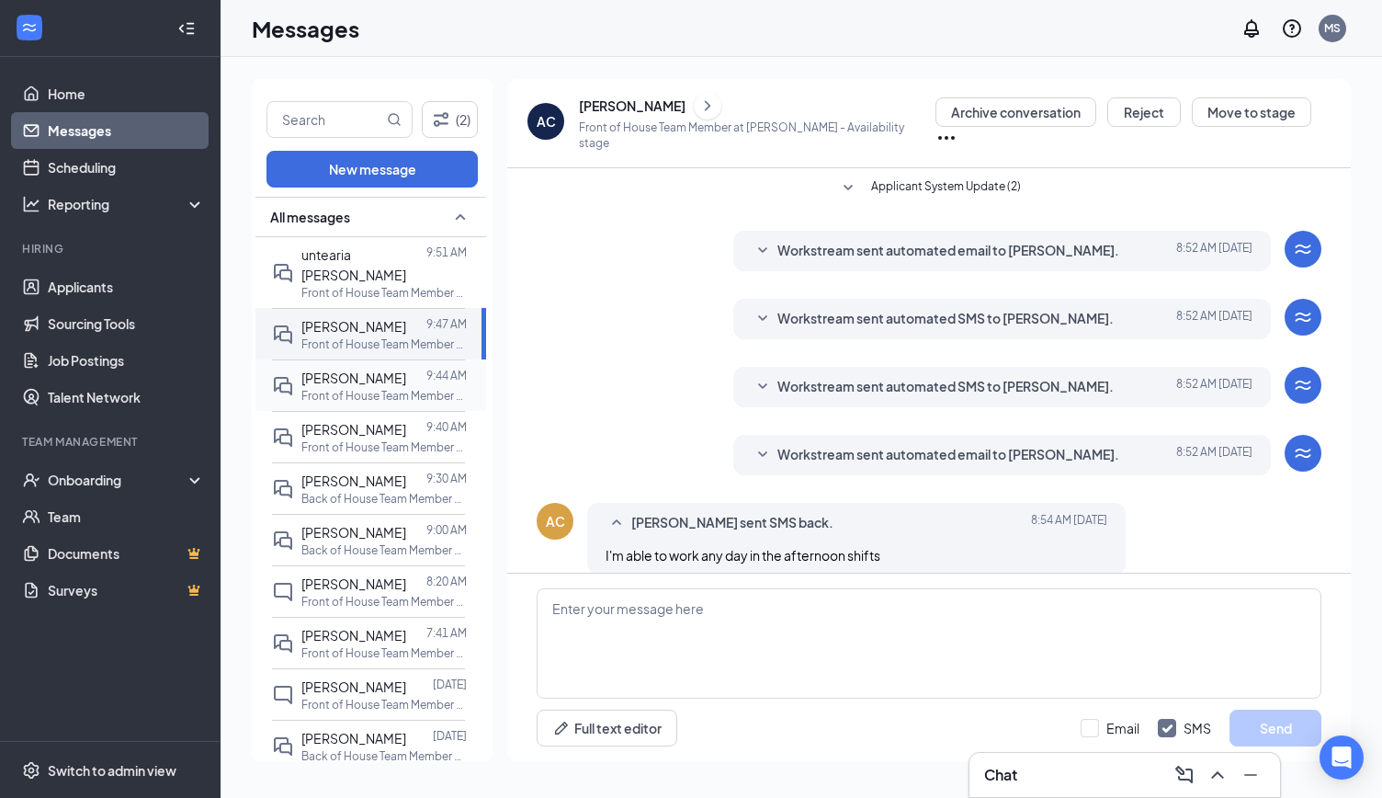
scroll to position [312, 0]
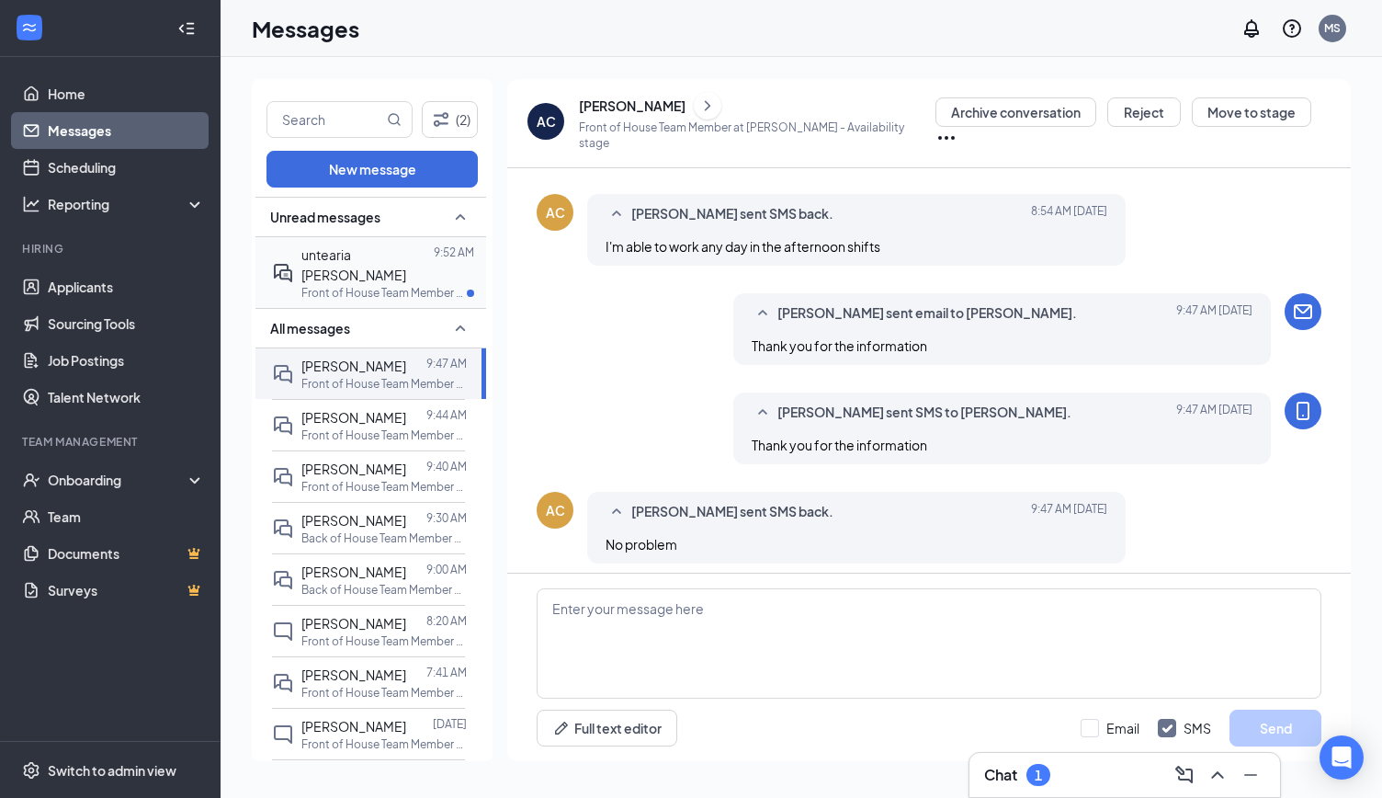
scroll to position [312, 0]
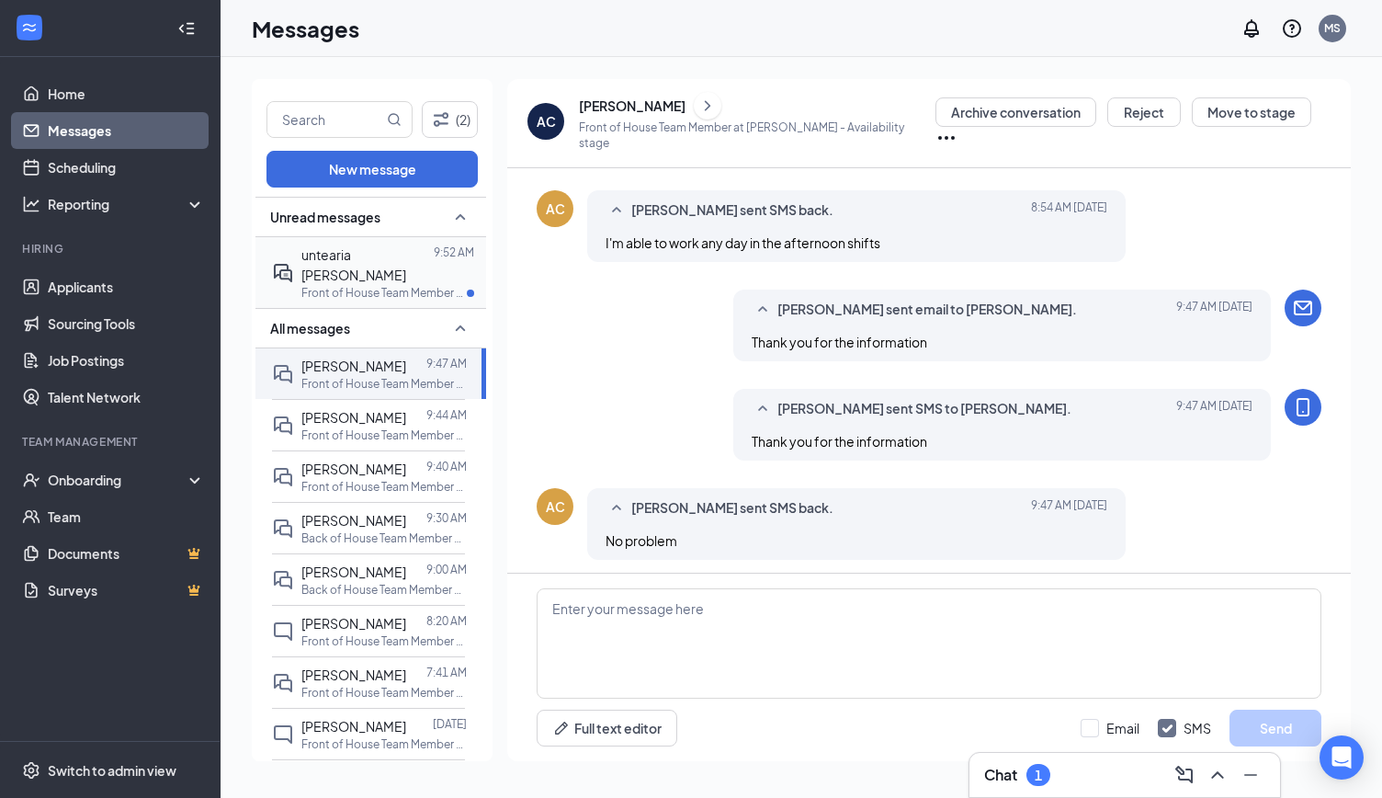
click at [370, 285] on p "Front of House Team Member at [GEOGRAPHIC_DATA]" at bounding box center [383, 293] width 165 height 16
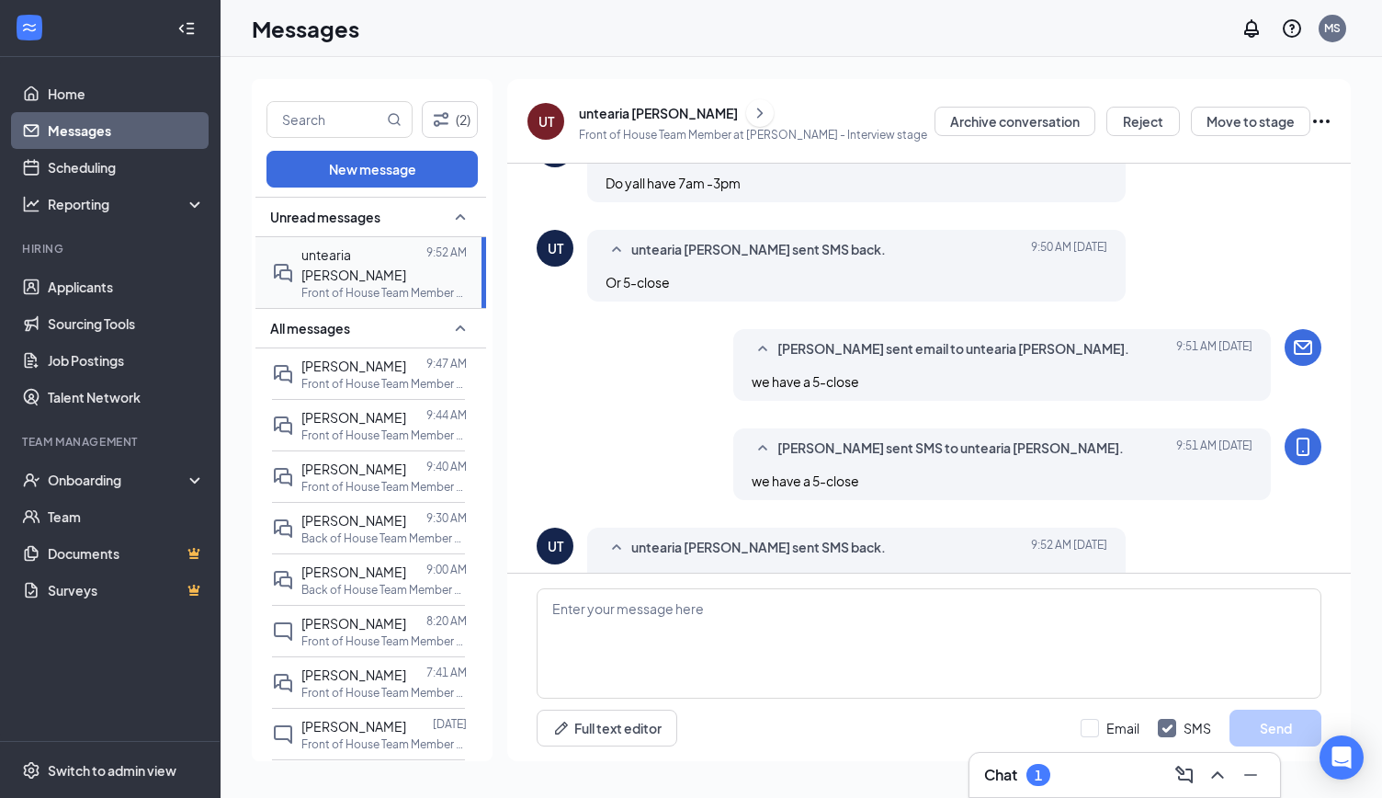
scroll to position [579, 0]
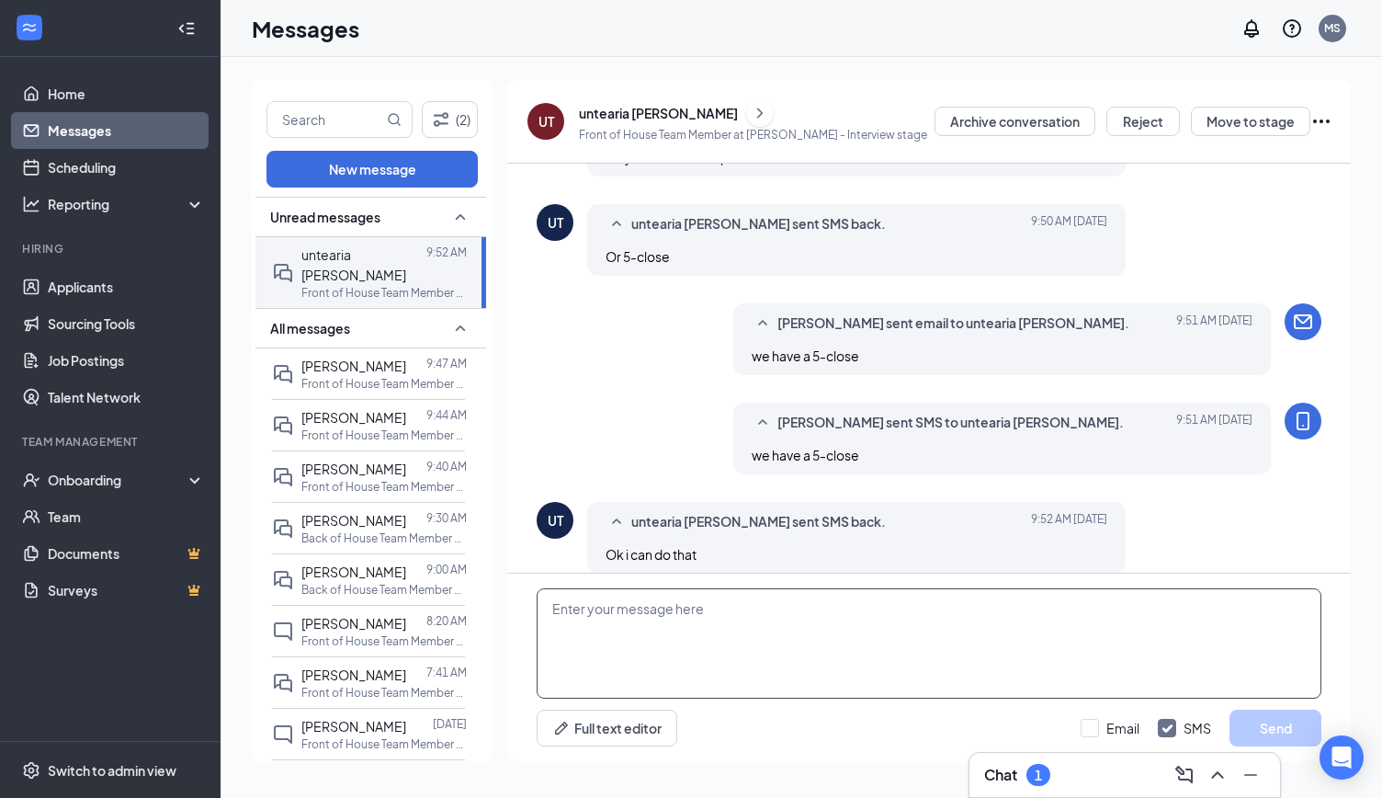
click at [735, 619] on textarea at bounding box center [929, 643] width 785 height 110
type textarea "thank you for the information"
click at [1088, 721] on input "Email" at bounding box center [1110, 728] width 59 height 18
checkbox input "true"
click at [1262, 711] on button "Send" at bounding box center [1276, 728] width 92 height 37
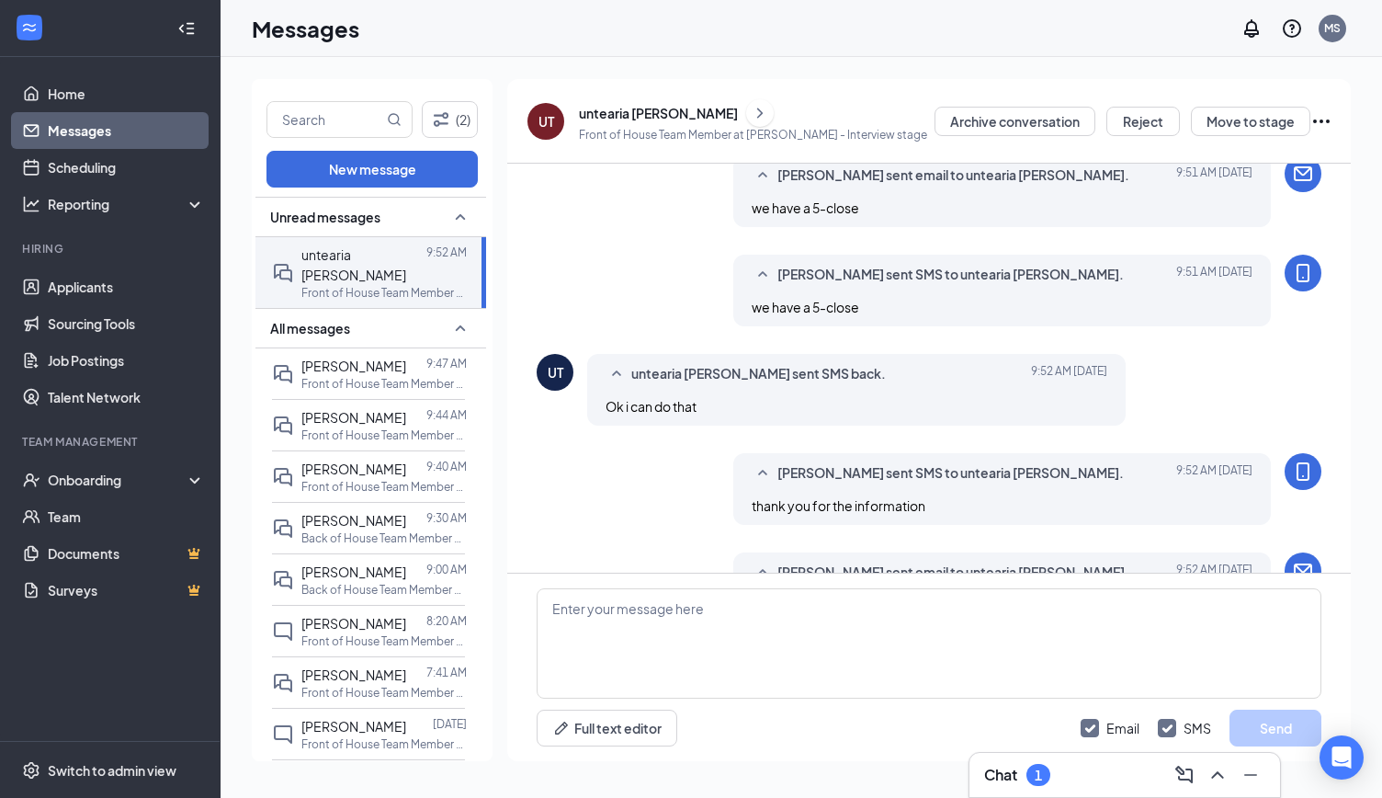
scroll to position [778, 0]
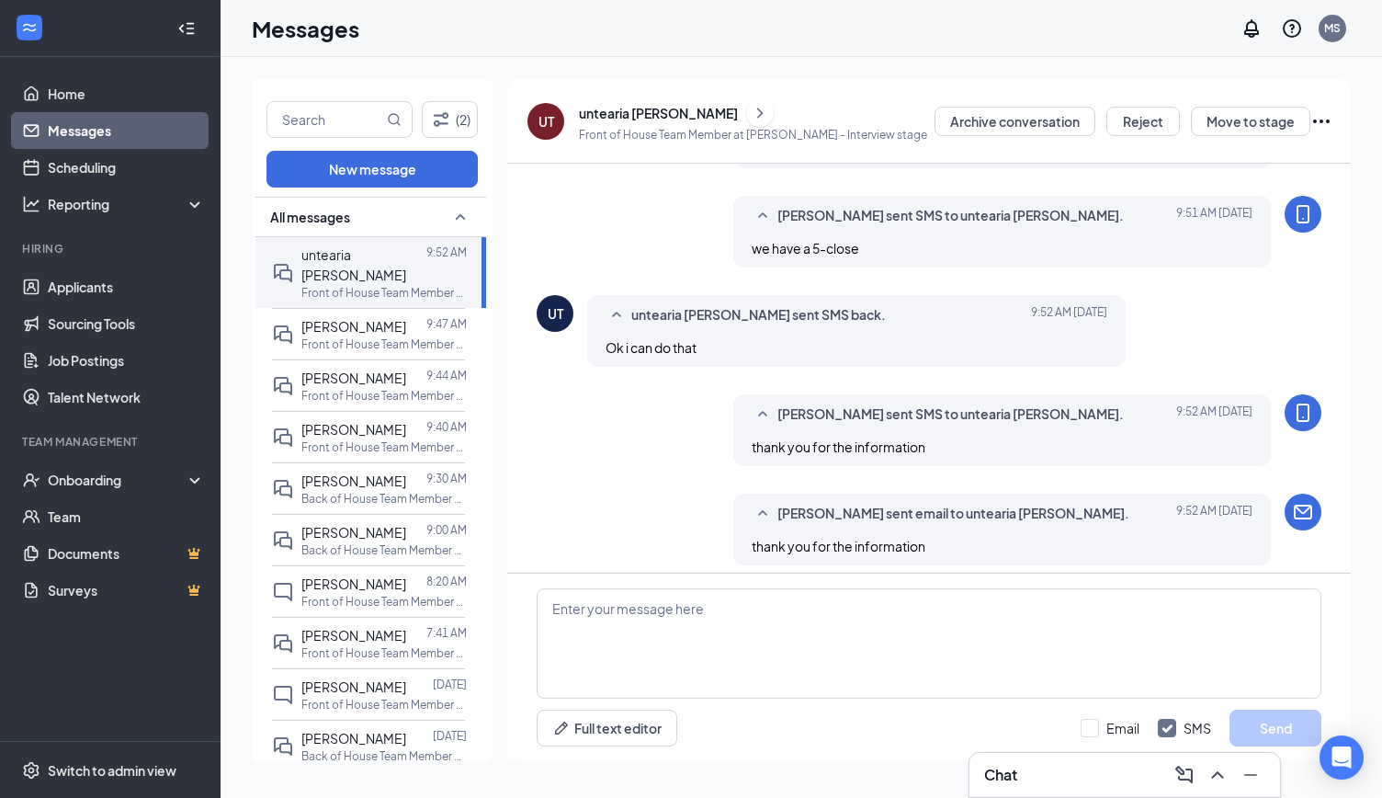
scroll to position [642, 0]
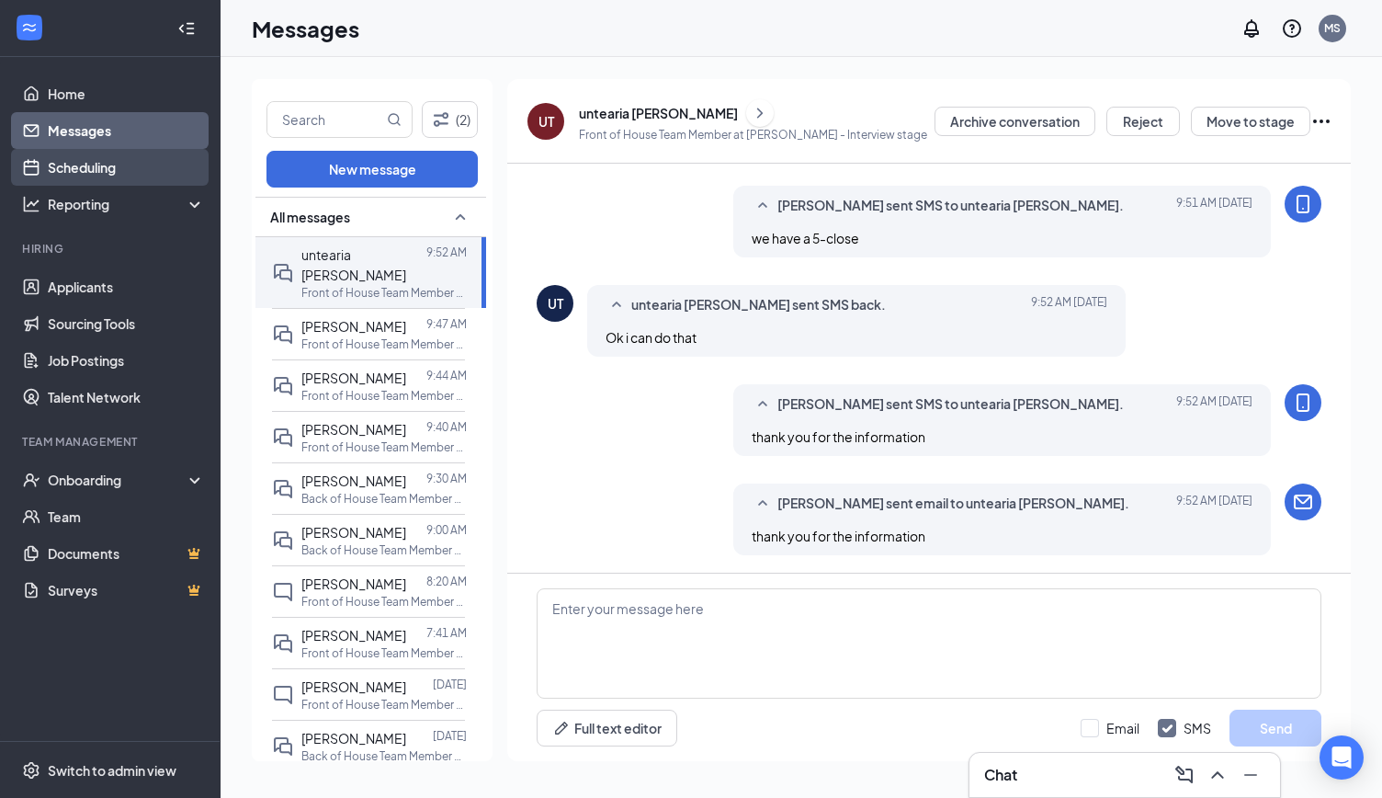
click at [119, 169] on link "Scheduling" at bounding box center [126, 167] width 157 height 37
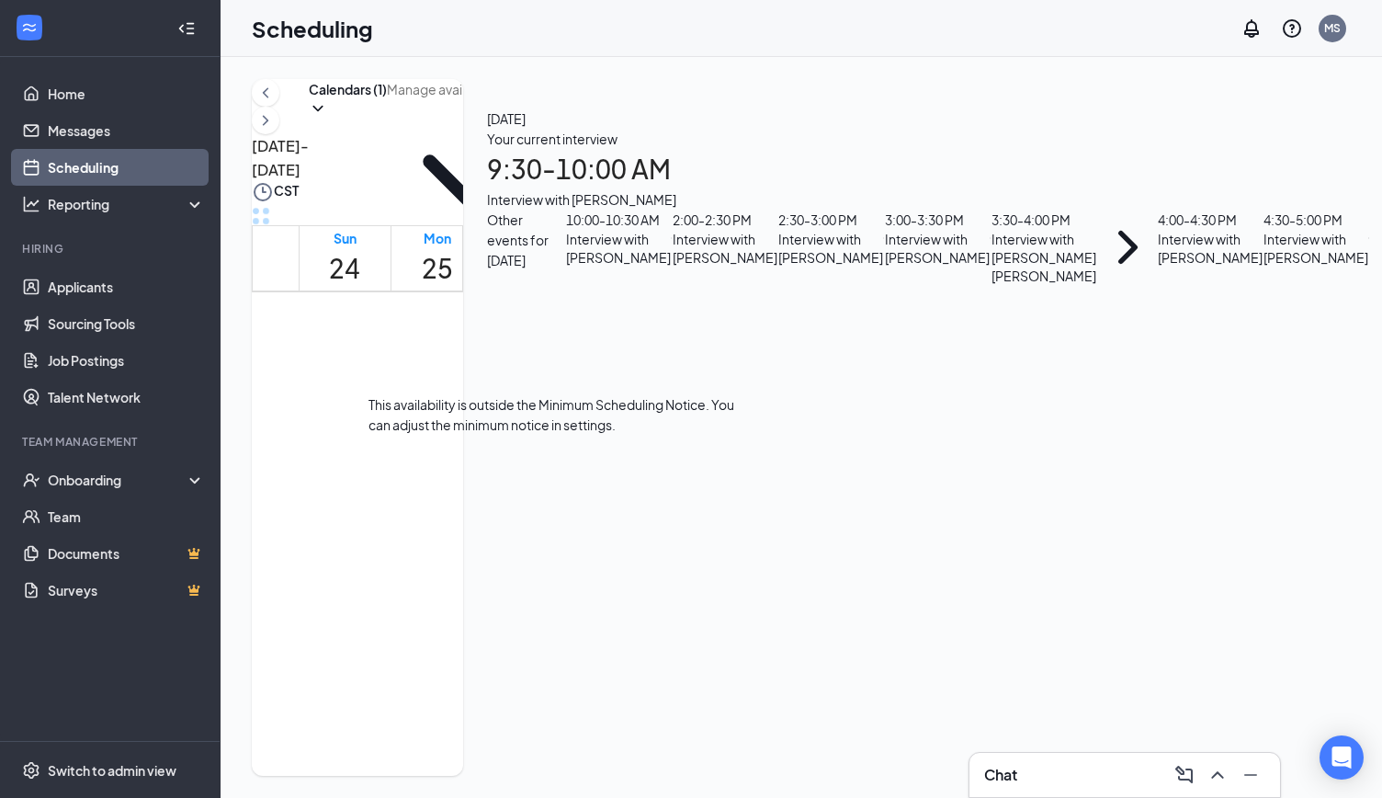
scroll to position [1025, 0]
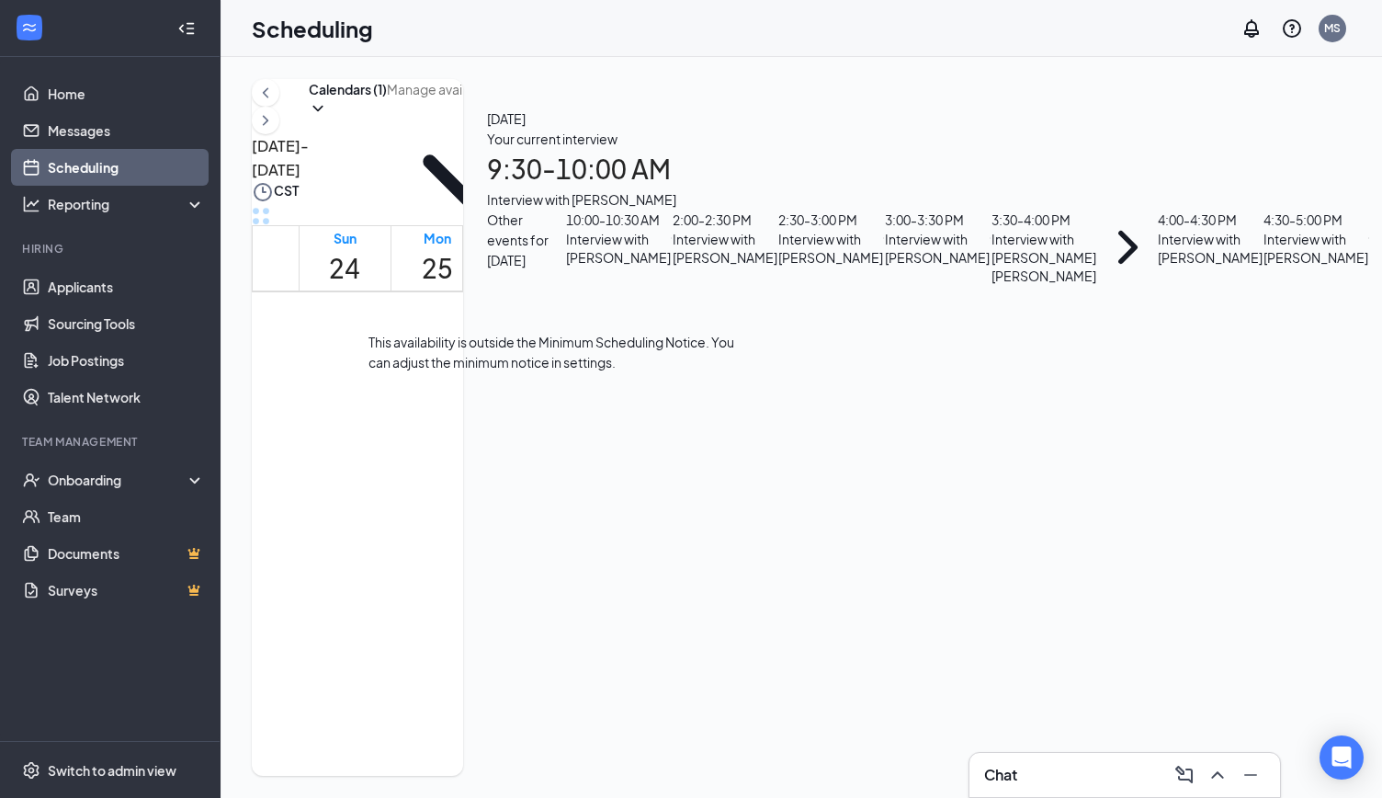
click at [553, 496] on div "1" at bounding box center [550, 514] width 43 height 37
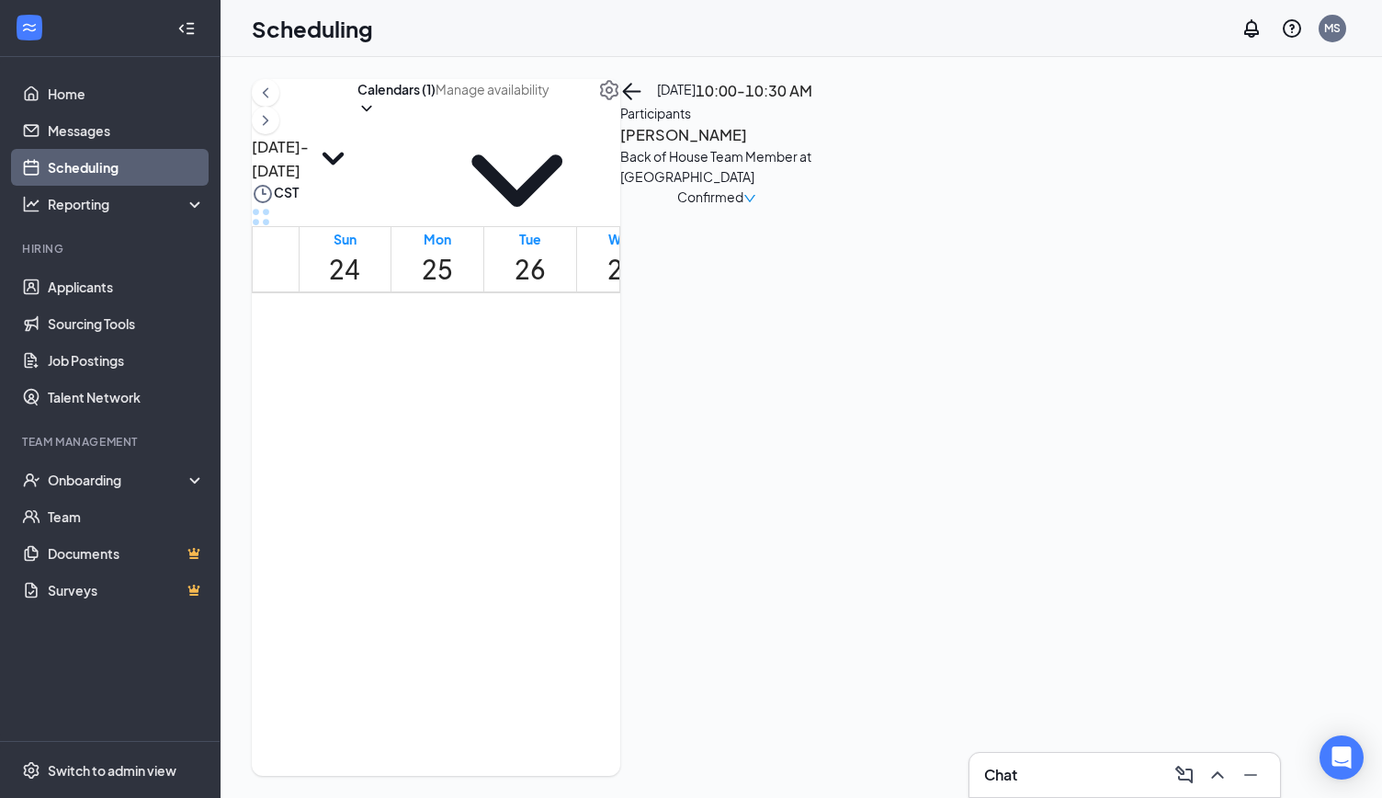
click at [813, 147] on h3 "[PERSON_NAME]" at bounding box center [716, 135] width 193 height 24
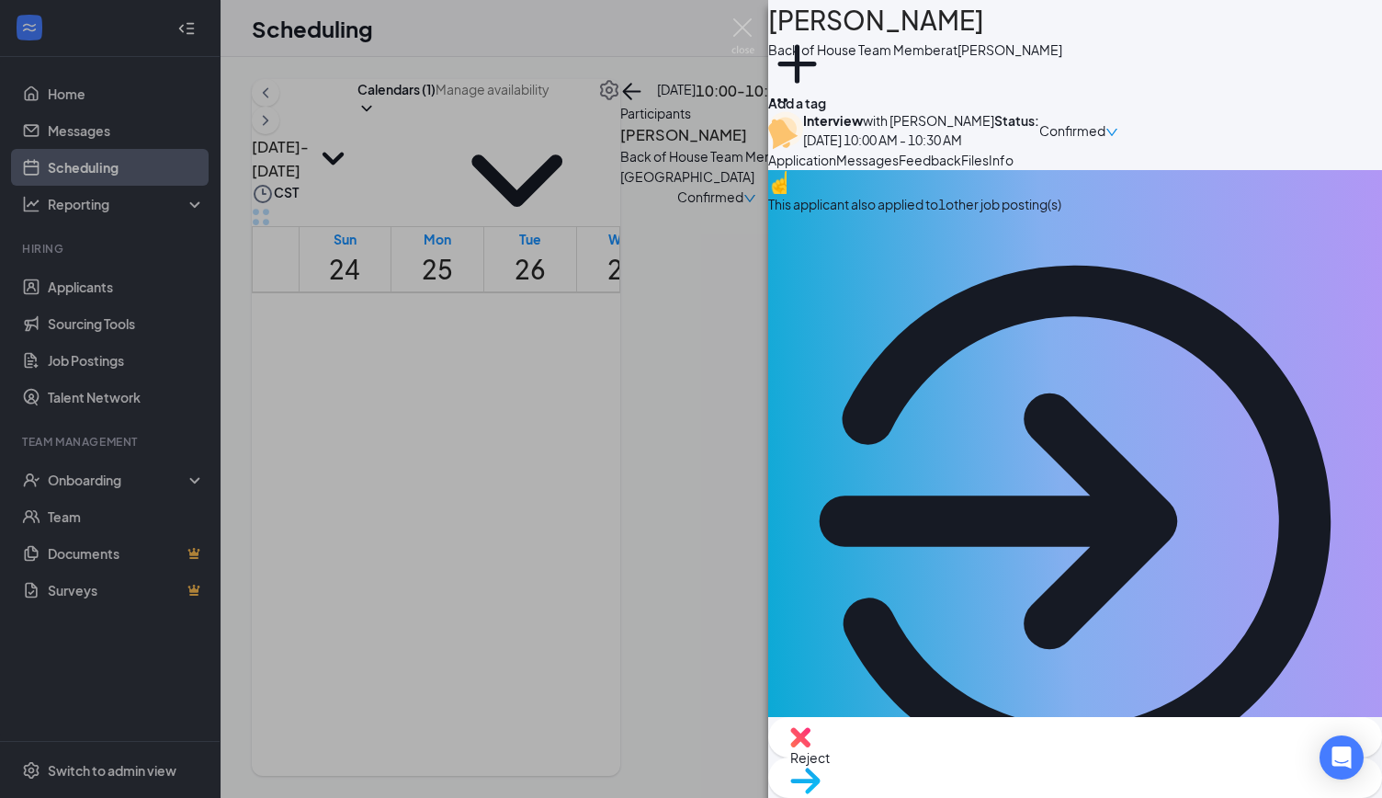
click at [899, 168] on span "Messages" at bounding box center [867, 160] width 62 height 17
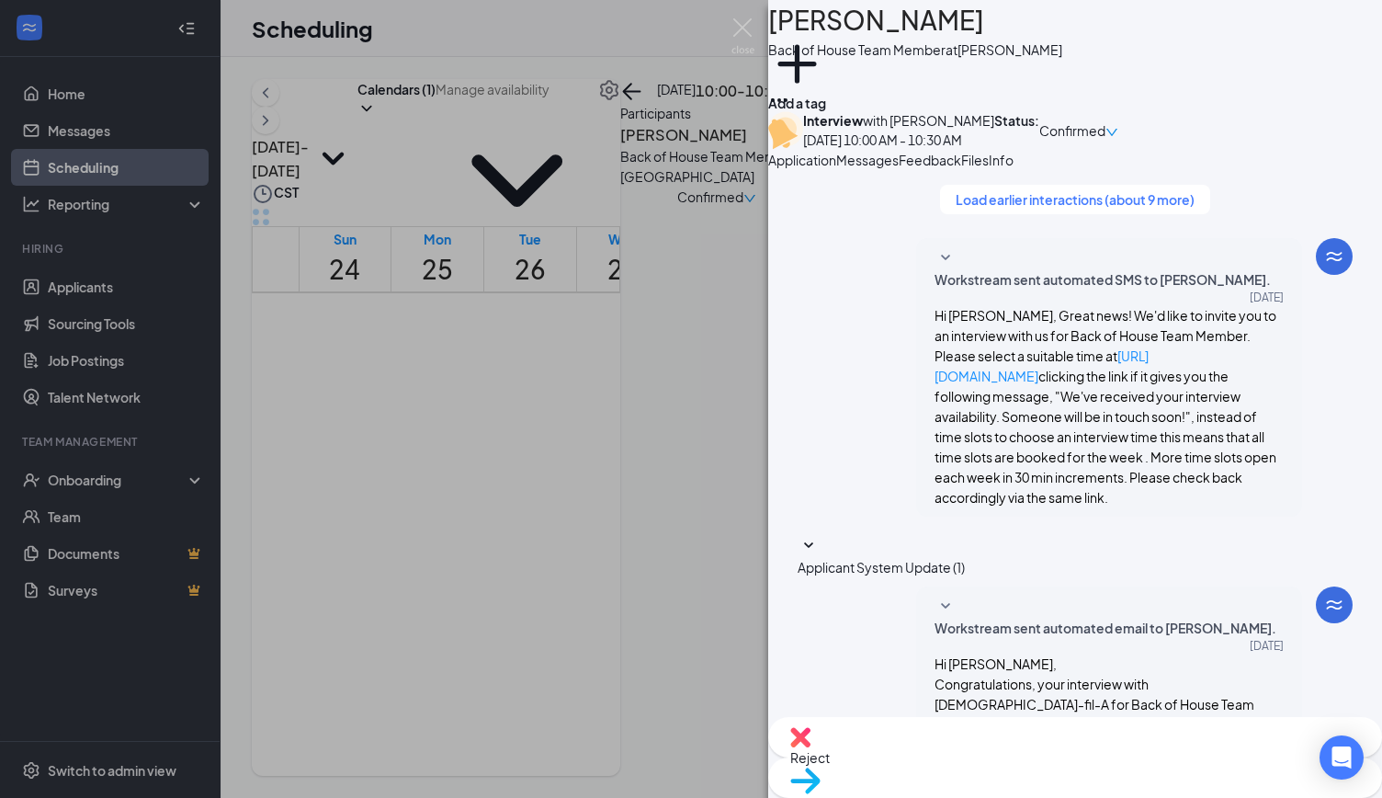
scroll to position [698, 0]
click at [599, 21] on div "KM [PERSON_NAME] Back of House Team Member at [PERSON_NAME] Add a tag Interview…" at bounding box center [691, 399] width 1382 height 798
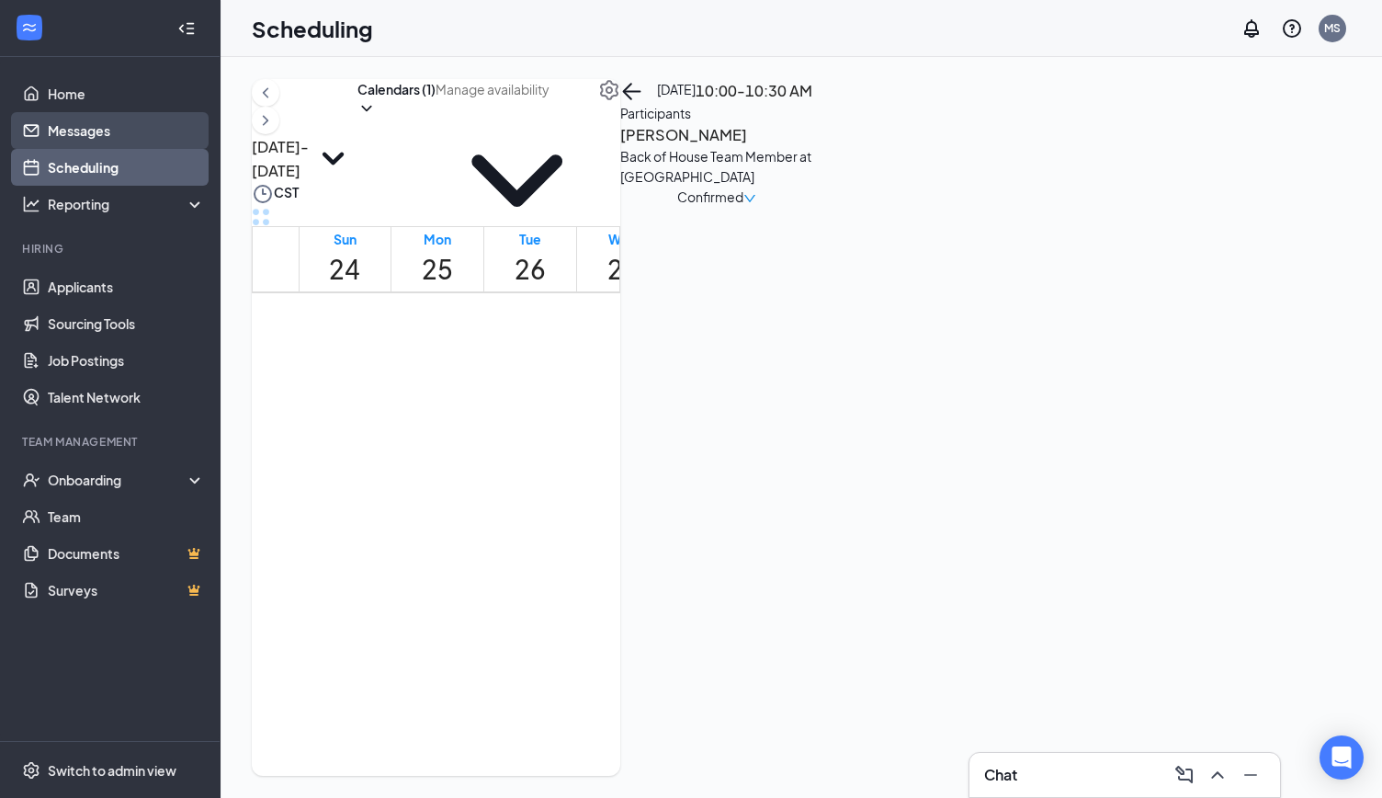
click at [103, 132] on link "Messages" at bounding box center [126, 130] width 157 height 37
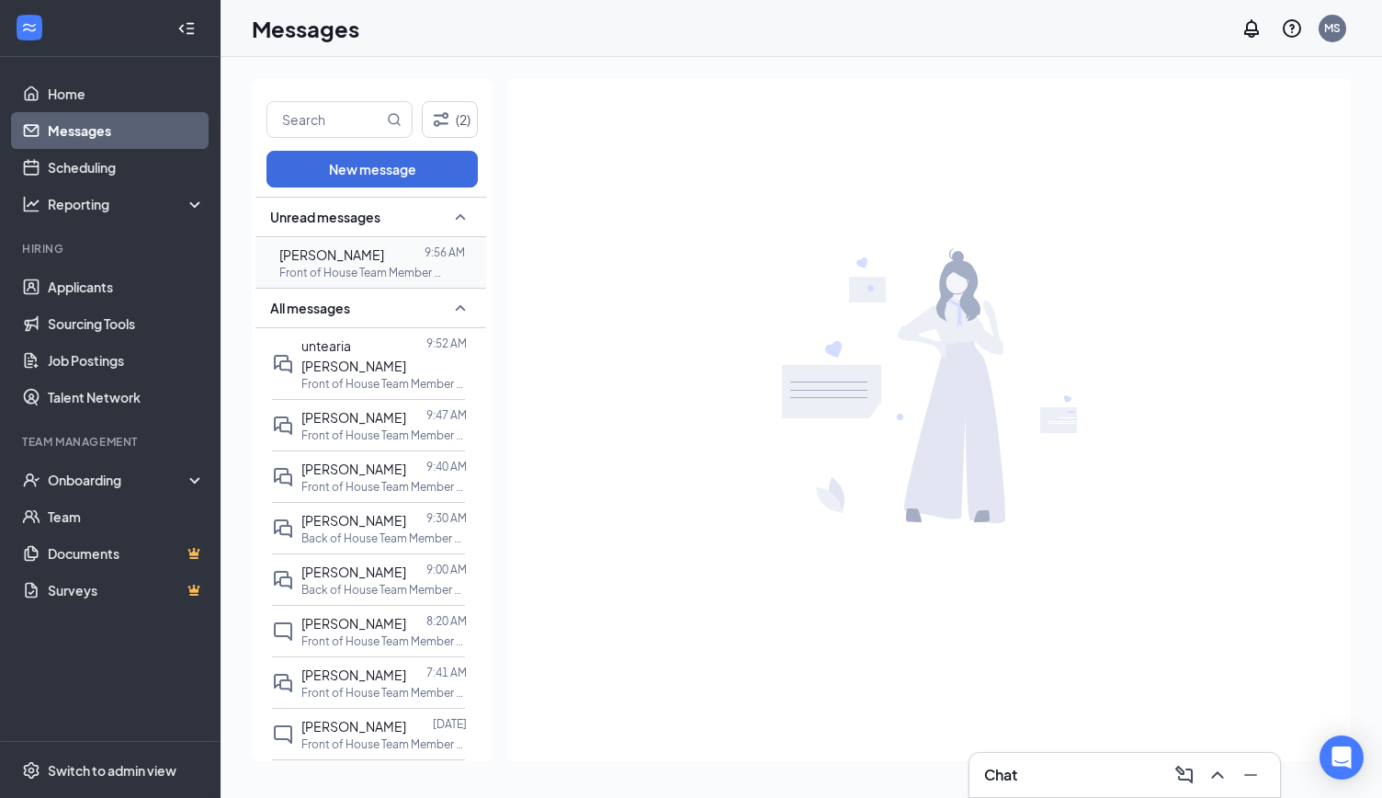
click at [334, 271] on p "Front of House Team Member at [GEOGRAPHIC_DATA]" at bounding box center [361, 273] width 165 height 16
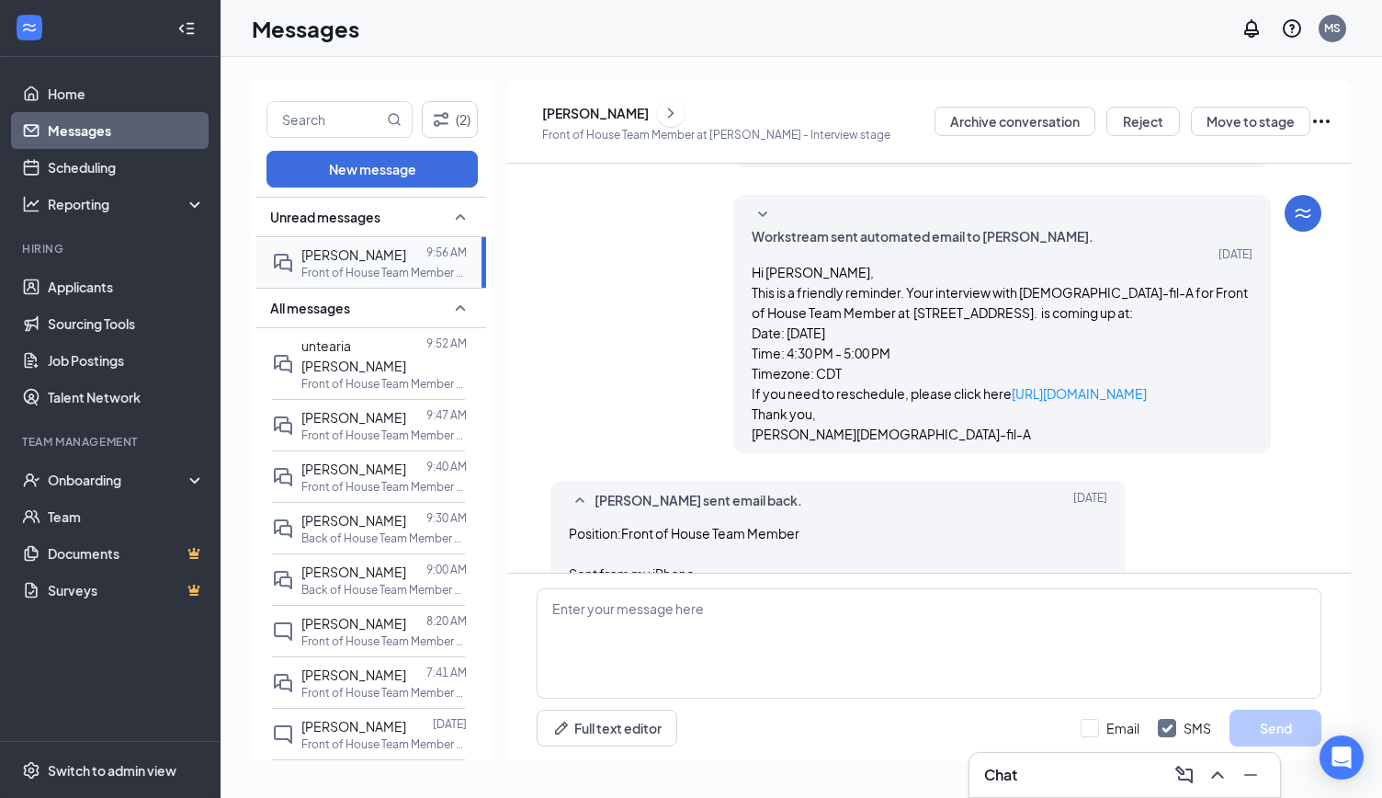
scroll to position [750, 0]
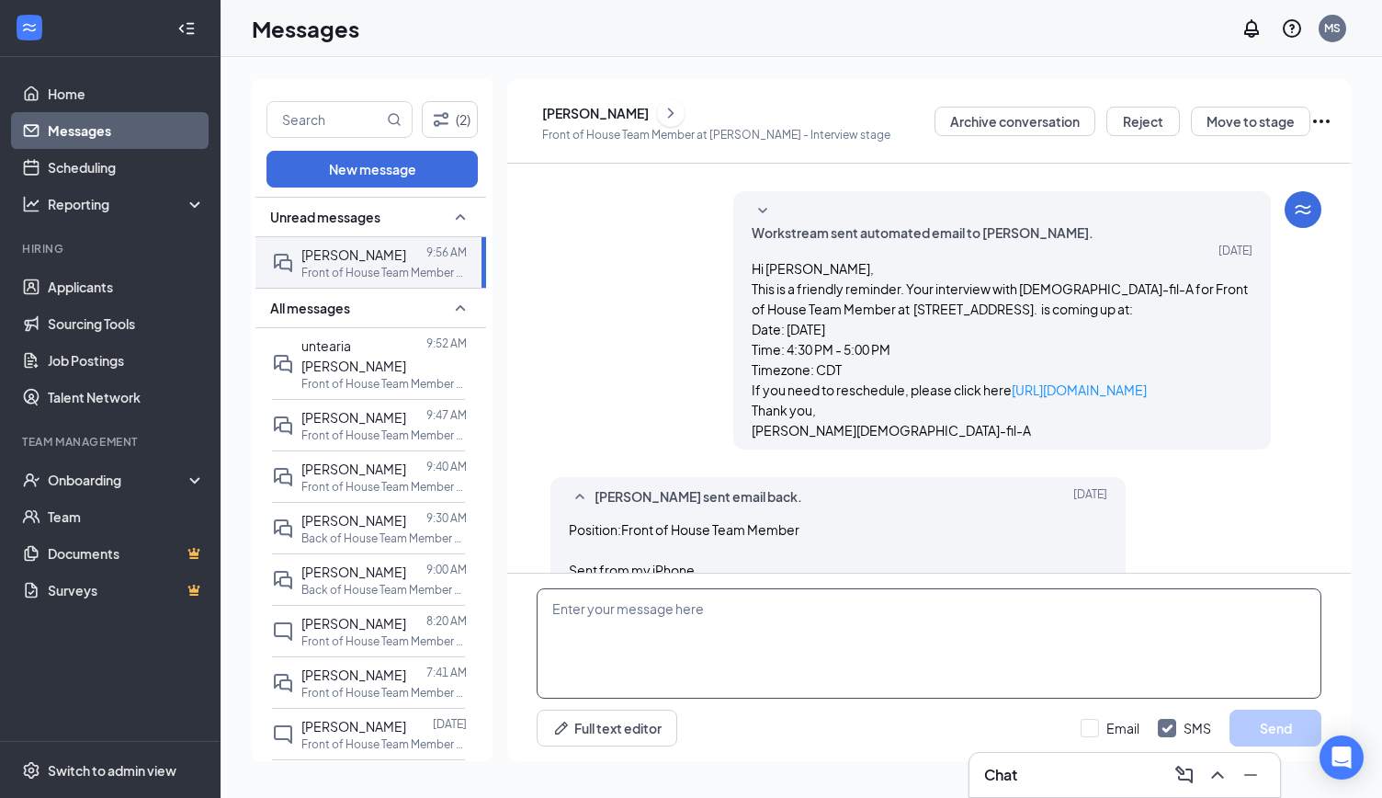
click at [634, 590] on textarea at bounding box center [929, 643] width 785 height 110
type textarea "anytime"
click at [1094, 730] on input "Email" at bounding box center [1110, 728] width 59 height 18
checkbox input "true"
click at [1255, 736] on button "Send" at bounding box center [1276, 728] width 92 height 37
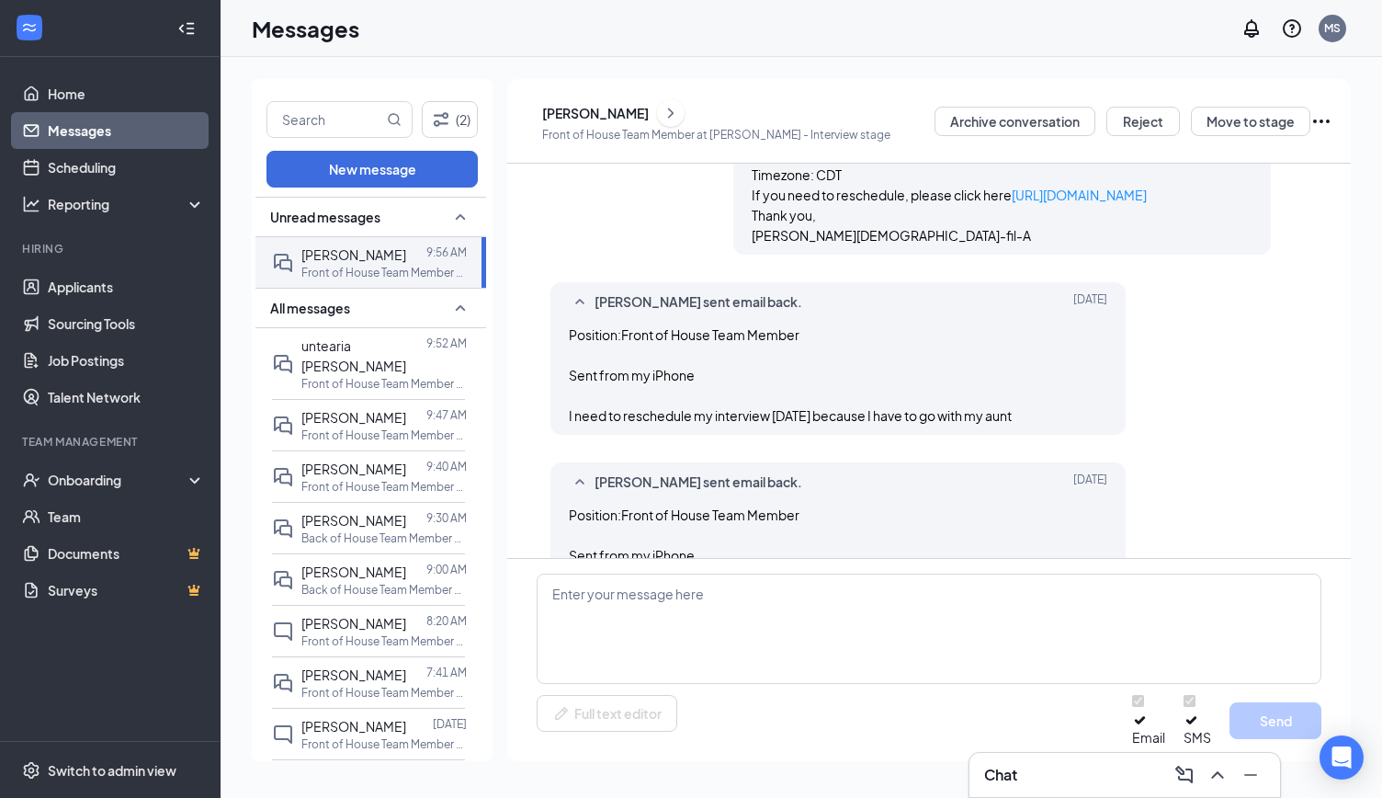
scroll to position [948, 0]
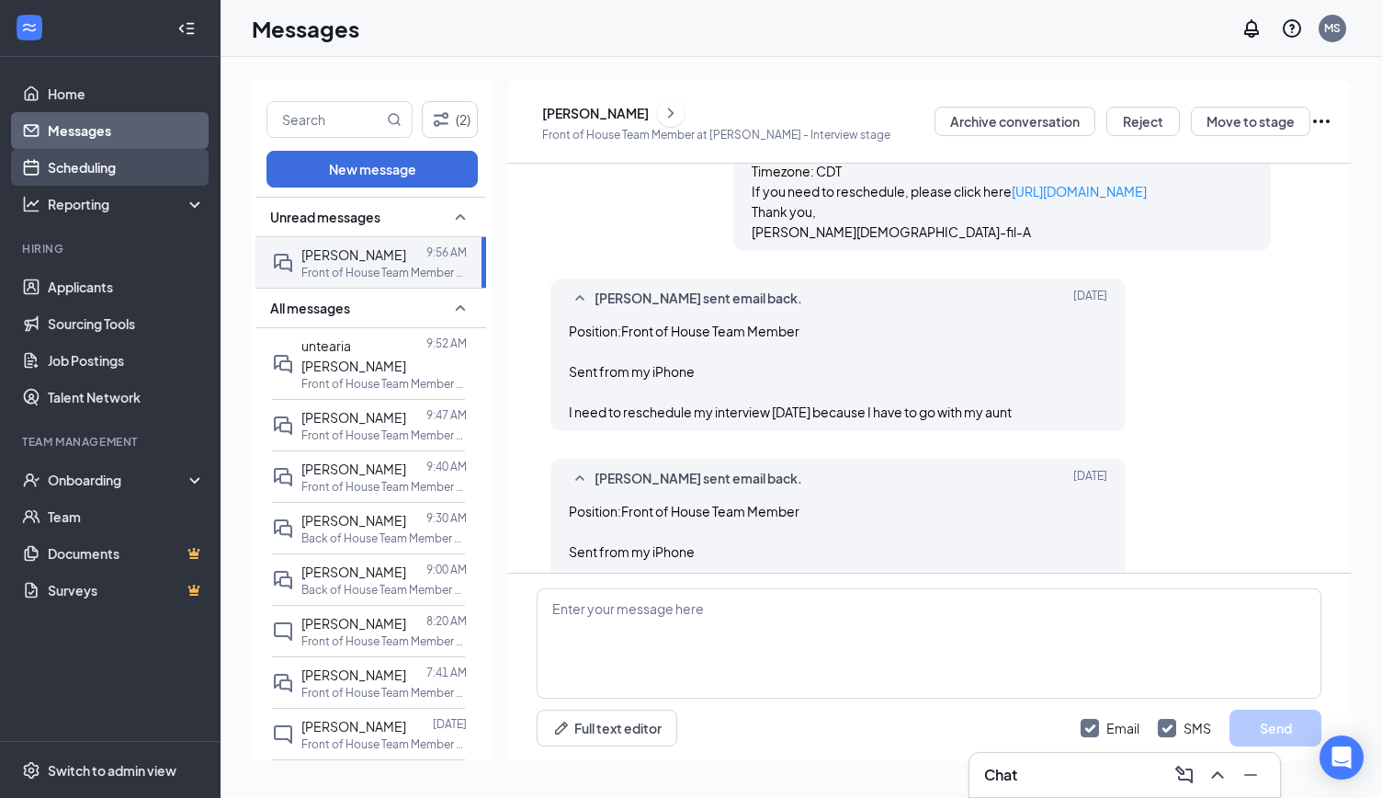
click at [96, 173] on link "Scheduling" at bounding box center [126, 167] width 157 height 37
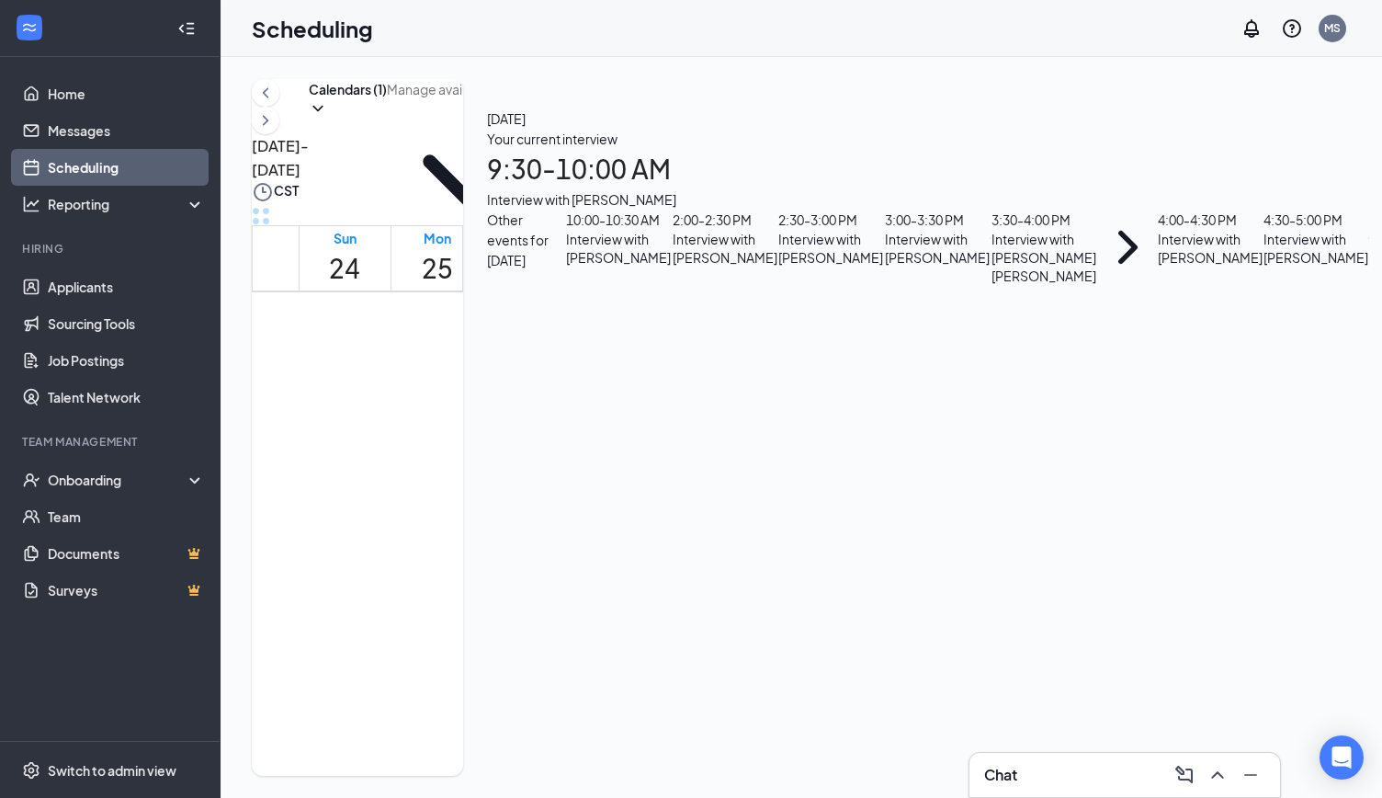
scroll to position [903, 0]
click at [557, 563] on span "10:00-10:30 AM" at bounding box center [548, 589] width 38 height 53
